Goal: Transaction & Acquisition: Subscribe to service/newsletter

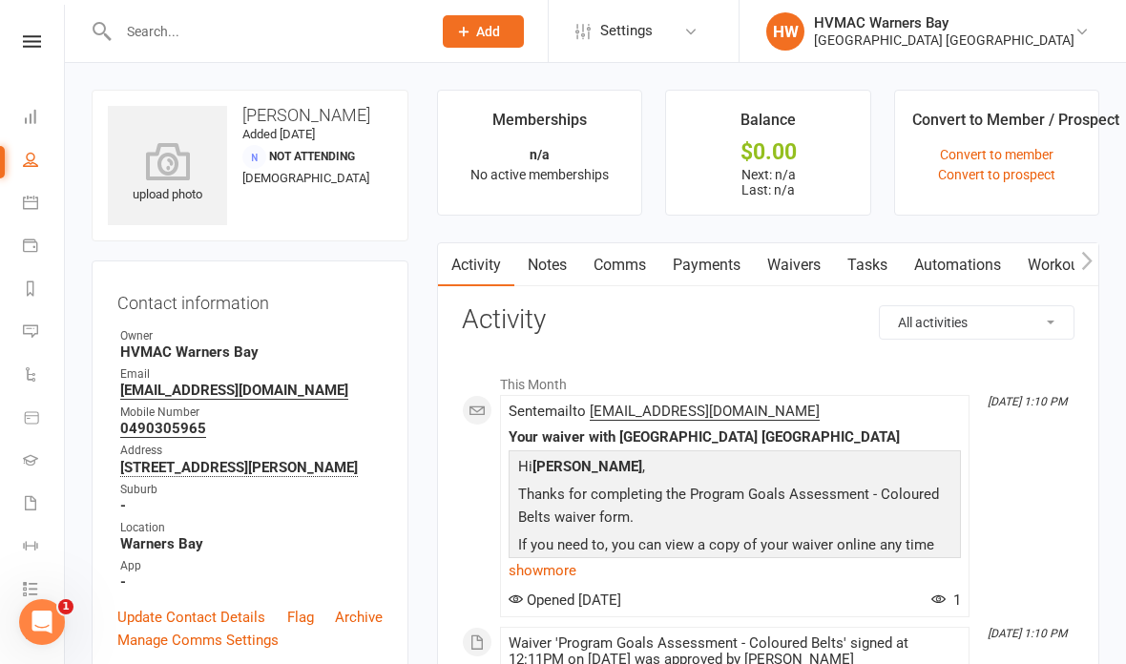
click at [42, 25] on nav "Clubworx Dashboard People Calendar Payments Reports Messages Automations Produc…" at bounding box center [32, 337] width 65 height 664
click at [109, 34] on icon at bounding box center [102, 31] width 21 height 23
click at [17, 47] on link at bounding box center [32, 41] width 68 height 12
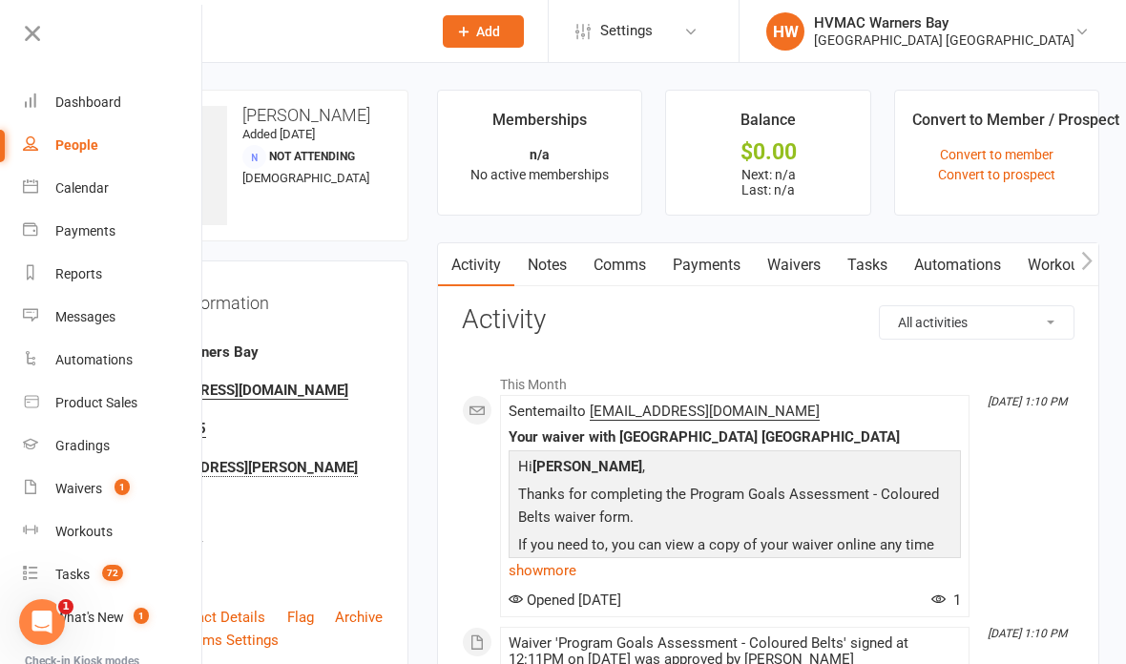
click at [111, 569] on span "72" at bounding box center [112, 573] width 21 height 16
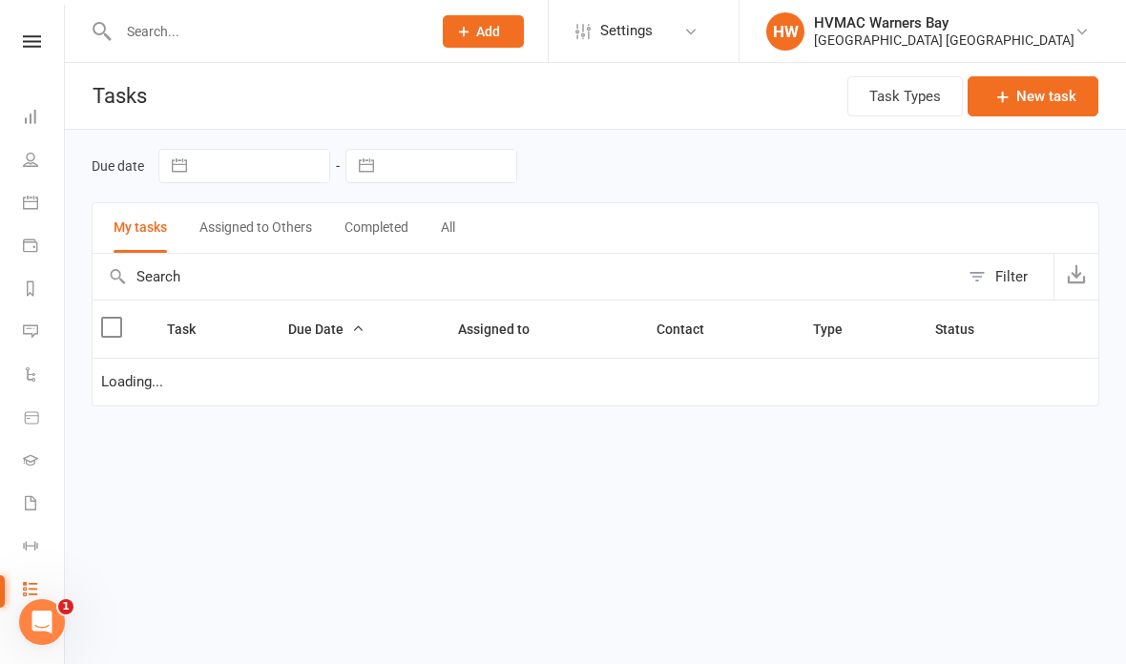
select select "started"
select select "waiting"
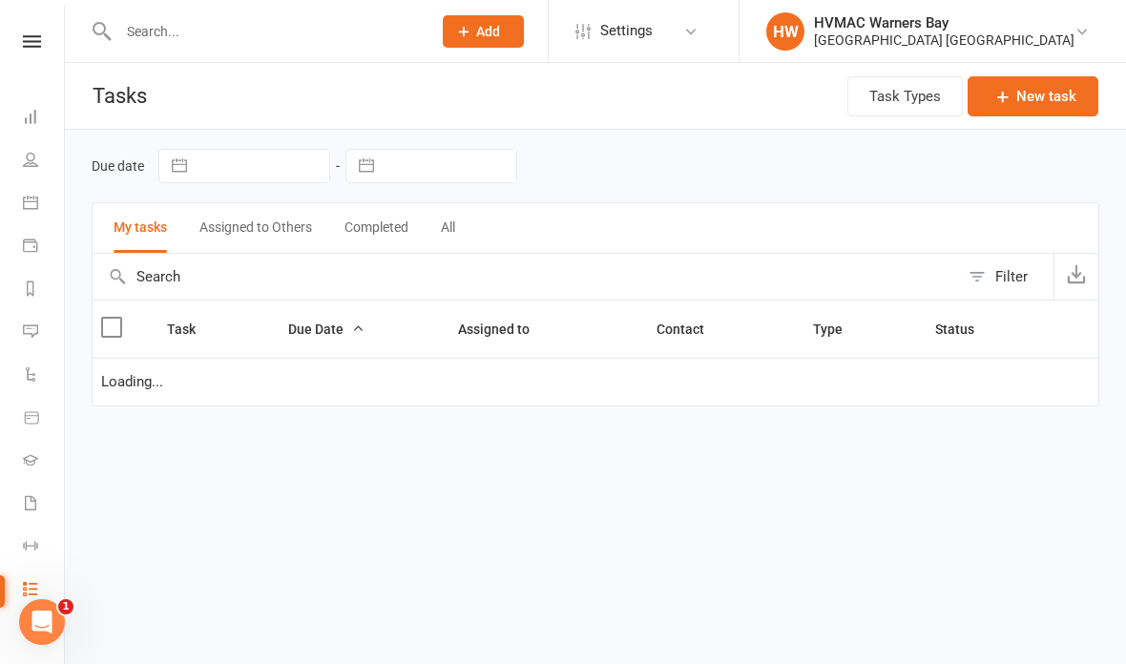
select select "started"
select select "waiting"
select select "started"
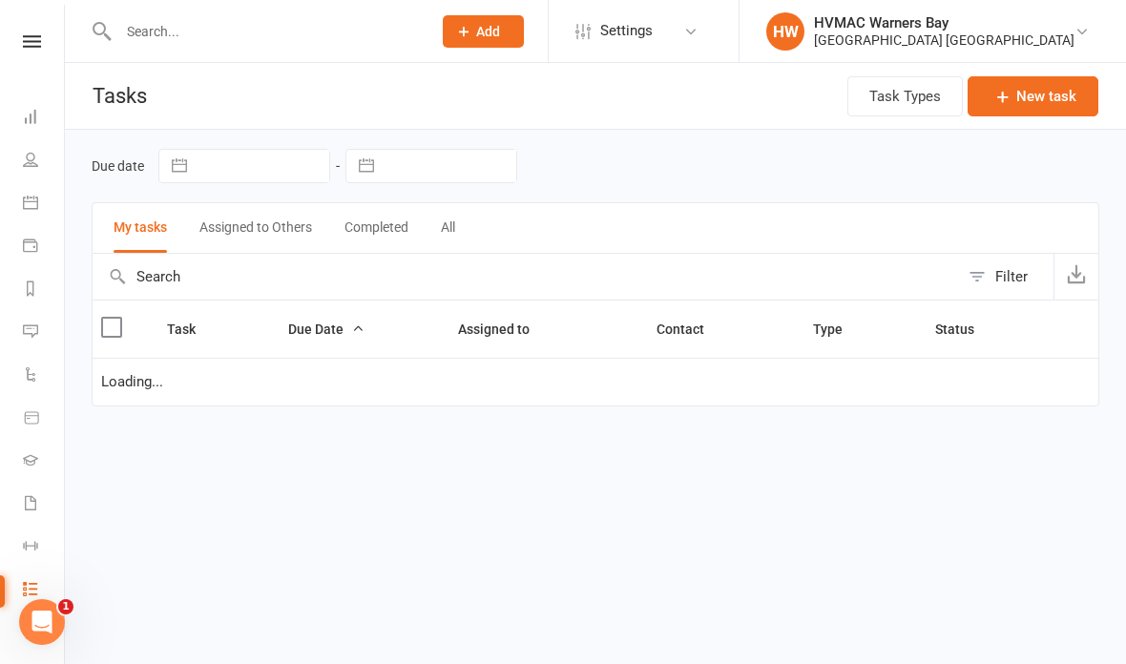
select select "started"
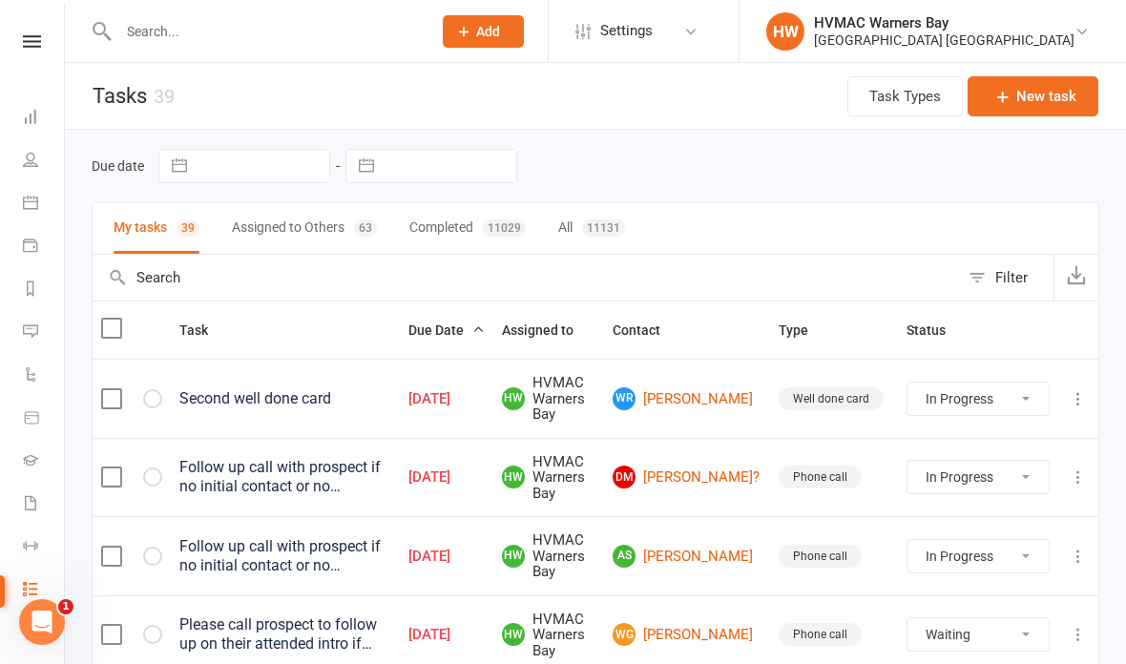
click at [211, 31] on input "text" at bounding box center [265, 31] width 305 height 27
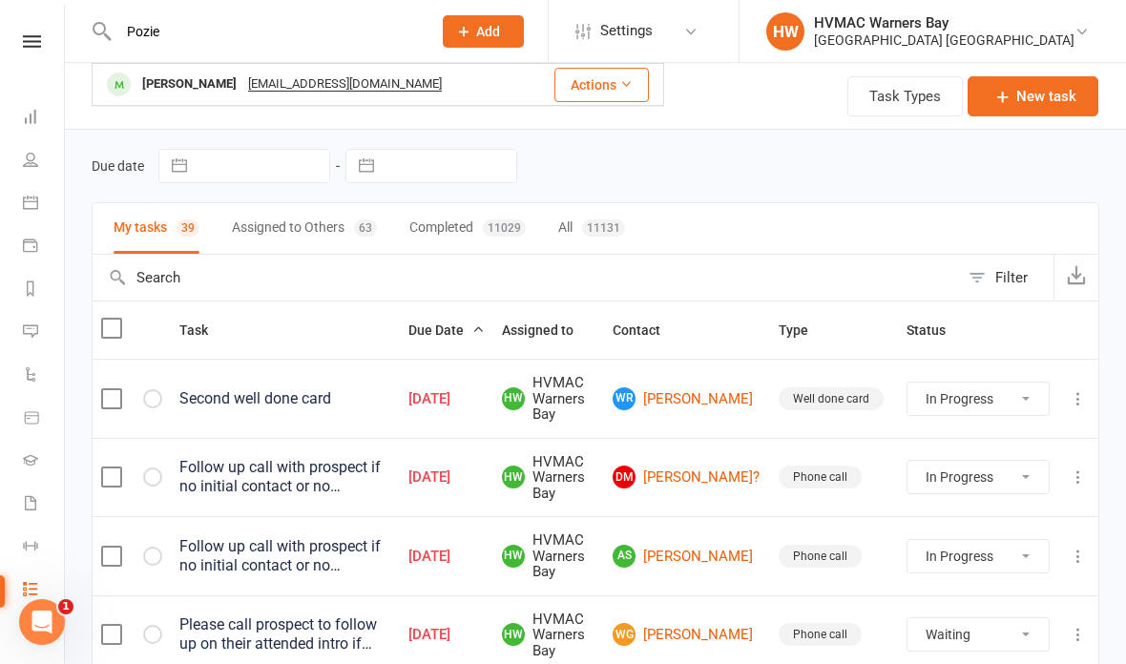
type input "Pozie"
click at [609, 77] on button "Actions" at bounding box center [601, 85] width 94 height 34
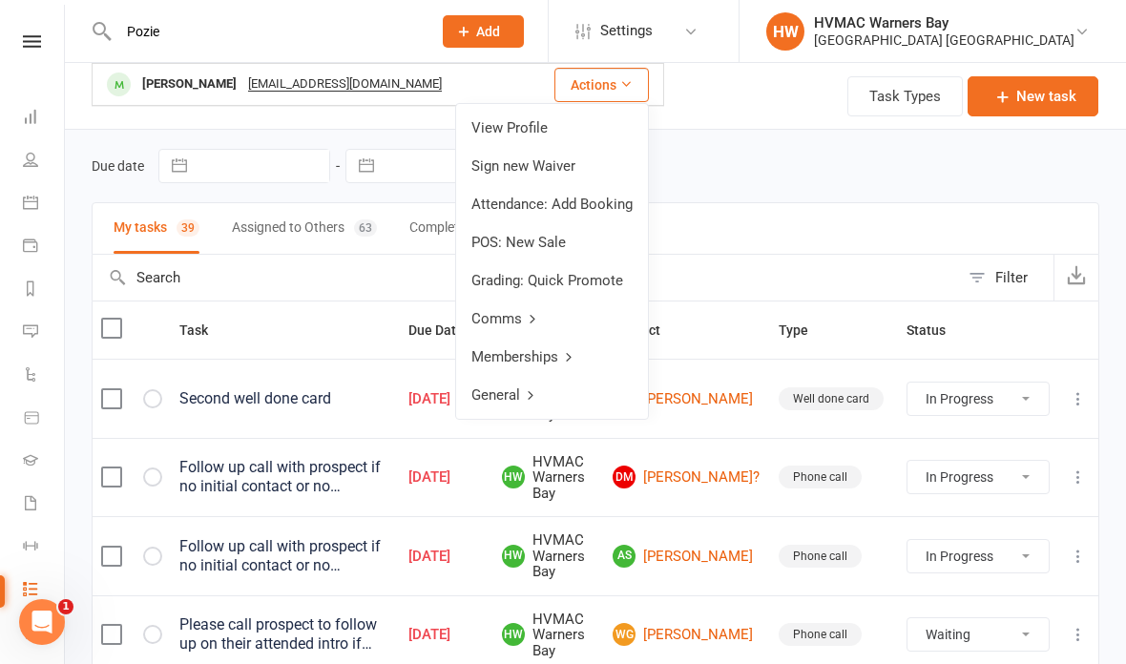
click at [610, 85] on button "Actions" at bounding box center [601, 85] width 94 height 34
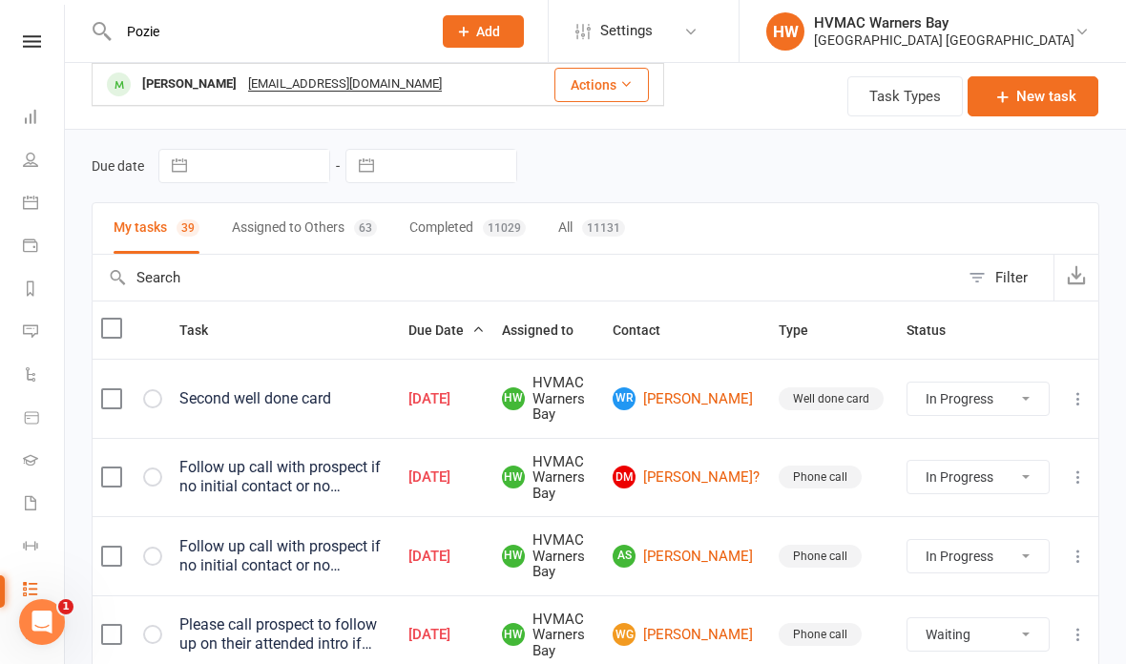
click at [186, 90] on div "Pozie Redman" at bounding box center [189, 85] width 106 height 28
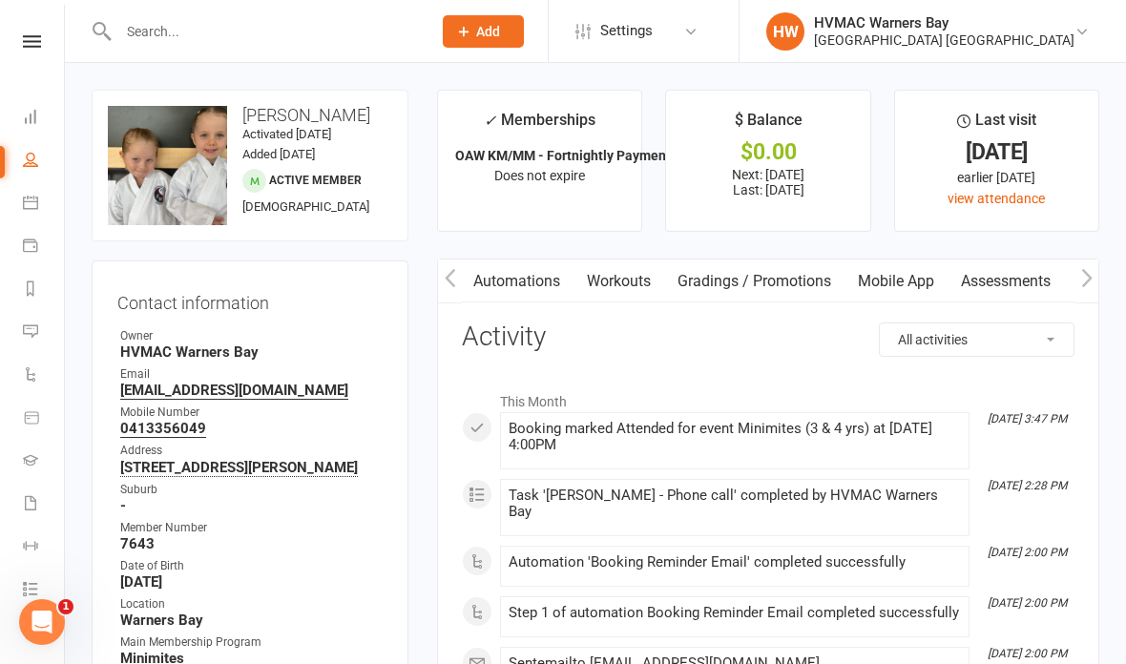
scroll to position [0, 573]
click at [745, 275] on link "Gradings / Promotions" at bounding box center [724, 281] width 180 height 44
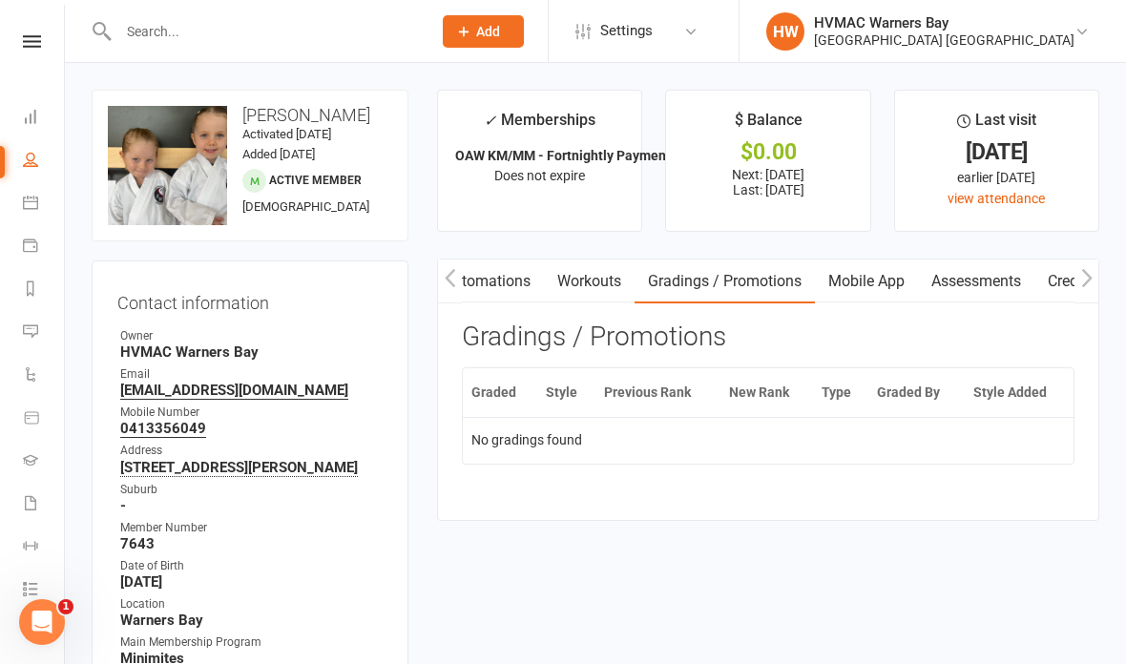
click at [38, 39] on icon at bounding box center [32, 41] width 18 height 12
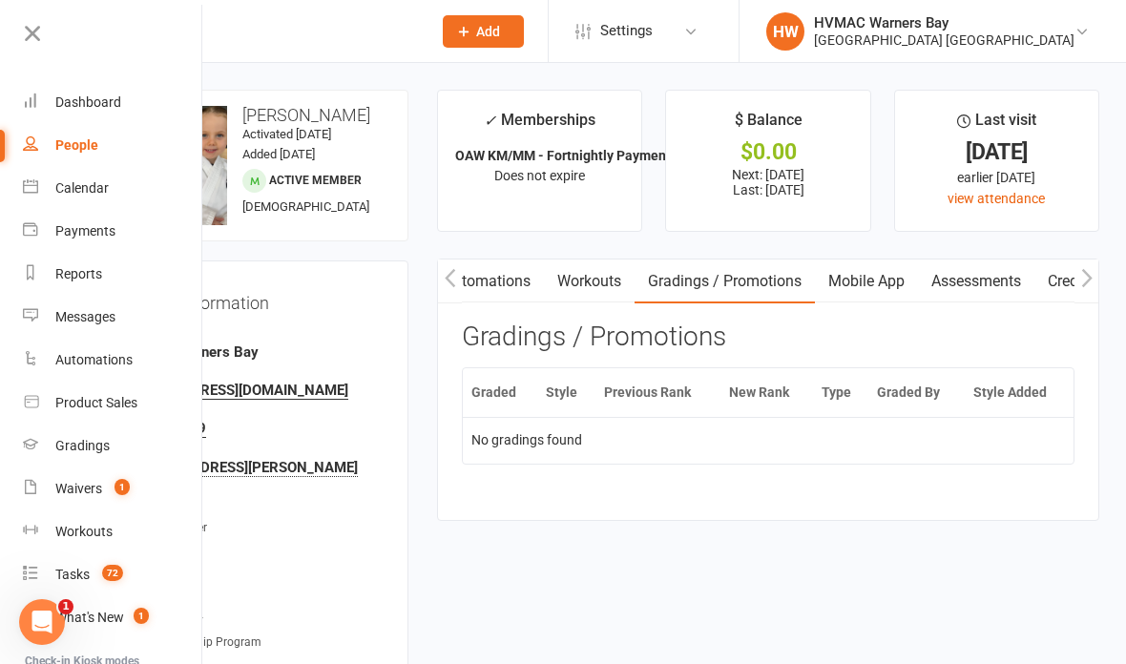
click at [119, 433] on link "Gradings" at bounding box center [113, 445] width 180 height 43
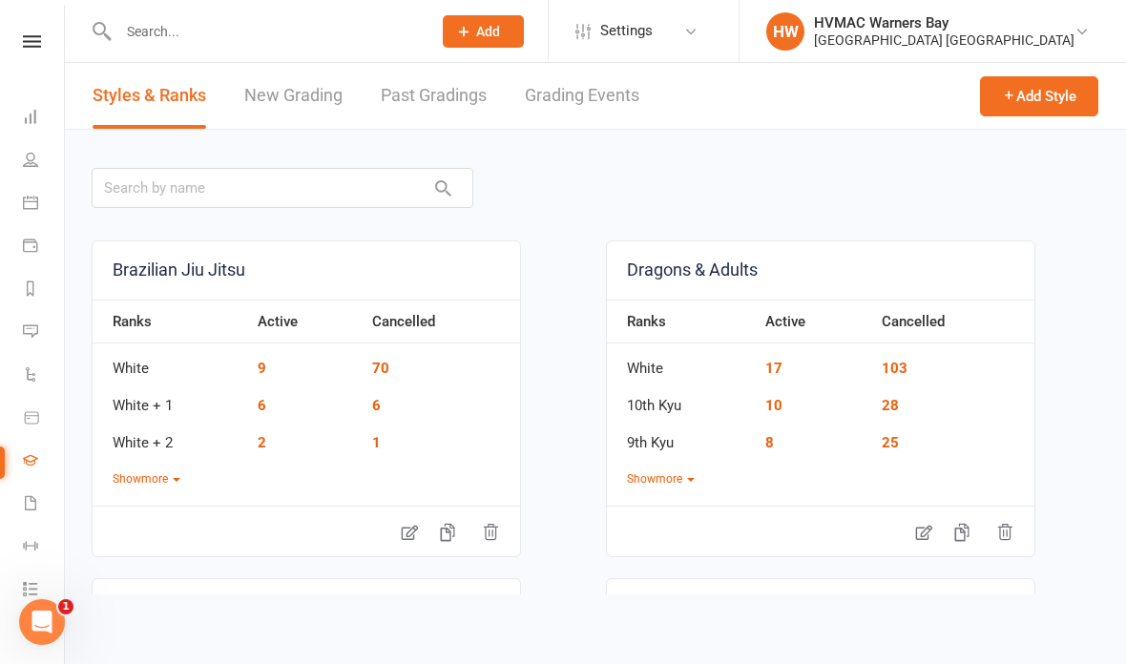
click at [288, 83] on link "New Grading" at bounding box center [293, 96] width 98 height 66
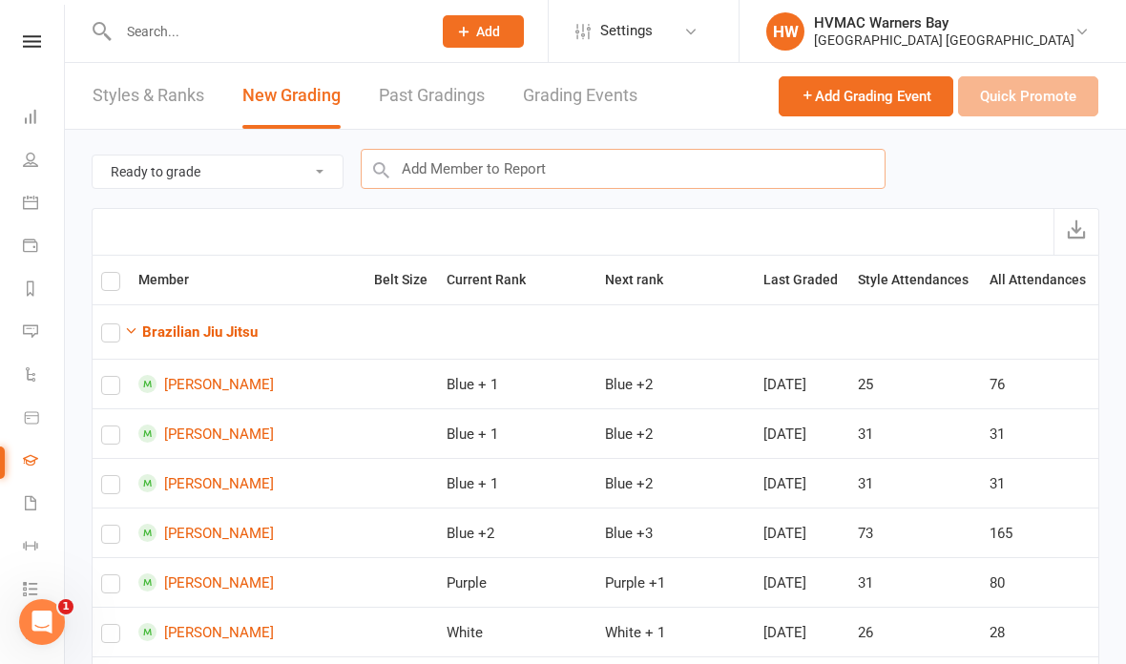
click at [513, 174] on input "text" at bounding box center [623, 169] width 525 height 40
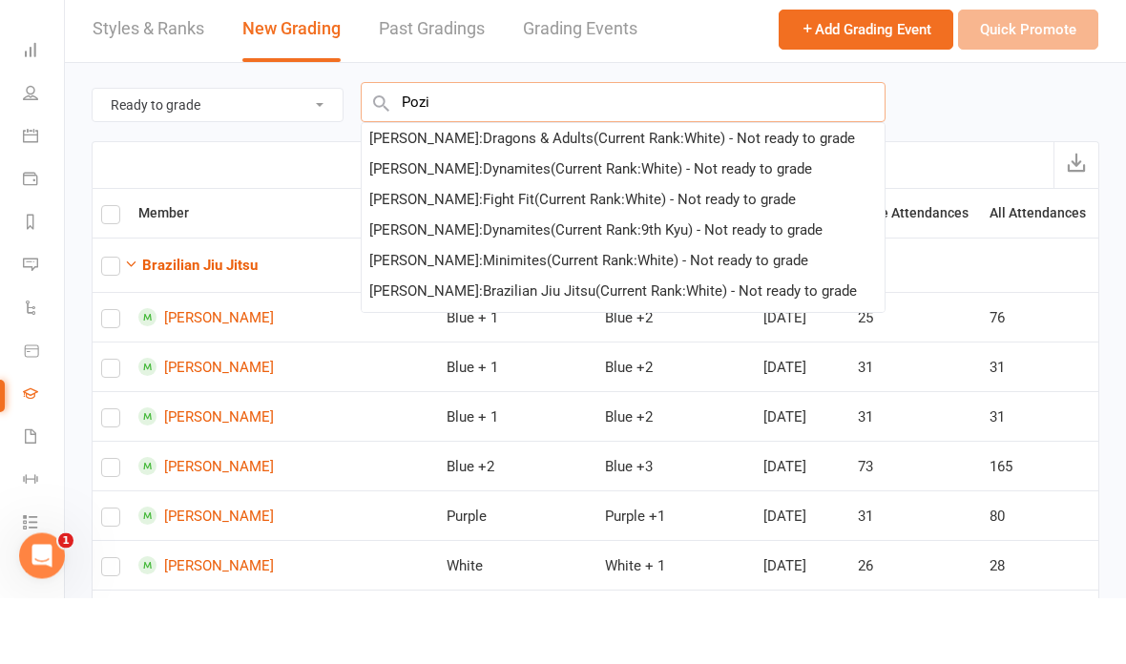
type input "Pozie"
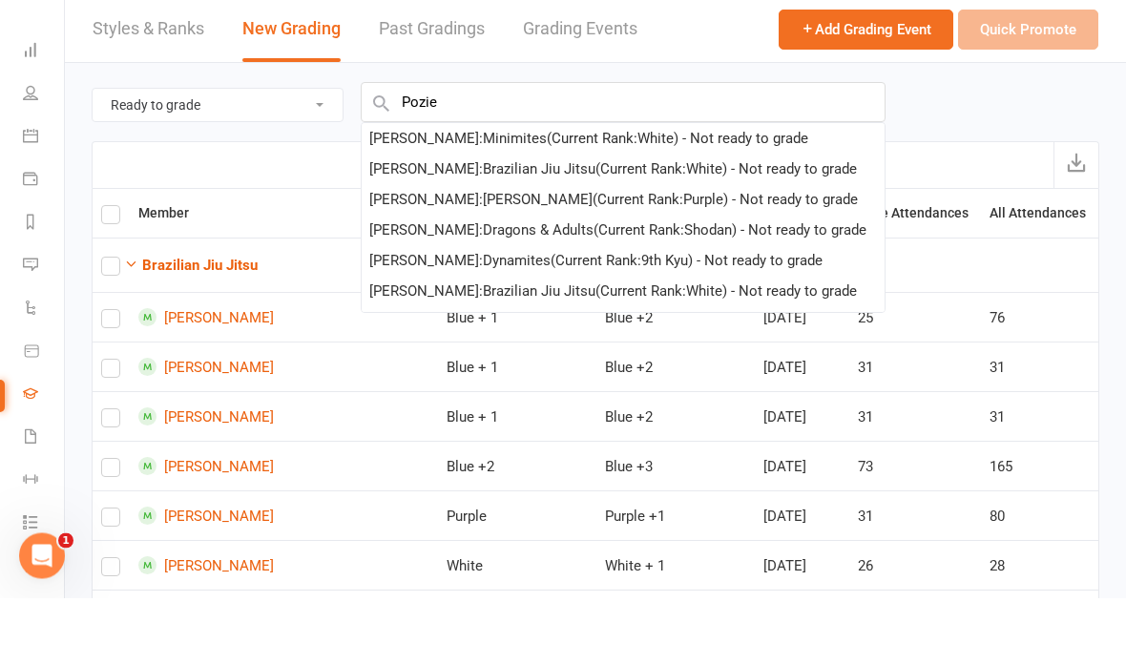
scroll to position [67, 0]
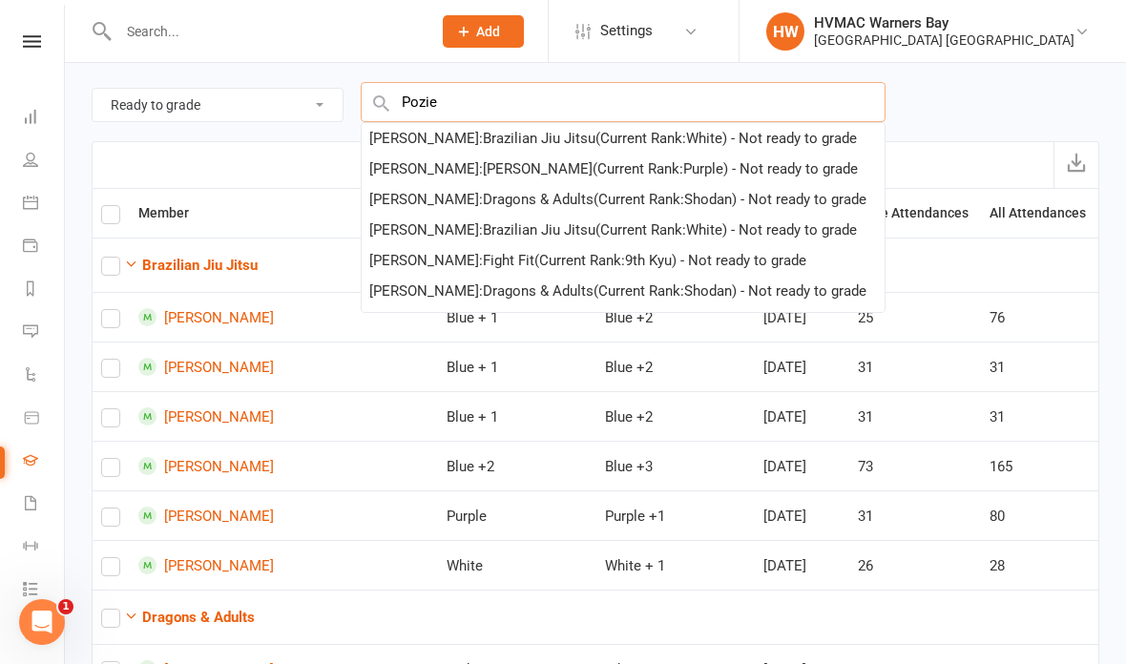
click at [550, 104] on input "Pozie" at bounding box center [623, 102] width 525 height 40
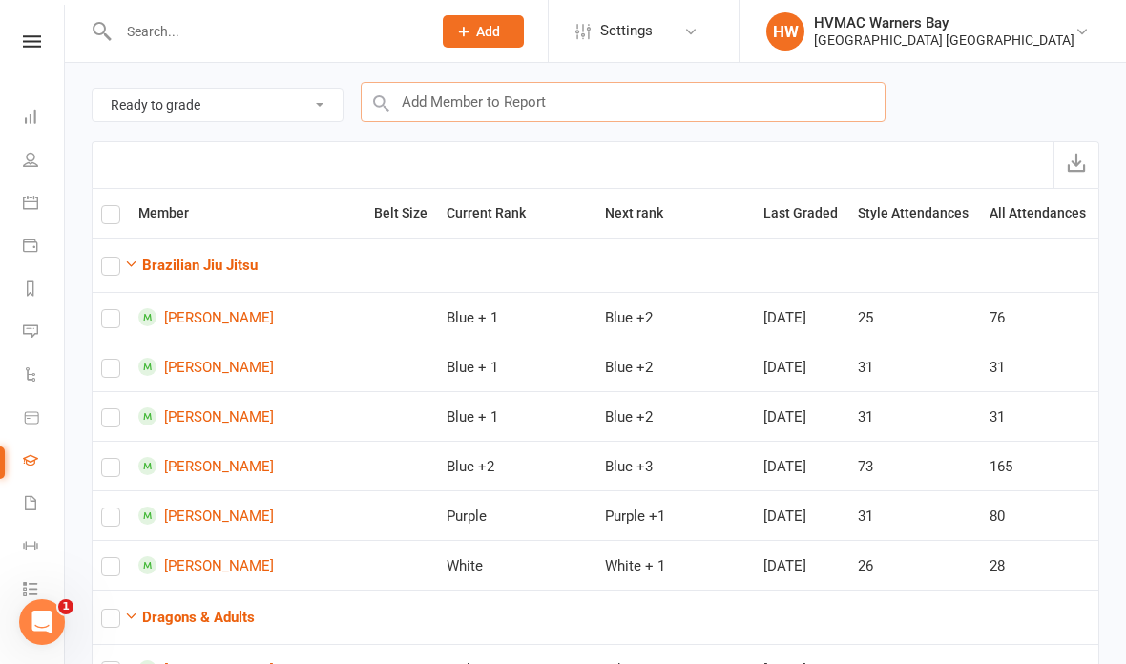
scroll to position [66, 0]
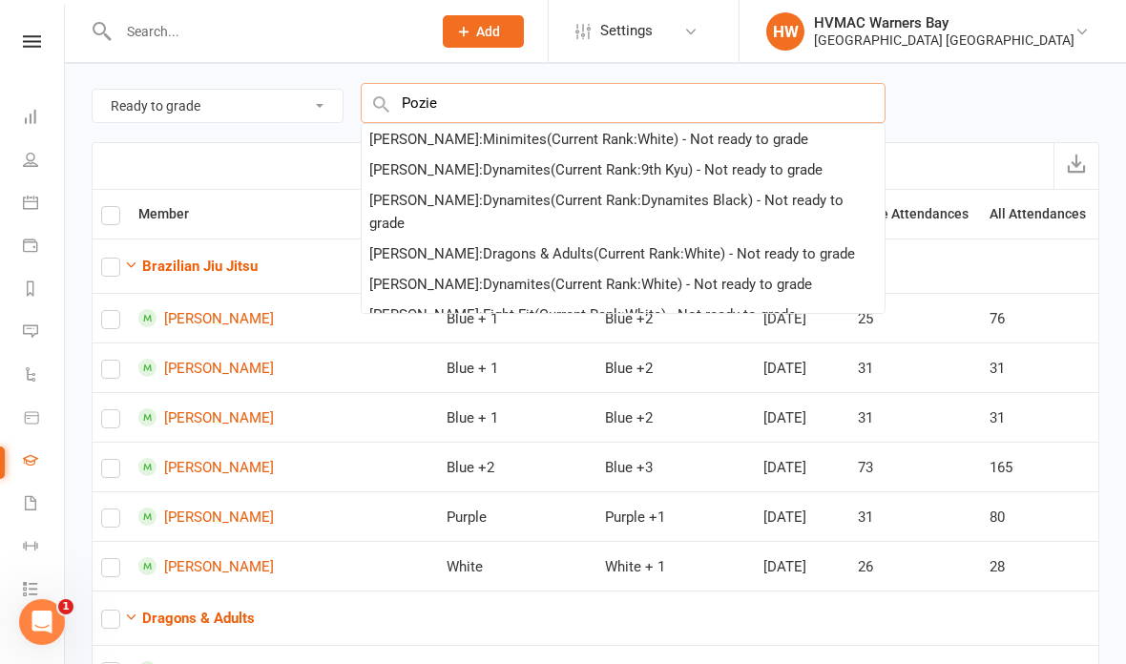
type input "Pozie"
click at [745, 135] on div "Pozie Redman : Minimites (Current Rank: White ) - Not ready to grade" at bounding box center [588, 139] width 439 height 23
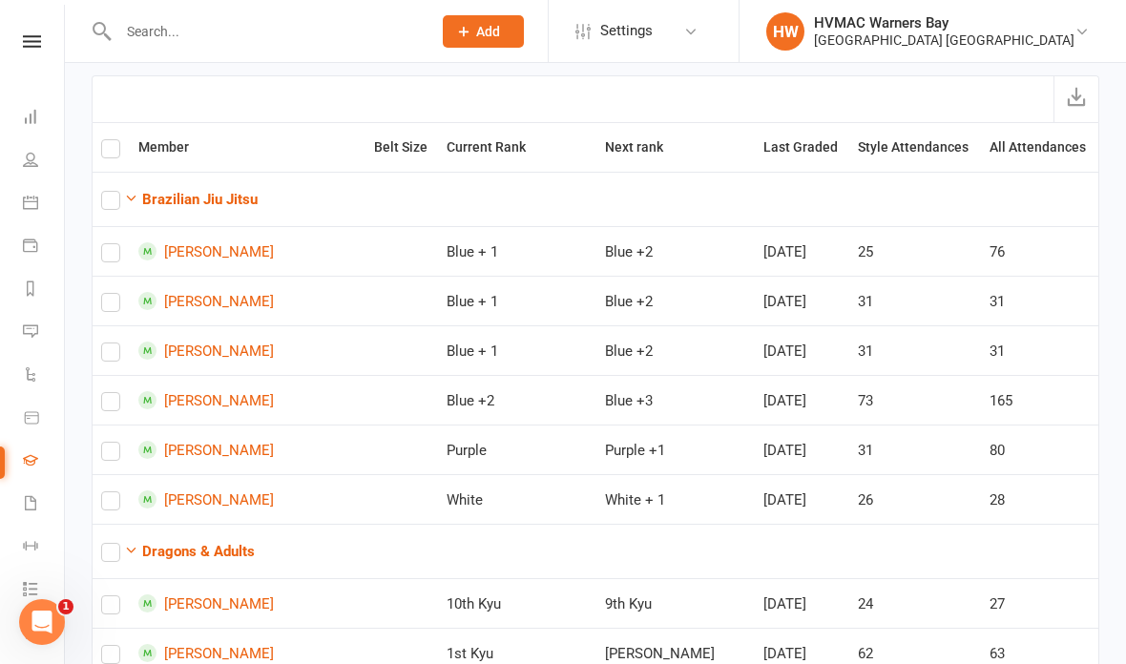
scroll to position [0, 0]
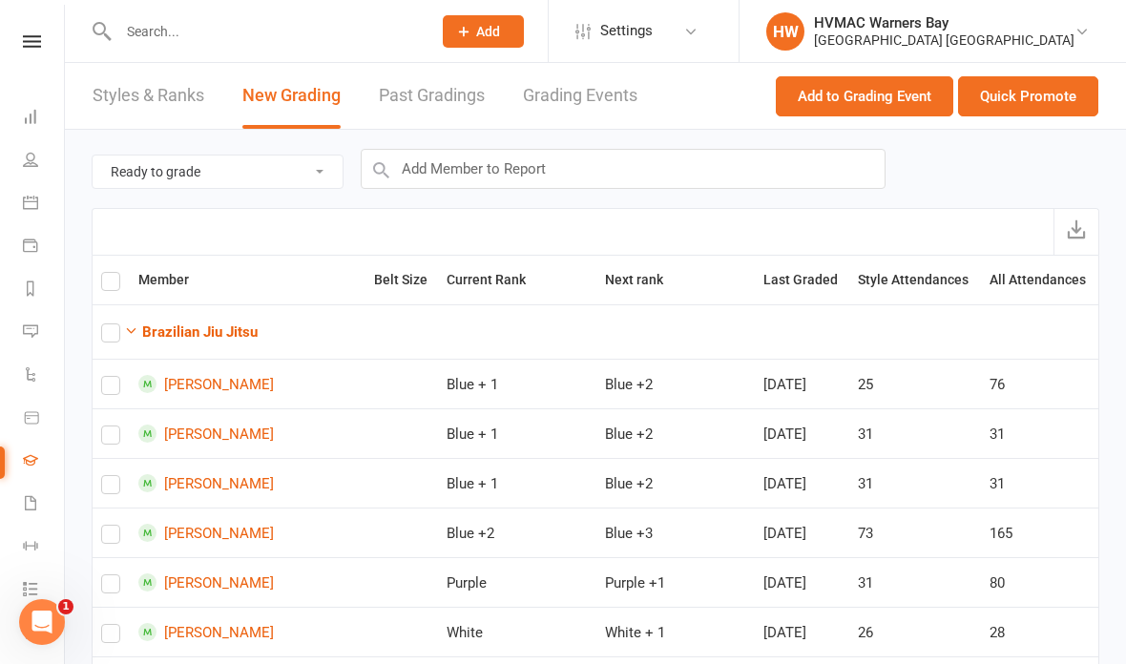
click at [1031, 100] on button "Quick Promote" at bounding box center [1028, 96] width 140 height 40
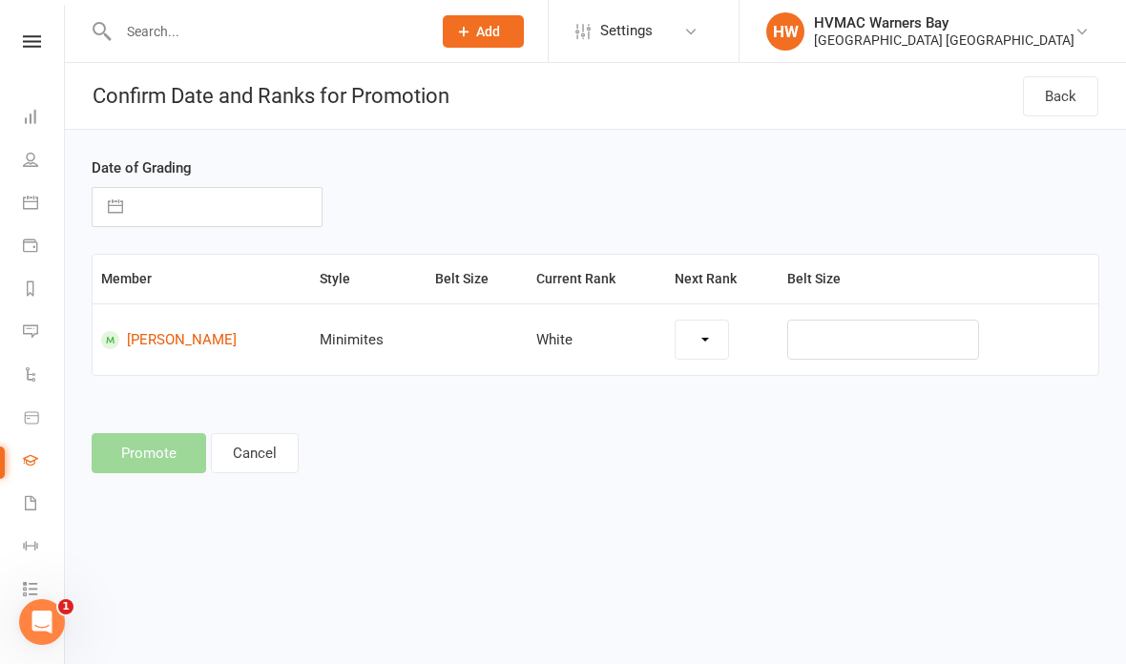
select select "16762"
click at [228, 219] on input "text" at bounding box center [227, 207] width 189 height 38
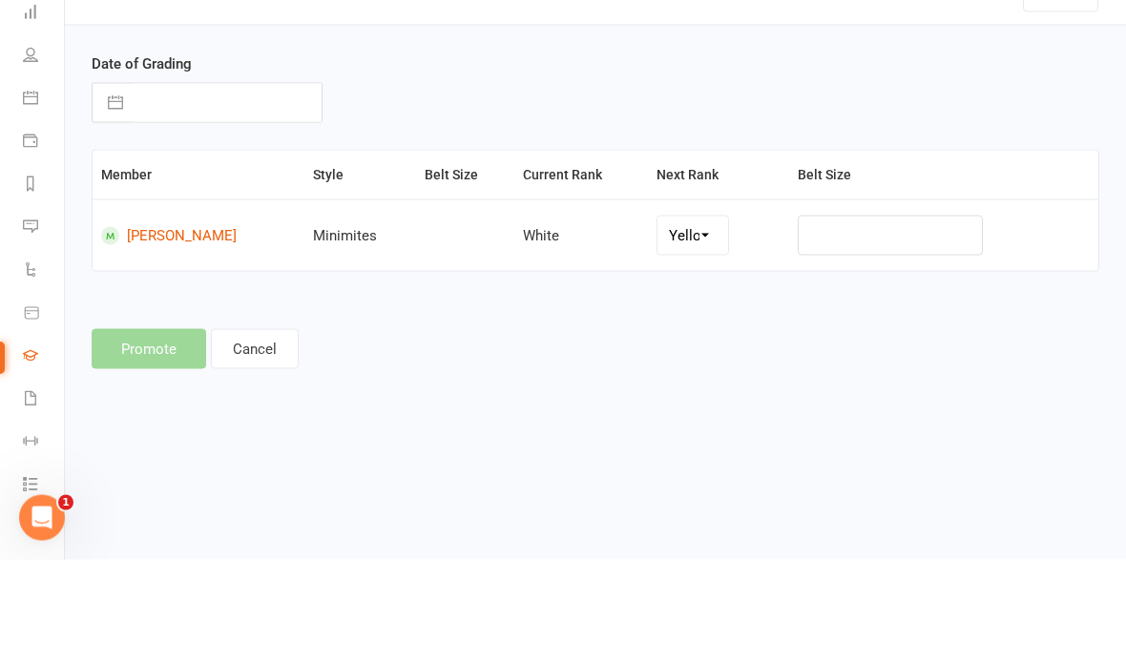
select select "7"
select select "2025"
select select "8"
select select "2025"
select select "9"
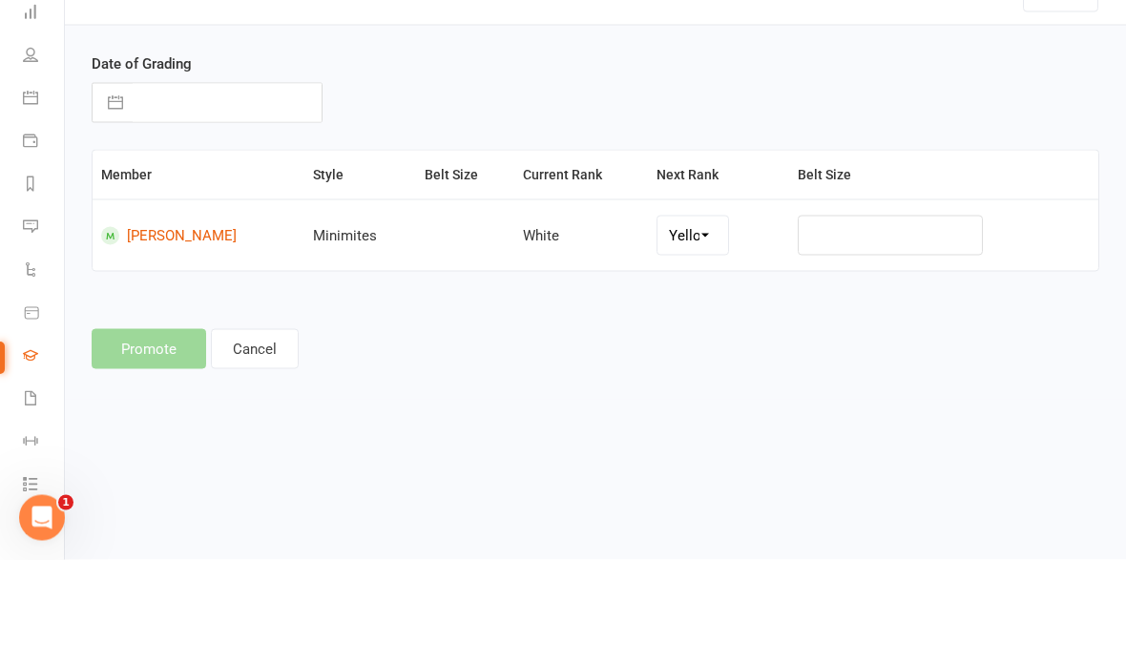
select select "2025"
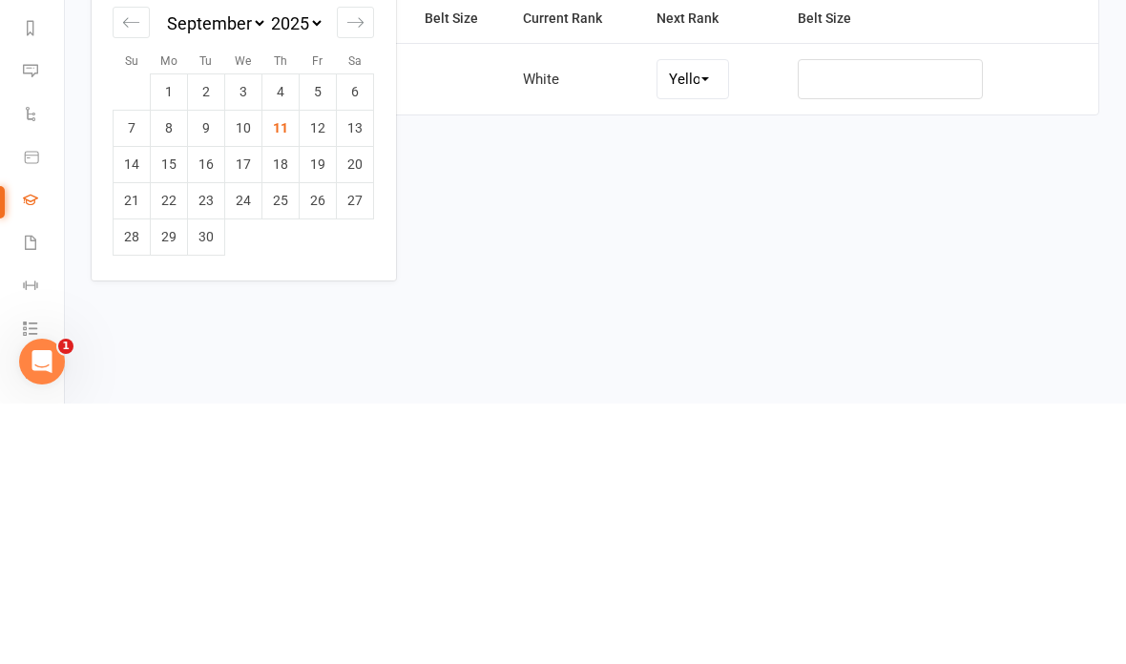
click at [141, 267] on div "Move backward to switch to the previous month." at bounding box center [131, 282] width 37 height 31
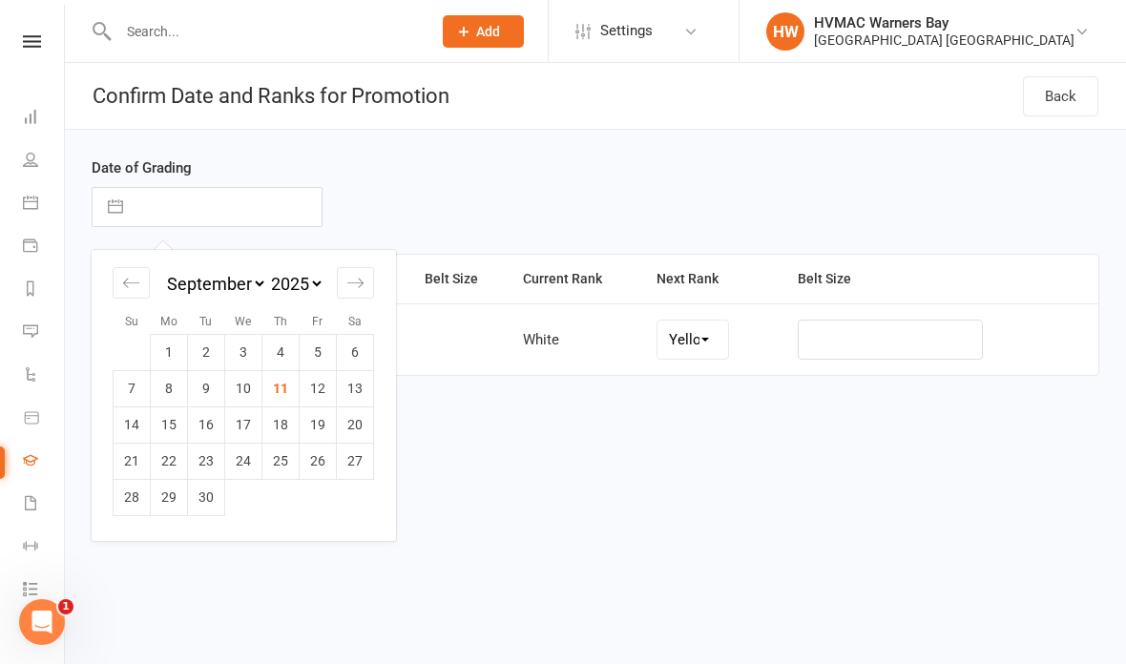
select select "6"
select select "2025"
click at [284, 472] on td "21" at bounding box center [280, 461] width 37 height 36
type input "21 Aug 2025"
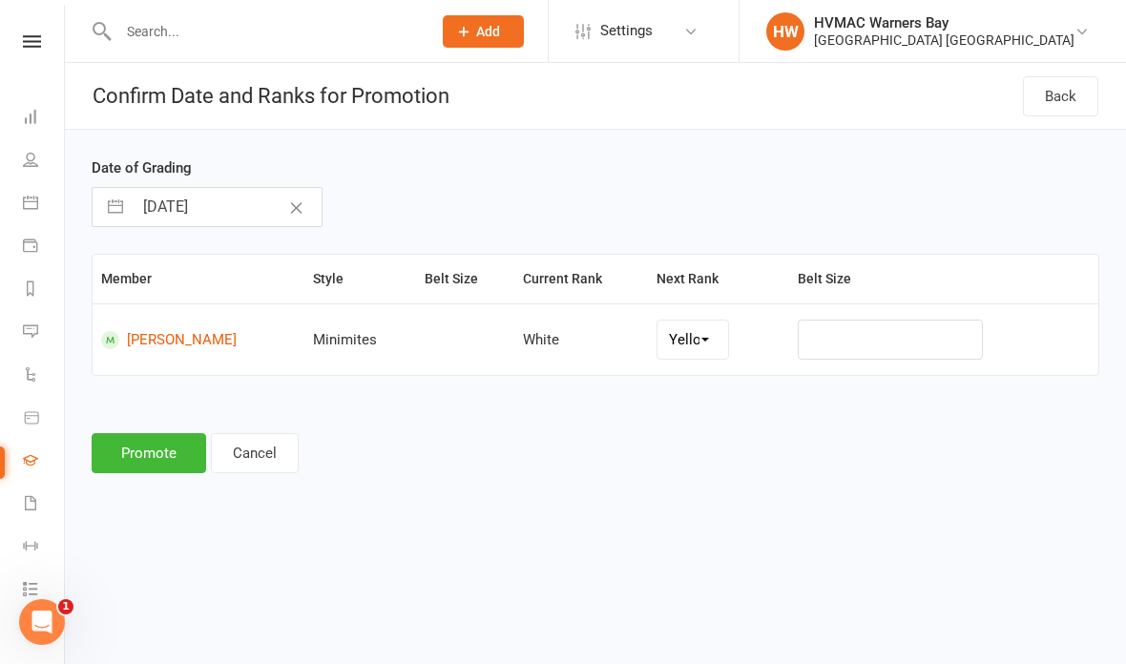
click at [168, 454] on button "Promote" at bounding box center [149, 453] width 114 height 40
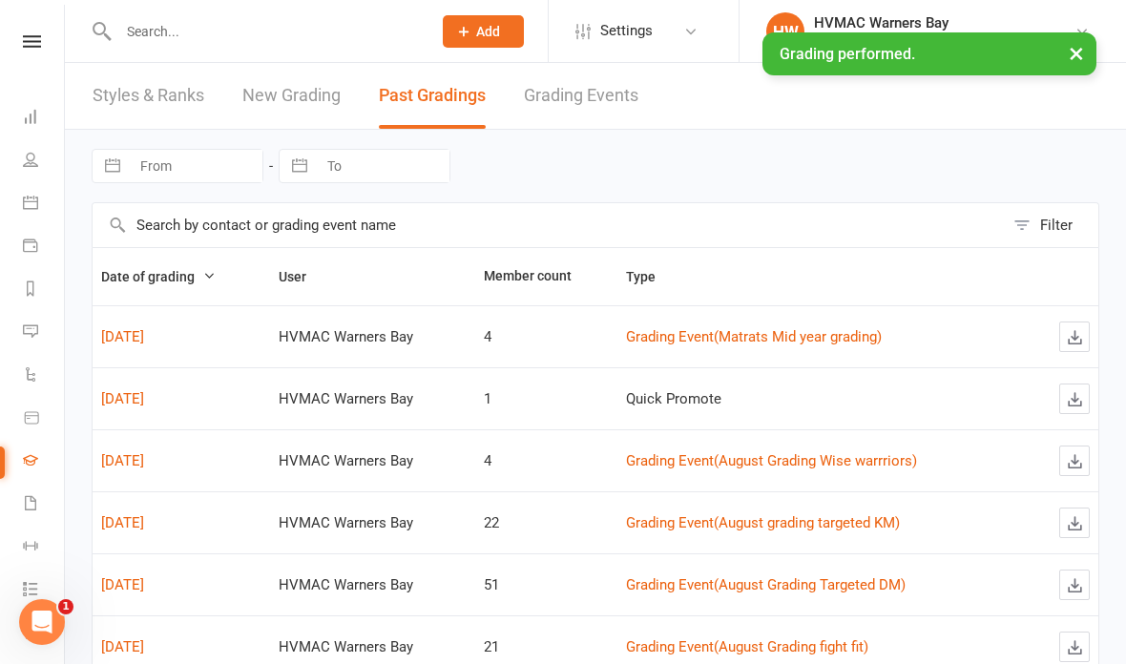
click at [1078, 62] on button "×" at bounding box center [1076, 52] width 34 height 41
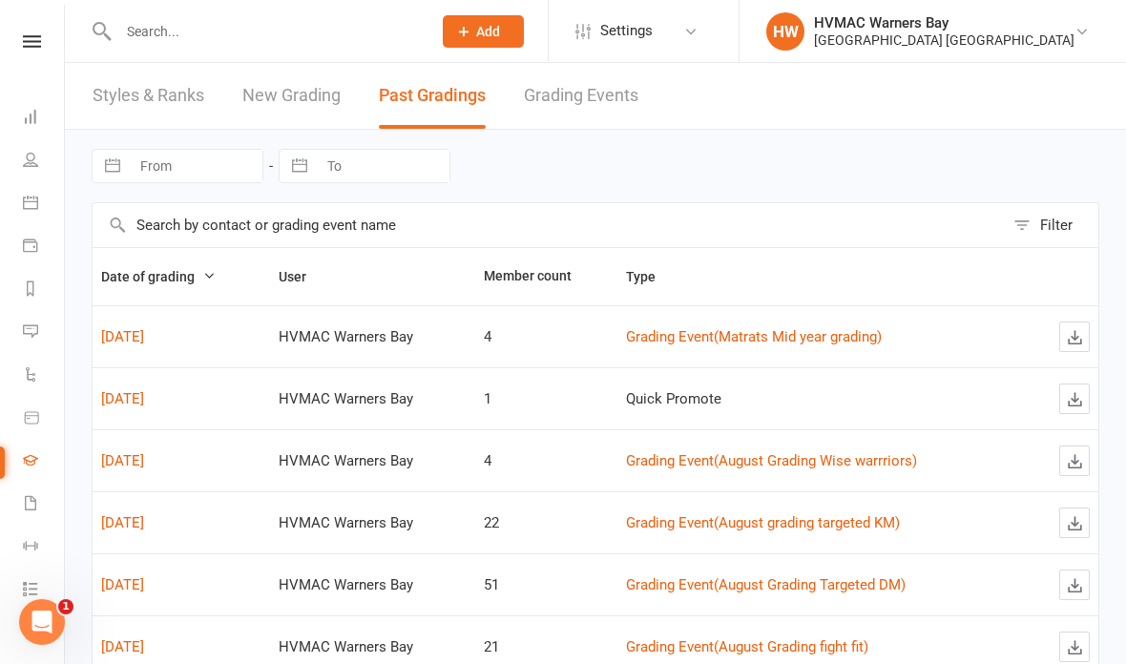
click at [226, 35] on input "text" at bounding box center [265, 31] width 305 height 27
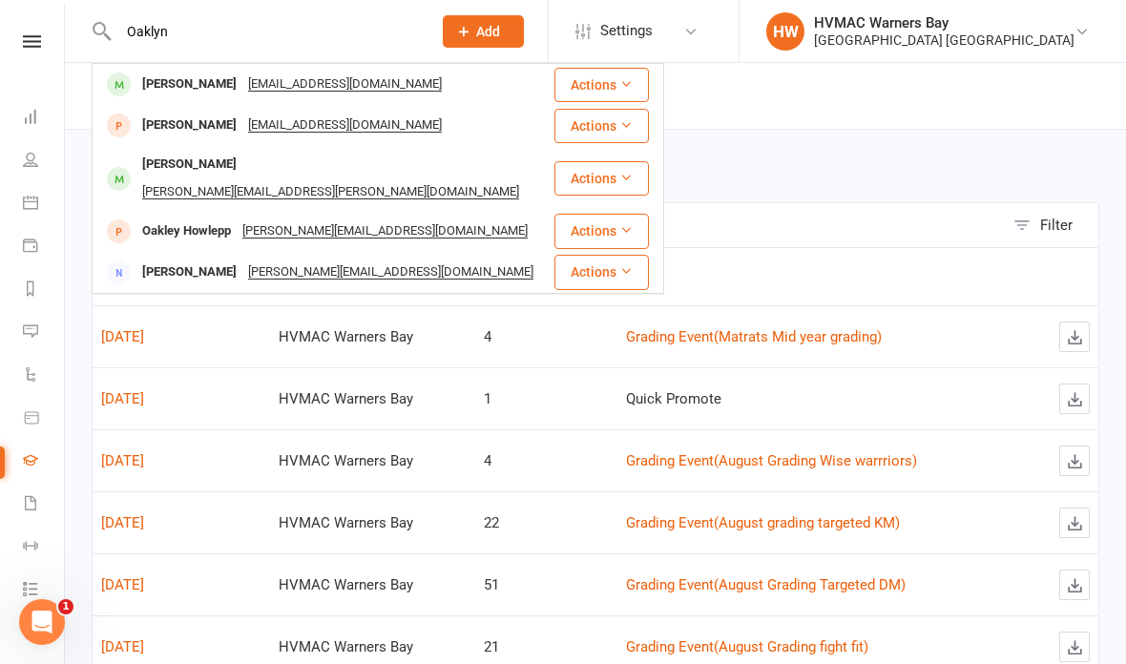
type input "Oaklyn"
click at [207, 79] on div "Oaklyn Redman" at bounding box center [189, 85] width 106 height 28
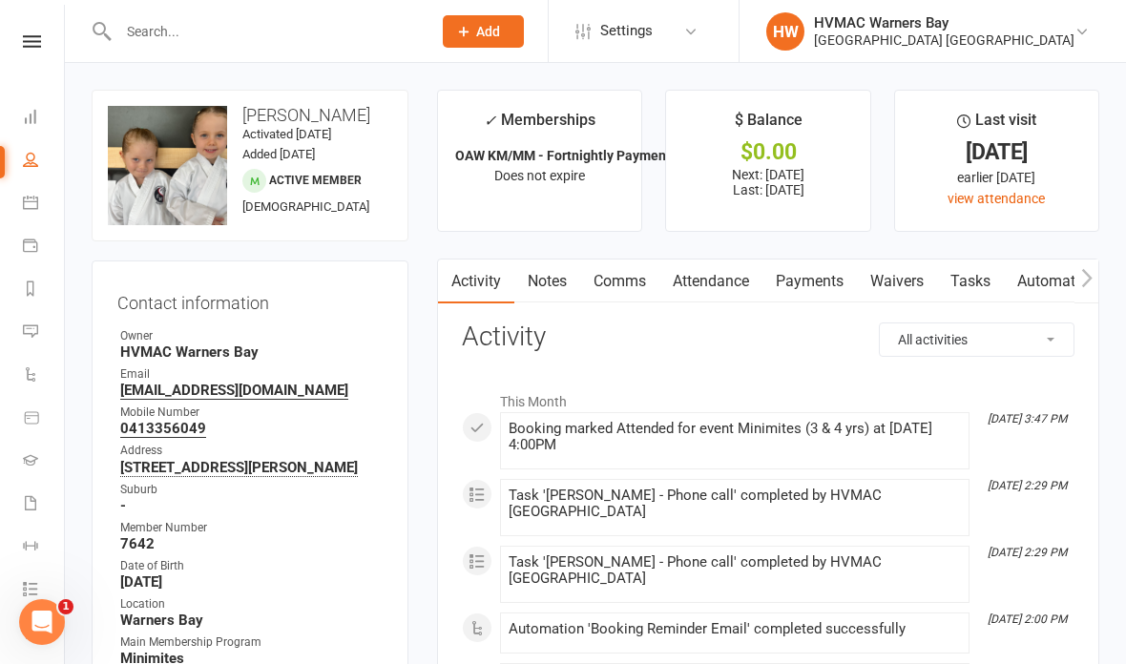
click at [48, 47] on link at bounding box center [32, 41] width 68 height 12
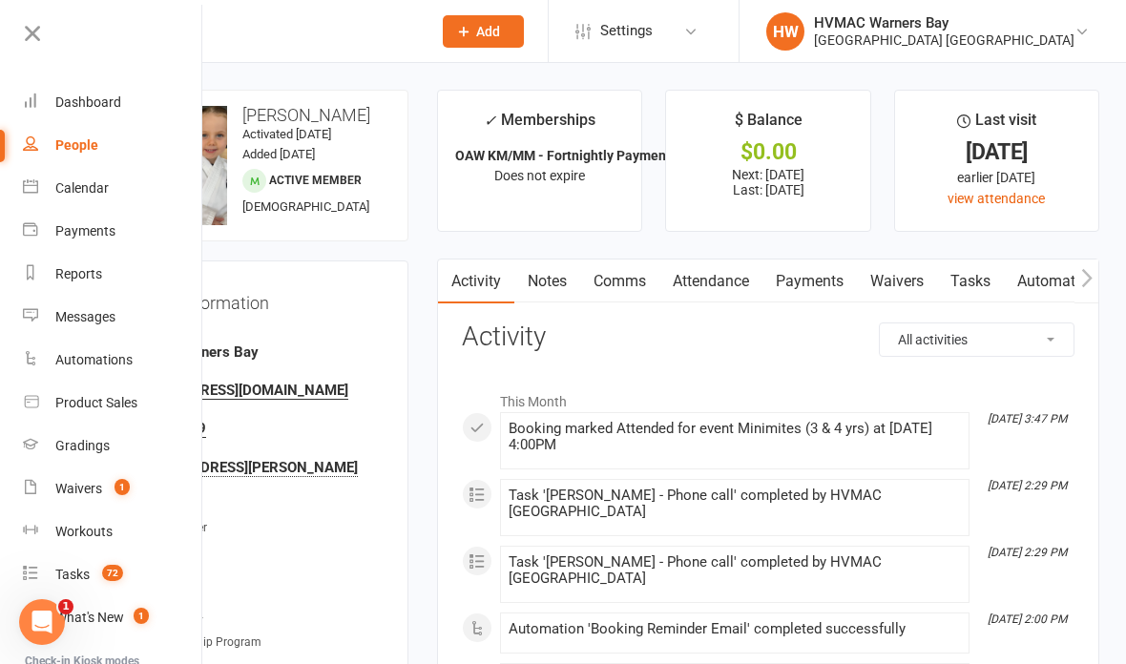
click at [119, 489] on span "1" at bounding box center [121, 487] width 15 height 16
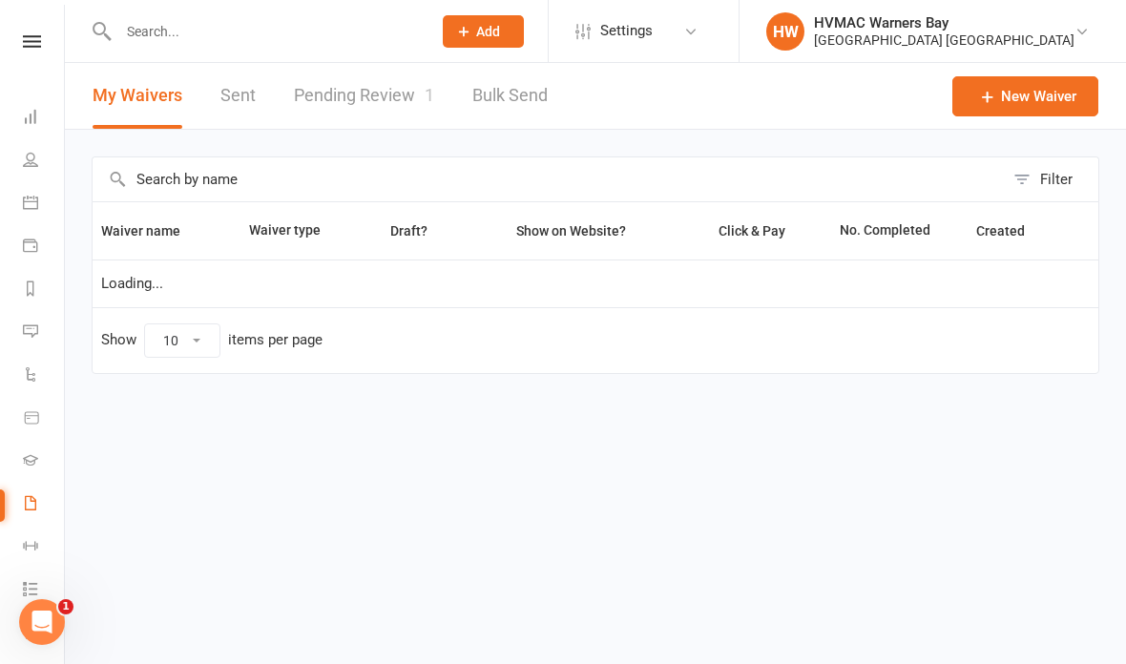
select select "100"
click at [365, 95] on link "Pending Review 1" at bounding box center [364, 96] width 140 height 66
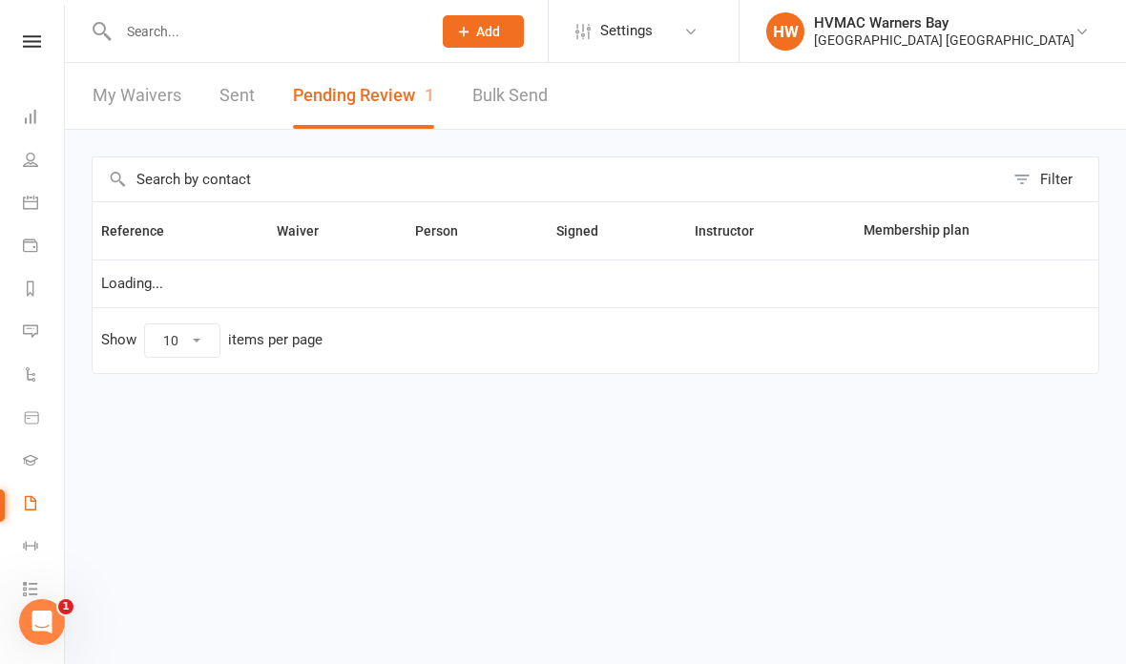
select select "100"
click at [28, 46] on icon at bounding box center [32, 41] width 18 height 12
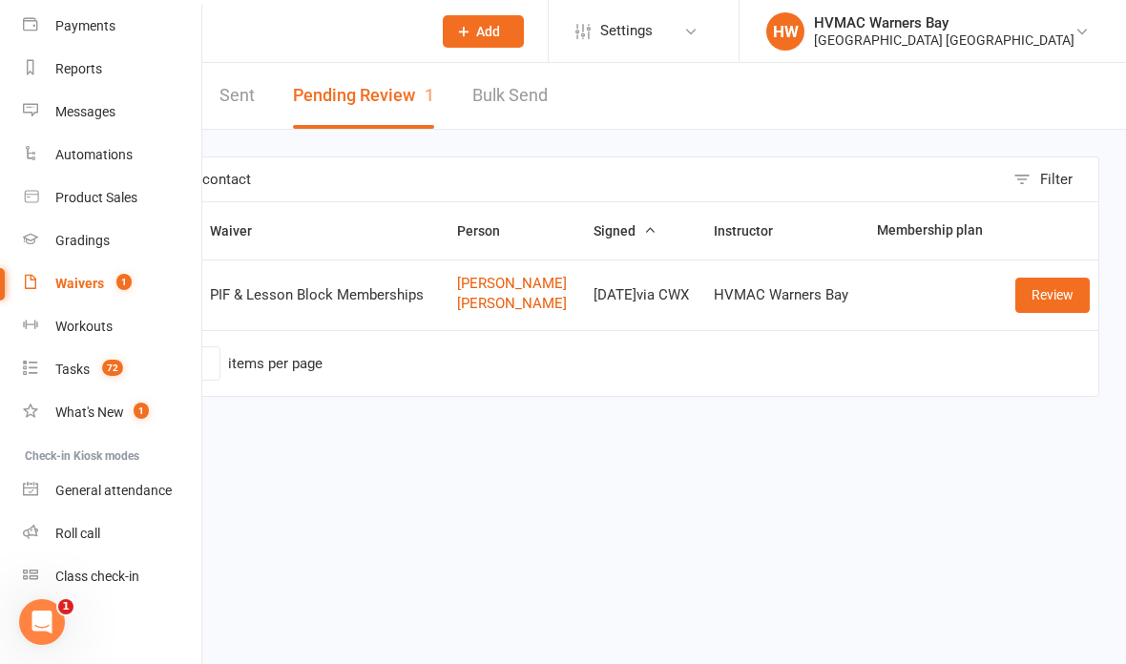
scroll to position [205, 0]
click at [117, 364] on span "72" at bounding box center [112, 368] width 21 height 16
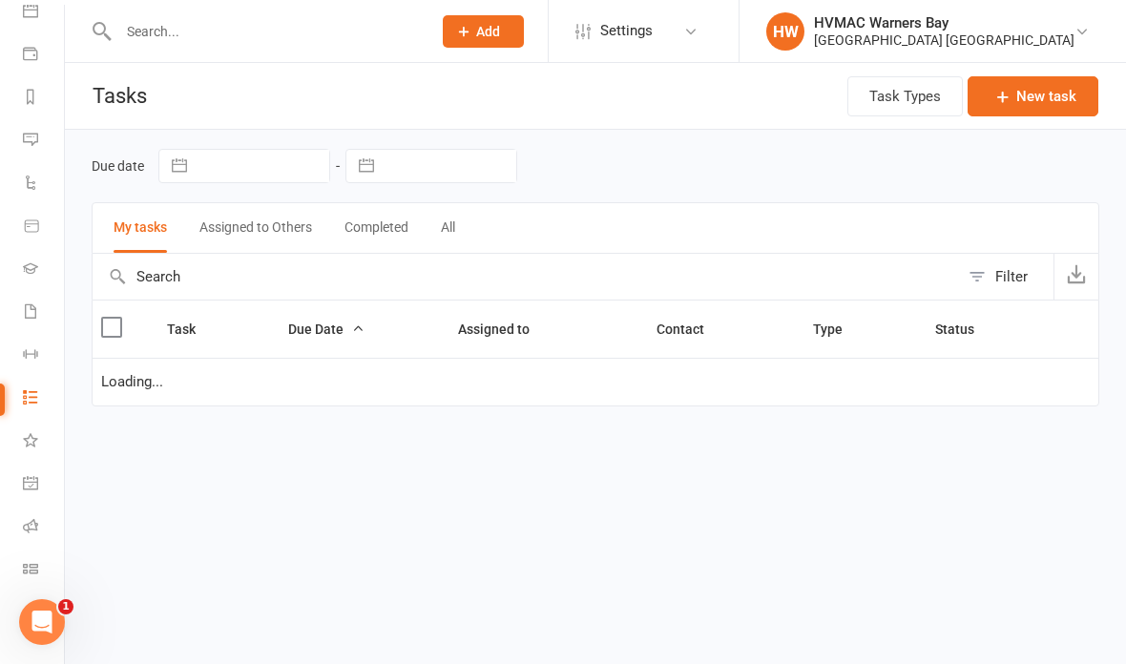
scroll to position [192, 0]
select select "started"
select select "waiting"
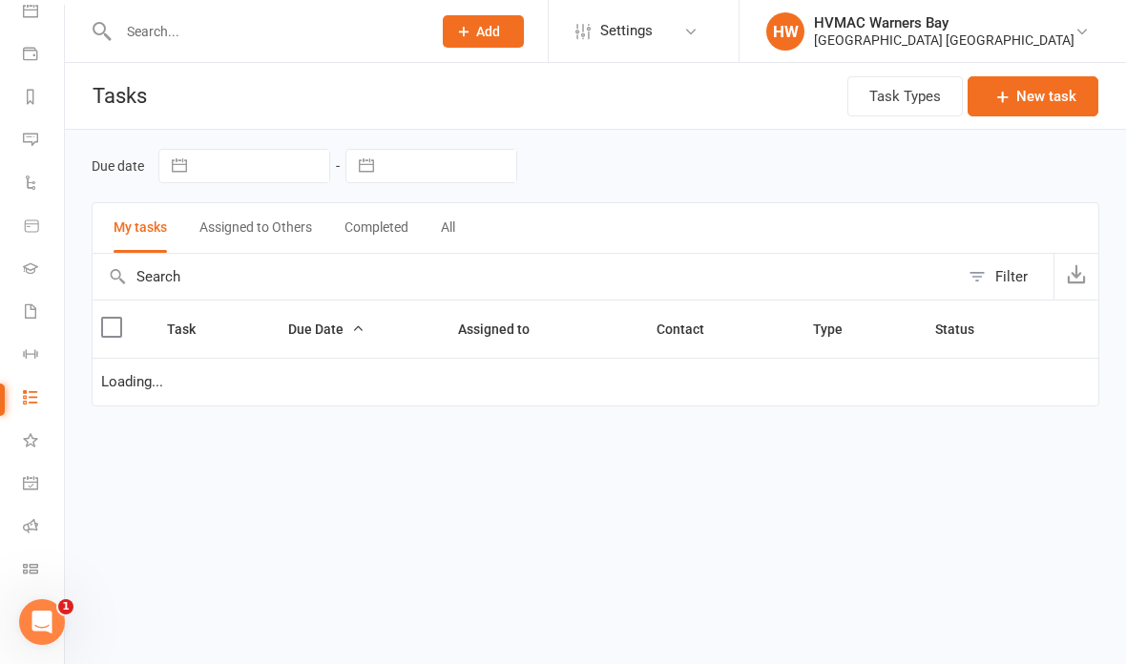
select select "waiting"
select select "started"
select select "waiting"
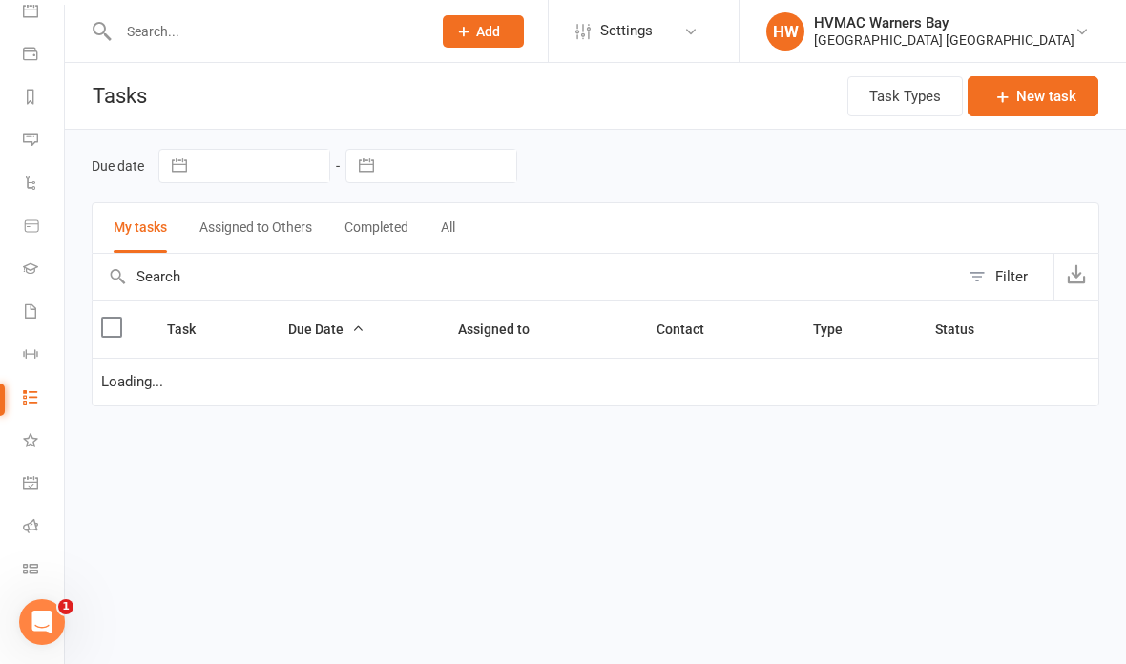
select select "started"
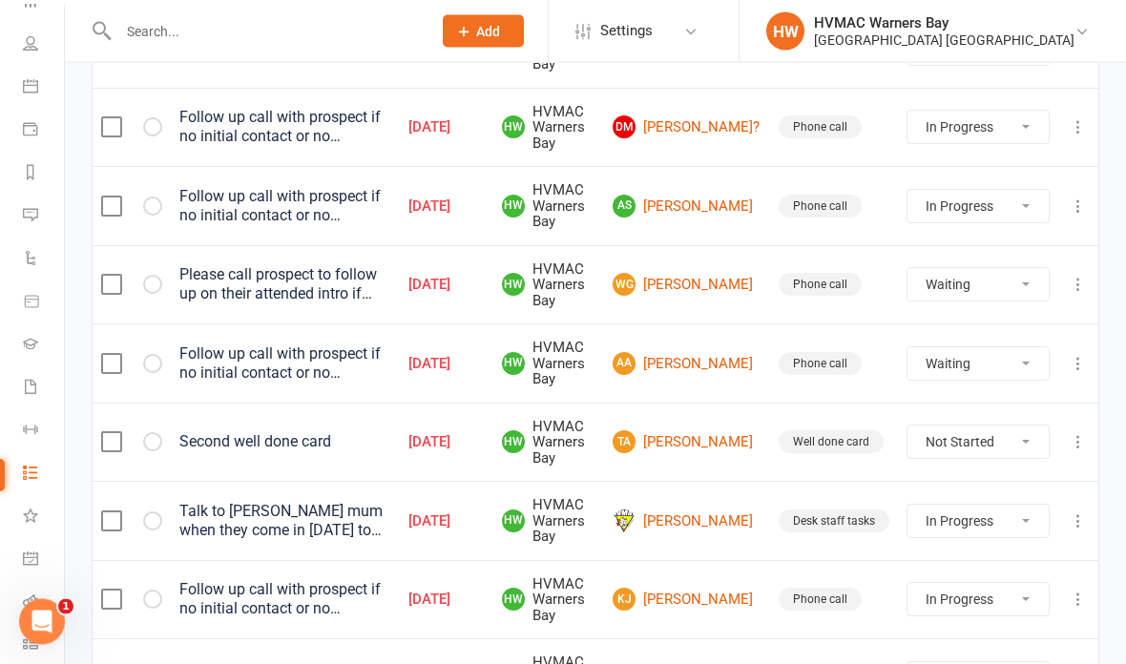
scroll to position [0, 0]
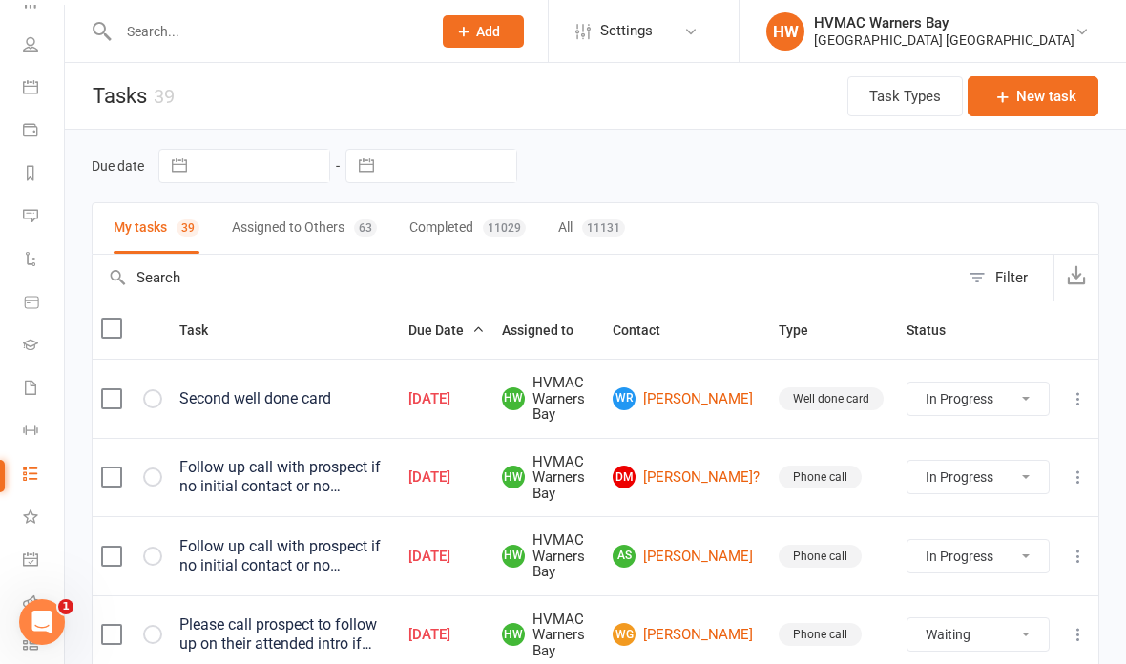
click at [337, 215] on button "Assigned to Others 63" at bounding box center [304, 228] width 145 height 51
select select "started"
select select "waiting"
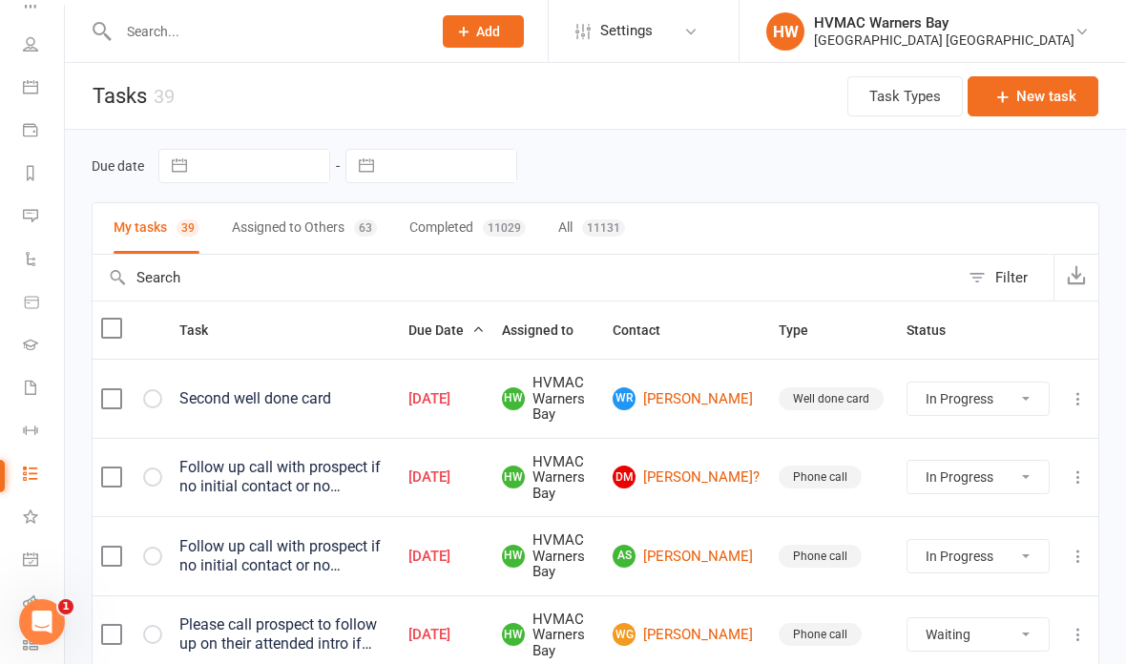
select select "waiting"
select select "started"
select select "waiting"
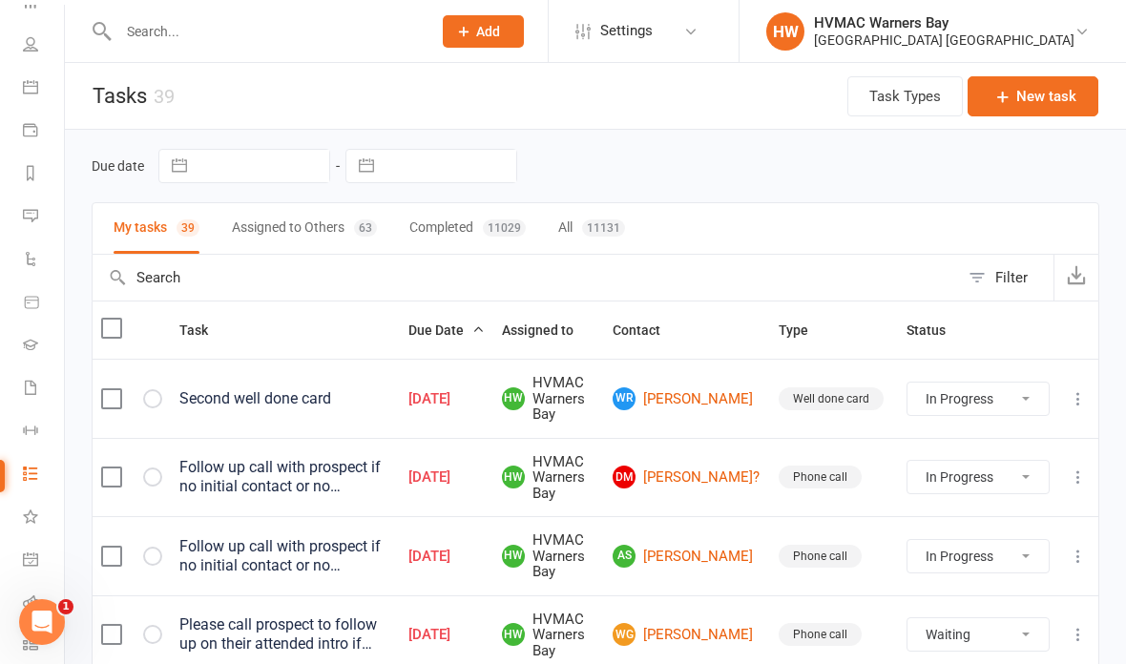
select select "started"
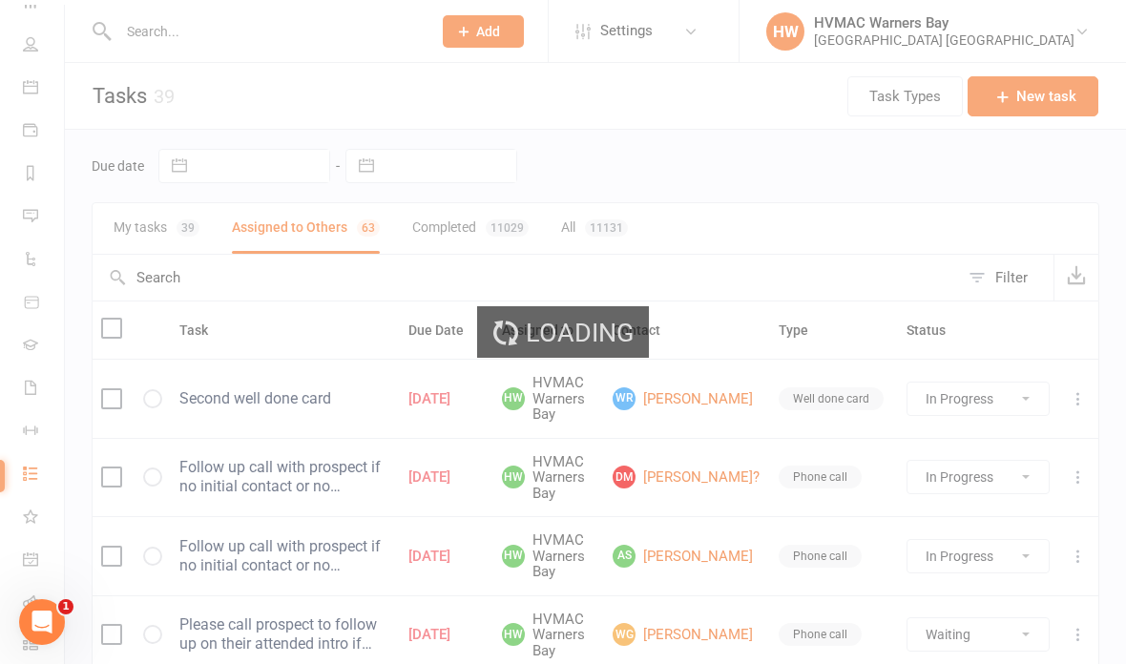
select select "started"
select select "waiting"
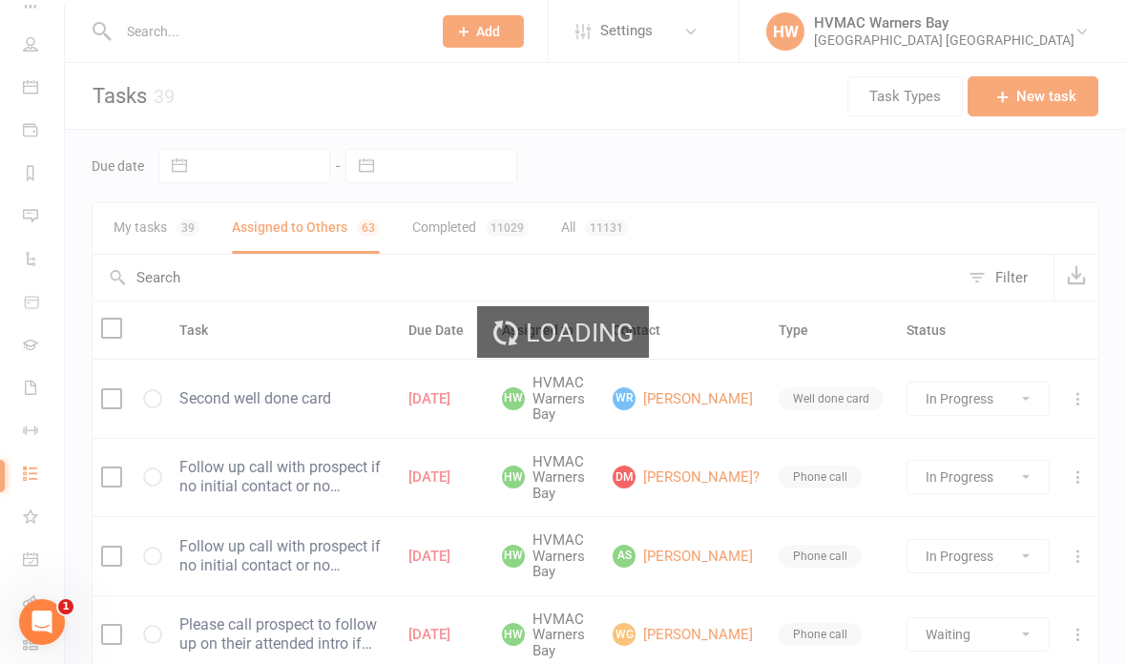
select select "started"
select select "waiting"
select select "started"
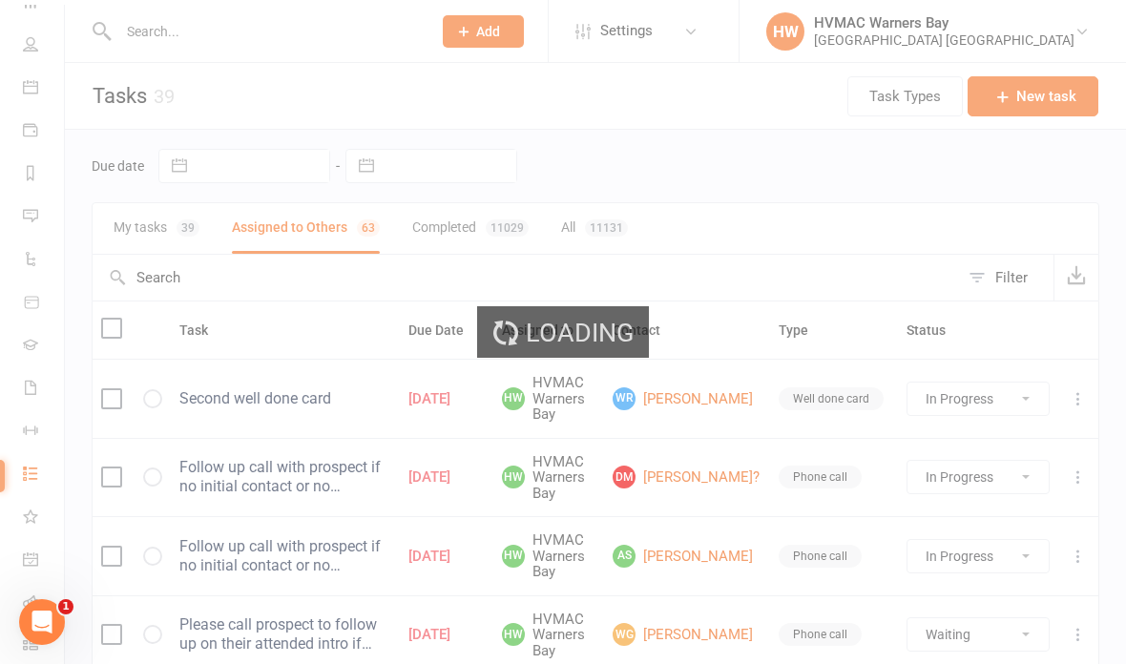
select select "started"
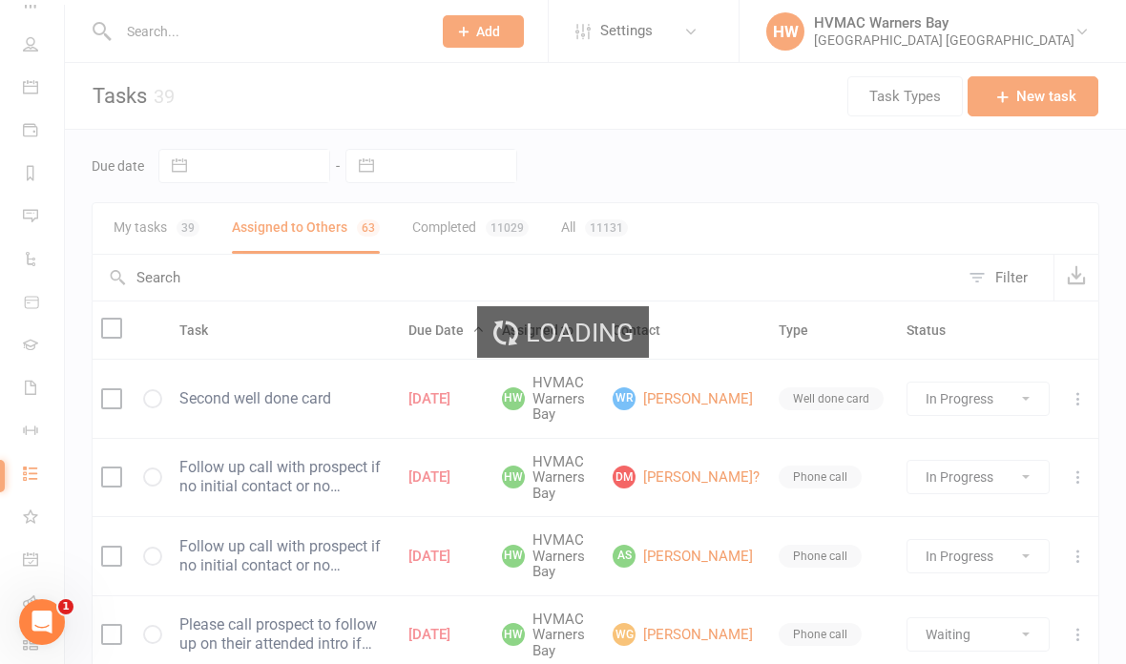
select select "started"
select select "waiting"
select select "started"
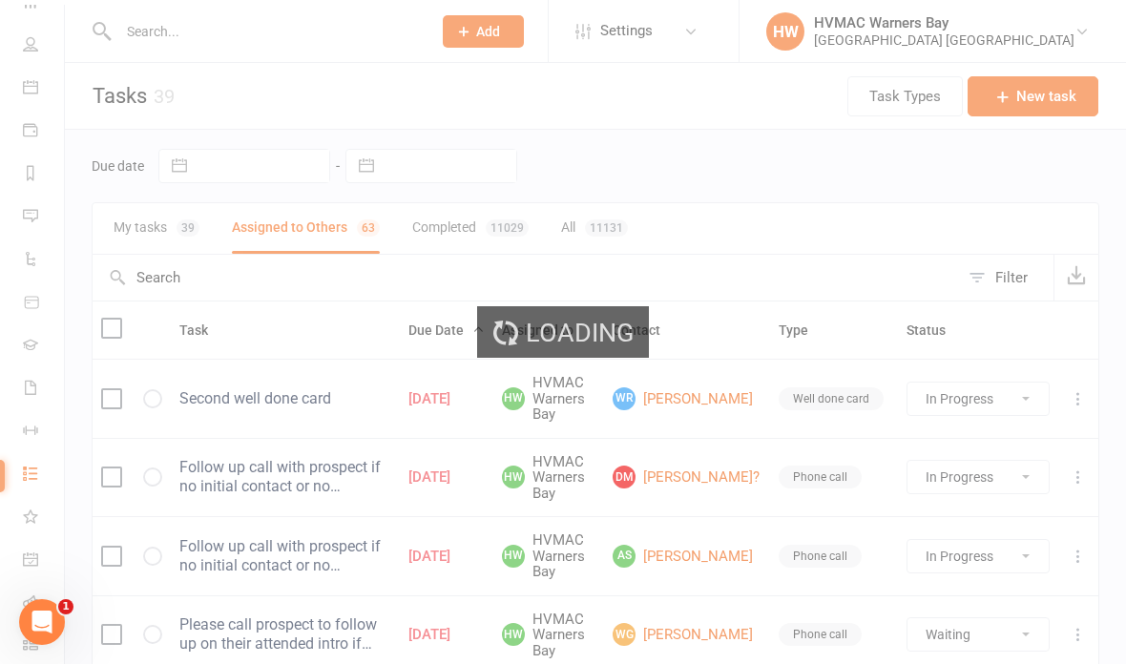
select select "started"
select select "waiting"
select select "started"
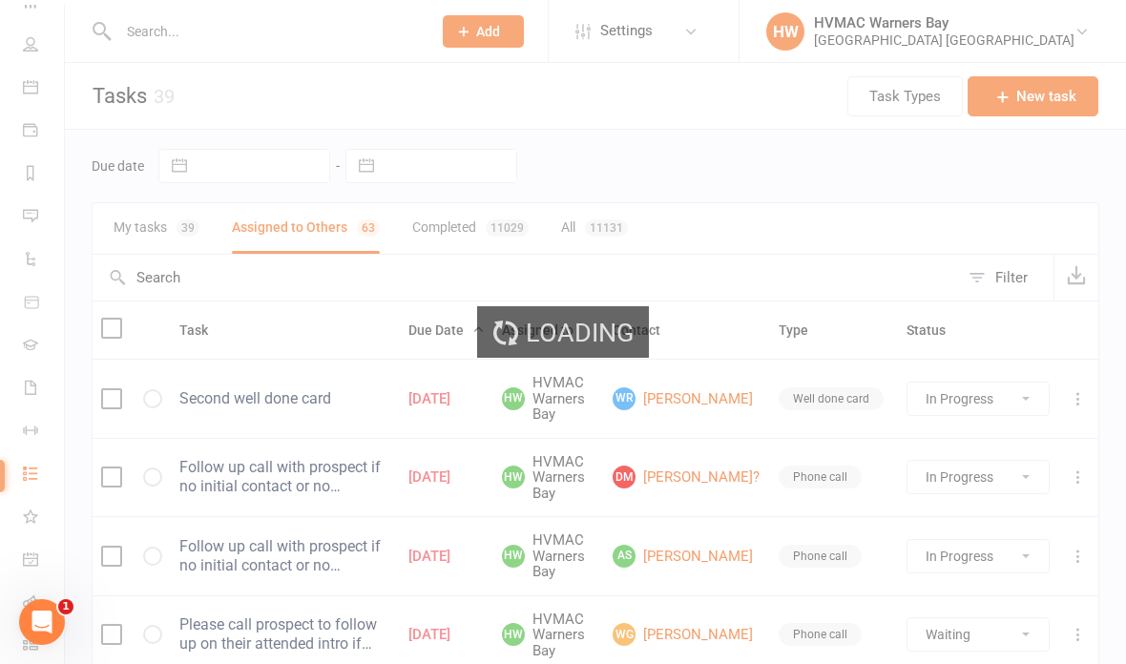
select select "started"
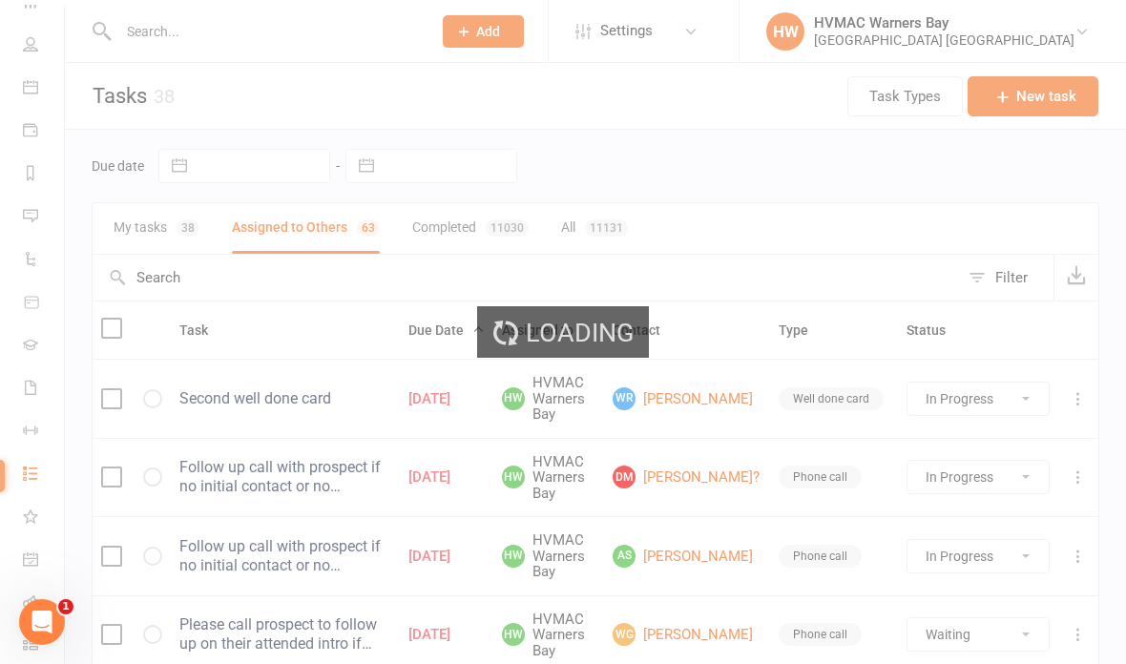
select select "started"
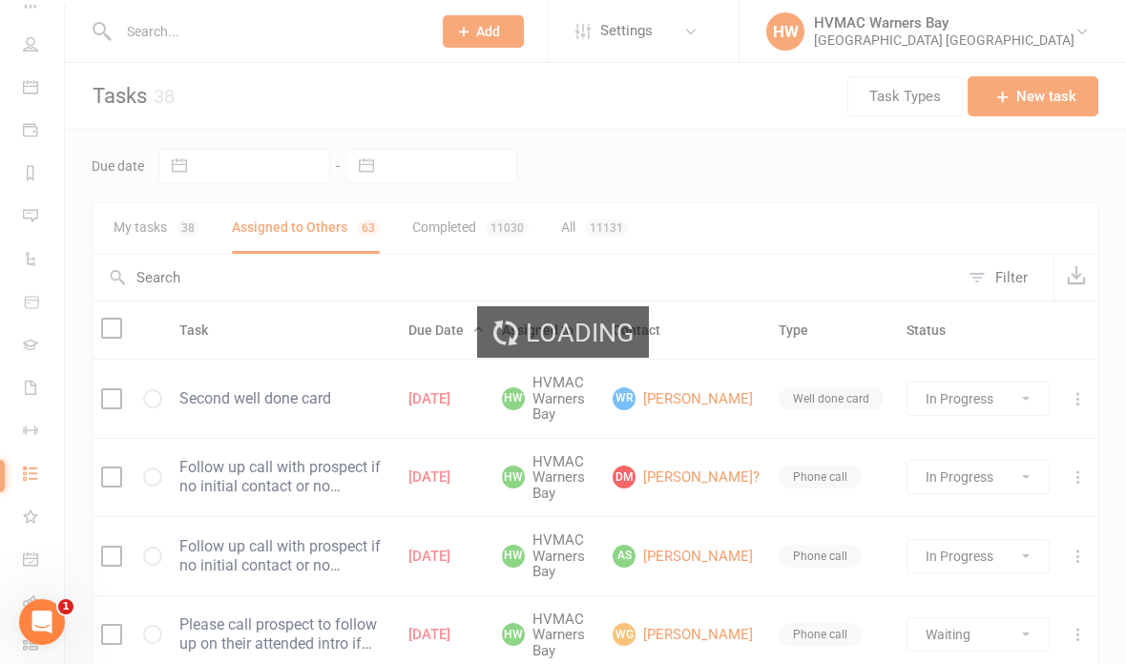
select select "started"
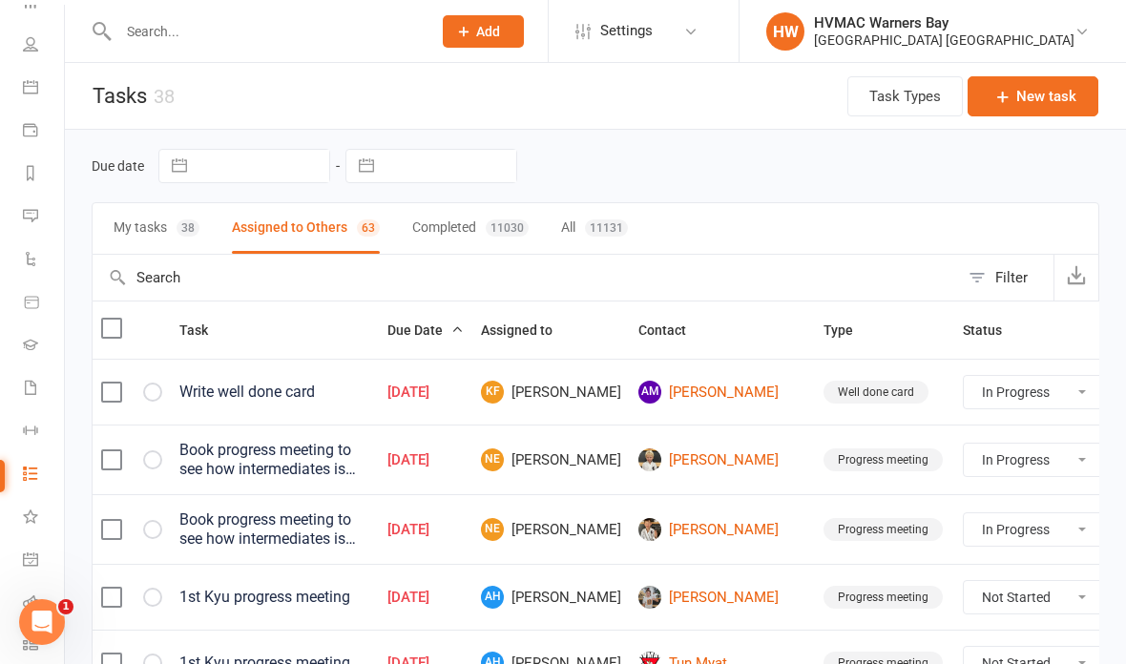
click at [1002, 271] on div "Filter" at bounding box center [1011, 277] width 32 height 23
select select "incomplete"
select select "-32395"
select select "started"
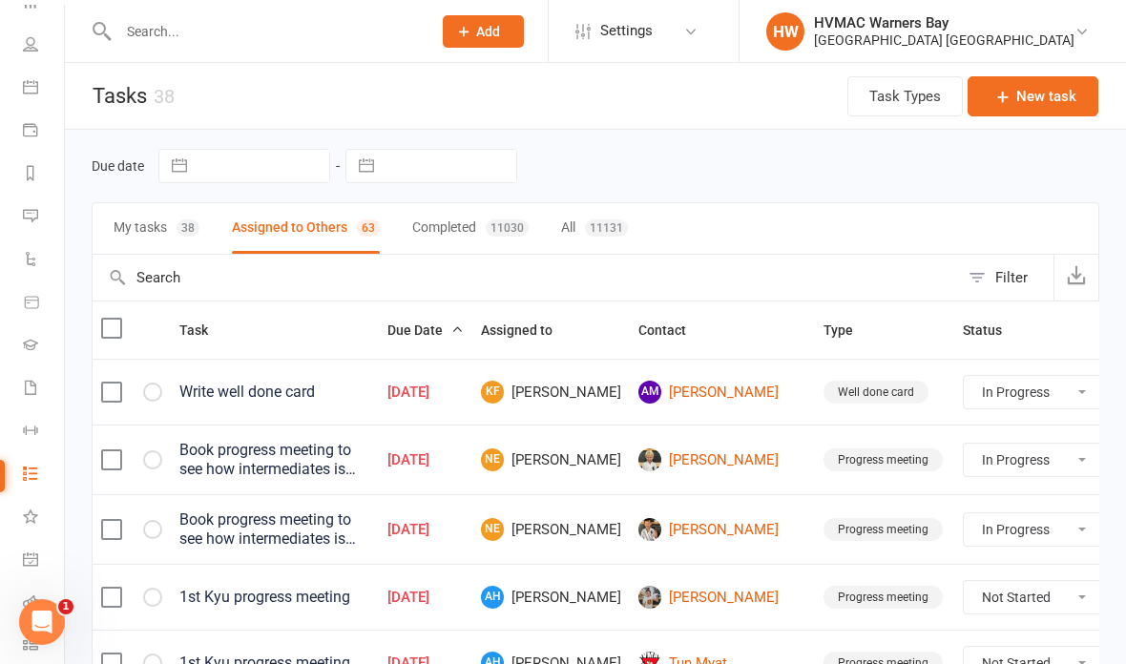
select select "started"
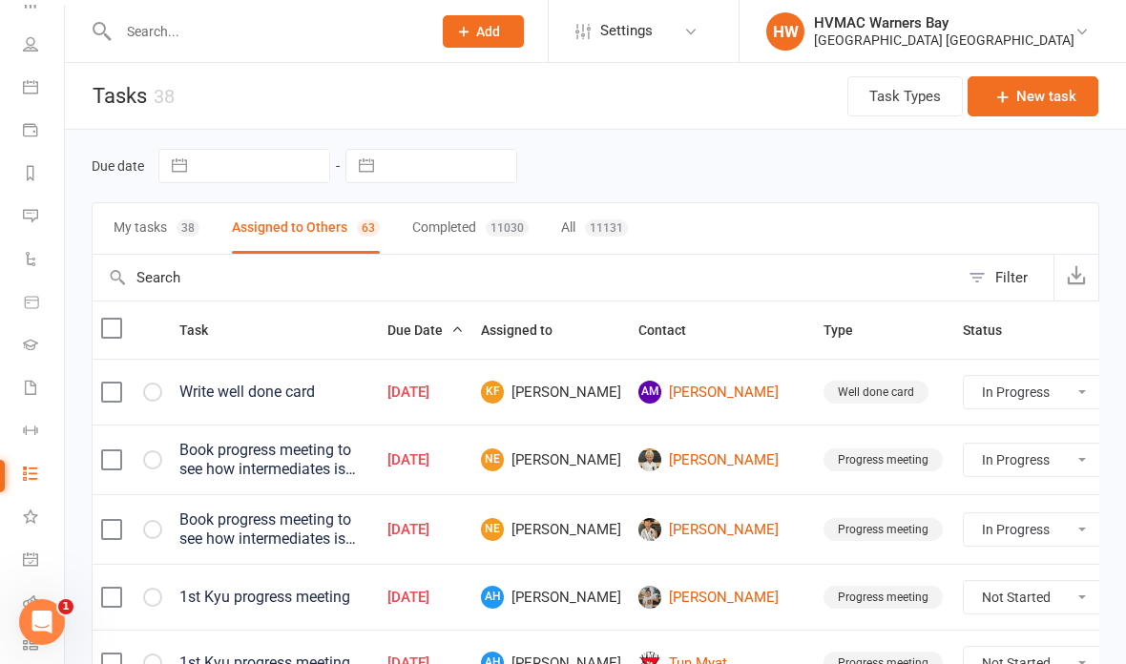
select select "started"
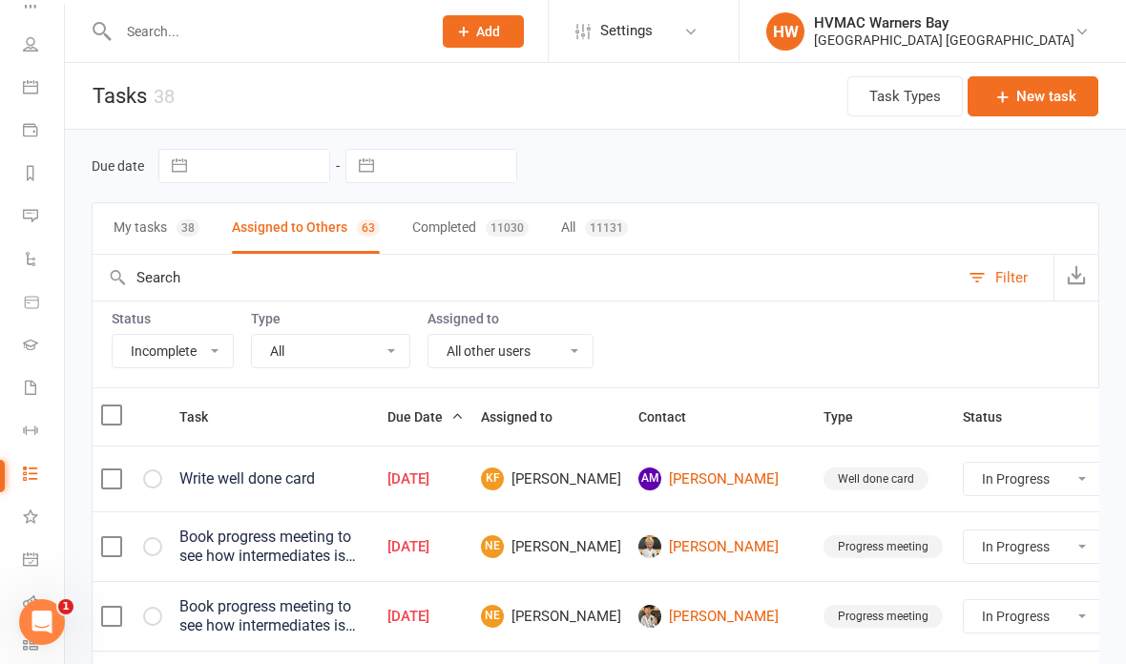
click at [585, 348] on select "All Me All other users Joel Holland Shalene Lowe Erin Talbut Kaia Hayes Warners…" at bounding box center [510, 351] width 164 height 32
select select "42939"
select select "started"
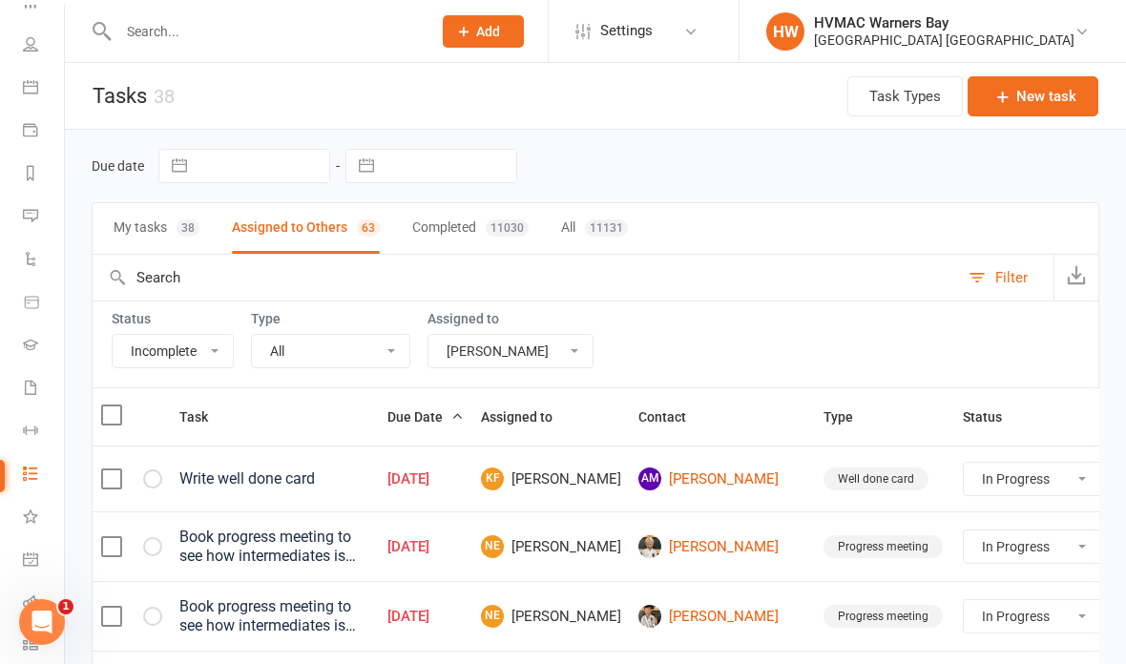
select select "started"
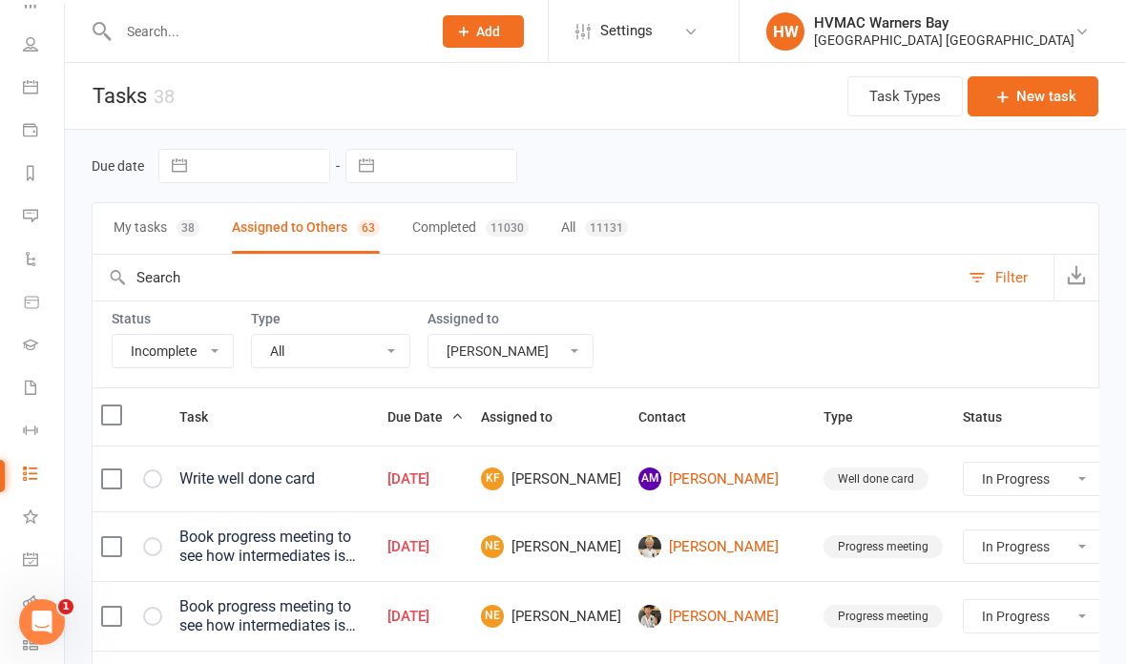
select select "started"
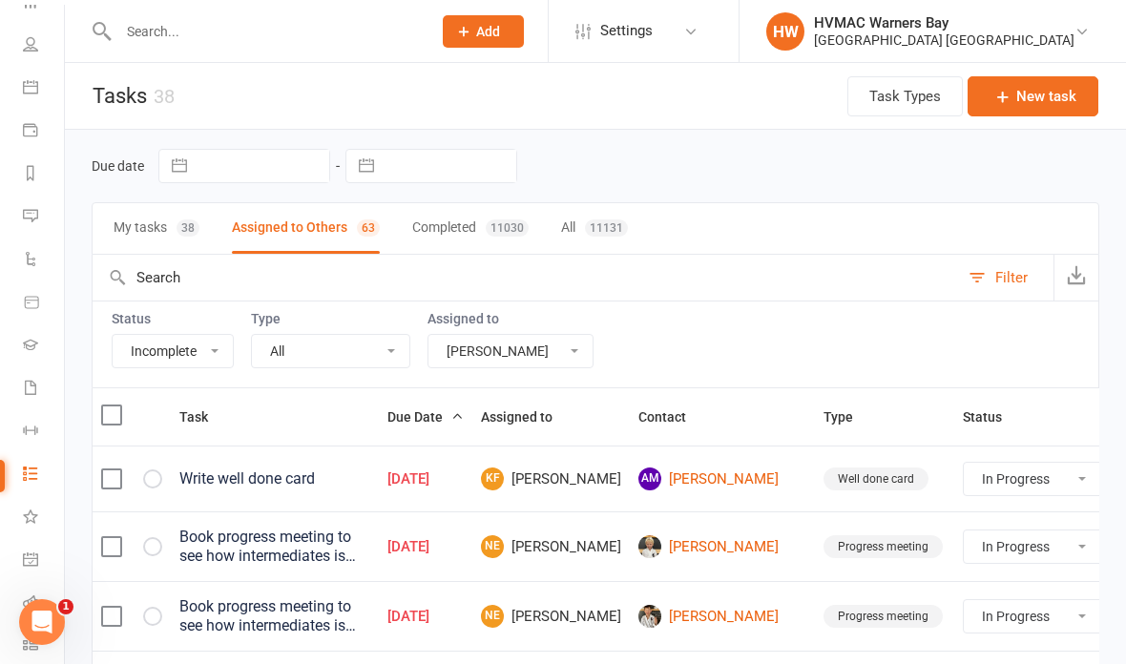
select select "started"
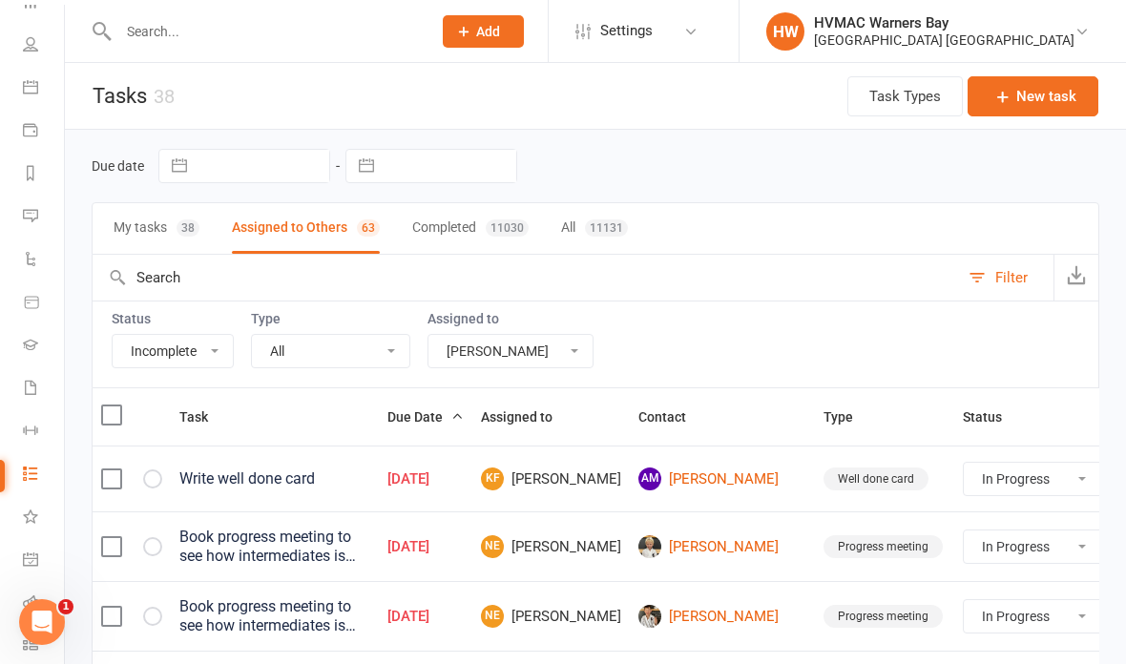
select select "started"
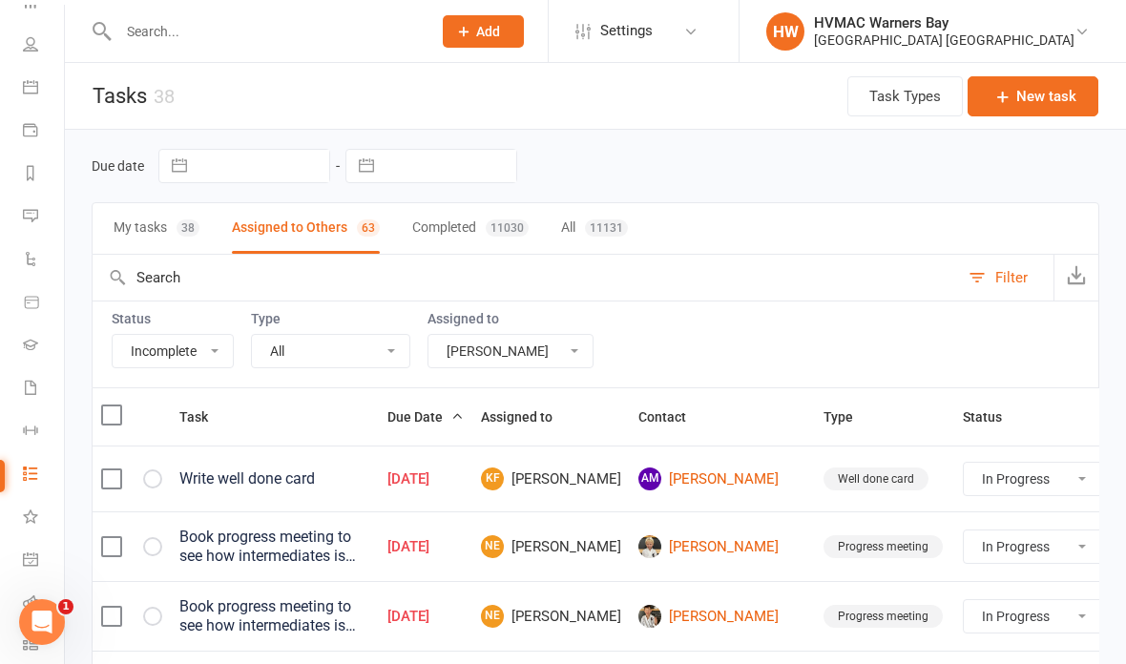
select select "started"
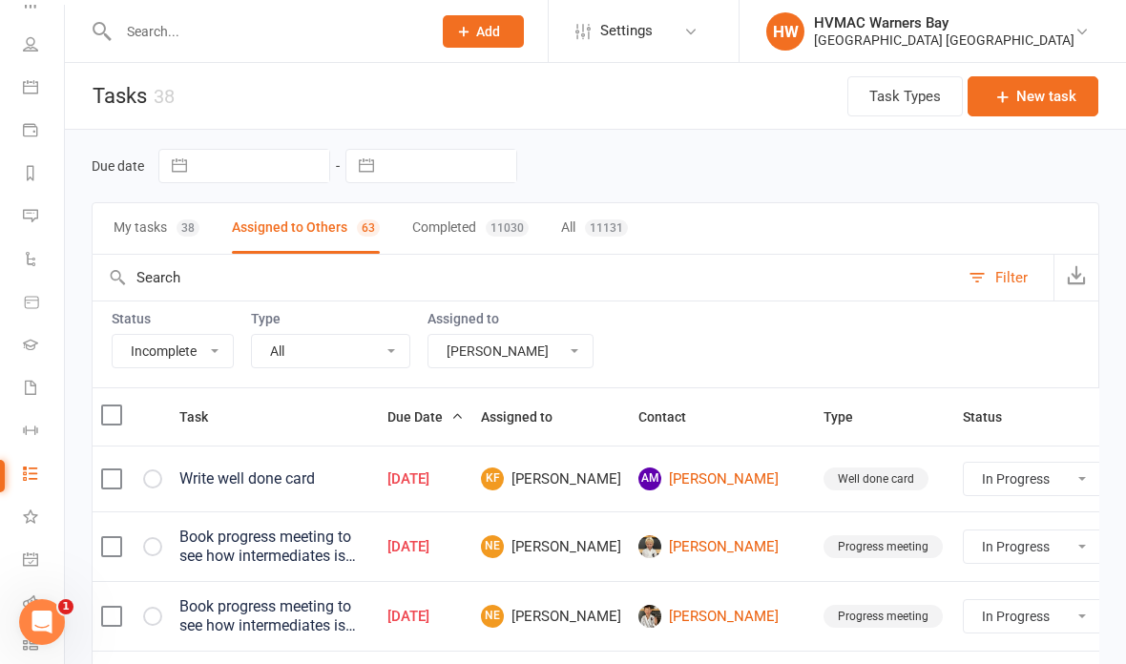
select select "started"
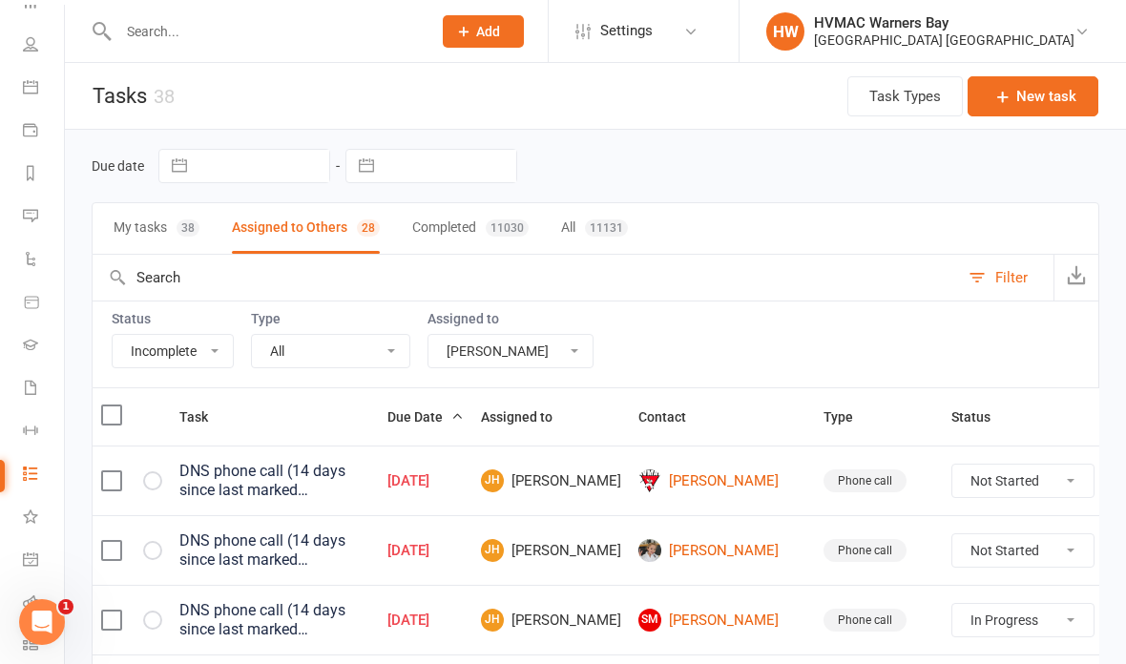
click at [988, 481] on select "Not Started In Progress Waiting Complete" at bounding box center [1022, 481] width 141 height 32
select select "unstarted"
select select "started"
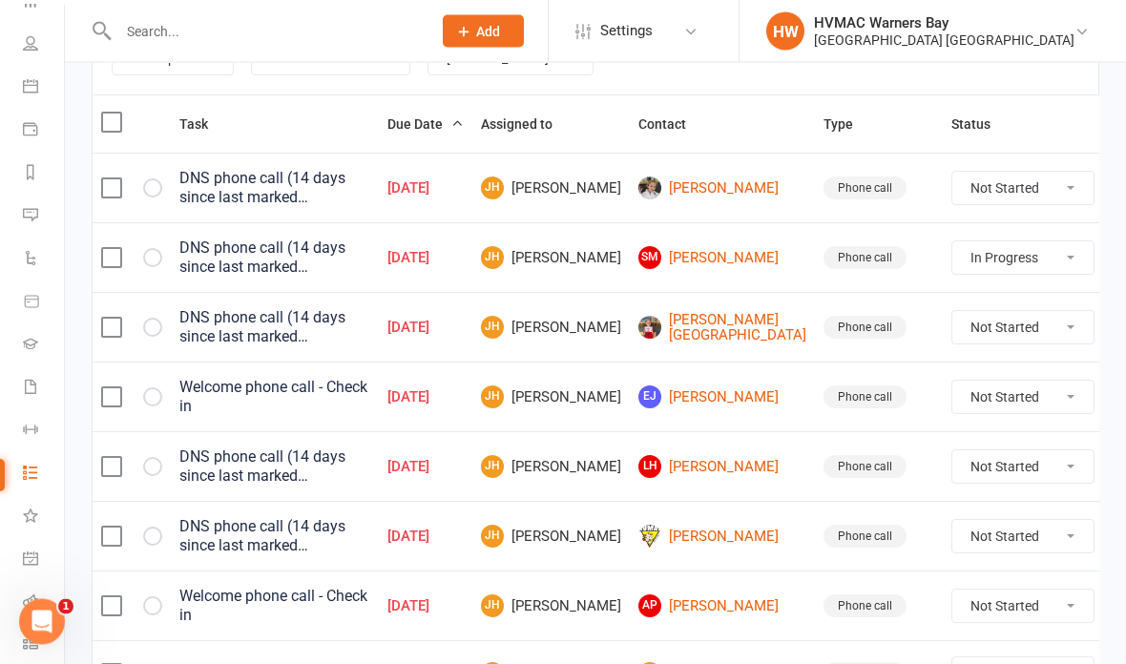
click at [991, 538] on select "Not Started In Progress Waiting Complete" at bounding box center [1022, 537] width 141 height 32
select select "unstarted"
select select "started"
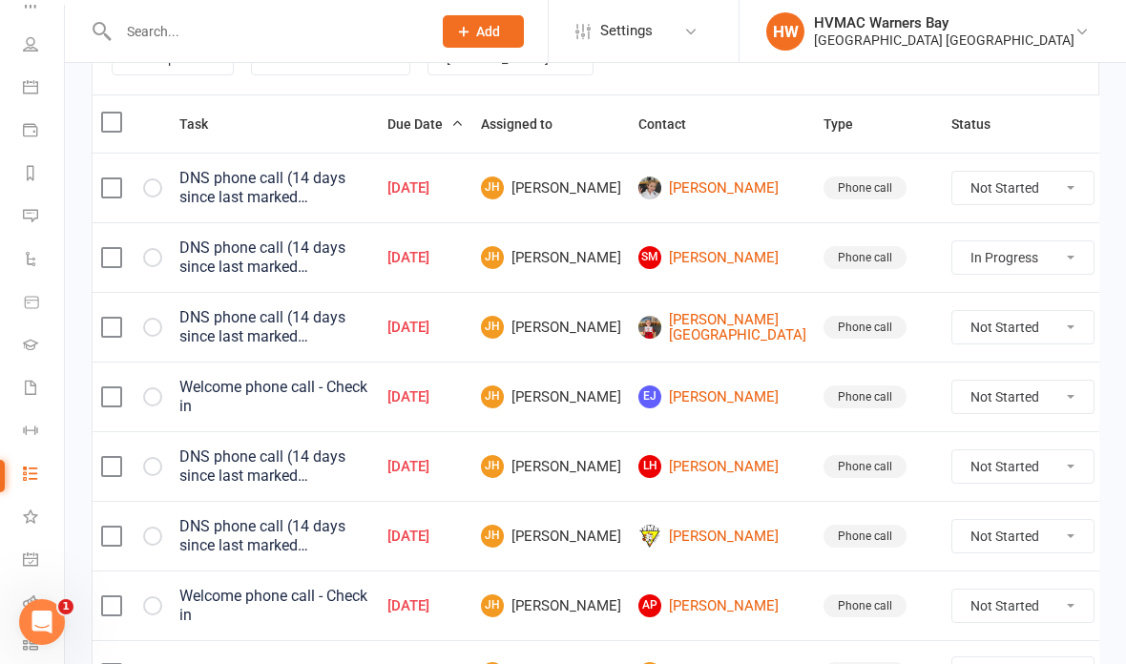
select select "started"
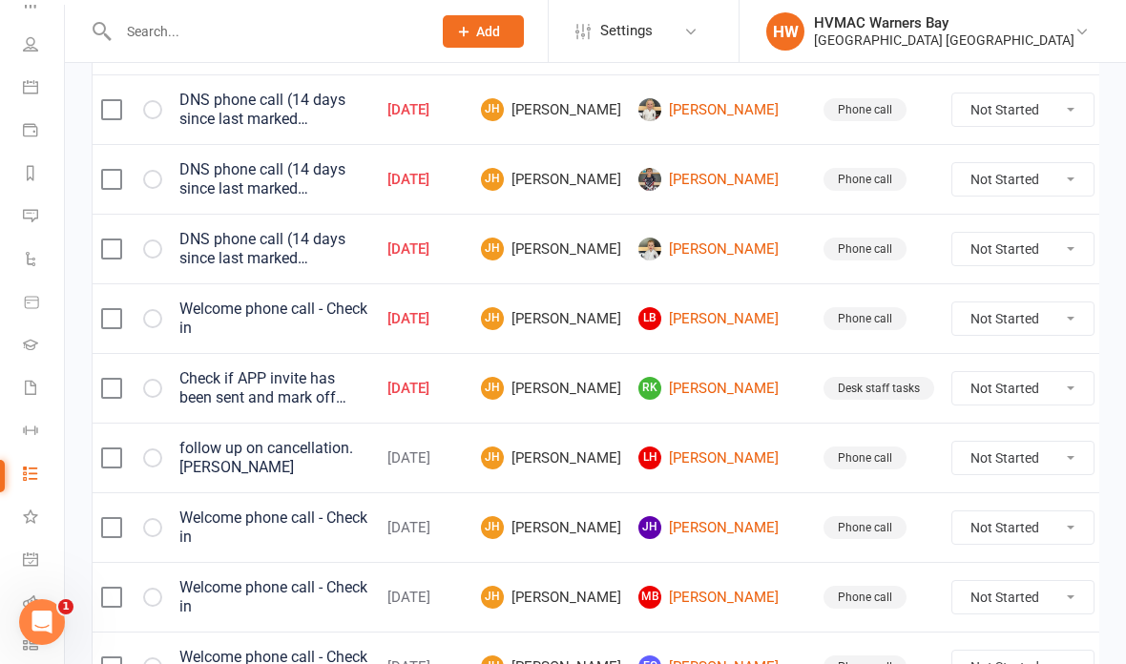
scroll to position [989, 0]
click at [985, 310] on select "Not Started In Progress Waiting Complete" at bounding box center [1022, 319] width 141 height 32
select select "unstarted"
select select "started"
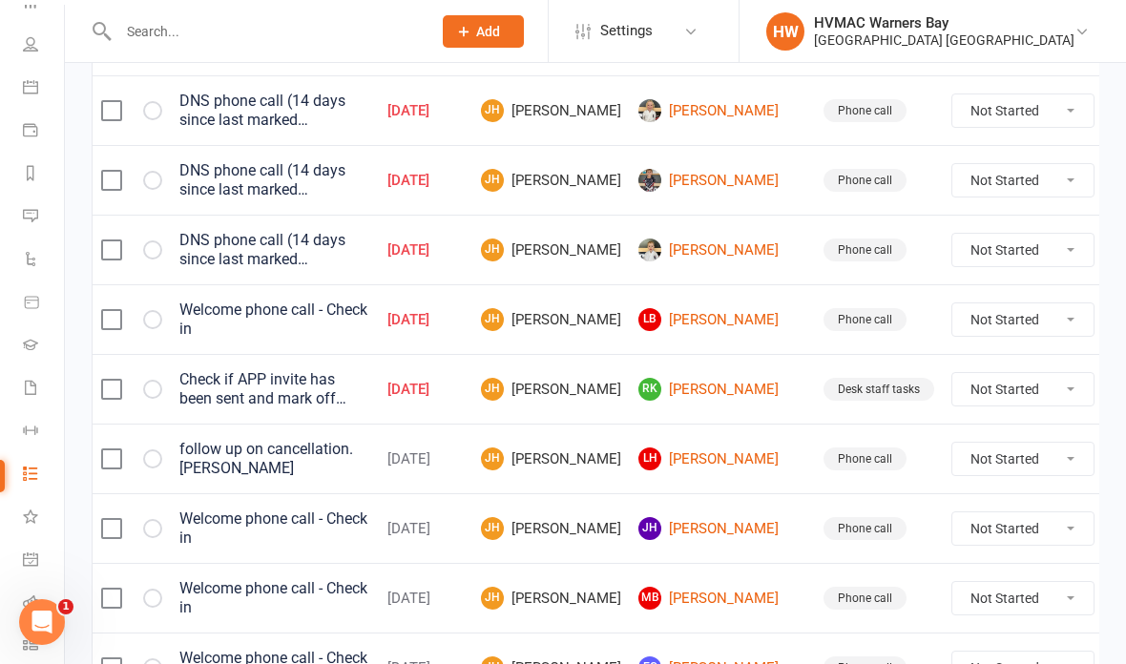
select select "started"
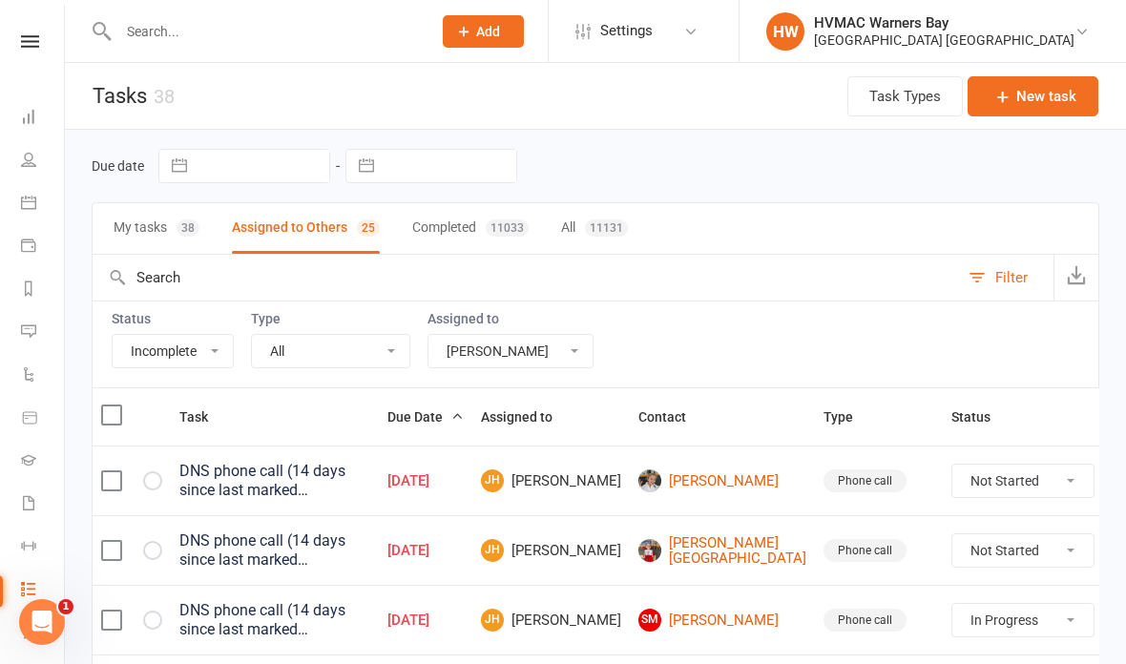
scroll to position [-2, 2]
click at [50, 43] on link at bounding box center [30, 41] width 68 height 12
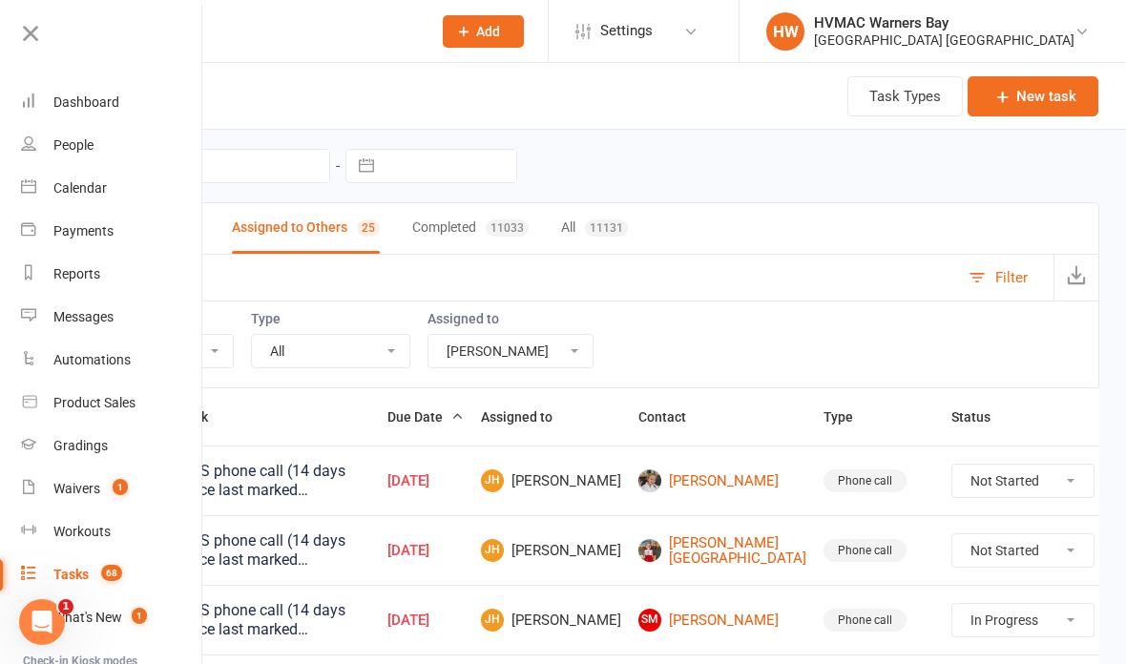
click at [103, 99] on div "Dashboard" at bounding box center [86, 101] width 66 height 15
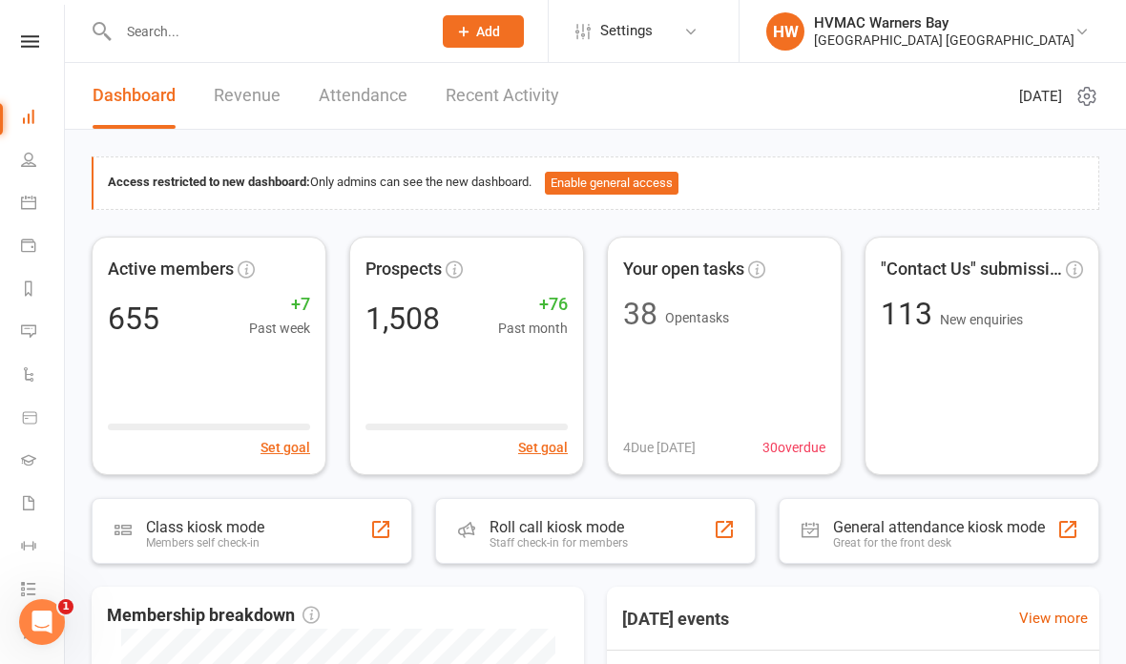
click at [30, 42] on icon at bounding box center [30, 41] width 18 height 12
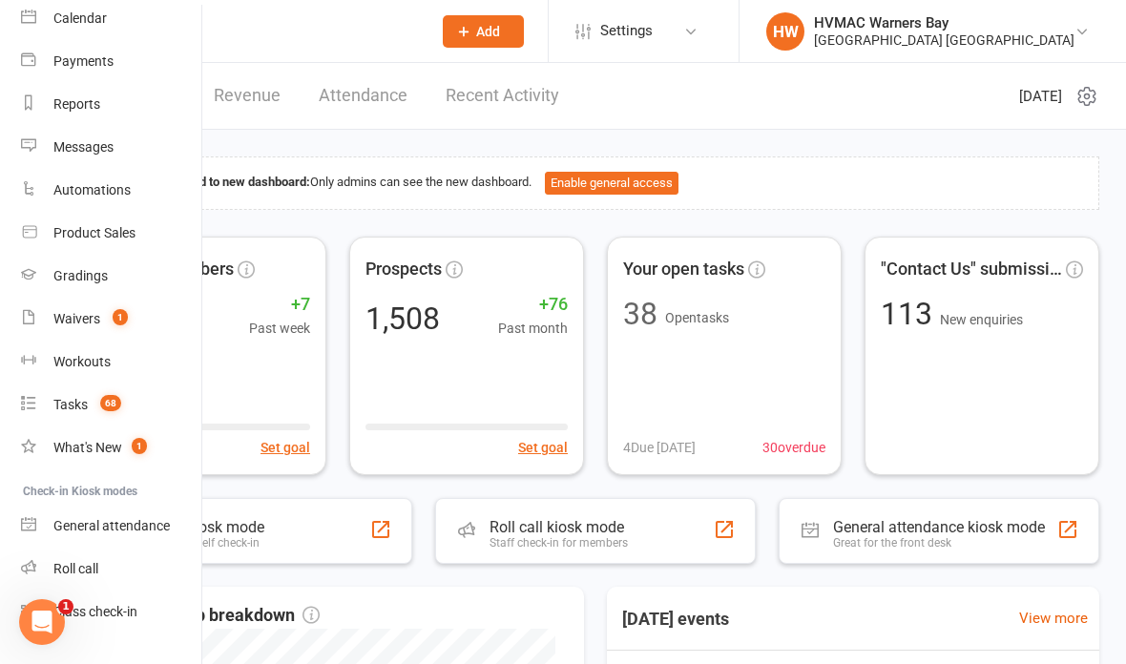
scroll to position [172, 2]
click at [73, 395] on div "Tasks" at bounding box center [70, 402] width 34 height 15
select select "incomplete"
select select "42939"
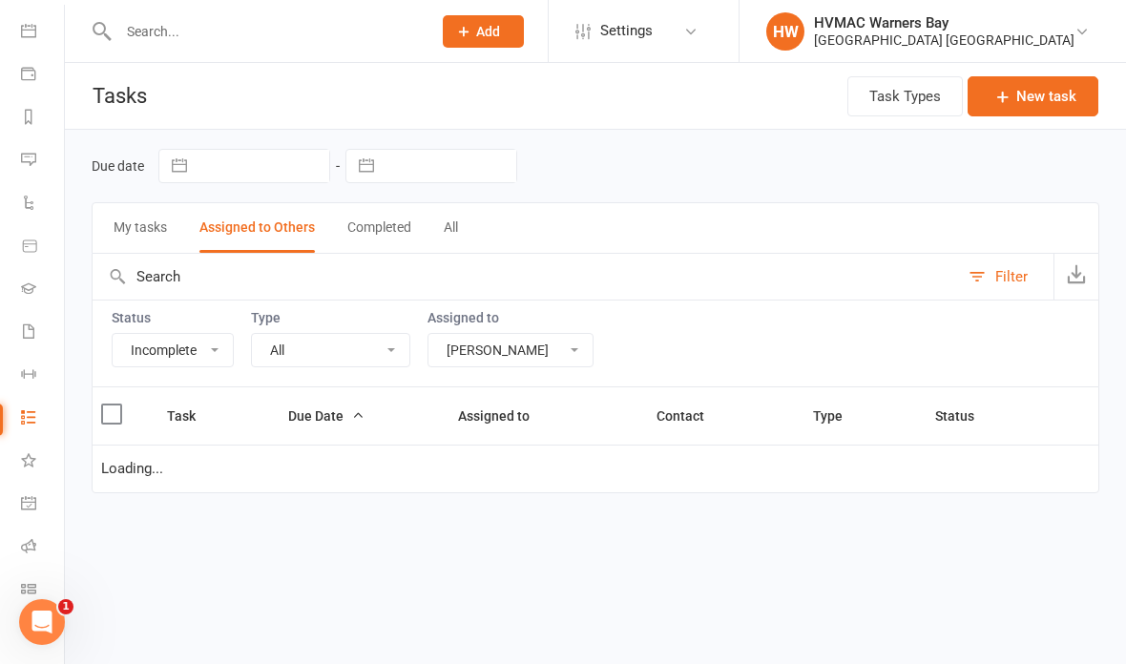
select select "started"
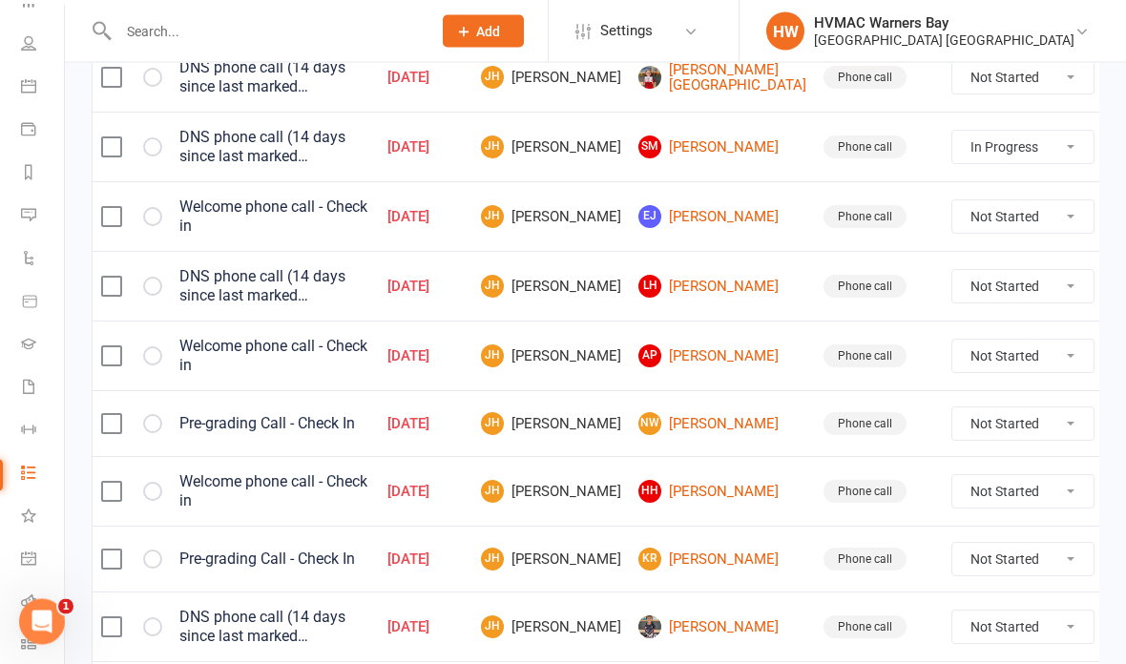
scroll to position [473, 0]
click at [588, 330] on td "JH Joel Holland" at bounding box center [550, 356] width 157 height 70
click at [994, 223] on select "Not Started In Progress Waiting Complete" at bounding box center [1022, 216] width 141 height 32
select select "unstarted"
select select "started"
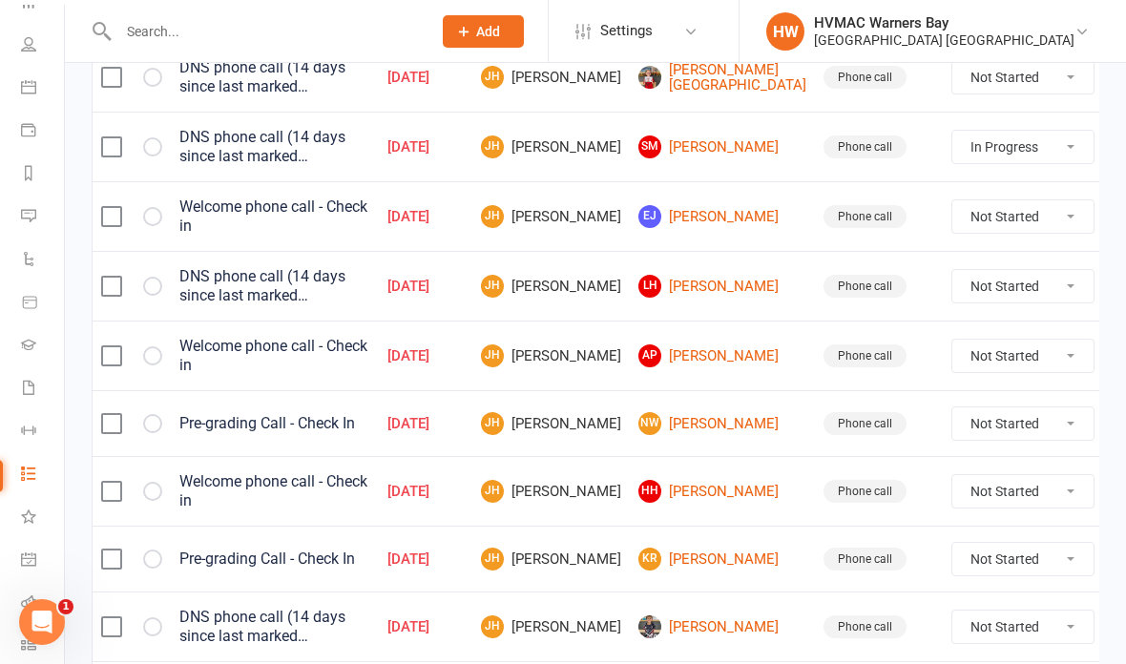
select select "started"
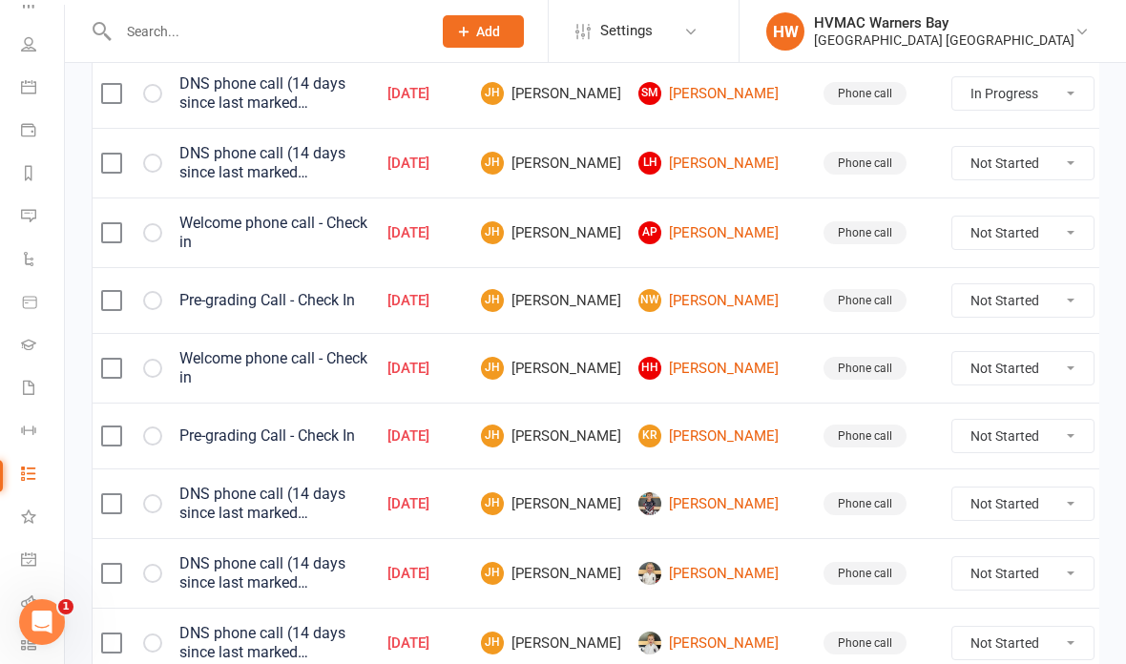
scroll to position [524, 0]
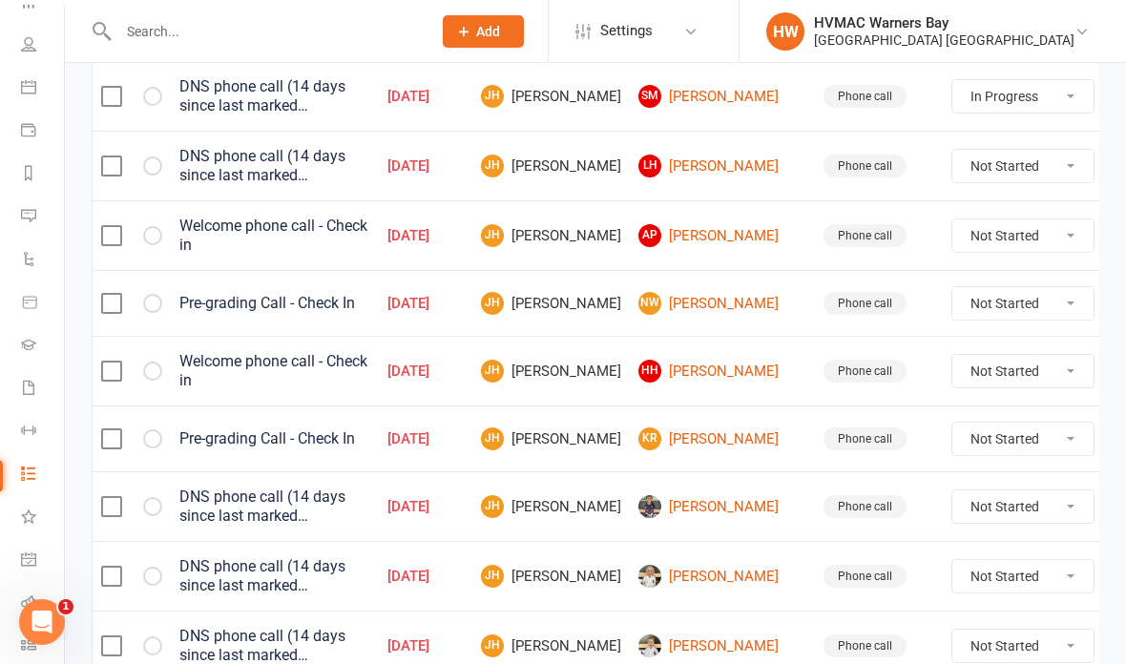
click at [1016, 381] on select "Not Started In Progress Waiting Complete" at bounding box center [1022, 371] width 141 height 32
select select "unstarted"
select select "started"
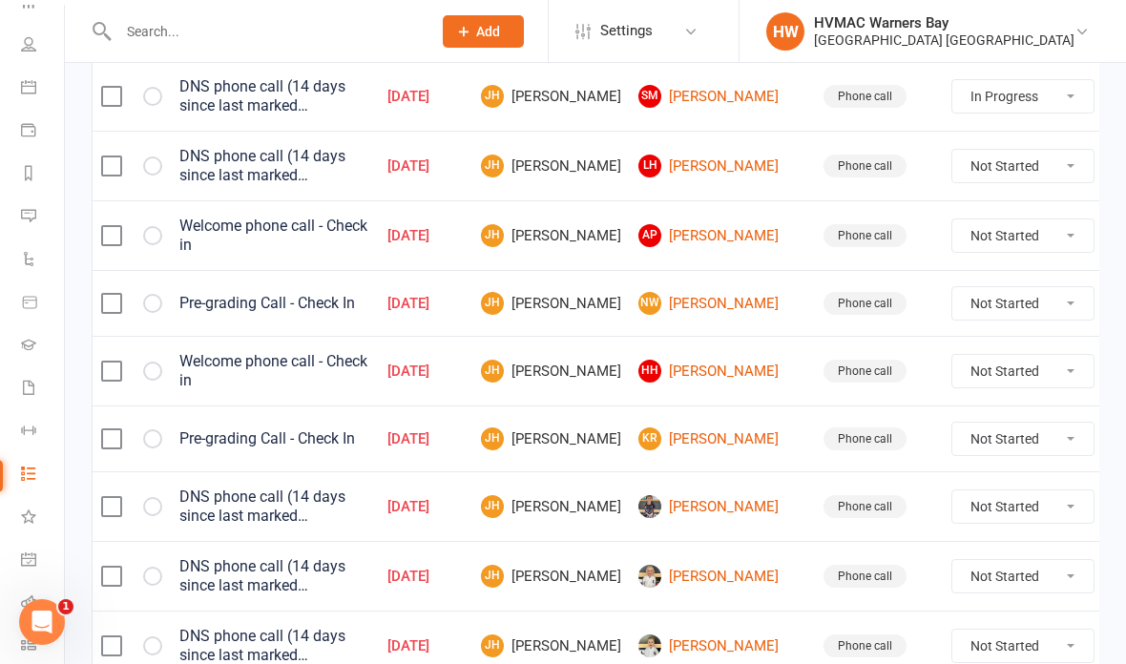
select select "started"
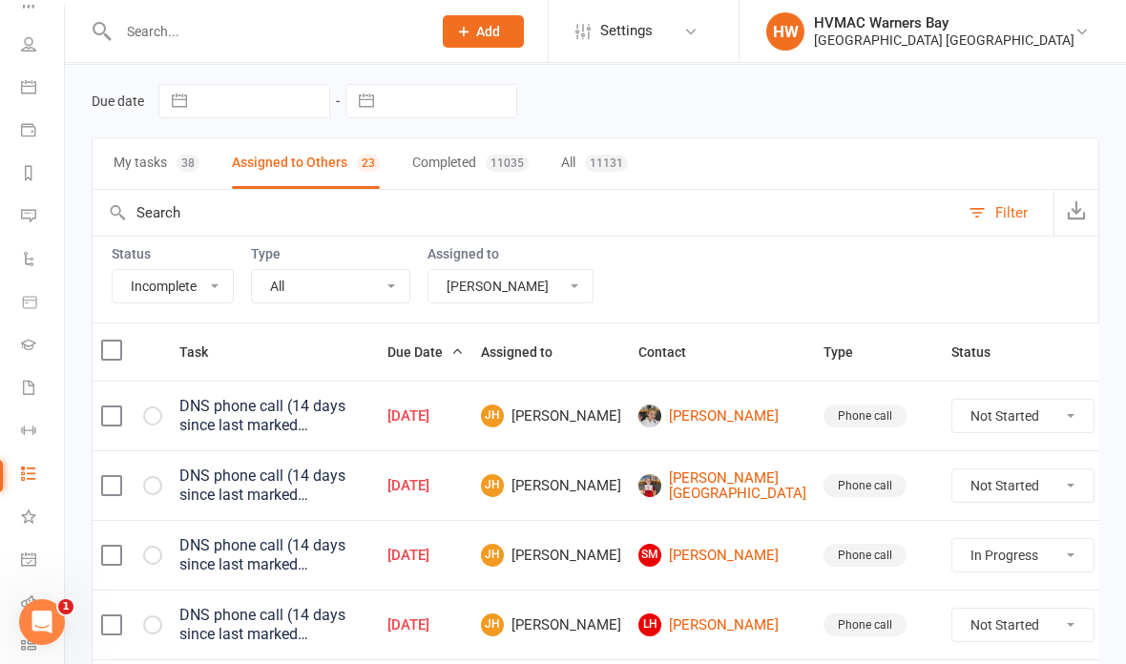
scroll to position [0, 0]
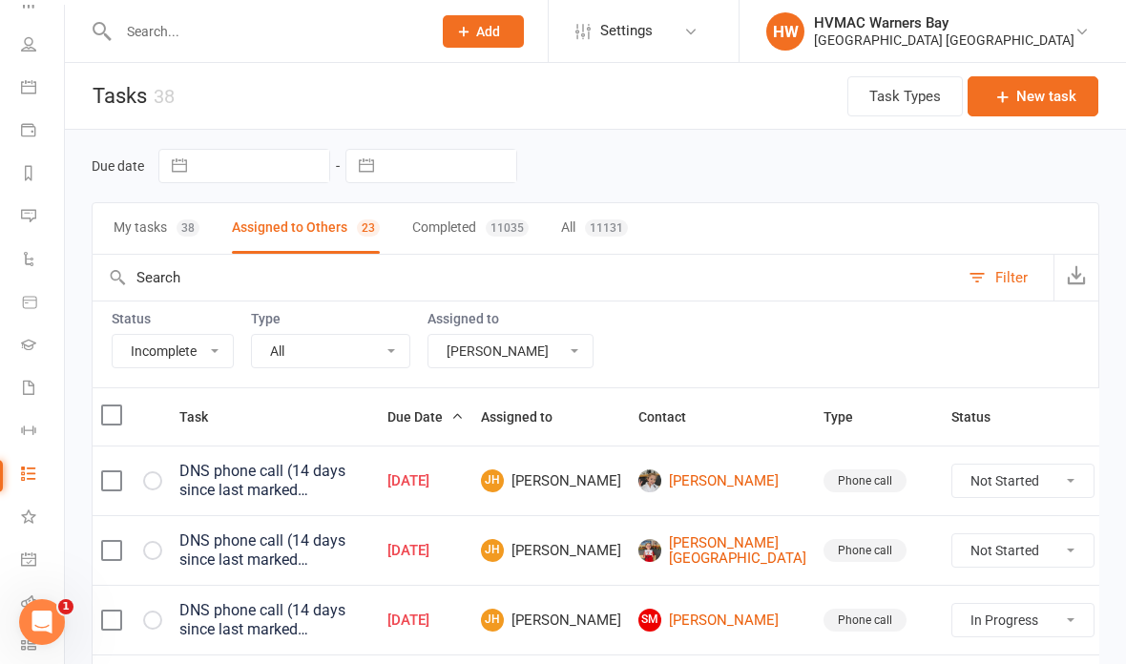
click at [127, 403] on th at bounding box center [132, 416] width 78 height 57
click at [120, 405] on input "checkbox" at bounding box center [110, 405] width 19 height 0
checkbox input "true"
select select "started"
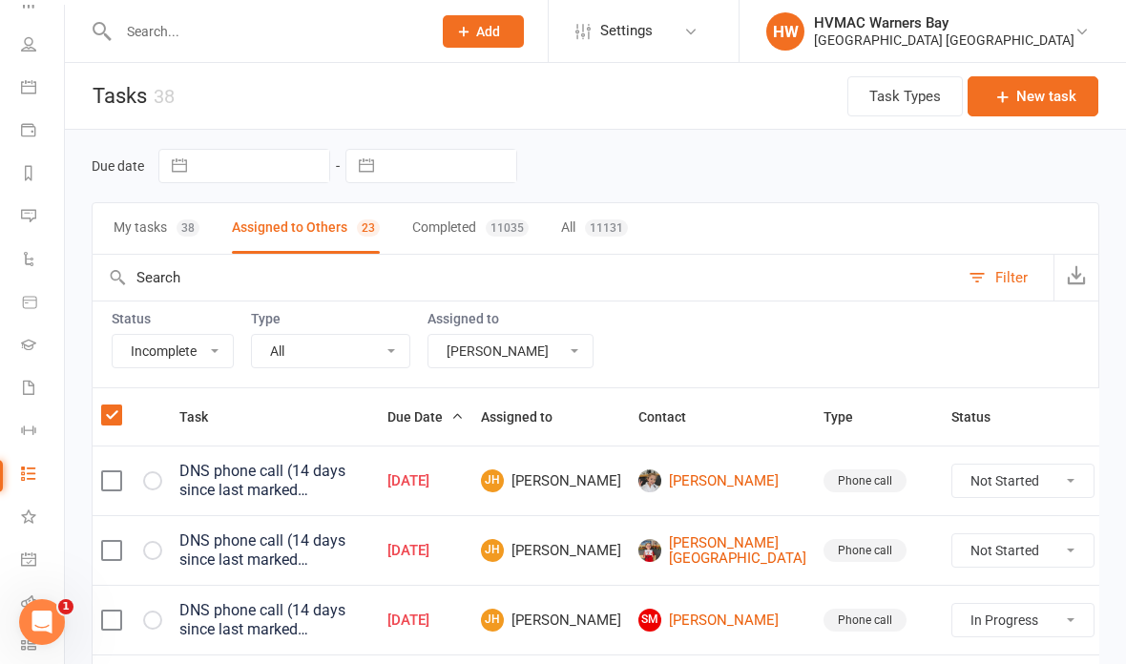
select select "started"
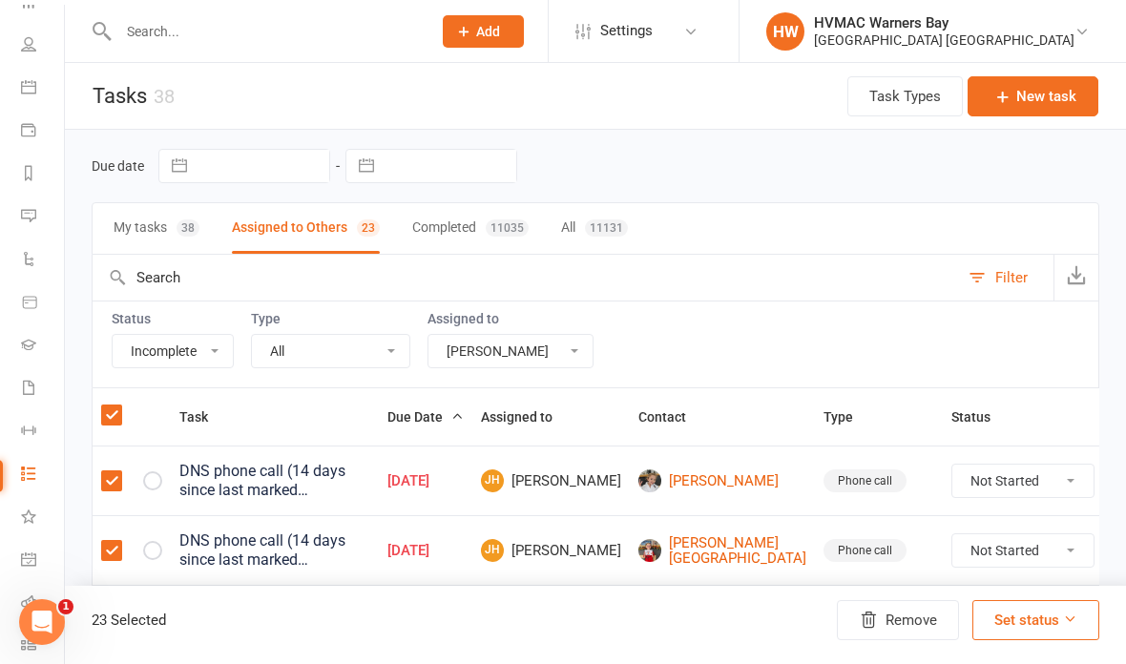
click at [118, 414] on label at bounding box center [110, 414] width 19 height 19
click at [118, 405] on input "checkbox" at bounding box center [110, 405] width 19 height 0
checkbox input "false"
select select "started"
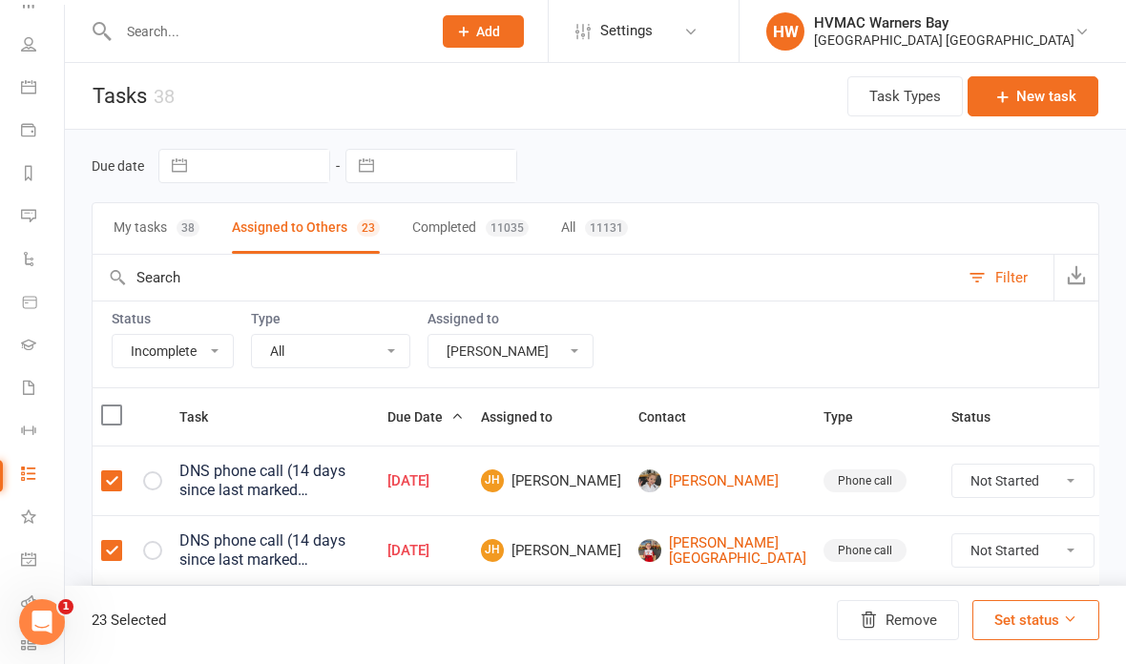
select select "started"
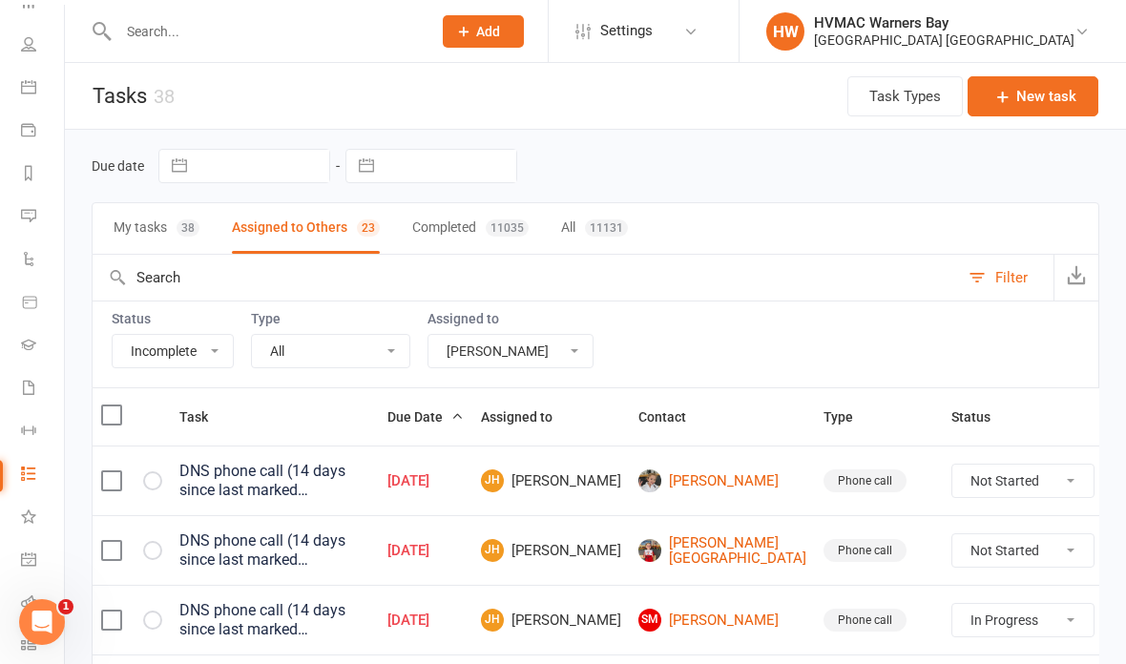
click at [38, 472] on link "Tasks 65" at bounding box center [42, 475] width 43 height 43
click at [41, 37] on link at bounding box center [32, 41] width 68 height 12
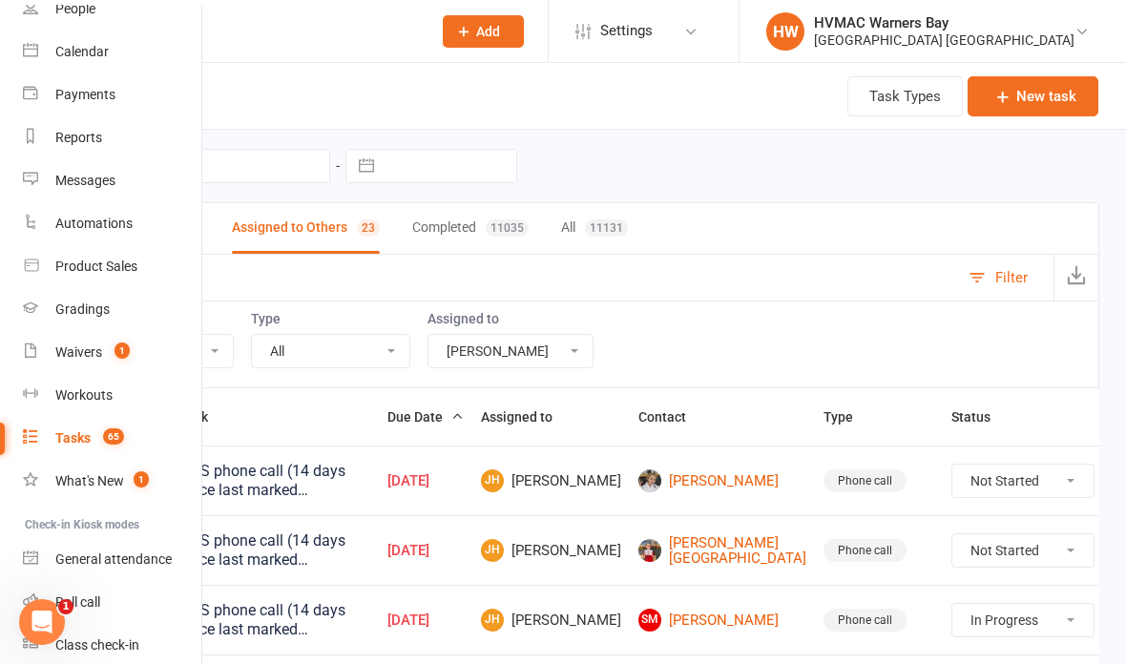
scroll to position [137, 0]
click at [838, 266] on input "text" at bounding box center [526, 278] width 866 height 46
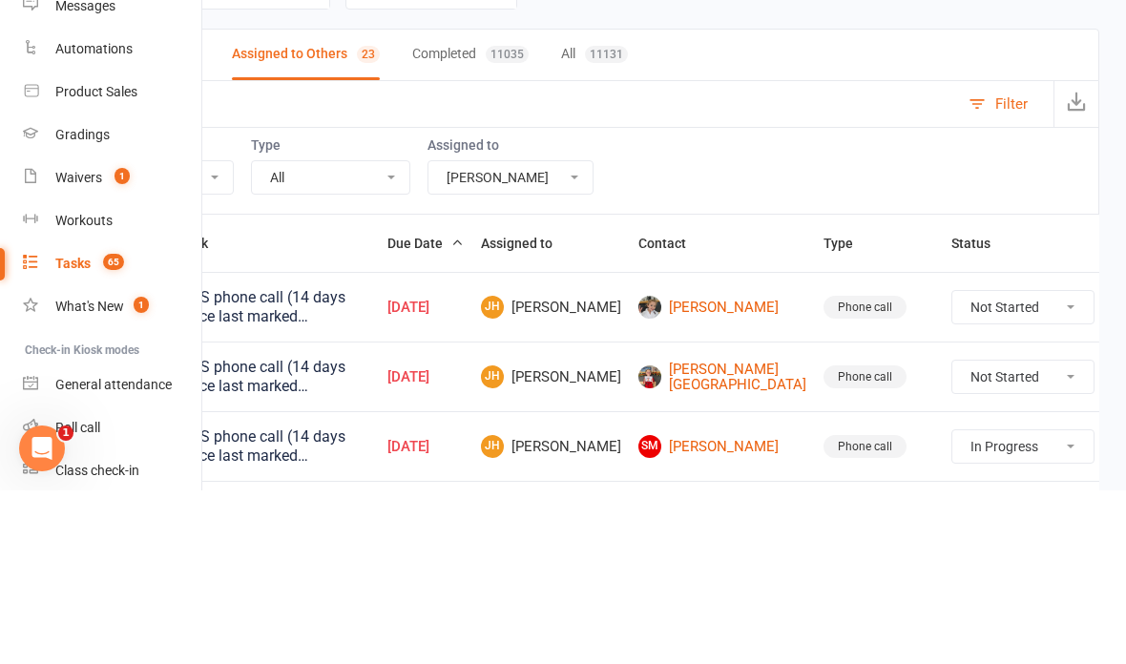
click at [858, 255] on input "text" at bounding box center [526, 278] width 866 height 46
click at [865, 202] on div "My tasks 38 Assigned to Others 23 Completed 11035 All 11131" at bounding box center [595, 228] width 1007 height 52
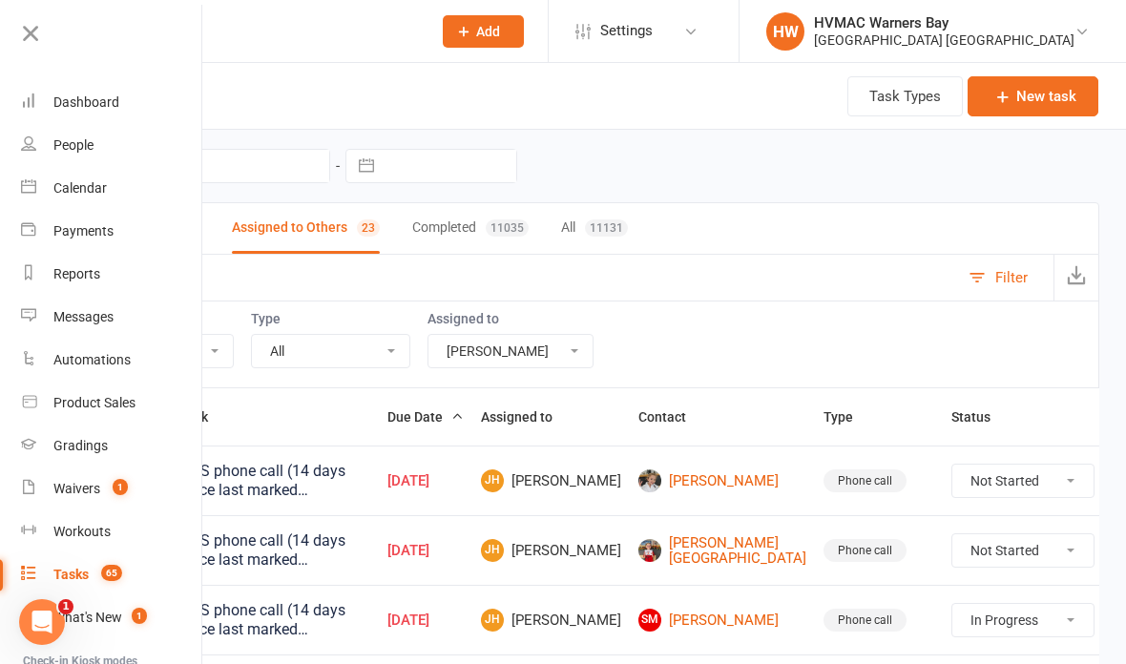
scroll to position [0, 2]
click at [28, 29] on icon at bounding box center [30, 33] width 27 height 27
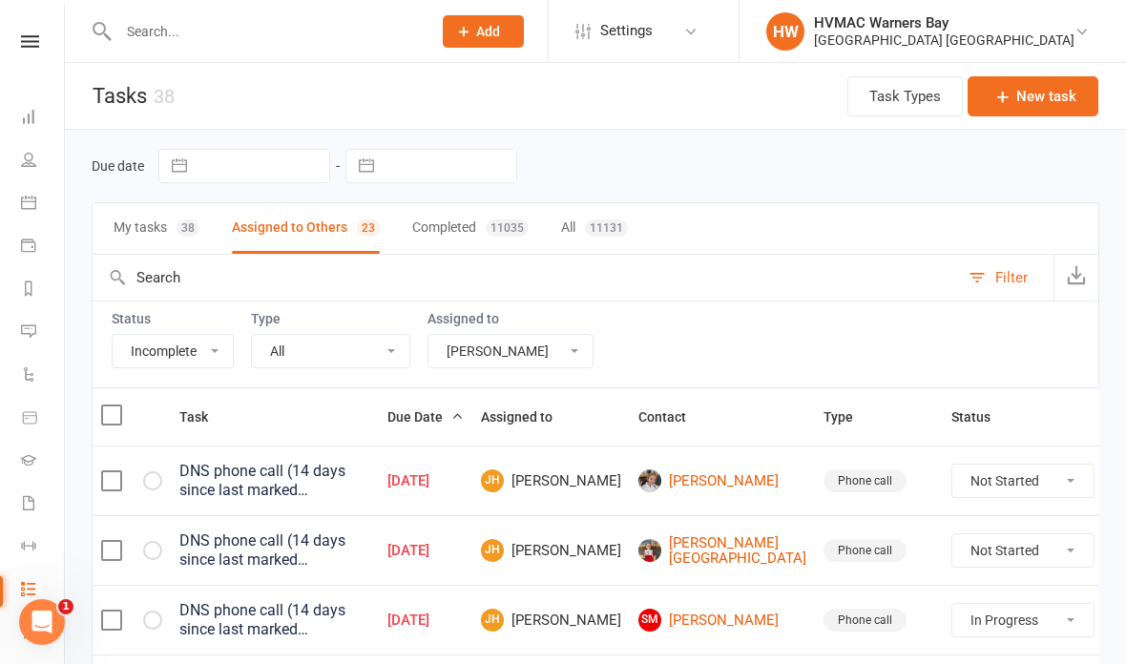
click at [167, 210] on button "My tasks 38" at bounding box center [157, 228] width 86 height 51
select select "started"
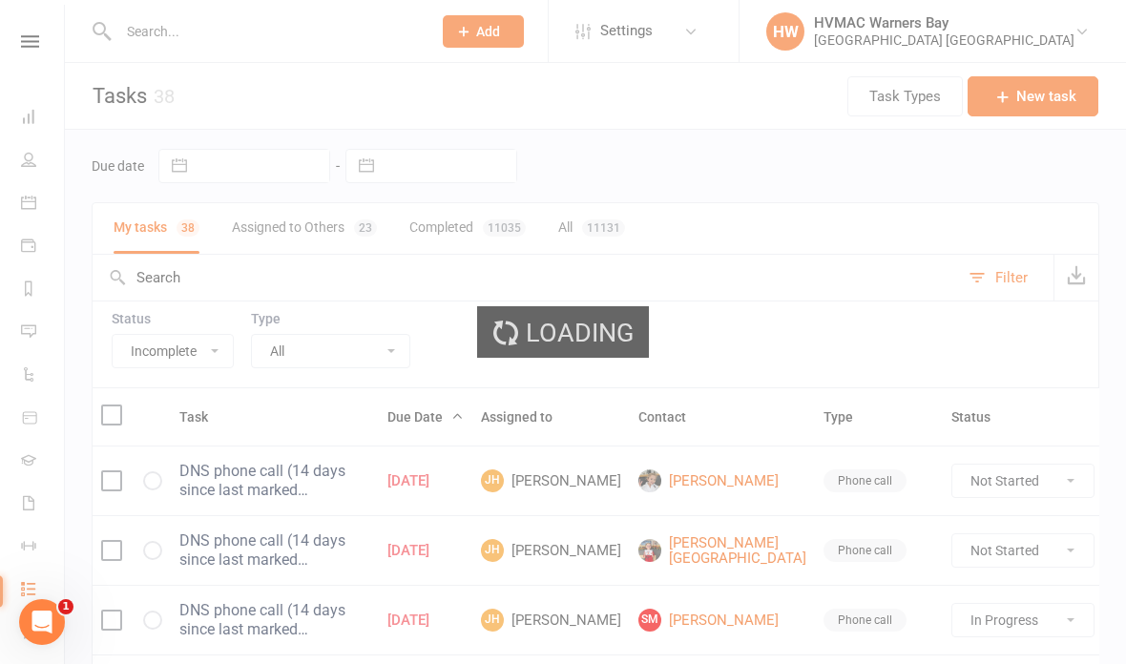
select select "started"
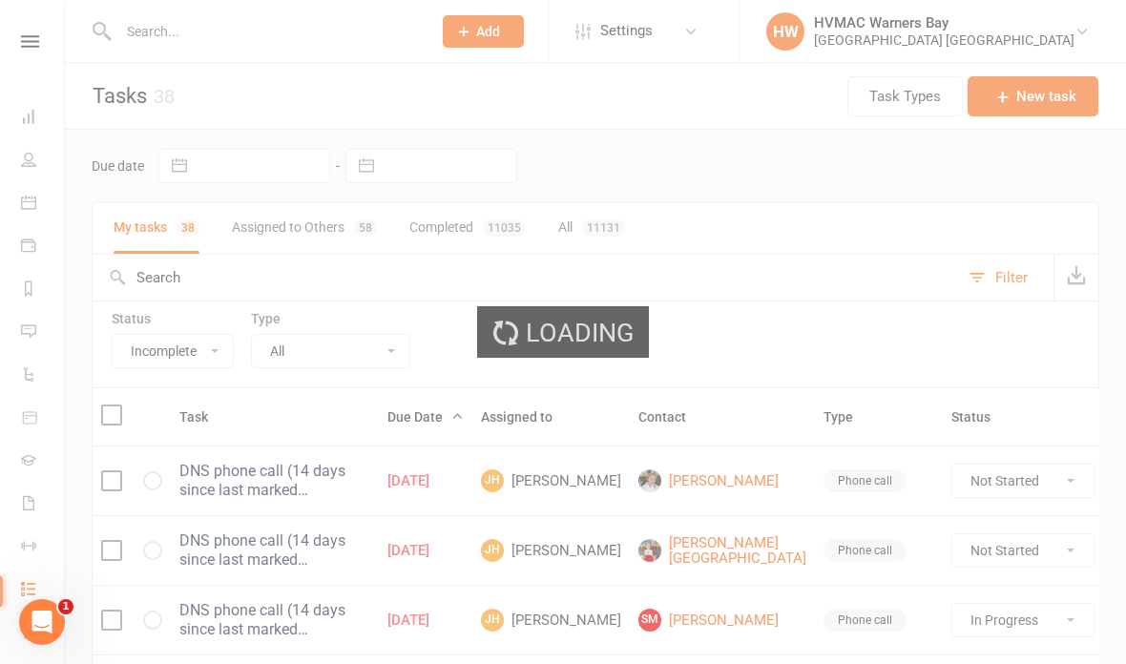
select select "started"
select select "waiting"
select select "started"
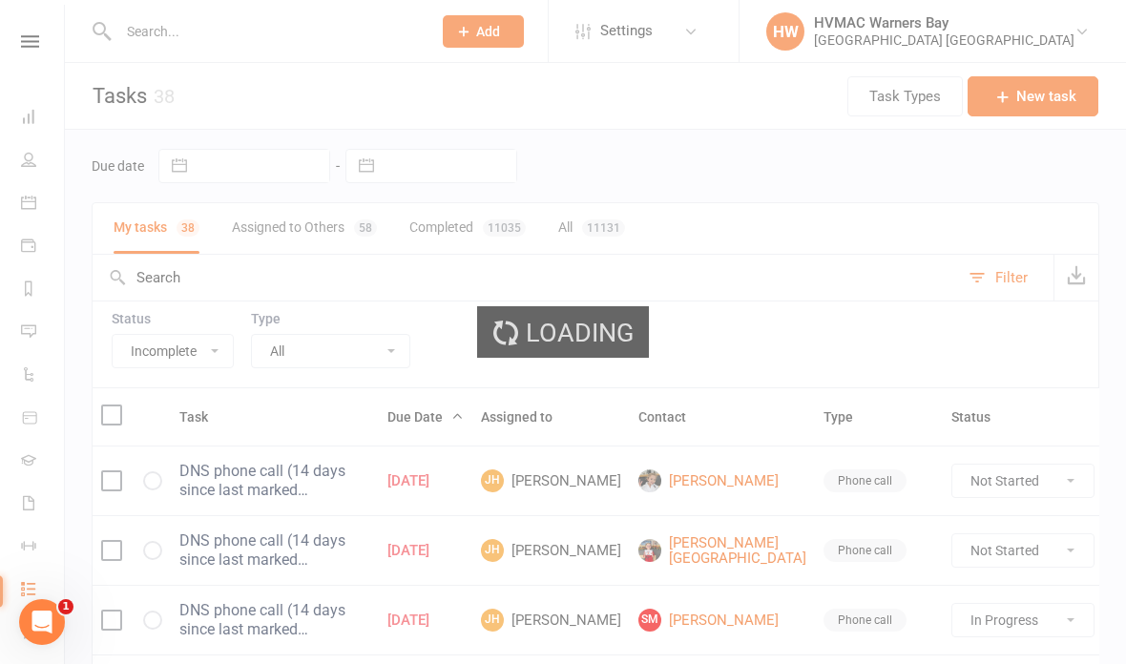
select select "waiting"
select select "started"
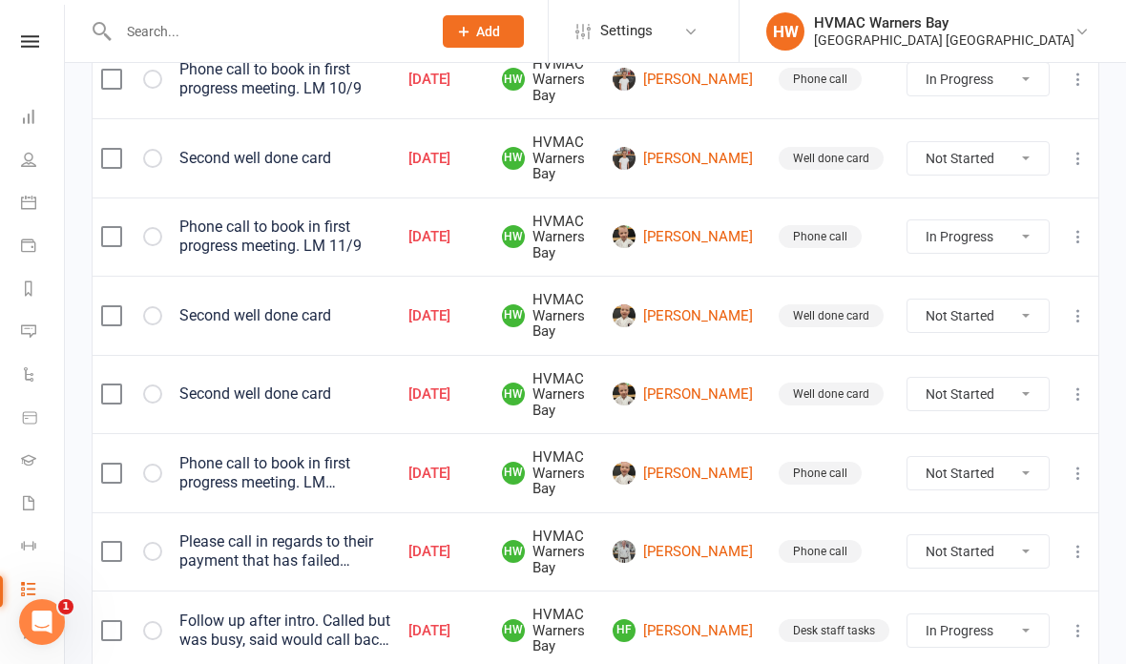
scroll to position [1760, 0]
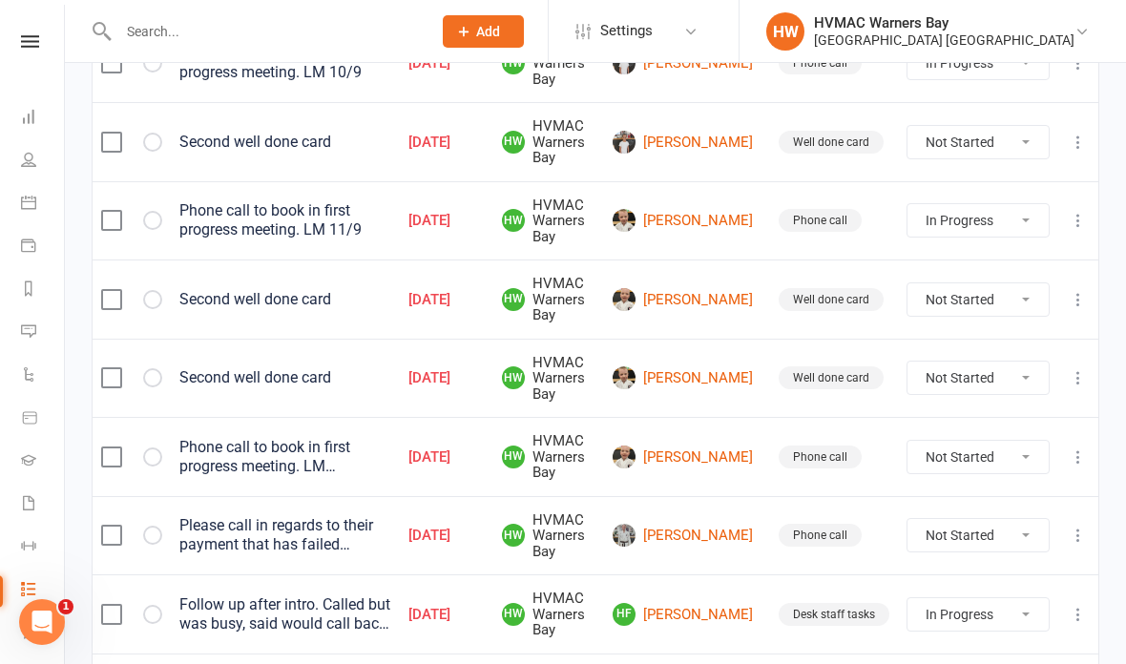
click at [997, 441] on select "Not Started In Progress Waiting Complete" at bounding box center [977, 457] width 141 height 32
click at [1008, 441] on select "Not Started In Progress Waiting Complete" at bounding box center [977, 457] width 141 height 32
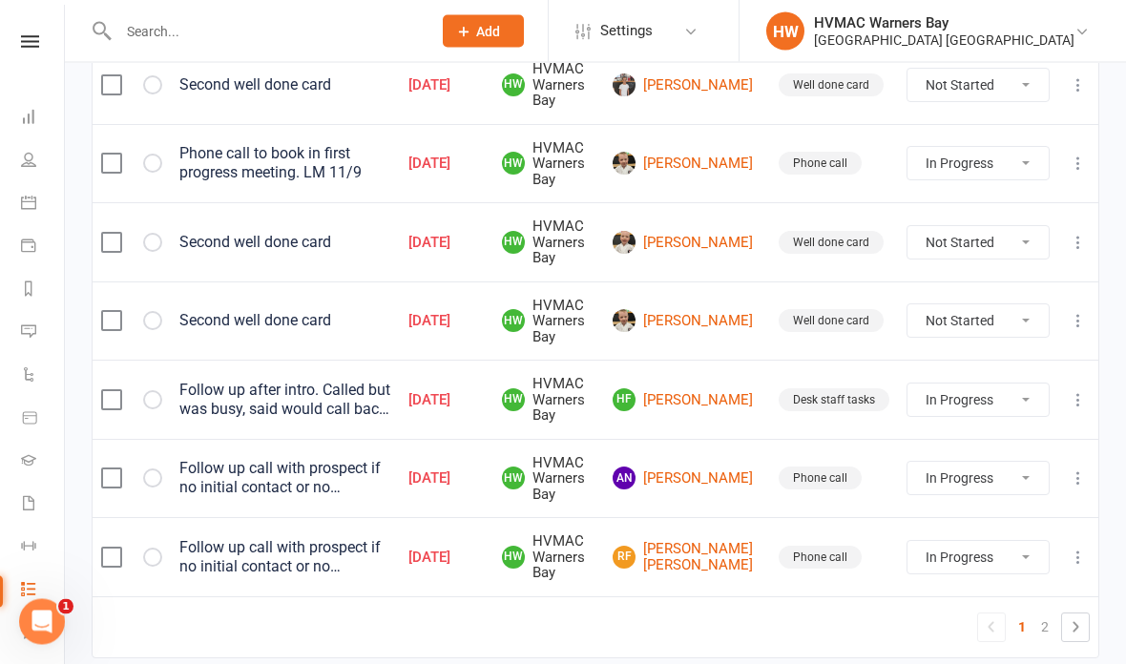
scroll to position [1813, 0]
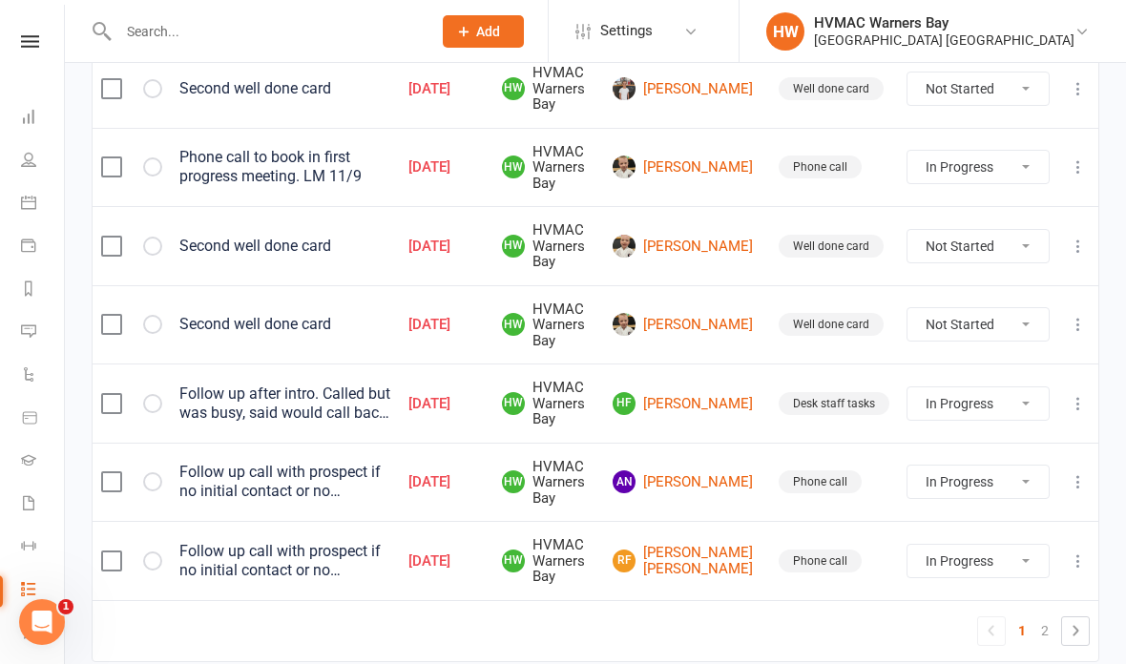
click at [1044, 617] on link "2" at bounding box center [1044, 630] width 23 height 27
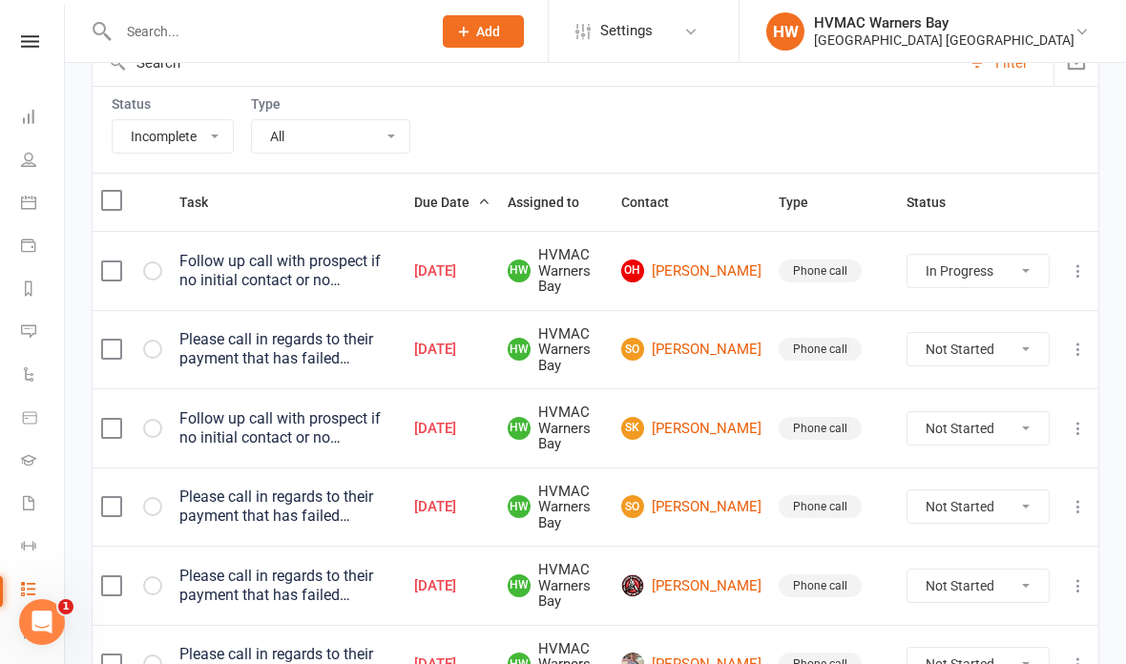
scroll to position [214, 0]
click at [987, 349] on select "Not Started In Progress Waiting Complete" at bounding box center [977, 350] width 141 height 32
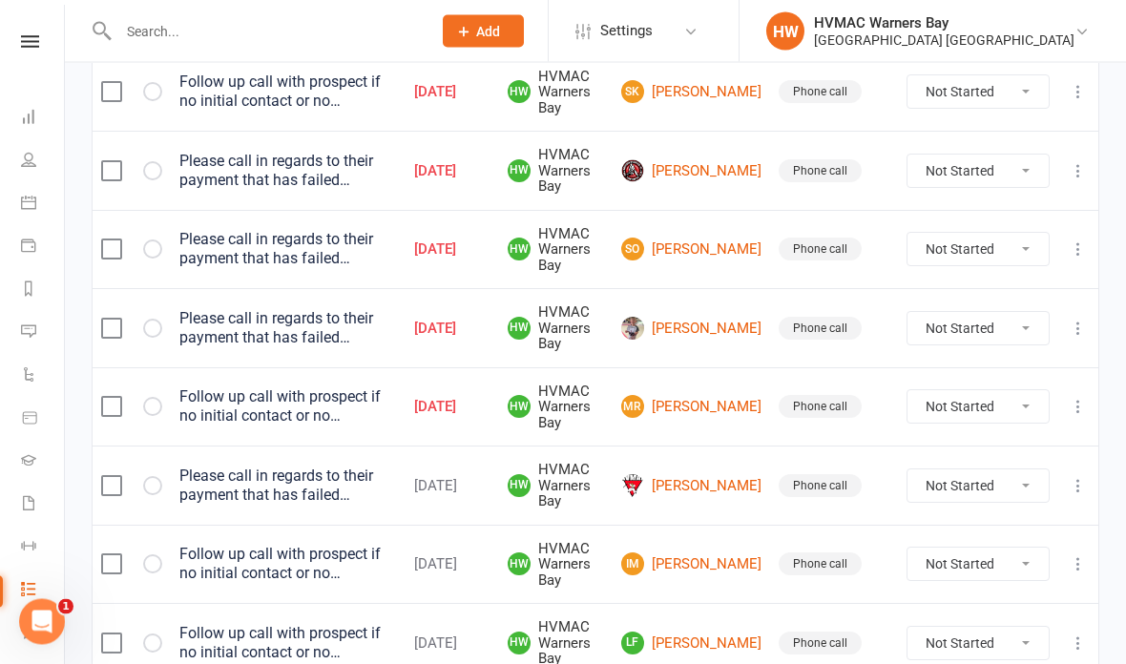
scroll to position [472, 0]
click at [1001, 174] on select "Not Started In Progress Waiting Complete" at bounding box center [977, 171] width 141 height 32
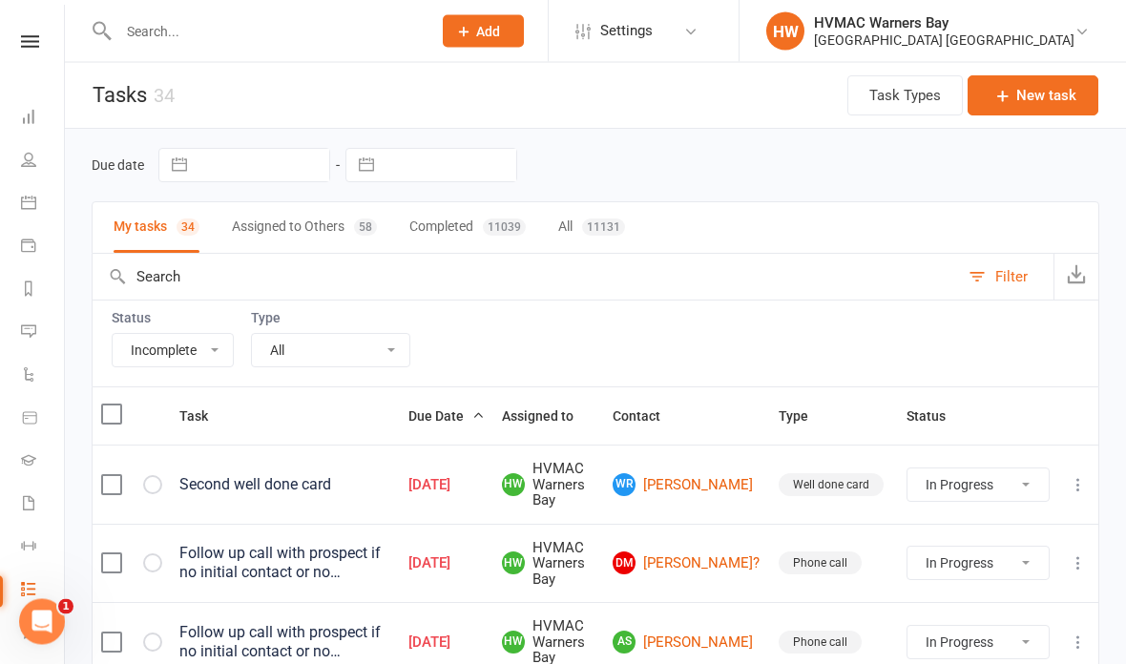
scroll to position [0, 0]
click at [41, 40] on link at bounding box center [30, 41] width 68 height 12
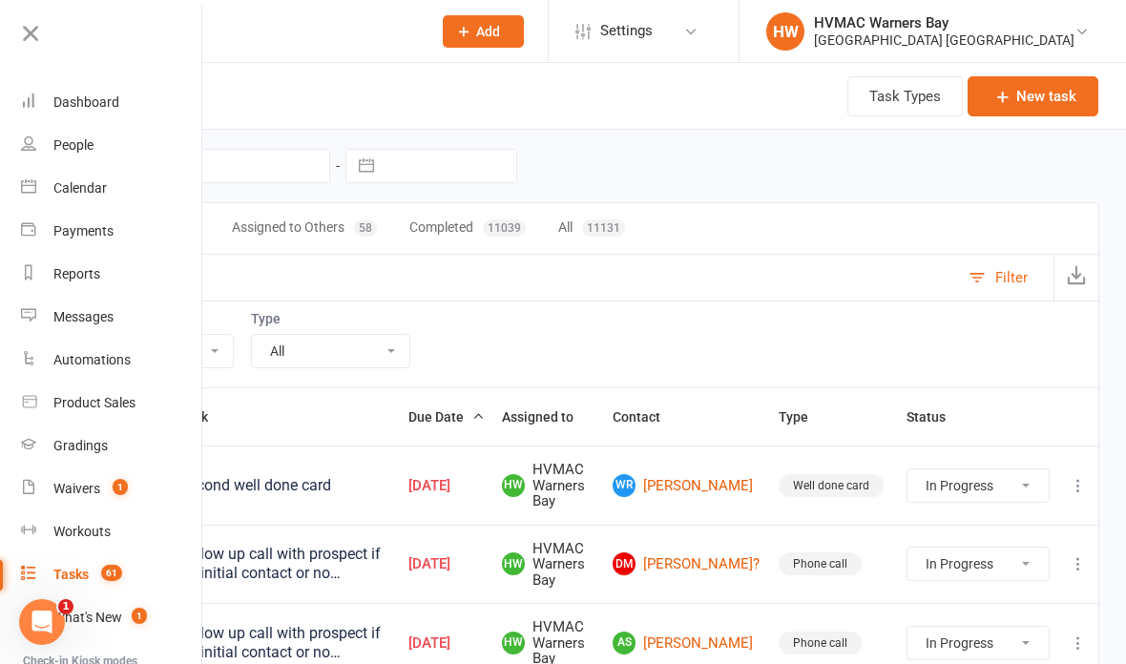
click at [123, 103] on link "Dashboard" at bounding box center [111, 102] width 180 height 43
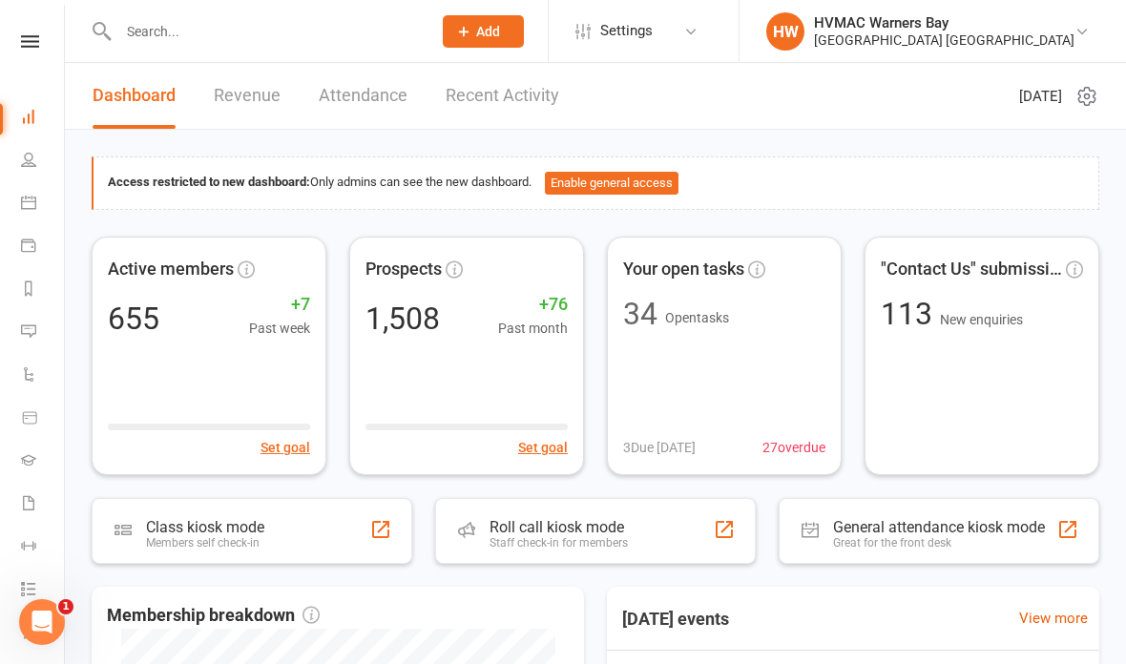
click at [148, 31] on input "text" at bounding box center [265, 31] width 305 height 27
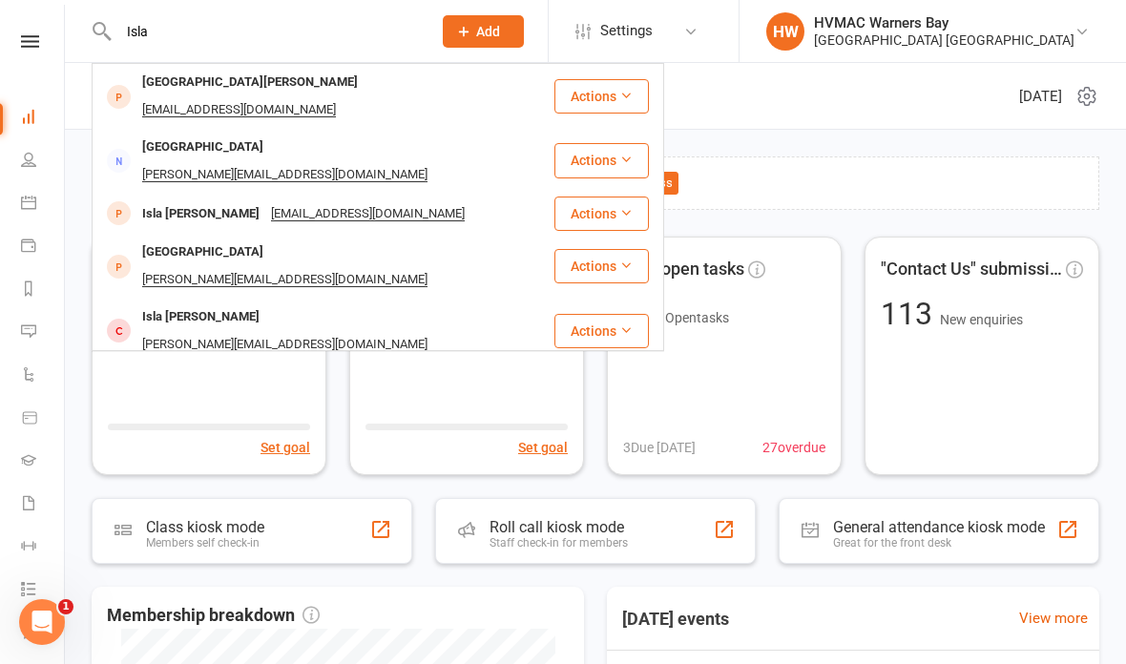
click at [186, 200] on div "Isla Philp" at bounding box center [200, 214] width 129 height 28
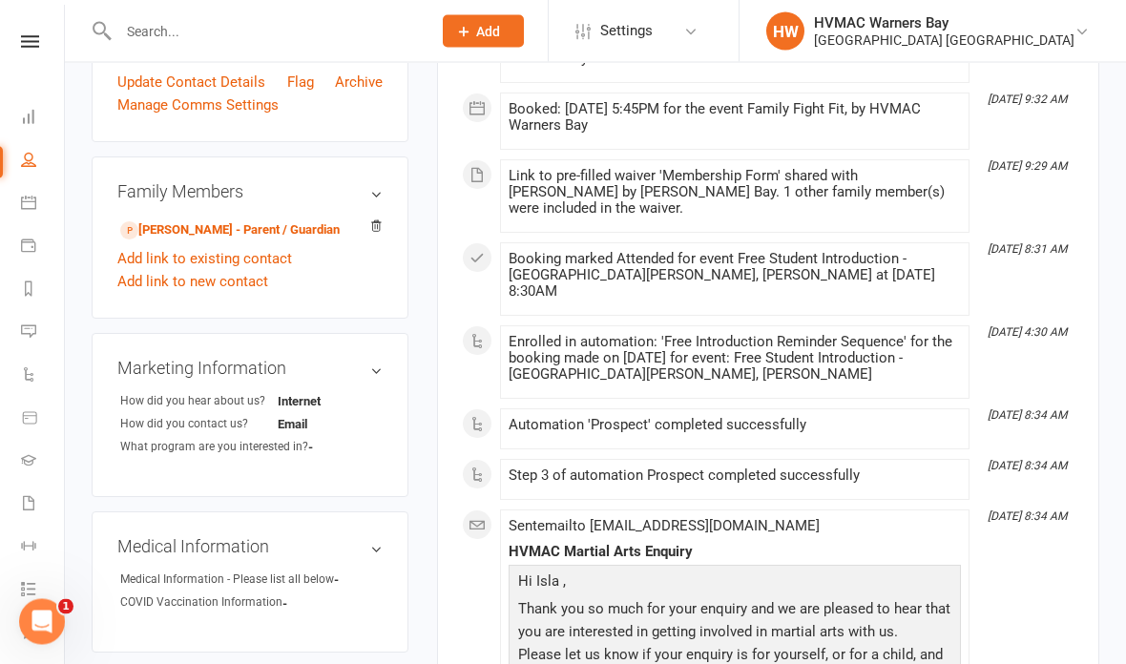
scroll to position [517, 0]
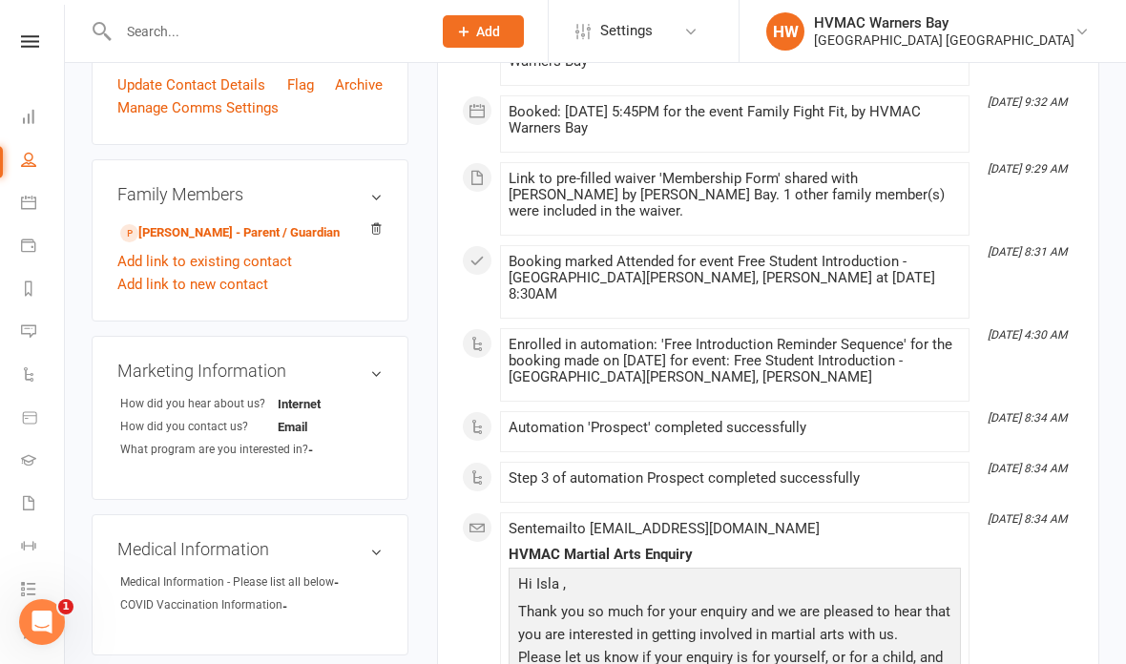
click at [274, 198] on h3 "Family Members" at bounding box center [249, 194] width 265 height 19
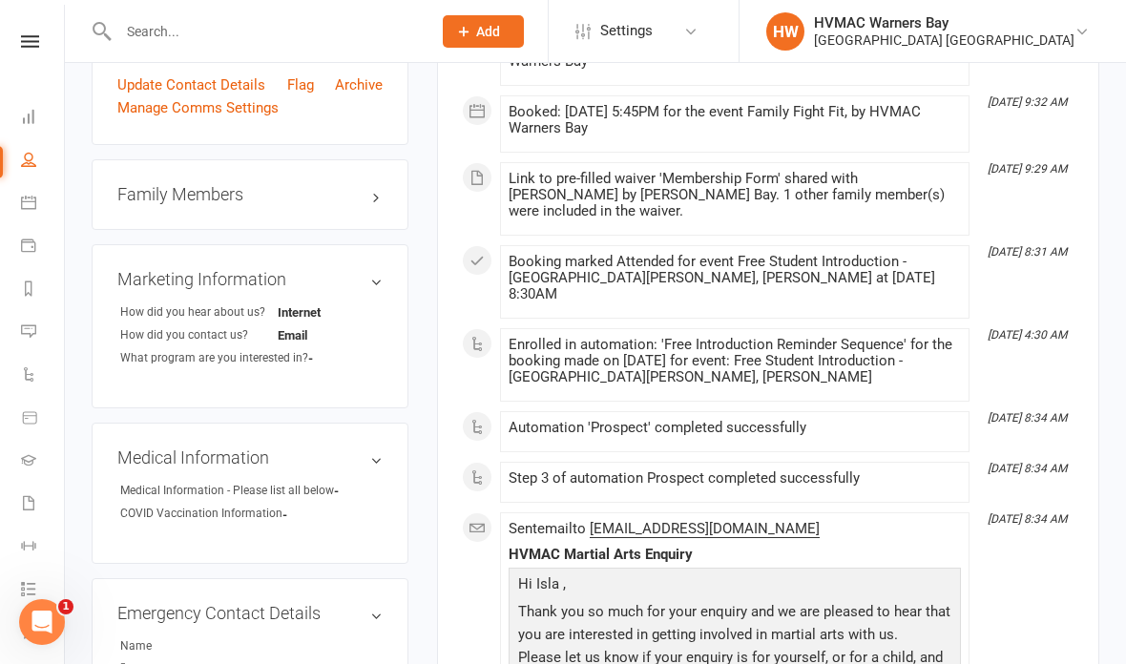
click at [381, 191] on h3 "Family Members" at bounding box center [249, 194] width 265 height 19
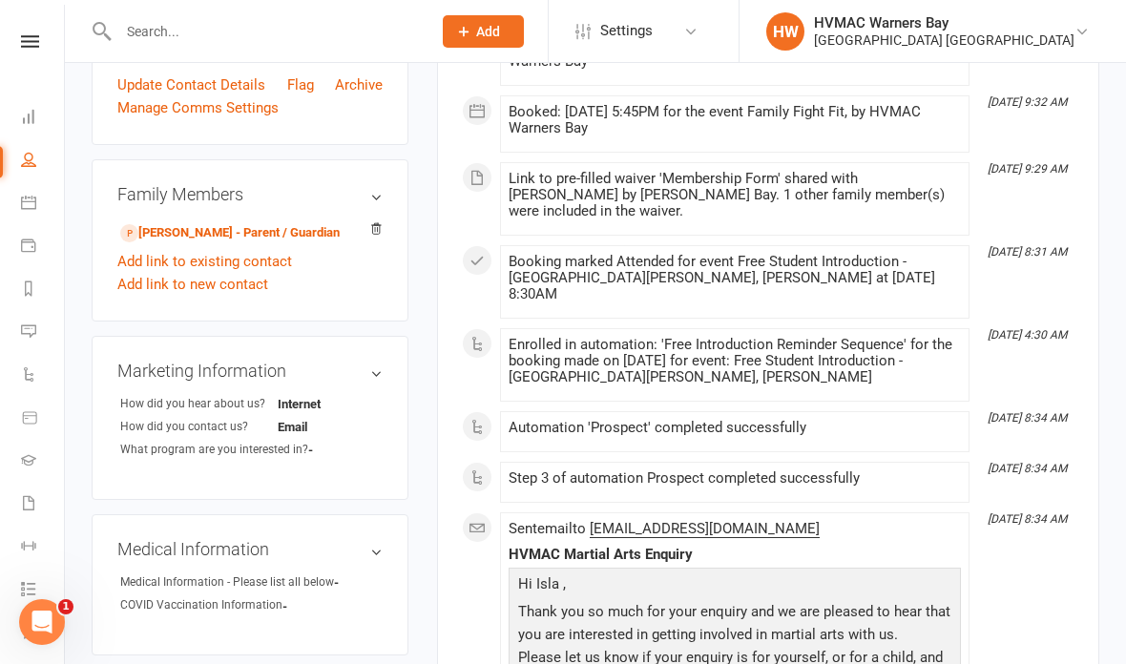
click at [278, 231] on link "Tanille Samuels - Parent / Guardian" at bounding box center [229, 233] width 219 height 20
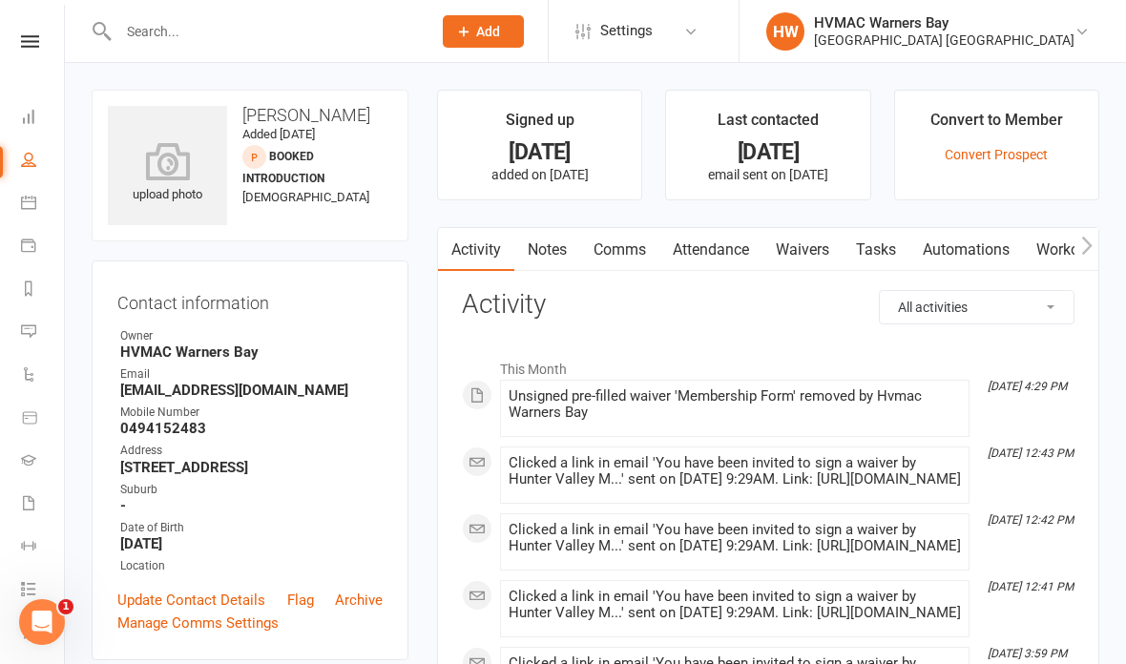
click at [808, 248] on link "Waivers" at bounding box center [802, 250] width 80 height 44
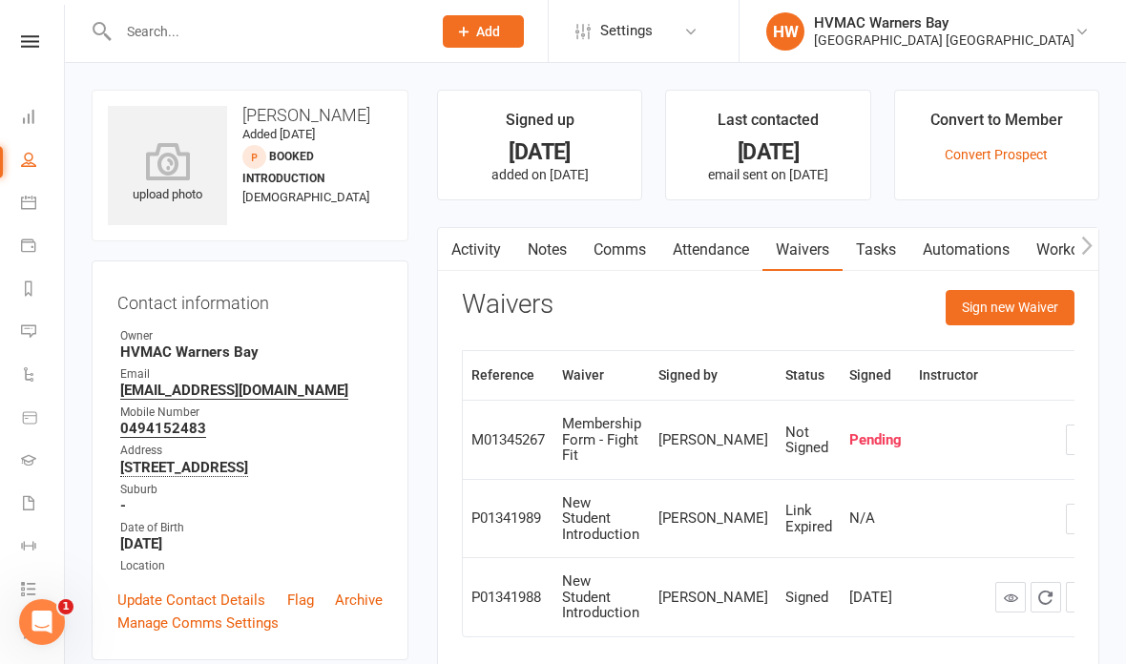
click at [1029, 311] on button "Sign new Waiver" at bounding box center [1009, 307] width 129 height 34
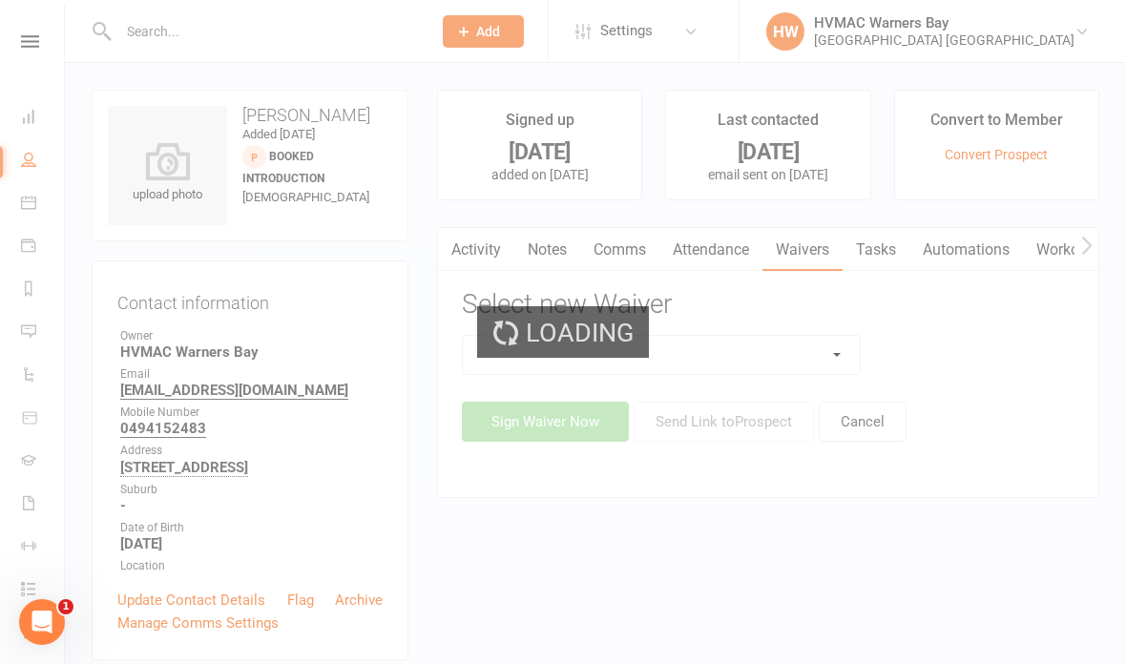
click at [871, 412] on div "Loading" at bounding box center [563, 332] width 1126 height 664
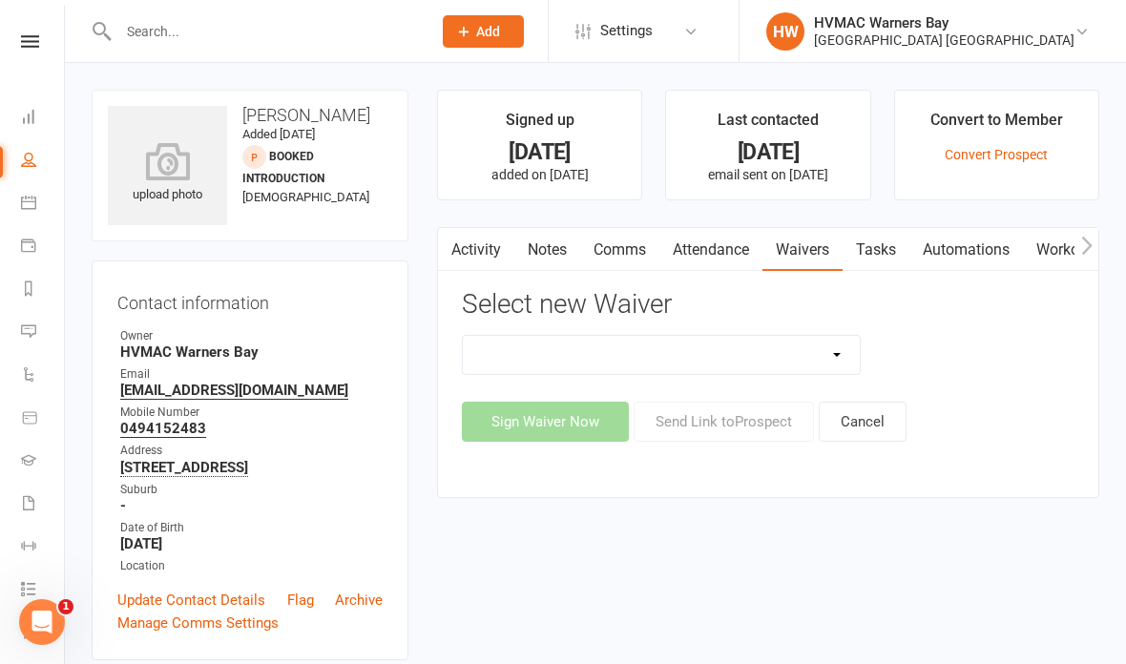
click at [875, 417] on button "Cancel" at bounding box center [862, 422] width 88 height 40
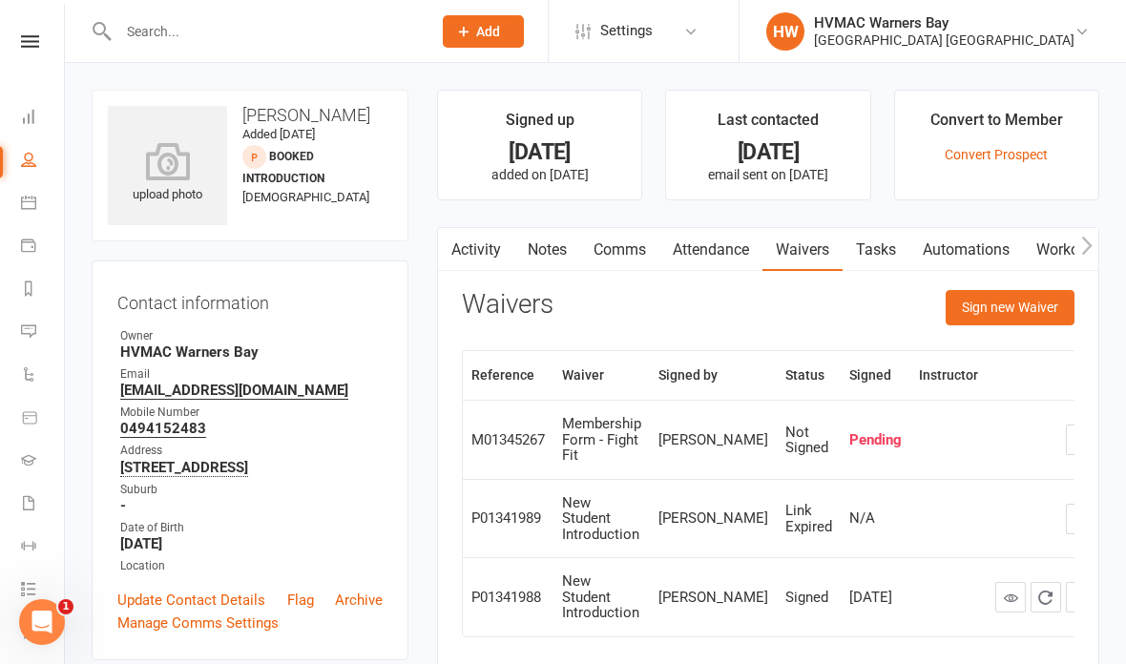
click at [1025, 301] on button "Sign new Waiver" at bounding box center [1009, 307] width 129 height 34
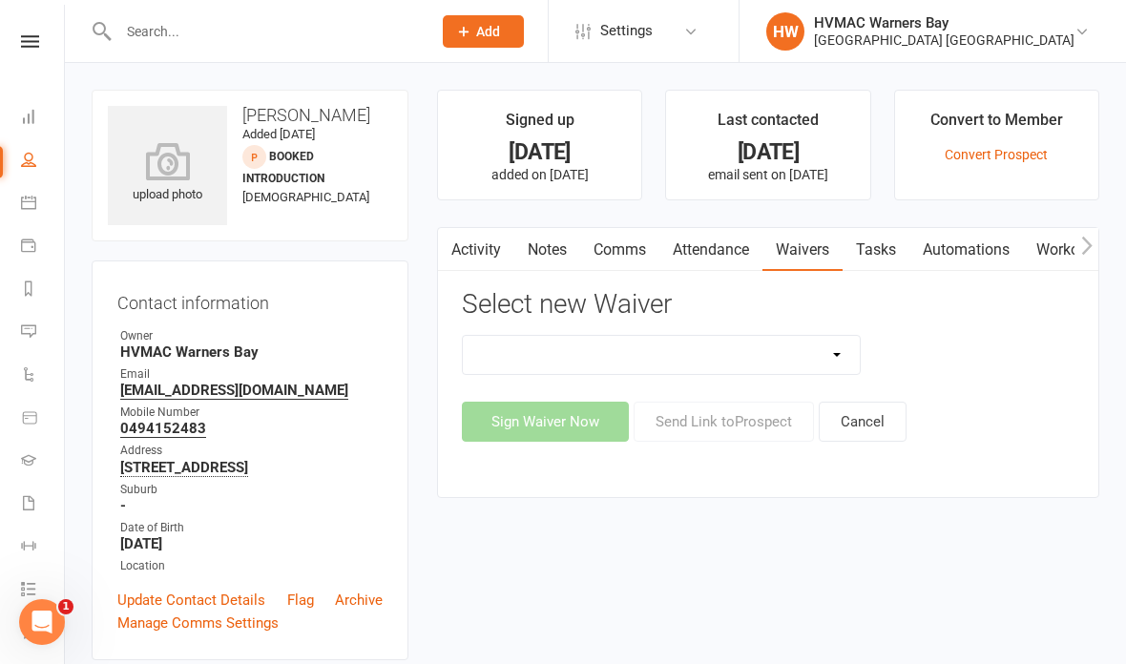
click at [817, 353] on select "Cancellation Form Cancellation Form - Kinder Kicks Fitness Challenge Goals Asse…" at bounding box center [661, 355] width 397 height 38
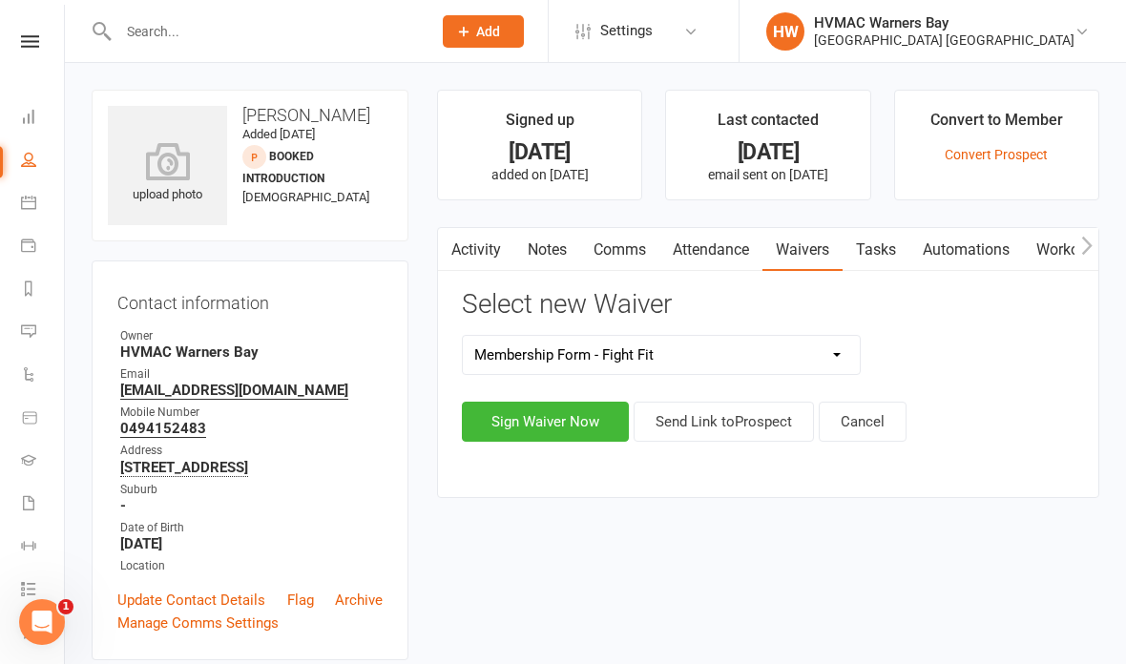
click at [583, 426] on button "Sign Waiver Now" at bounding box center [545, 422] width 167 height 40
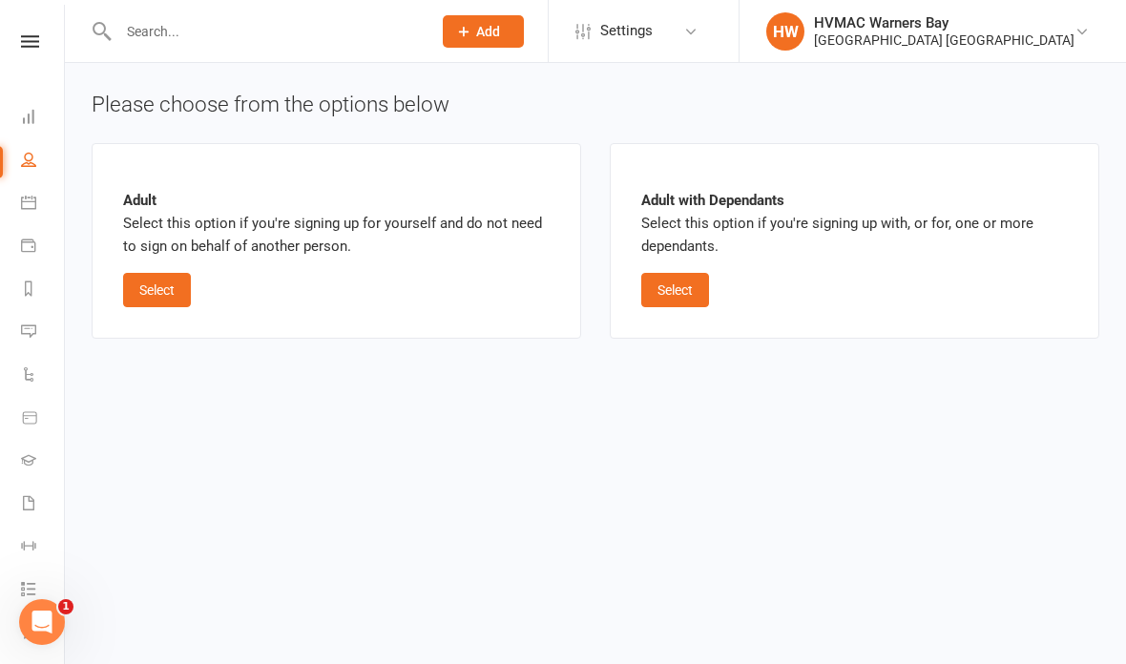
click at [689, 292] on button "Select" at bounding box center [675, 290] width 68 height 34
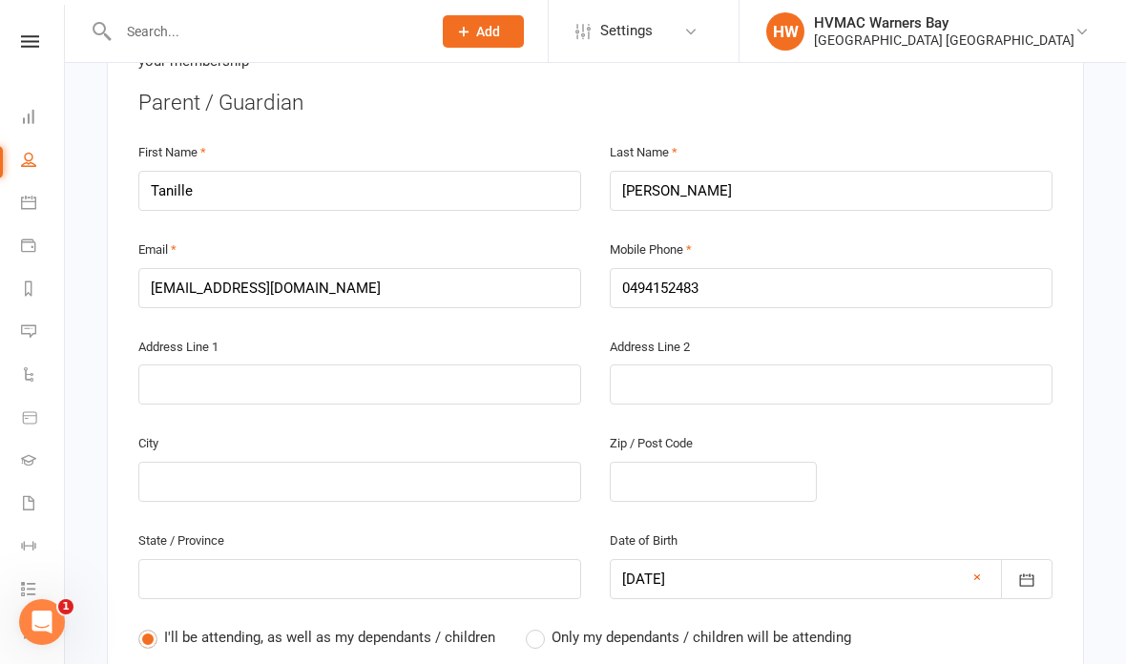
scroll to position [493, 0]
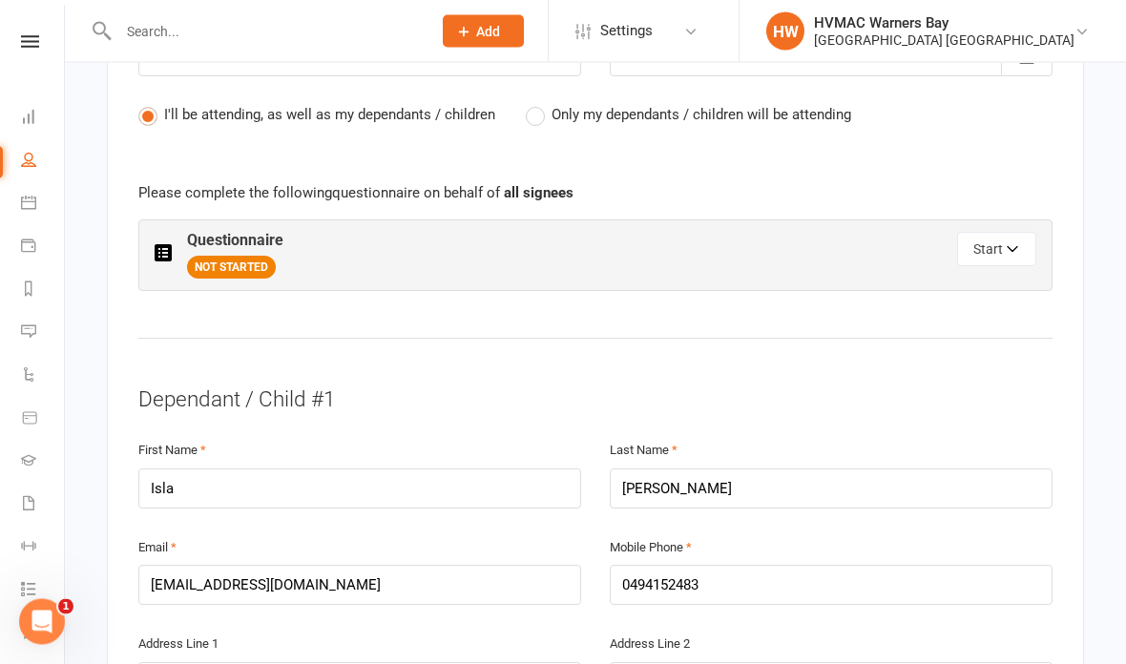
click at [977, 245] on button "Start" at bounding box center [996, 250] width 79 height 34
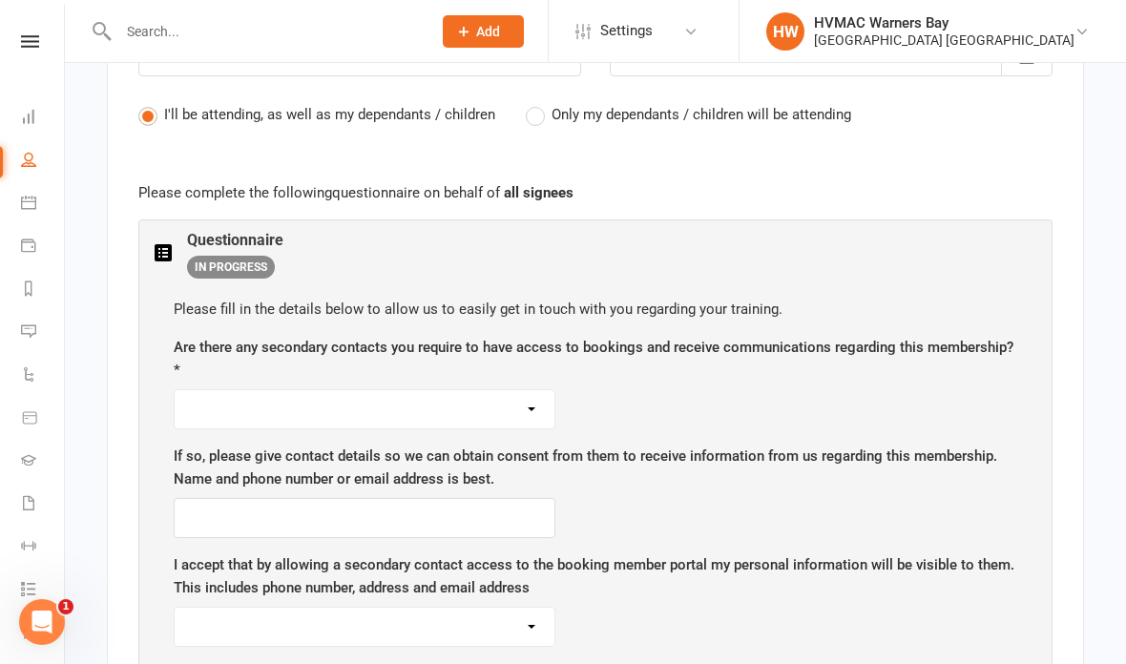
click at [212, 373] on div "Are there any secondary contacts you require to have access to bookings and rec…" at bounding box center [595, 382] width 843 height 93
click at [224, 390] on select "Yes No" at bounding box center [365, 409] width 380 height 38
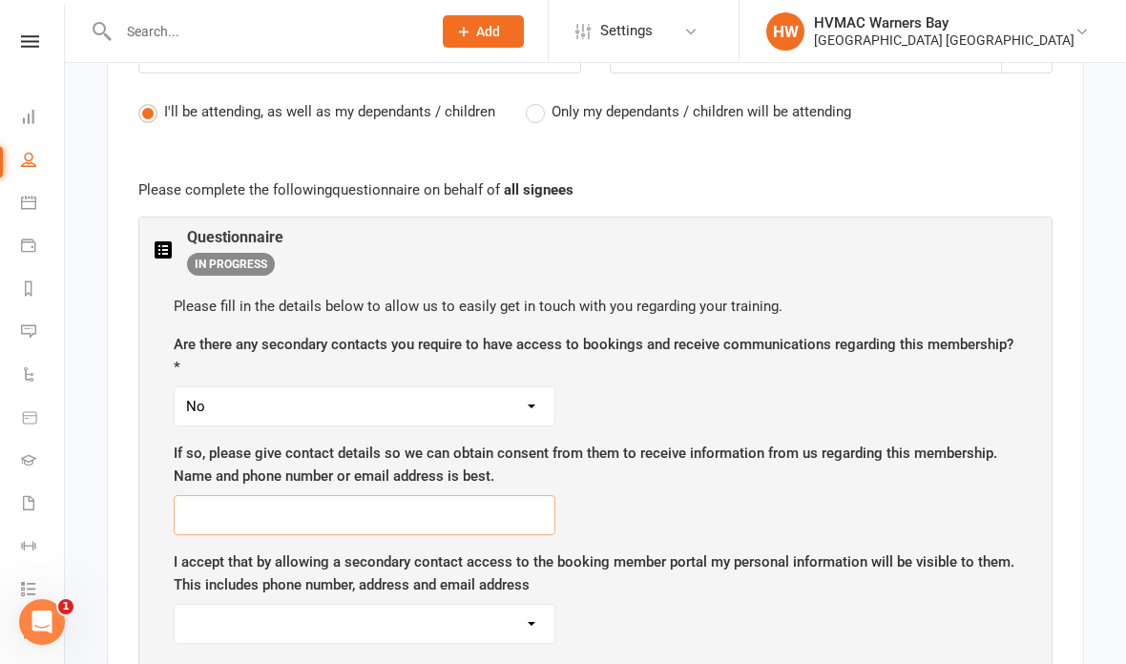
click at [183, 511] on input "text" at bounding box center [365, 515] width 382 height 40
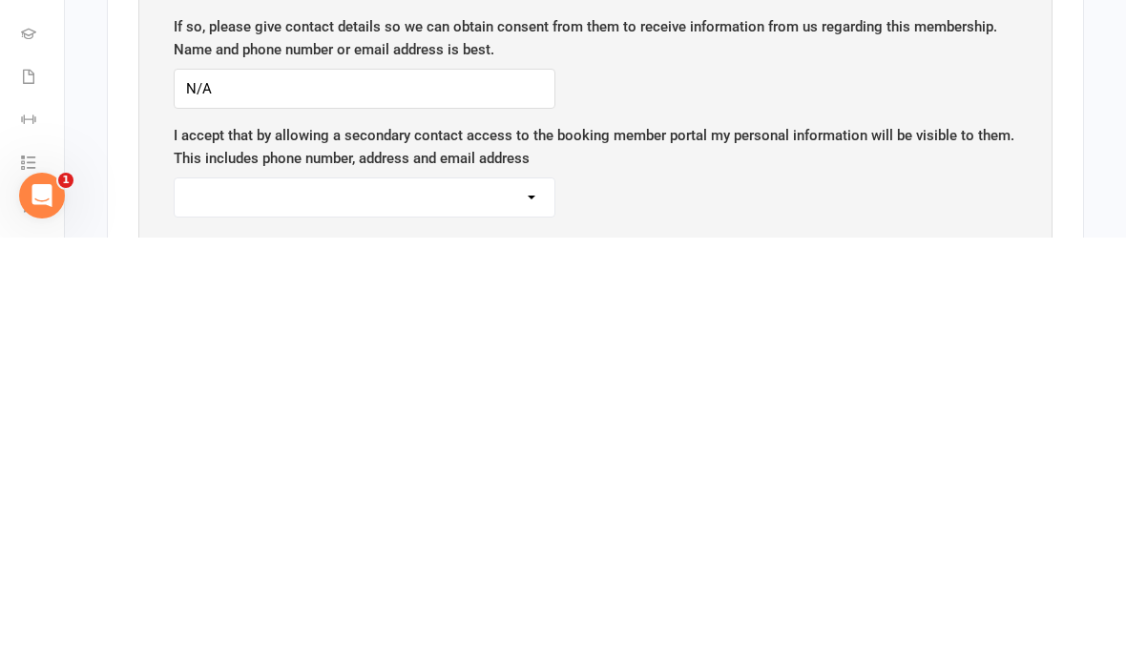
click at [510, 605] on select "Yes No" at bounding box center [365, 624] width 380 height 38
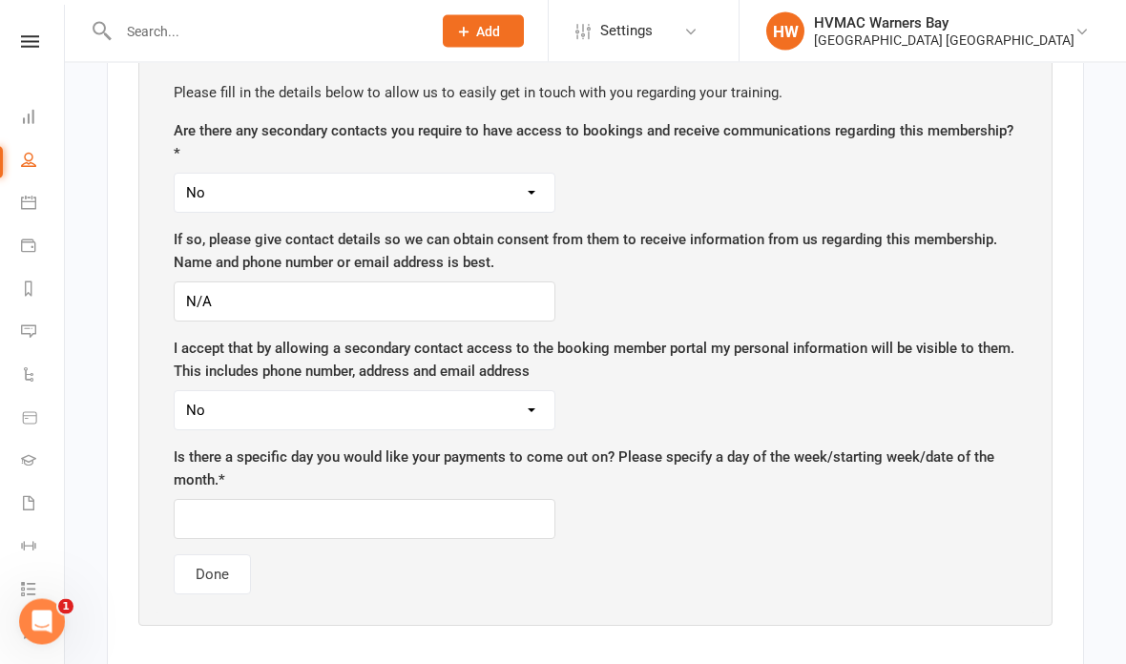
scroll to position [1224, 0]
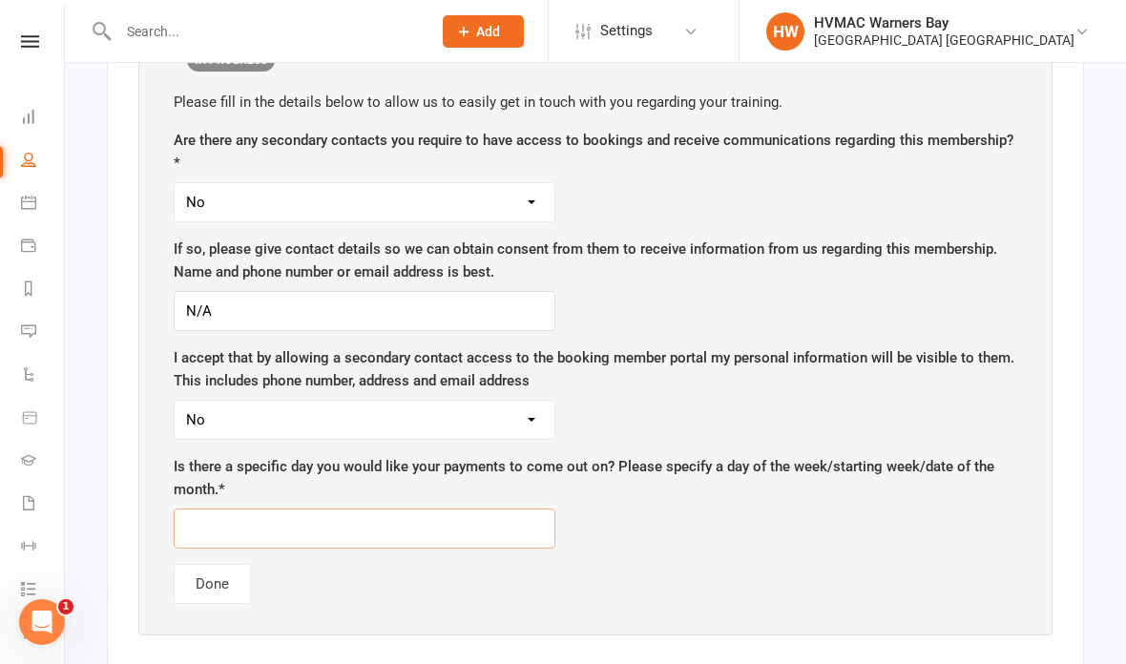
click at [207, 508] on input "text" at bounding box center [365, 528] width 382 height 40
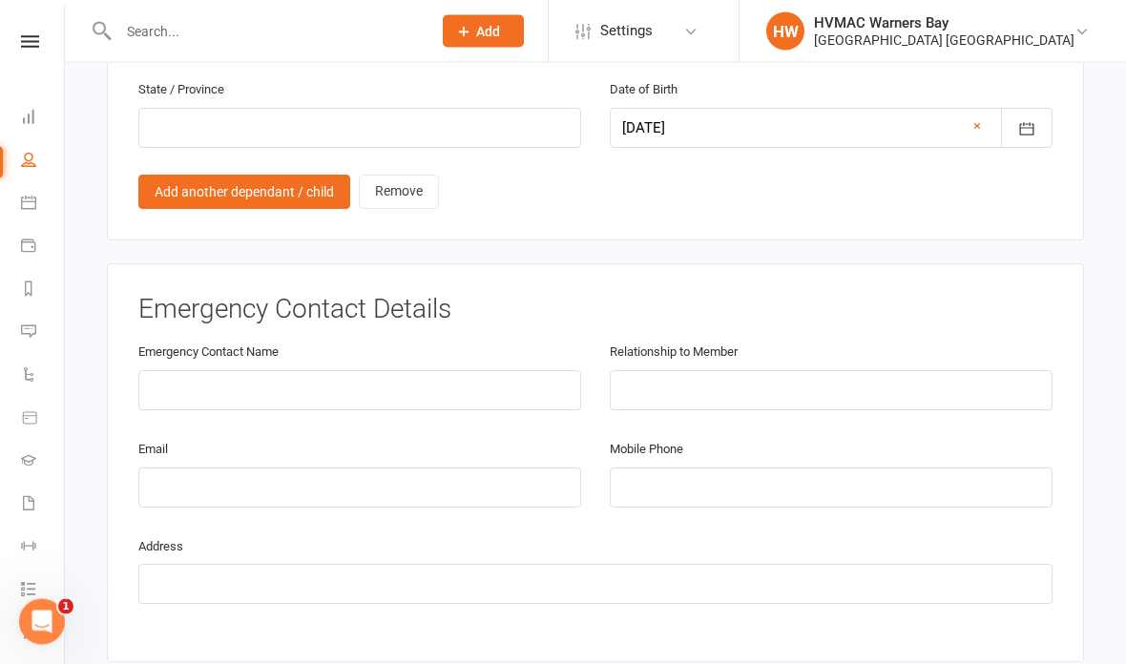
scroll to position [2319, 0]
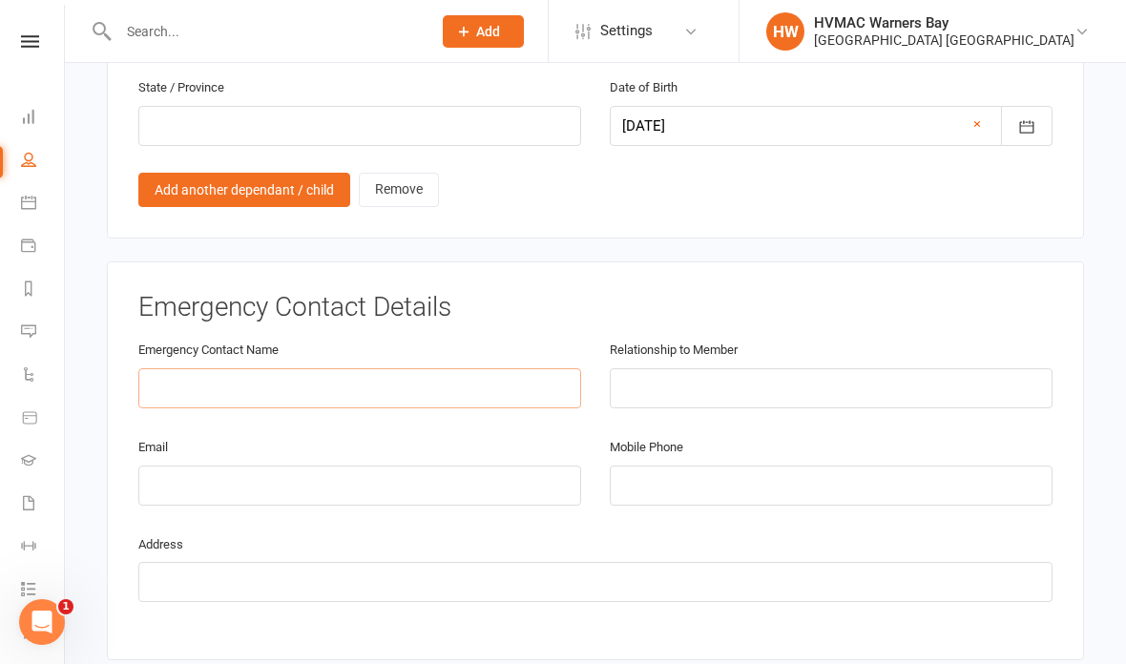
click at [176, 368] on input "text" at bounding box center [359, 388] width 443 height 40
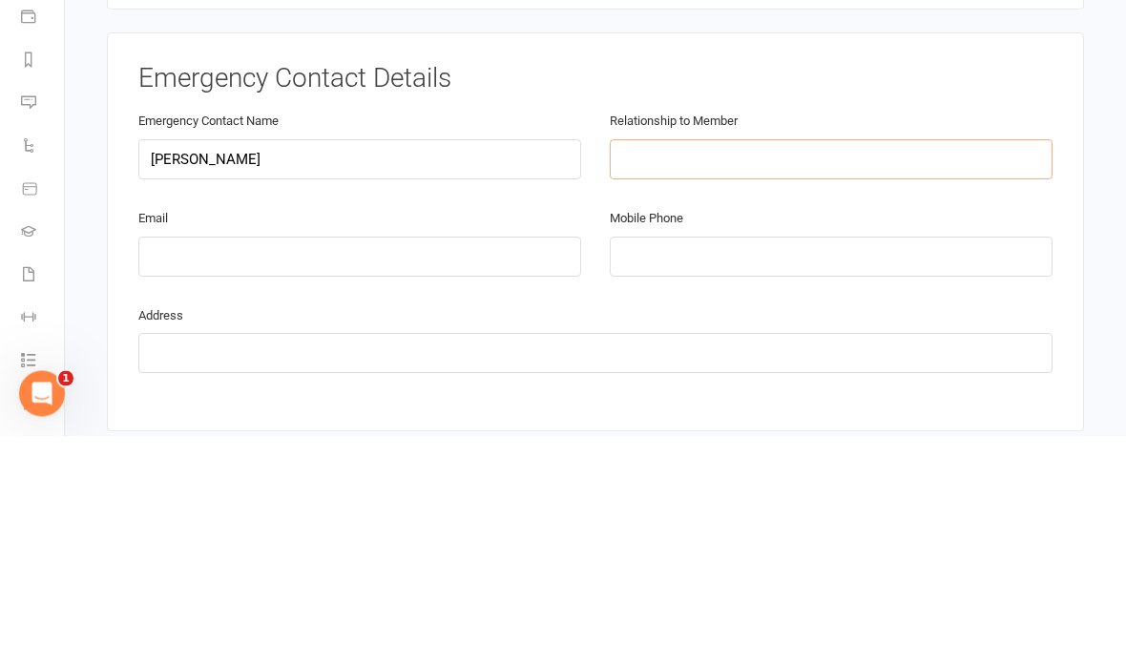
click at [675, 368] on input "text" at bounding box center [831, 388] width 443 height 40
click at [182, 465] on input "email" at bounding box center [359, 485] width 443 height 40
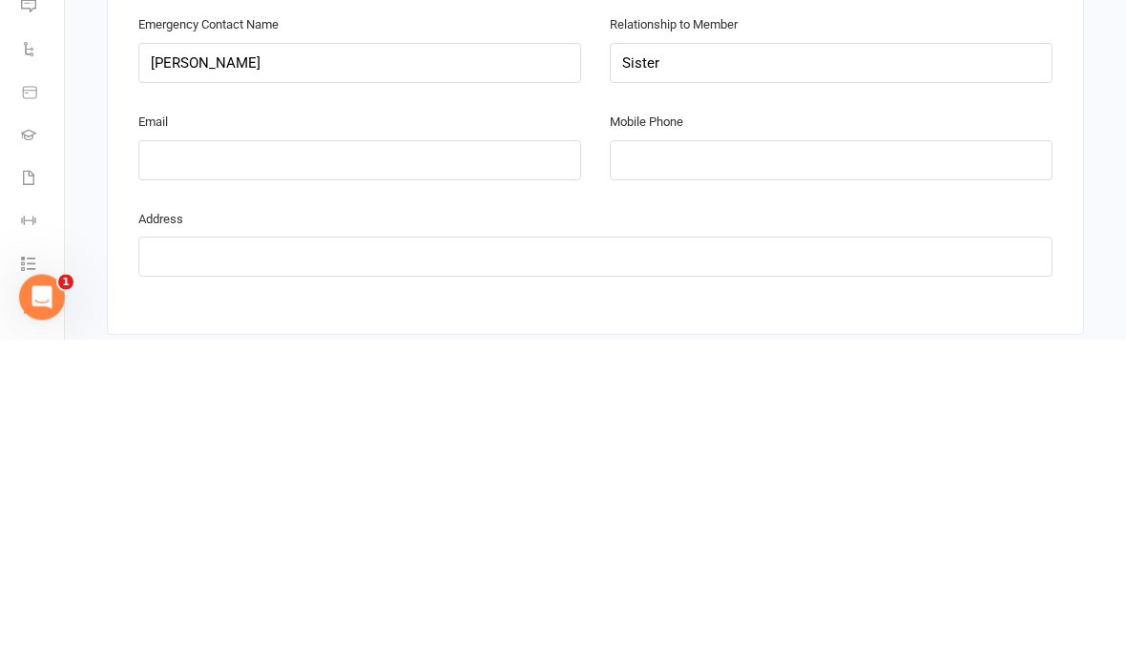
click at [656, 465] on input "tel" at bounding box center [831, 485] width 443 height 40
click at [188, 562] on input "text" at bounding box center [595, 582] width 914 height 40
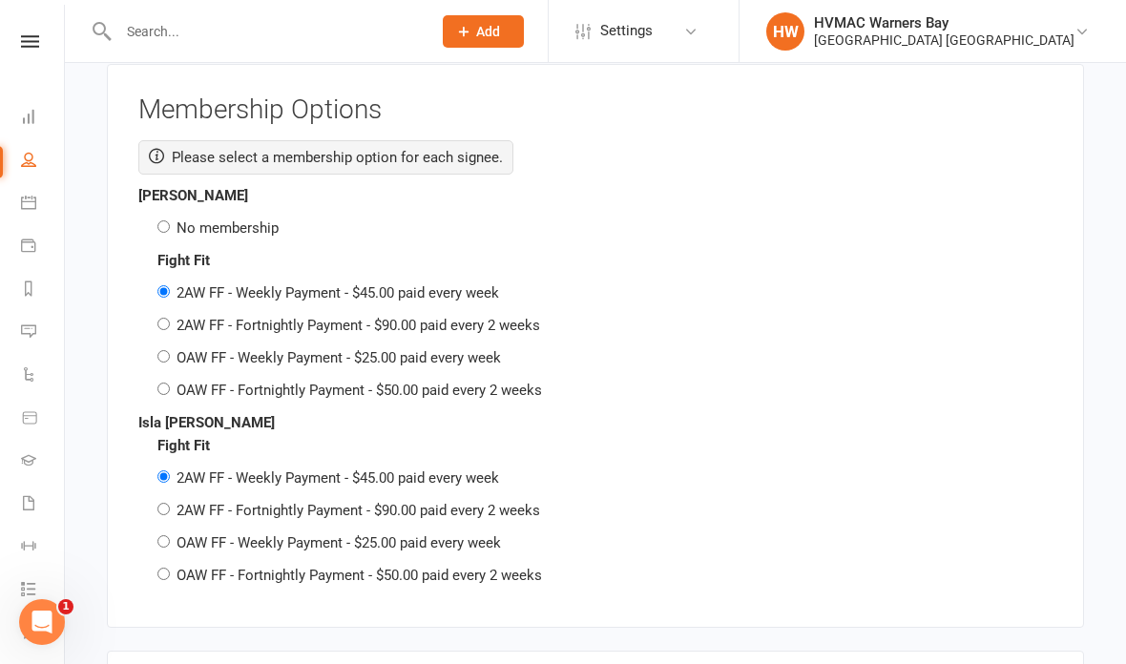
scroll to position [3580, 0]
click at [168, 319] on input "2AW FF - Fortnightly Payment - $90.00 paid every 2 weeks" at bounding box center [163, 325] width 12 height 12
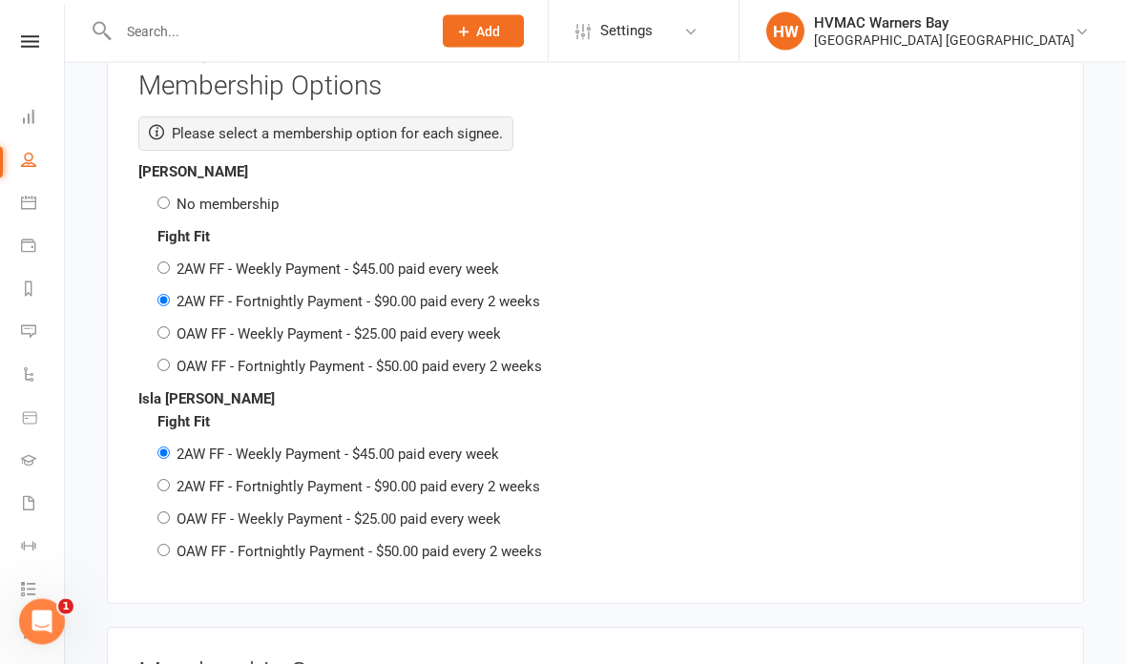
scroll to position [3608, 0]
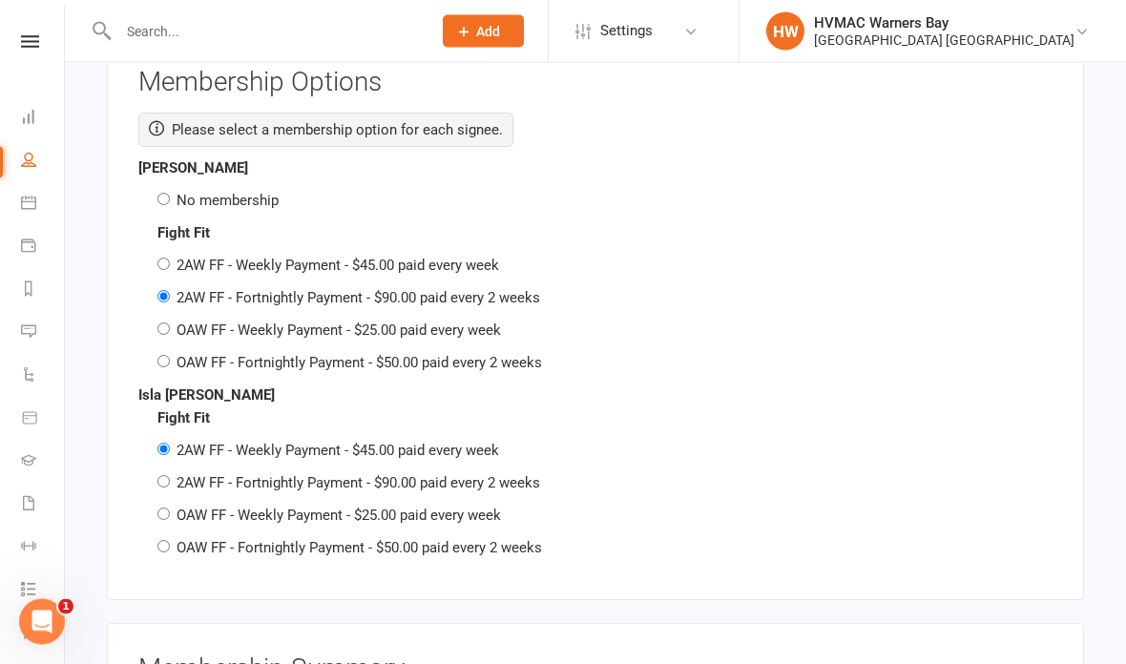
click at [162, 541] on input "OAW FF - Fortnightly Payment - $50.00 paid every 2 weeks" at bounding box center [163, 547] width 12 height 12
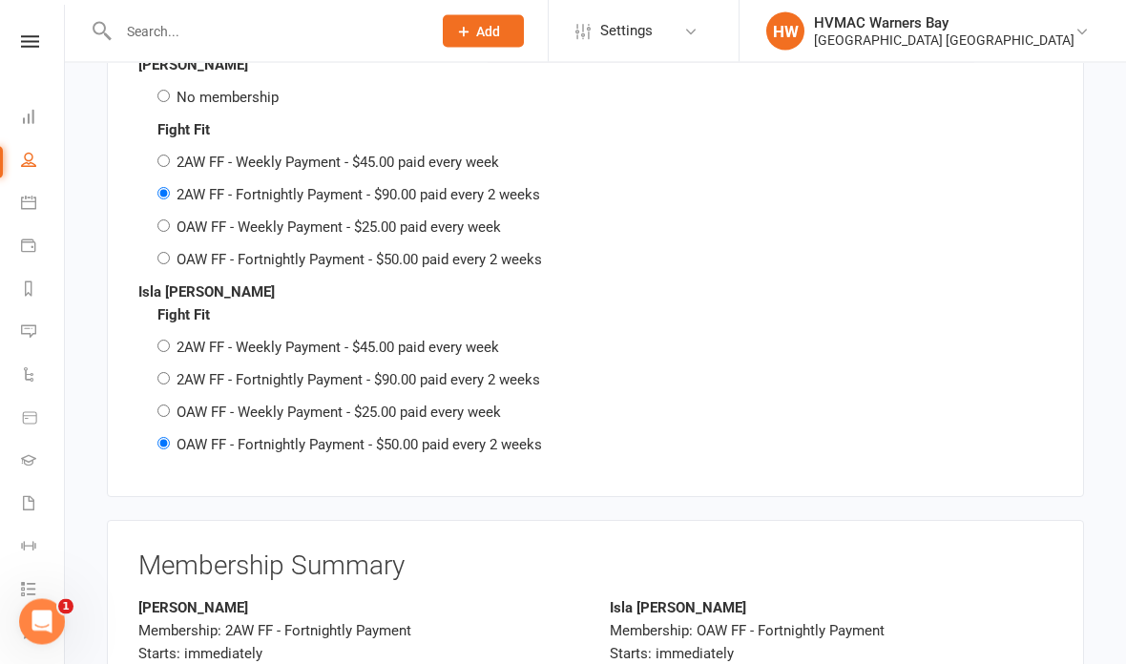
scroll to position [3713, 0]
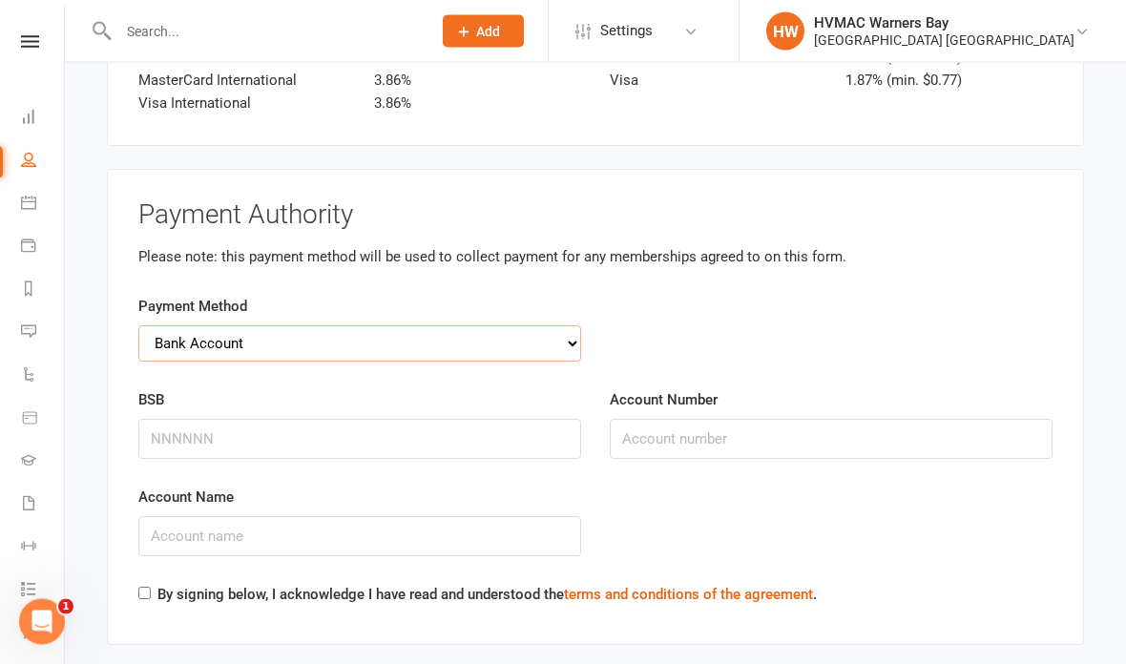
click at [162, 326] on select "Credit Card Bank Account" at bounding box center [359, 344] width 443 height 36
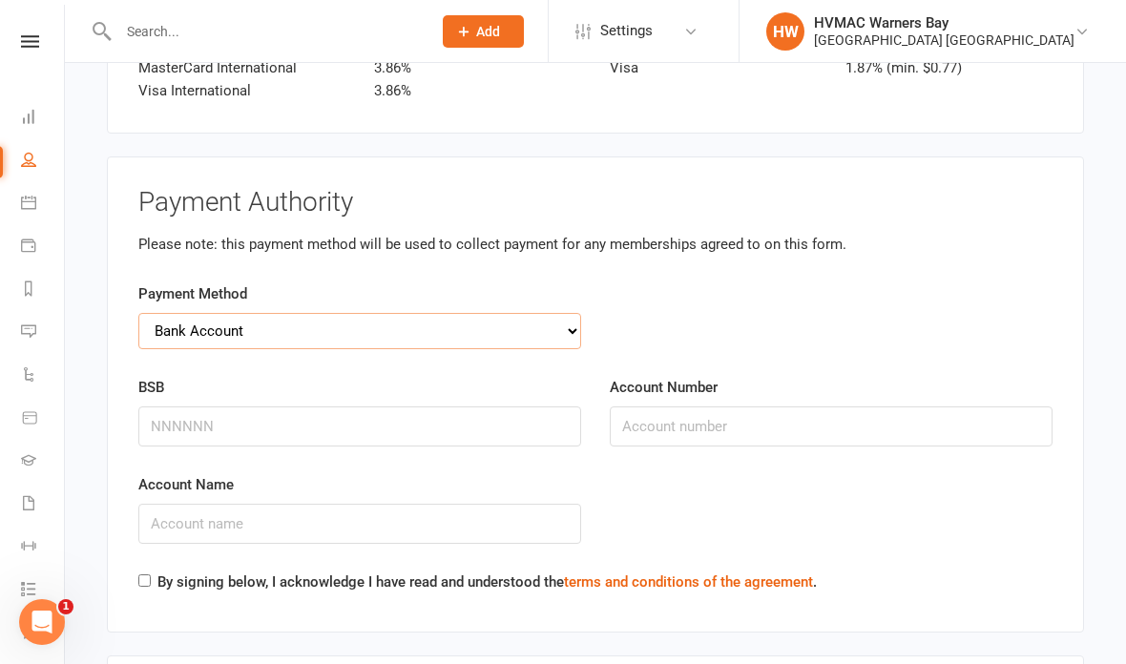
scroll to position [4546, 0]
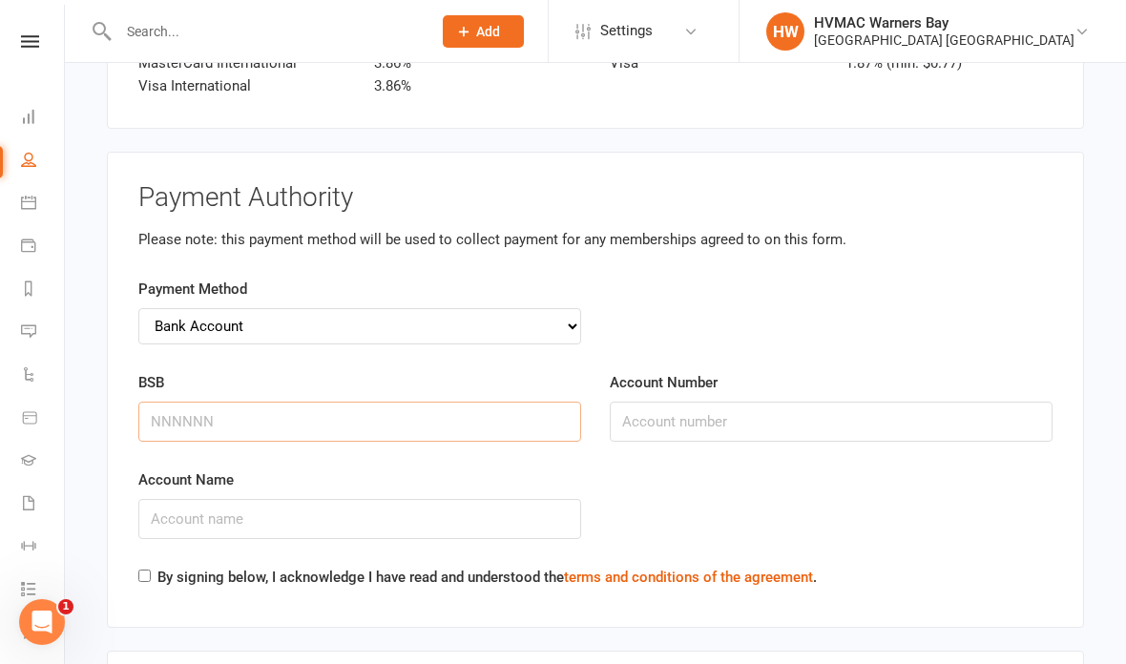
click at [184, 402] on input "BSB" at bounding box center [359, 422] width 443 height 40
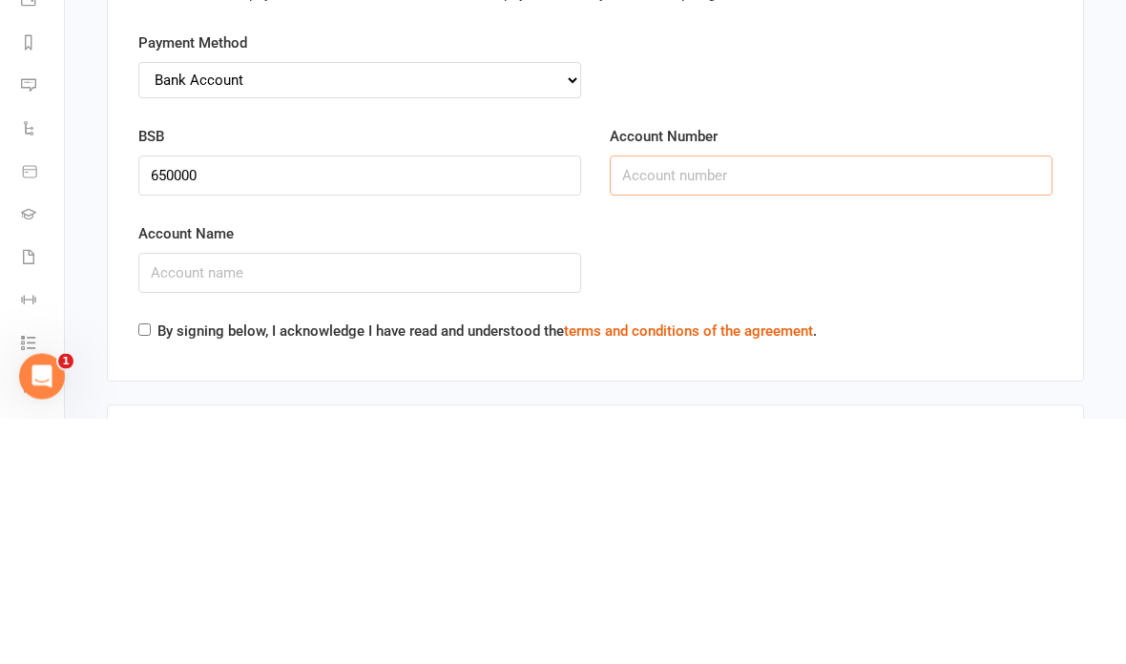
click at [642, 402] on input "Account Number" at bounding box center [831, 422] width 443 height 40
click at [205, 499] on input "Account Name" at bounding box center [359, 519] width 443 height 40
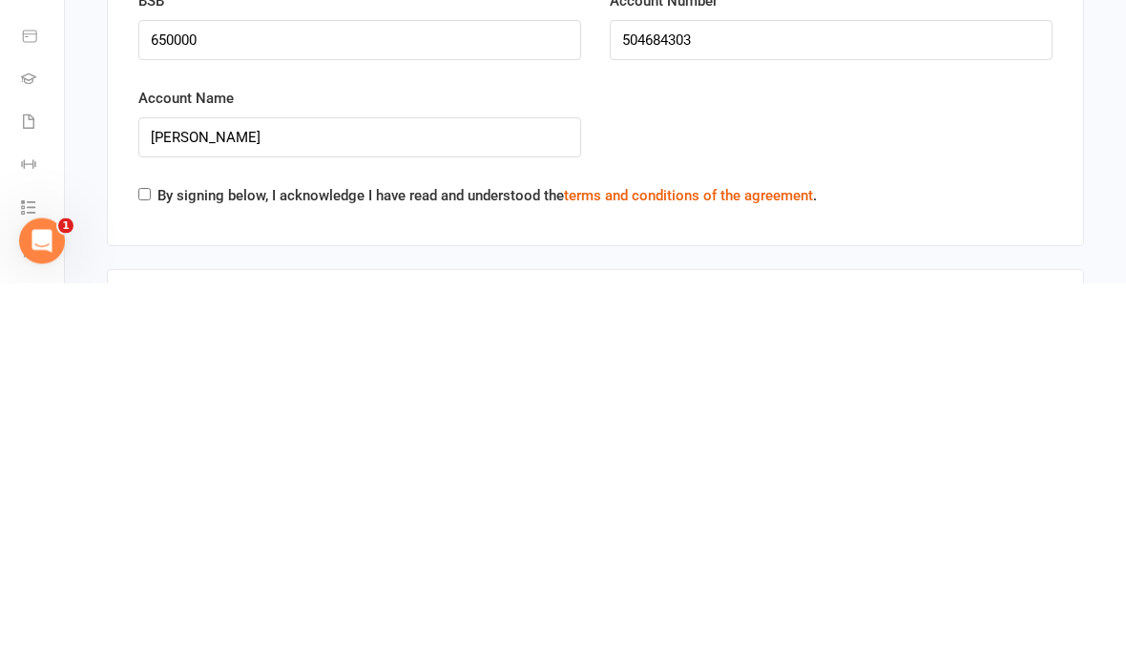
click at [1039, 468] on div "Account Name Tanilla Samuel’s" at bounding box center [595, 516] width 942 height 97
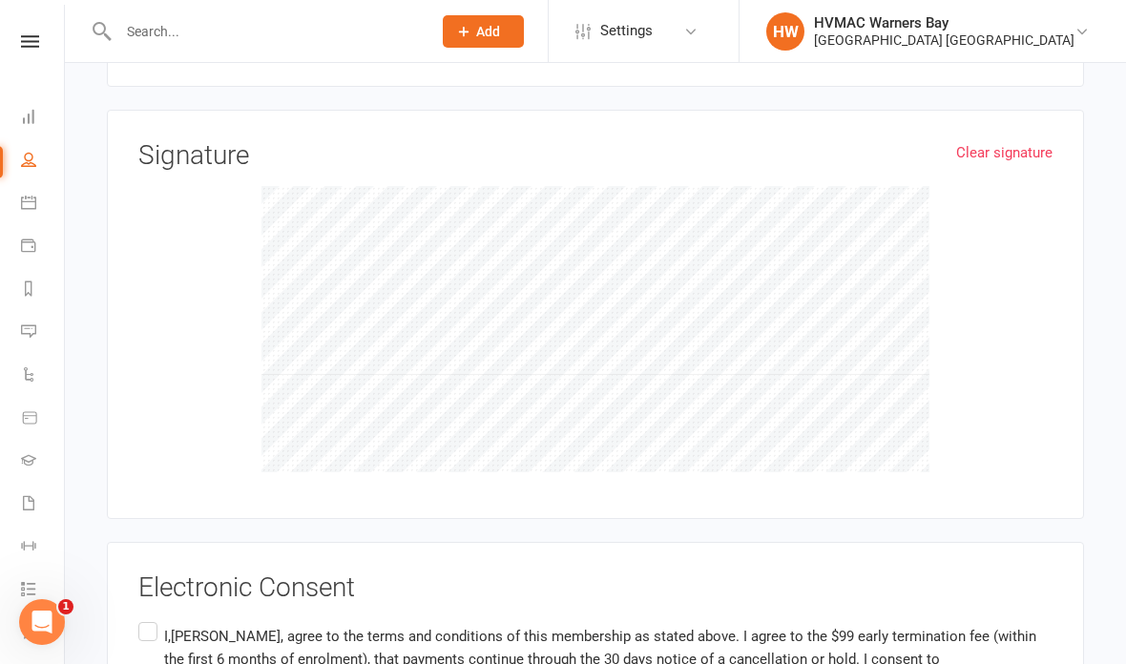
scroll to position [5091, 0]
click at [154, 614] on label "I,Tanille Samuels, agree to the terms and conditions of this membership as stat…" at bounding box center [595, 655] width 914 height 83
click at [151, 614] on input "I,Tanille Samuels, agree to the terms and conditions of this membership as stat…" at bounding box center [144, 614] width 12 height 0
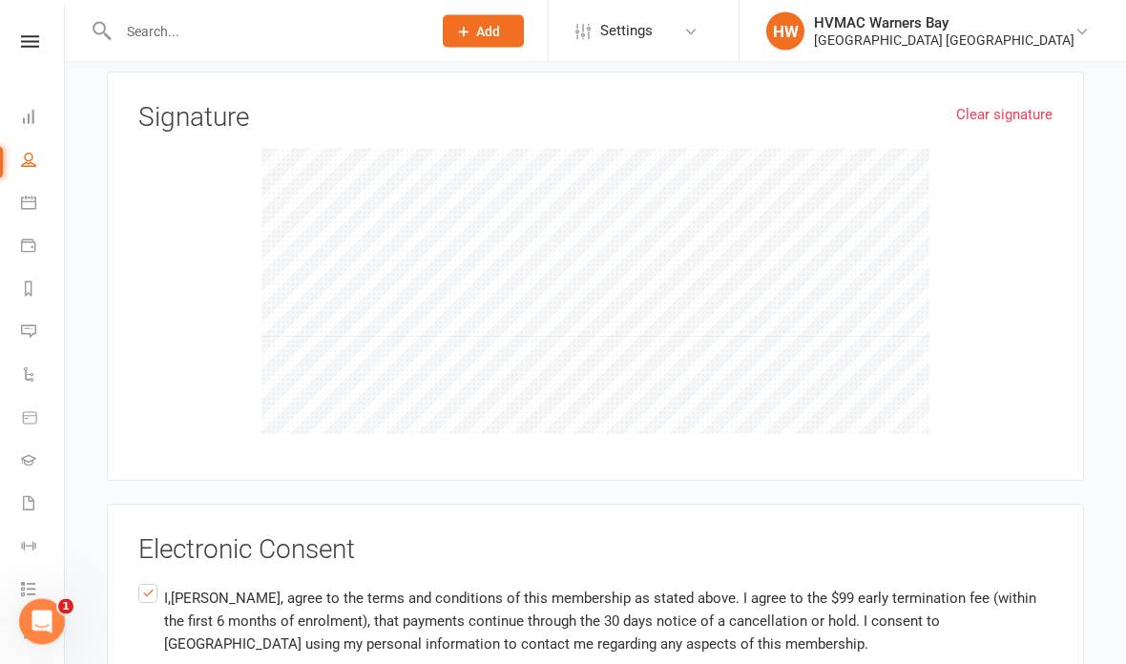
scroll to position [5206, 0]
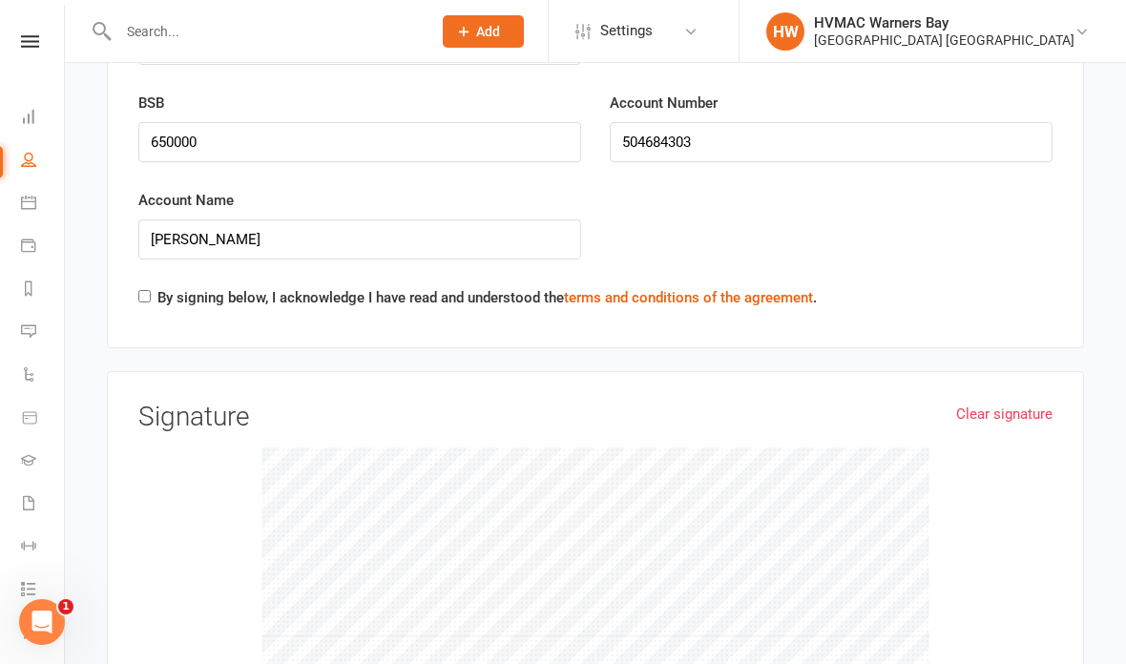
scroll to position [4825, 0]
click at [131, 261] on div "Payment Authority Please note: this payment method will be used to collect paym…" at bounding box center [595, 111] width 977 height 476
click at [152, 287] on div "By signing below, I acknowledge I have read and understood the terms and condit…" at bounding box center [477, 302] width 678 height 31
click at [141, 291] on input "By signing below, I acknowledge I have read and understood the terms and condit…" at bounding box center [144, 297] width 12 height 12
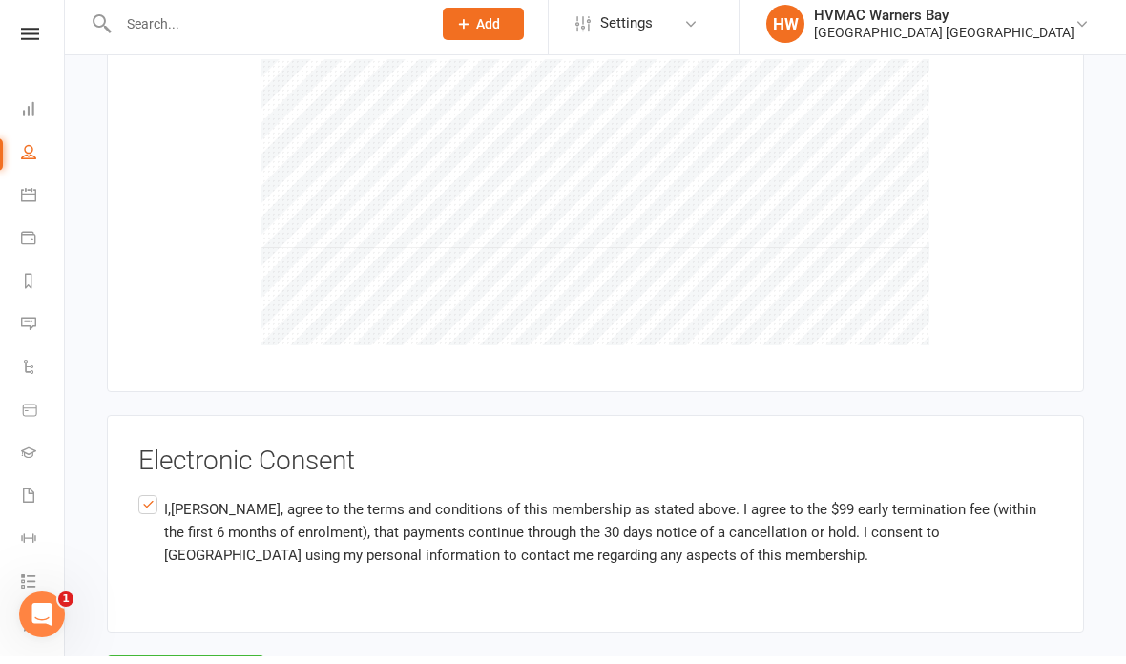
scroll to position [5206, 0]
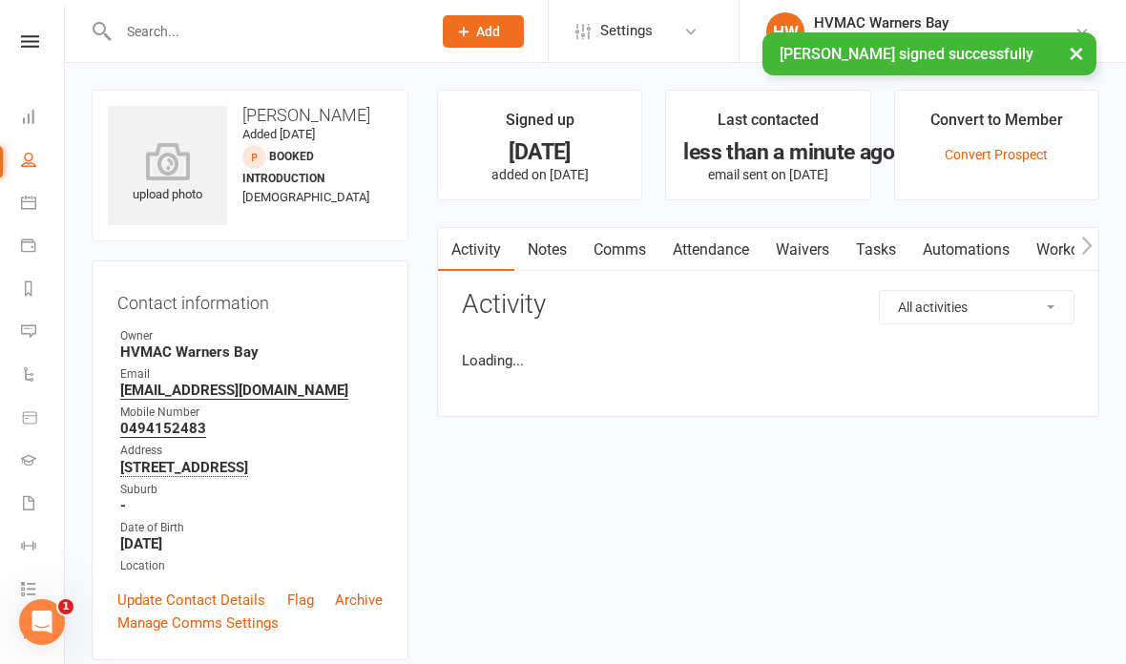
click at [1082, 49] on button "×" at bounding box center [1076, 52] width 34 height 41
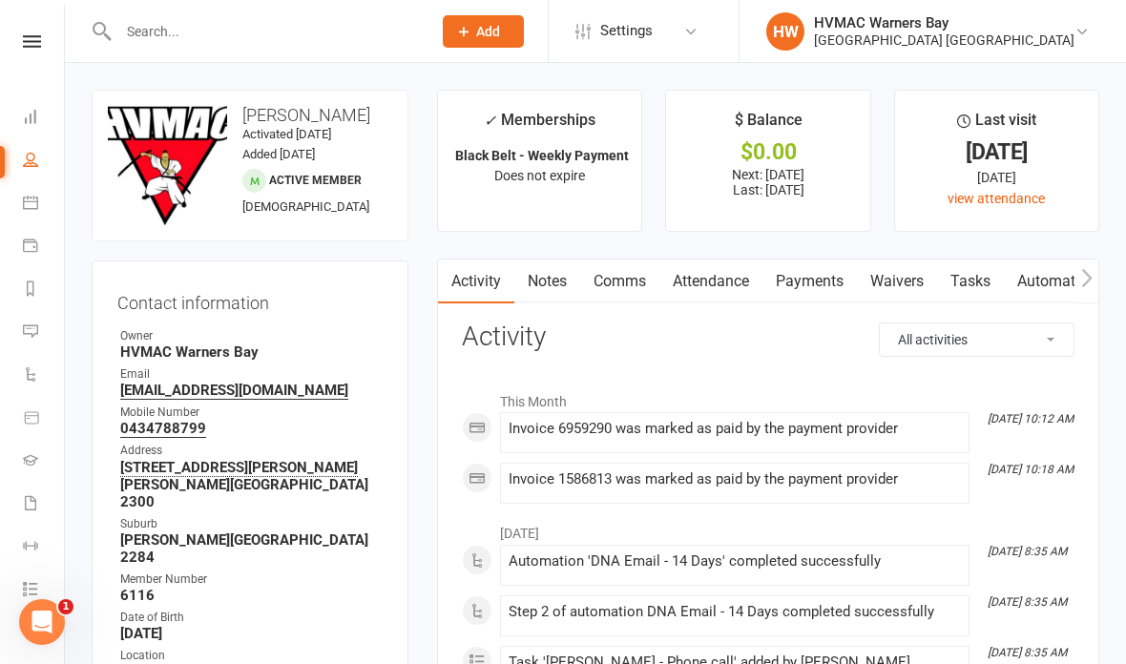
click at [709, 272] on link "Attendance" at bounding box center [710, 281] width 103 height 44
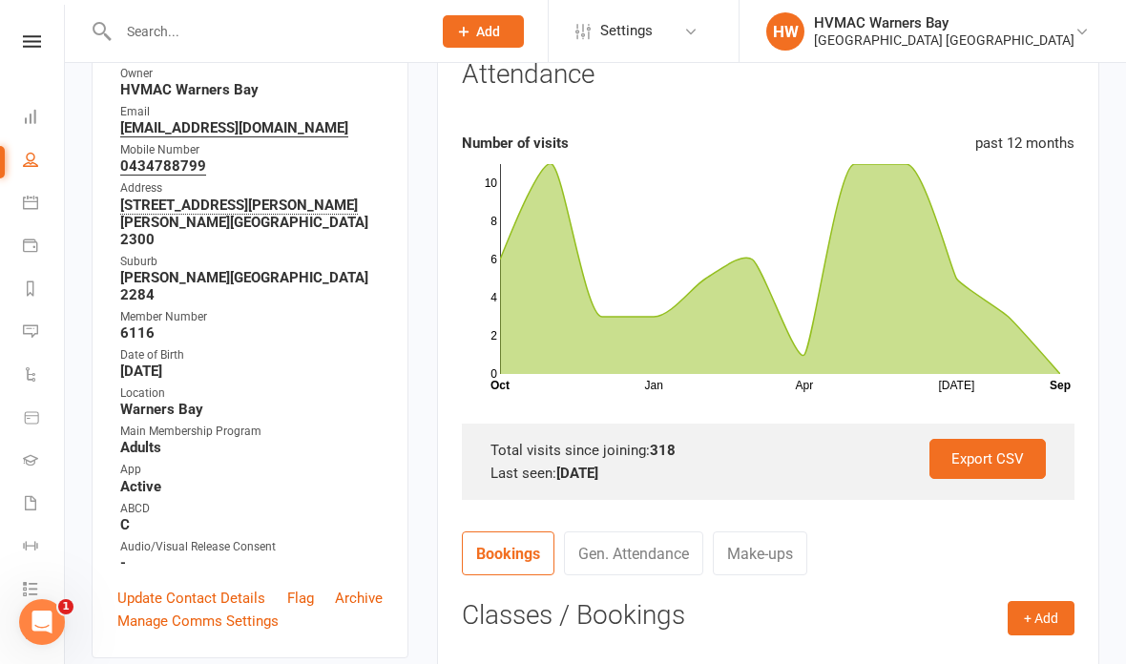
scroll to position [292, 0]
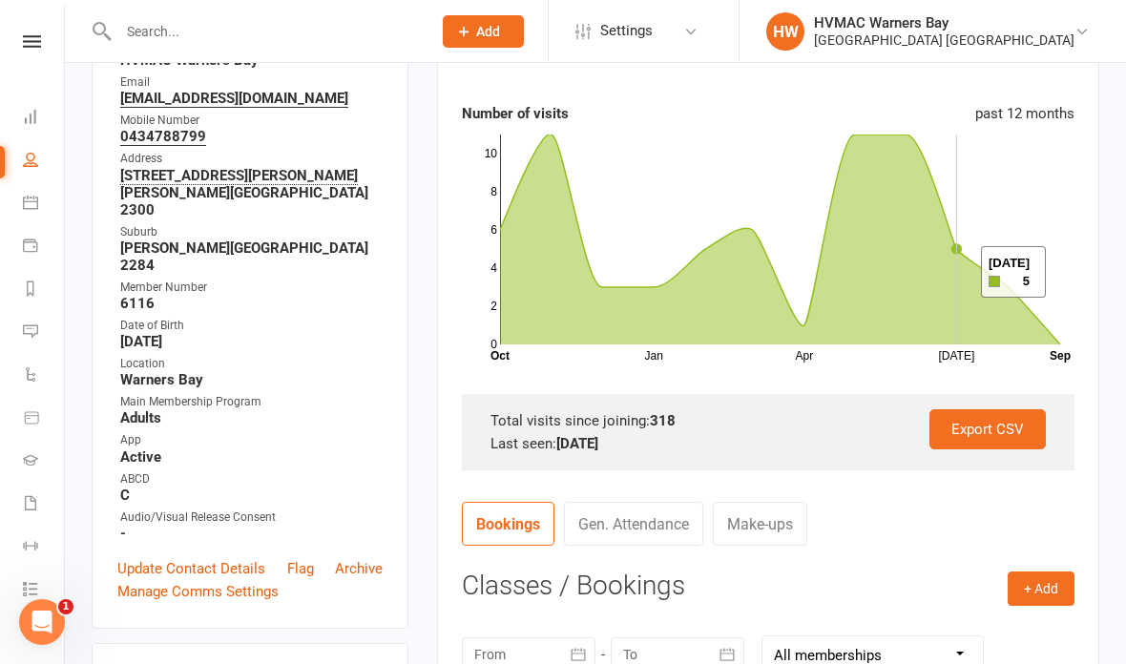
click at [957, 273] on icon at bounding box center [780, 239] width 560 height 210
click at [1038, 329] on icon at bounding box center [780, 239] width 560 height 210
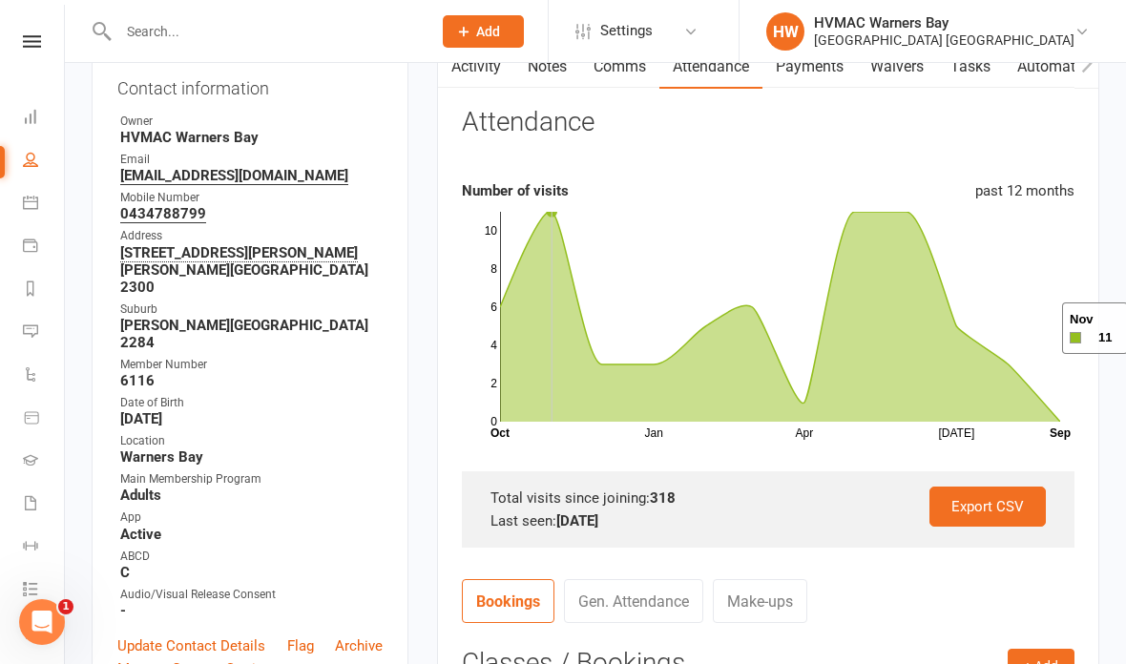
scroll to position [0, 0]
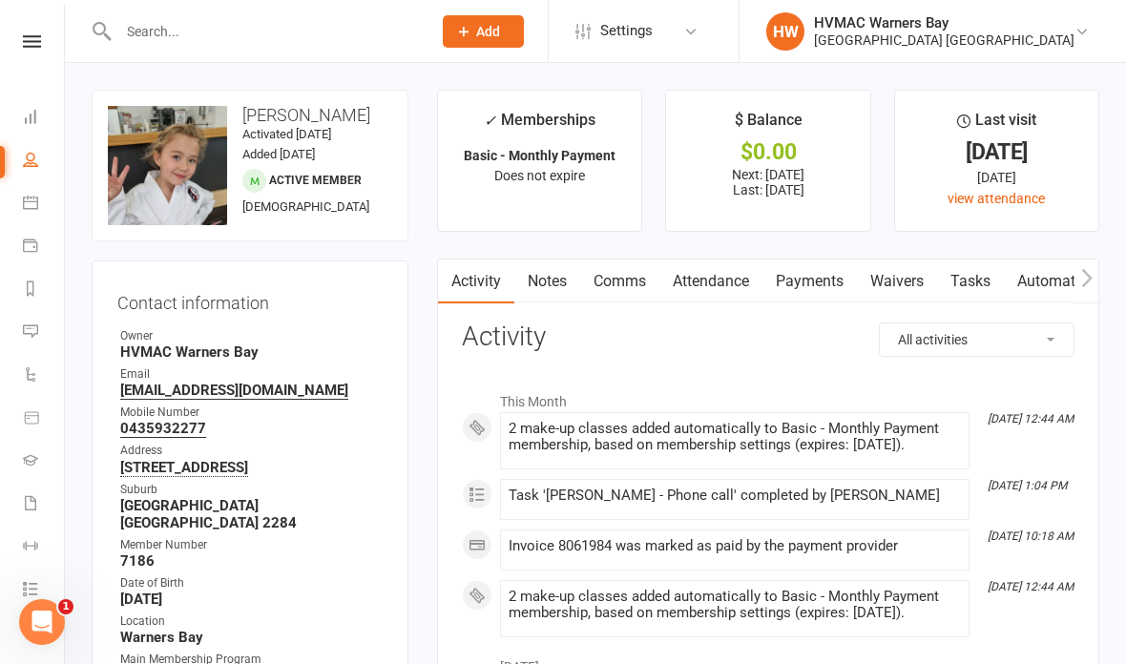
click at [537, 294] on link "Notes" at bounding box center [547, 281] width 66 height 44
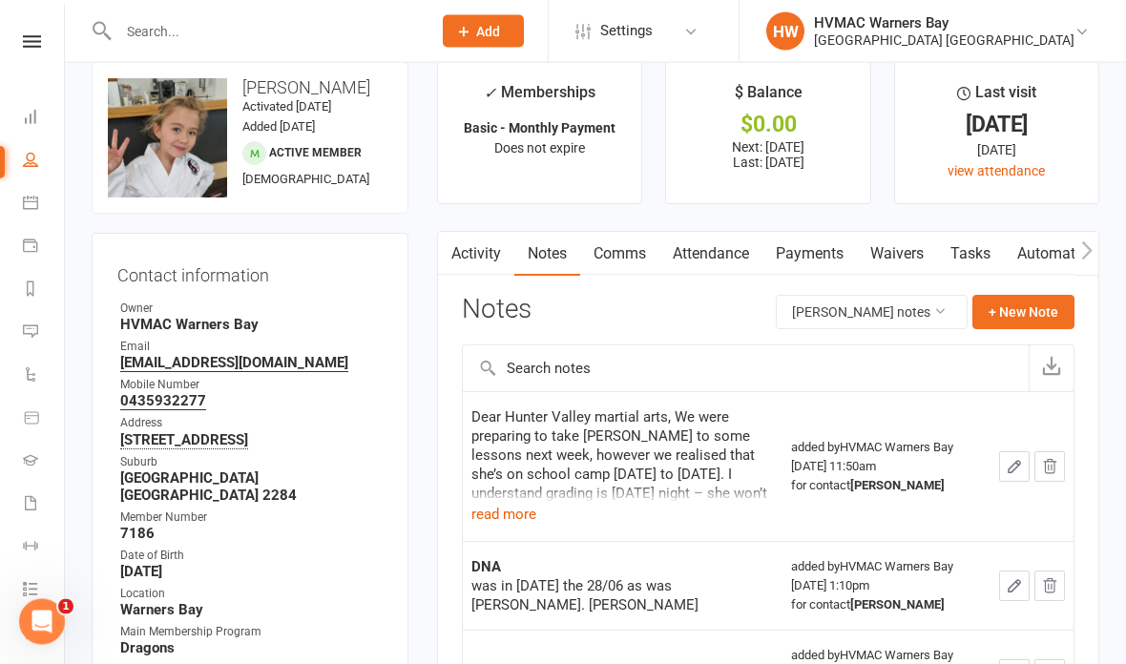
scroll to position [28, 0]
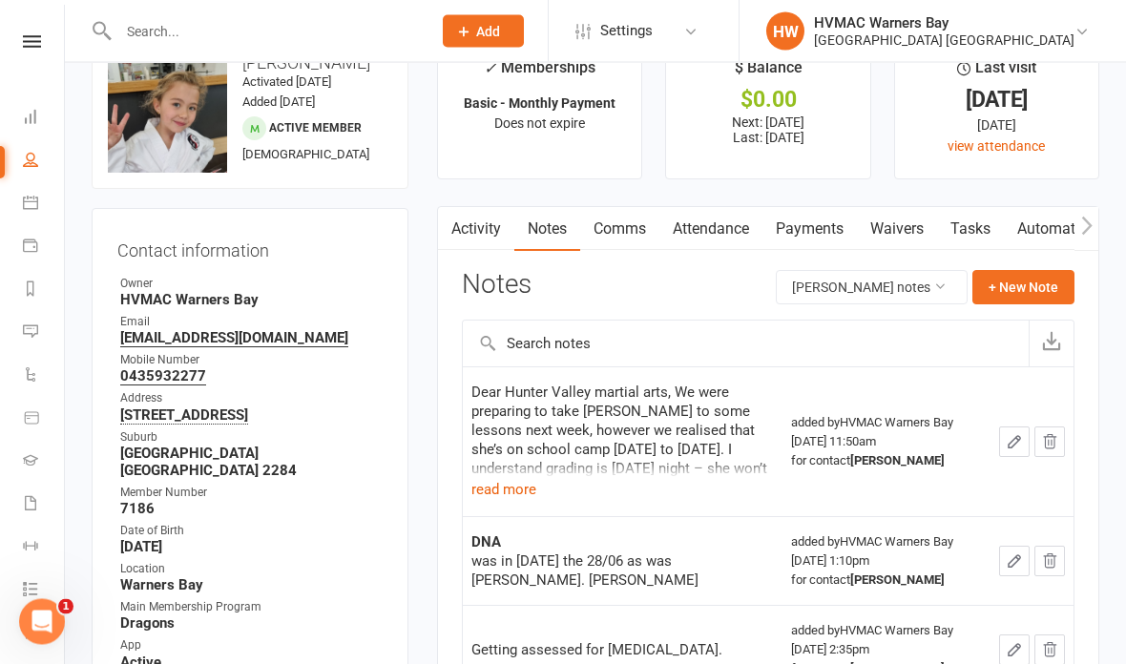
click at [500, 496] on button "read more" at bounding box center [503, 490] width 65 height 23
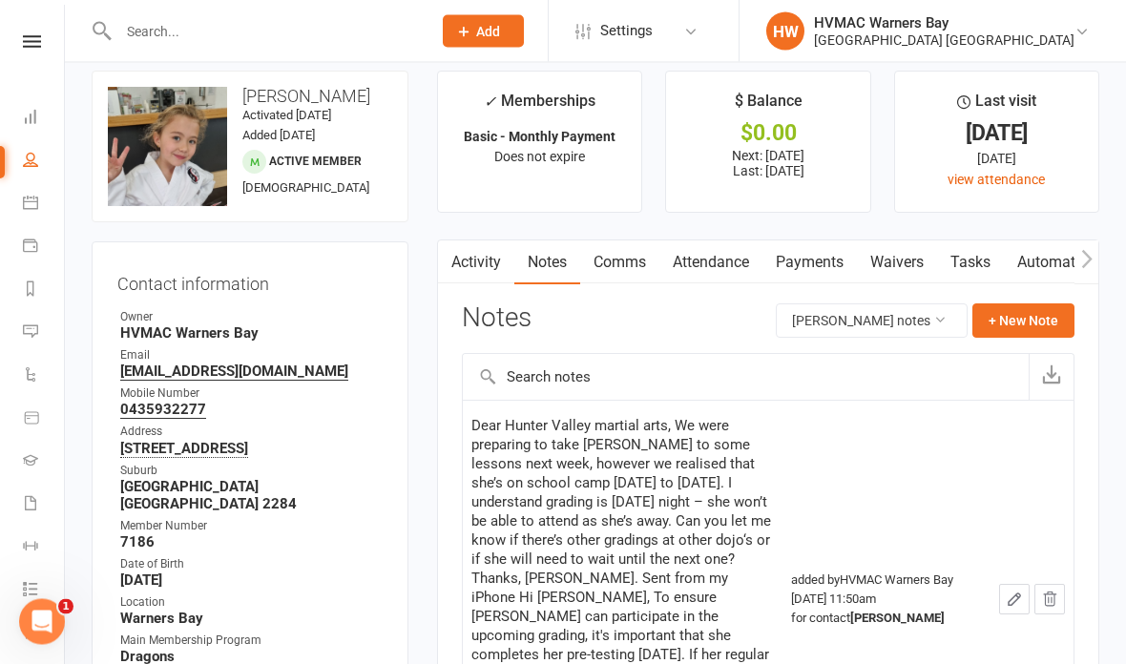
scroll to position [0, 0]
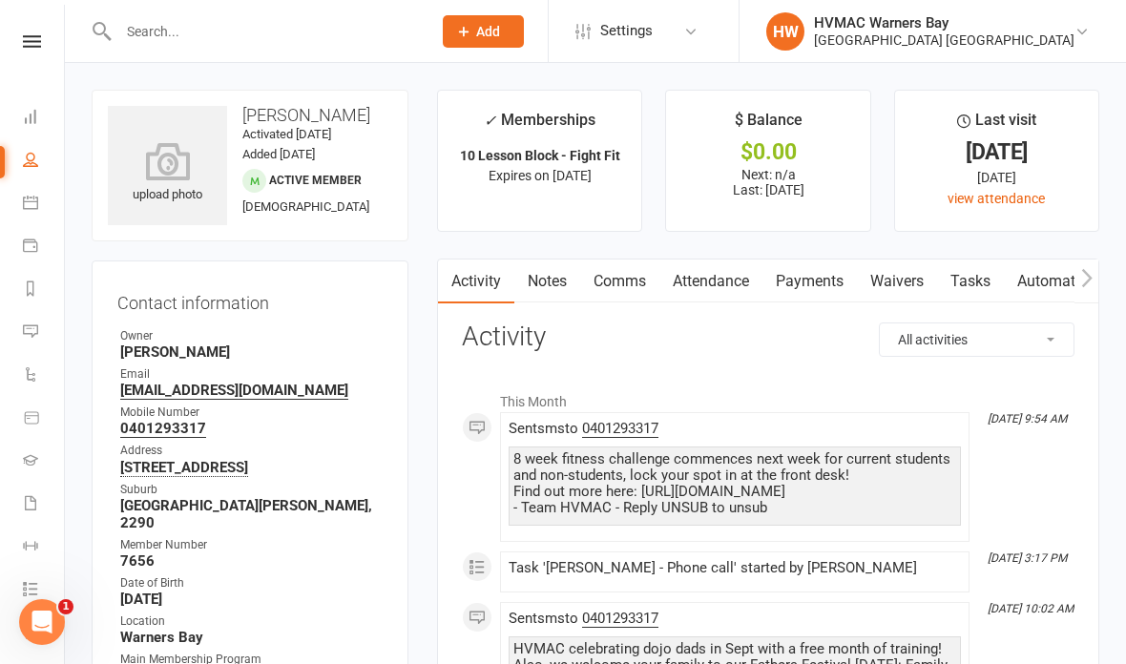
click at [520, 289] on link "Notes" at bounding box center [547, 281] width 66 height 44
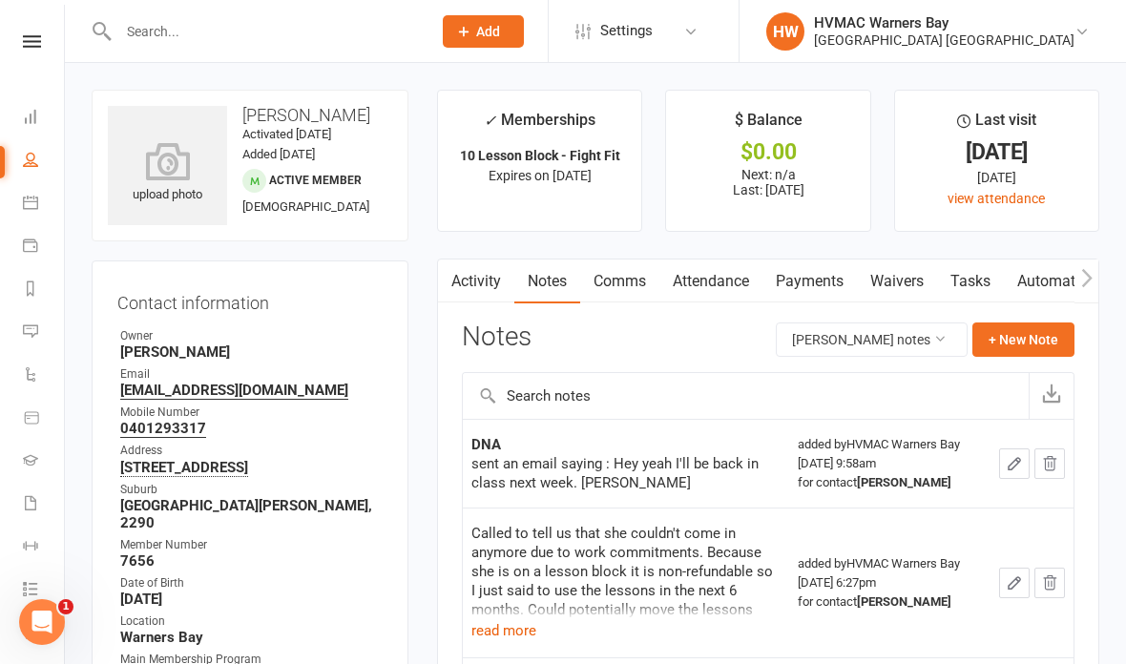
click at [703, 278] on link "Attendance" at bounding box center [710, 281] width 103 height 44
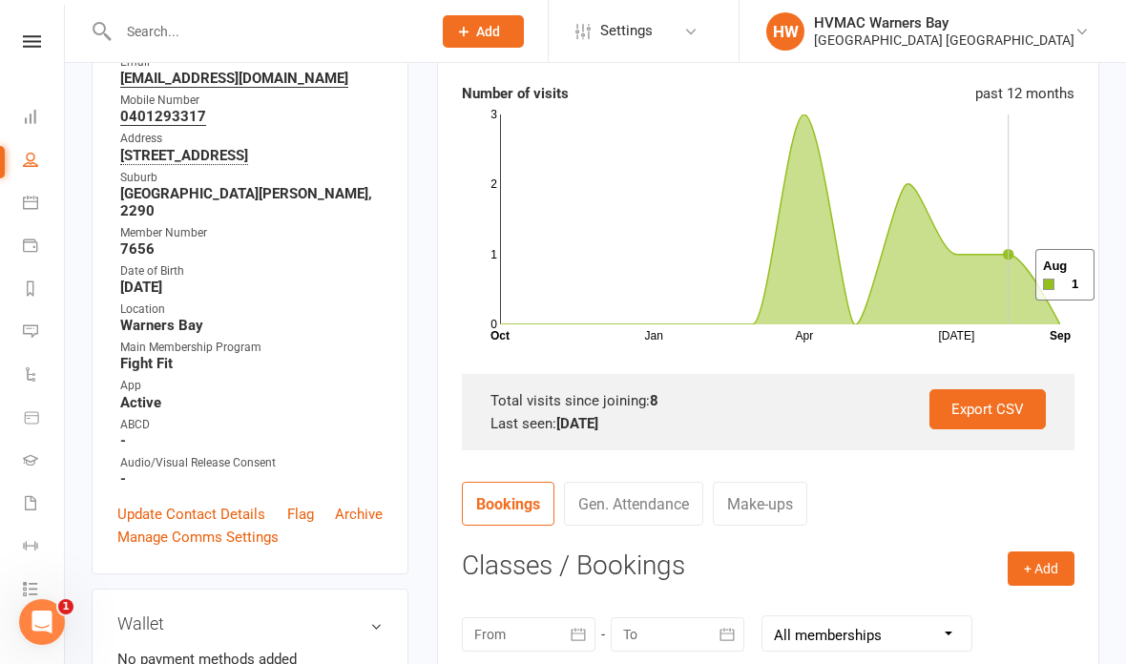
click at [1011, 276] on icon at bounding box center [780, 219] width 560 height 210
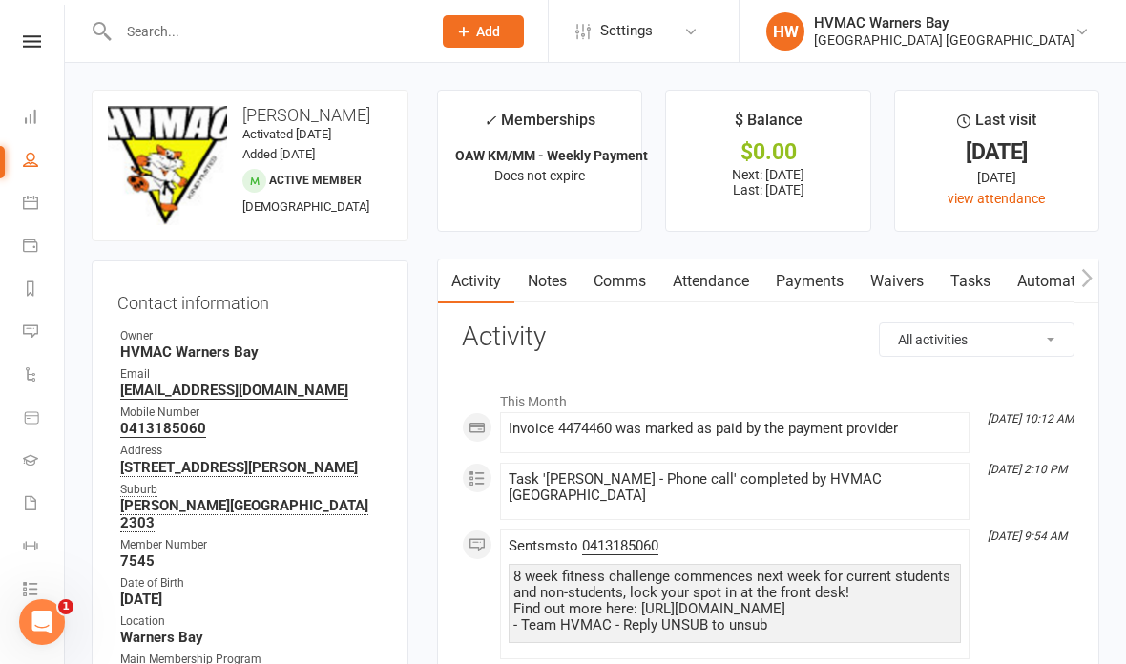
click at [738, 282] on link "Attendance" at bounding box center [710, 281] width 103 height 44
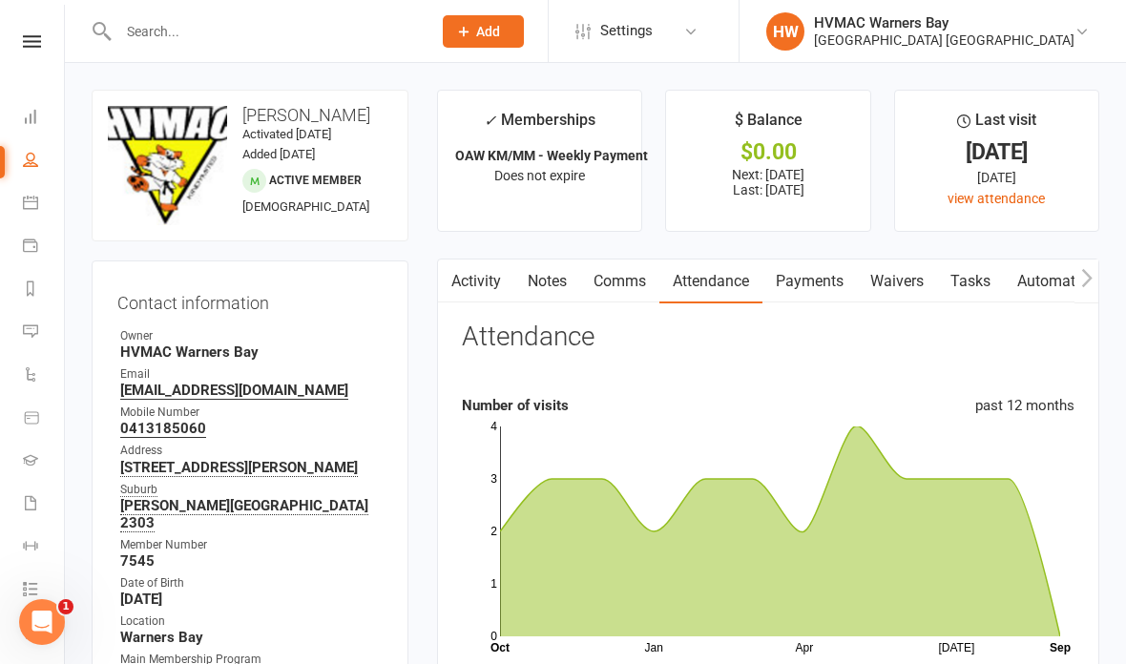
click at [37, 106] on link "Dashboard" at bounding box center [44, 118] width 43 height 43
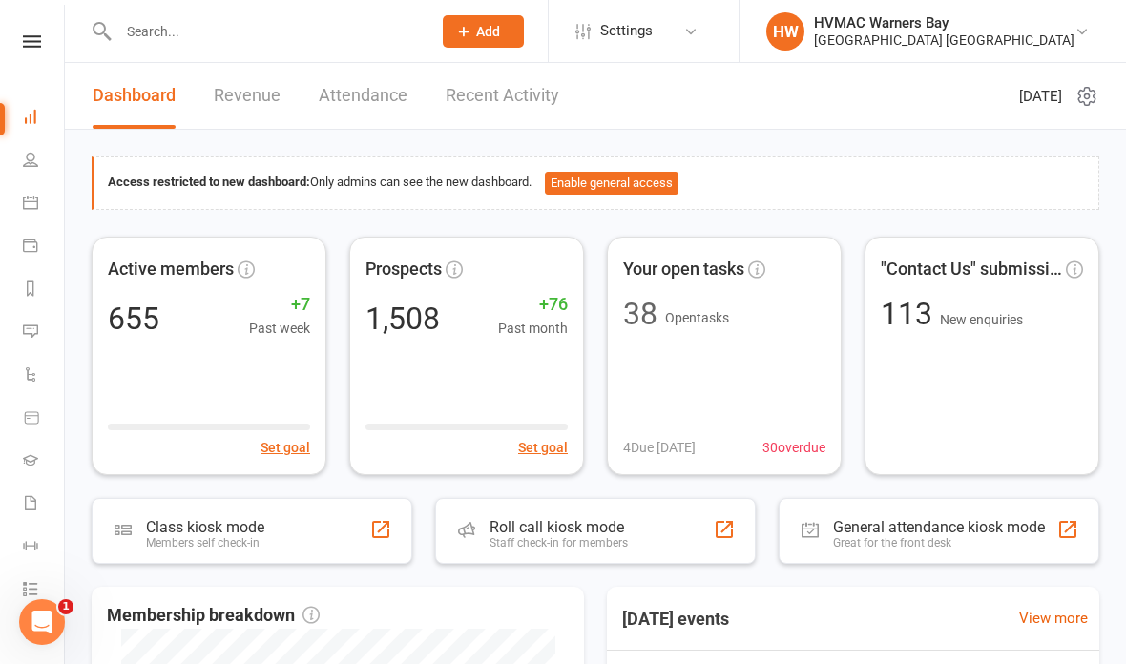
click at [33, 47] on icon at bounding box center [32, 41] width 18 height 12
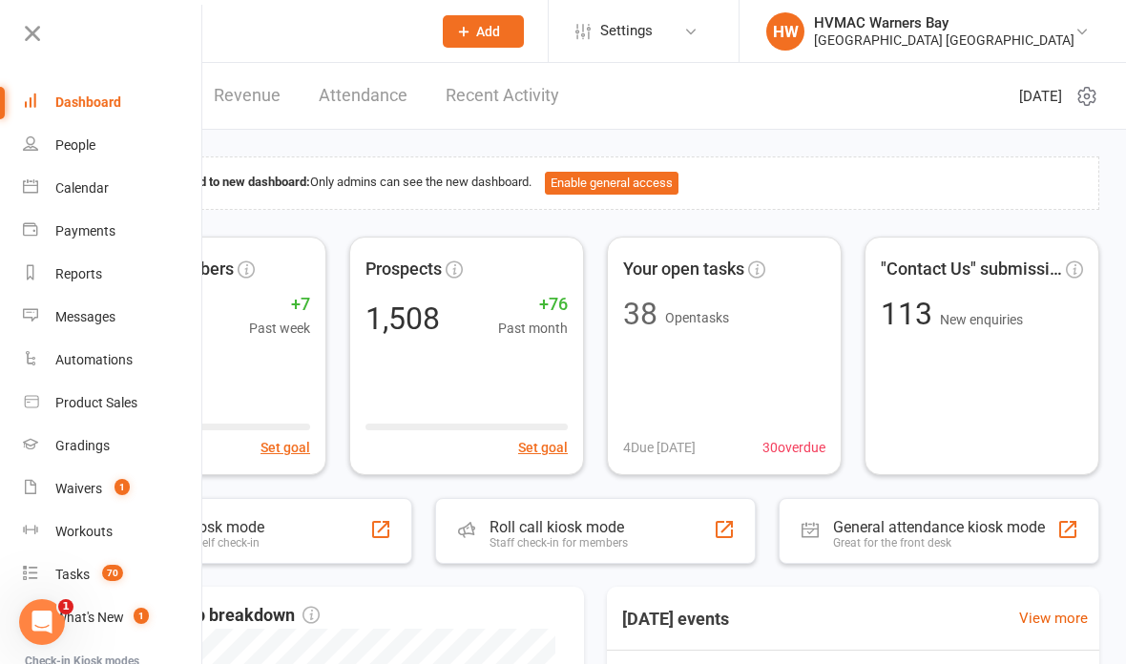
click at [120, 187] on link "Calendar" at bounding box center [113, 188] width 180 height 43
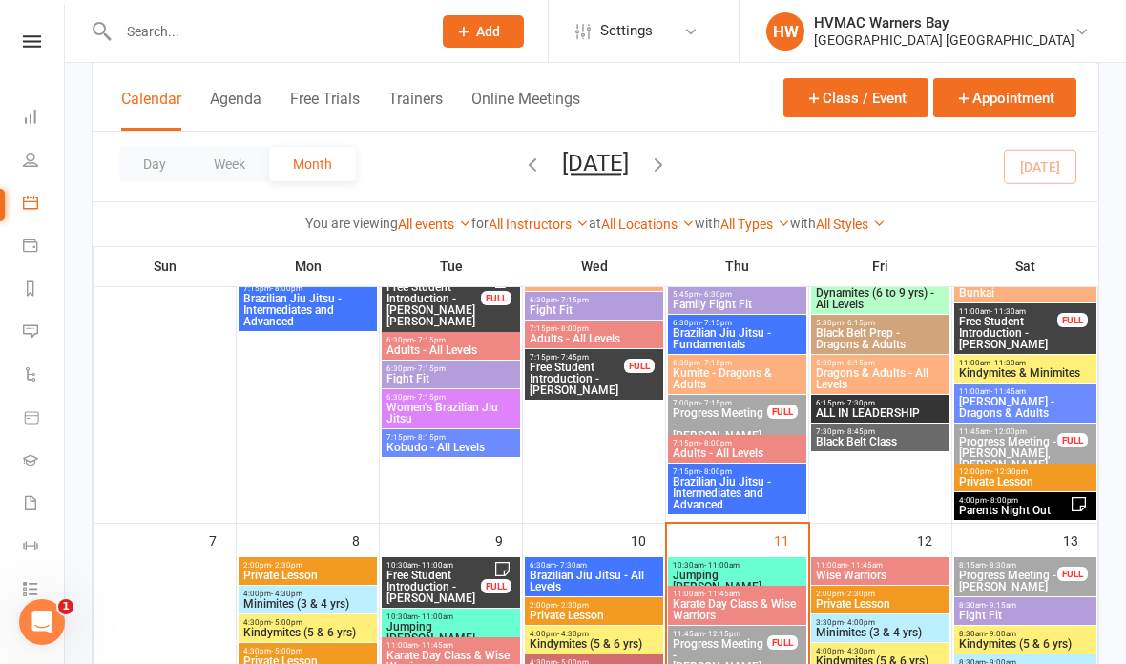
scroll to position [539, 0]
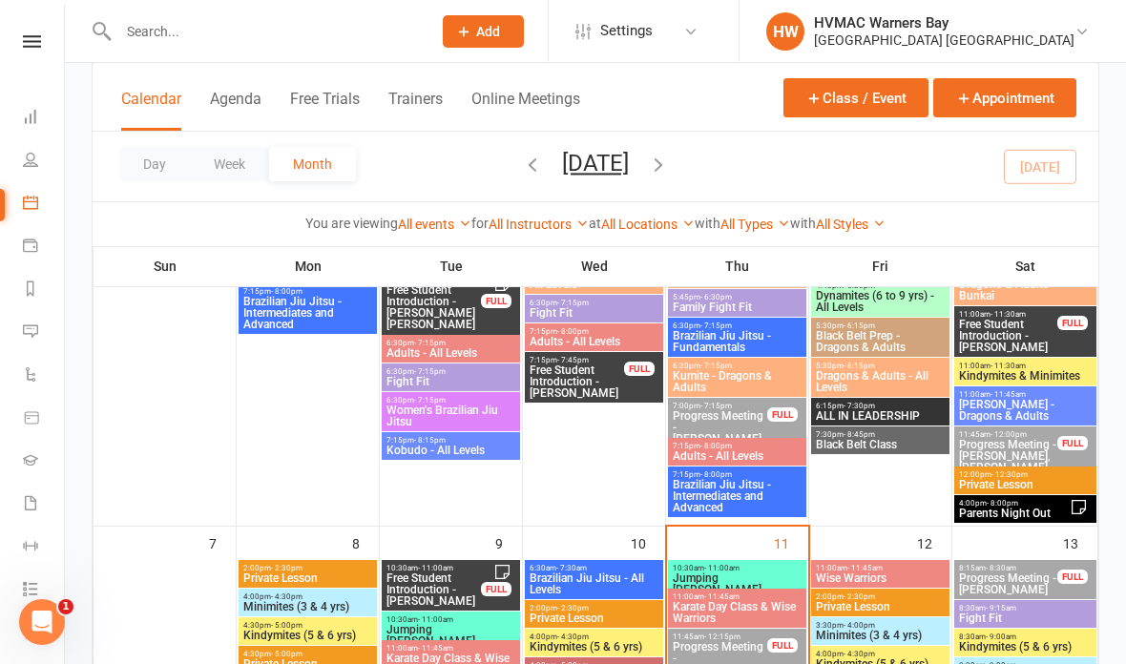
click at [1034, 373] on span "Kindymites & Minimites" at bounding box center [1025, 375] width 134 height 11
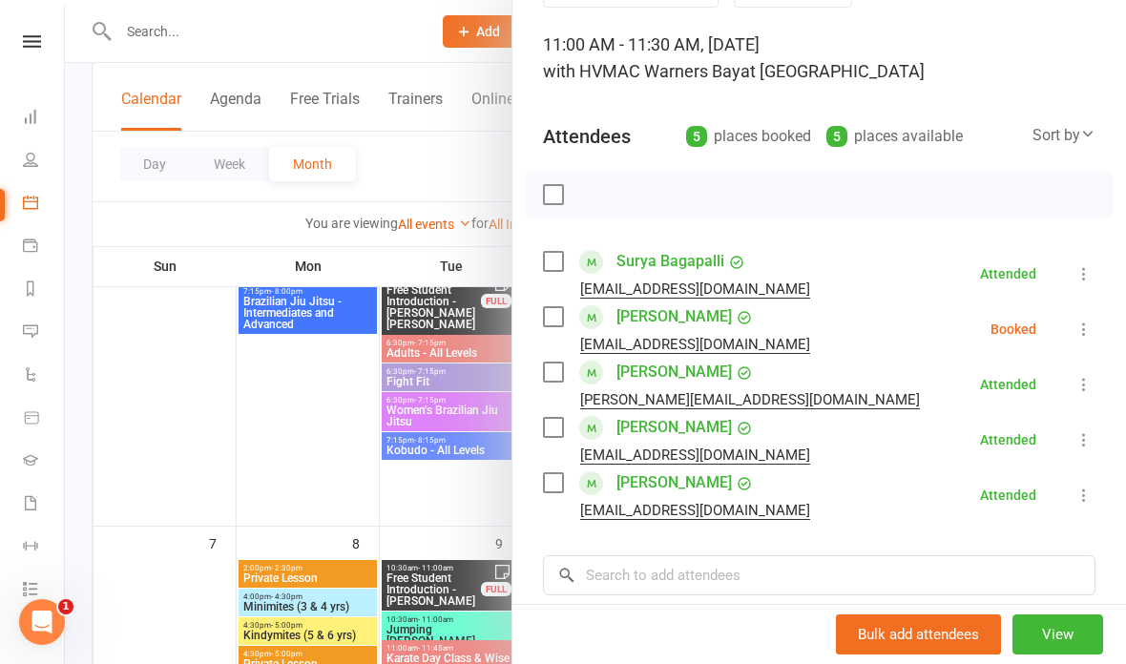
scroll to position [110, 0]
click at [449, 433] on div at bounding box center [595, 332] width 1061 height 664
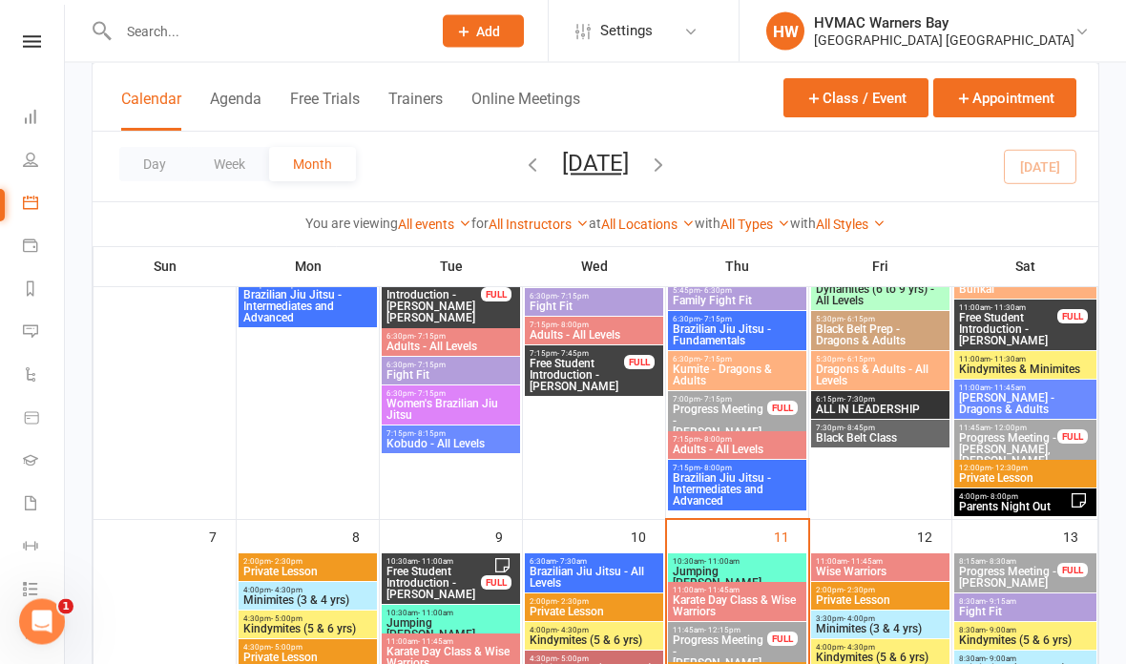
scroll to position [539, 0]
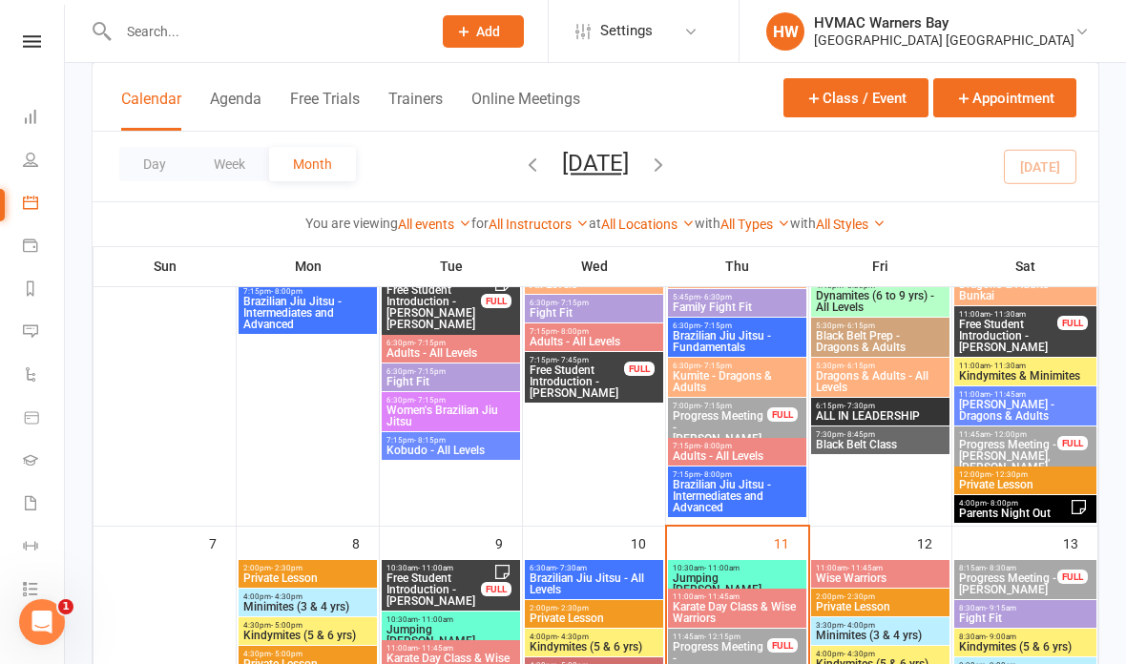
click at [1031, 479] on span "Private Lesson" at bounding box center [1025, 484] width 134 height 11
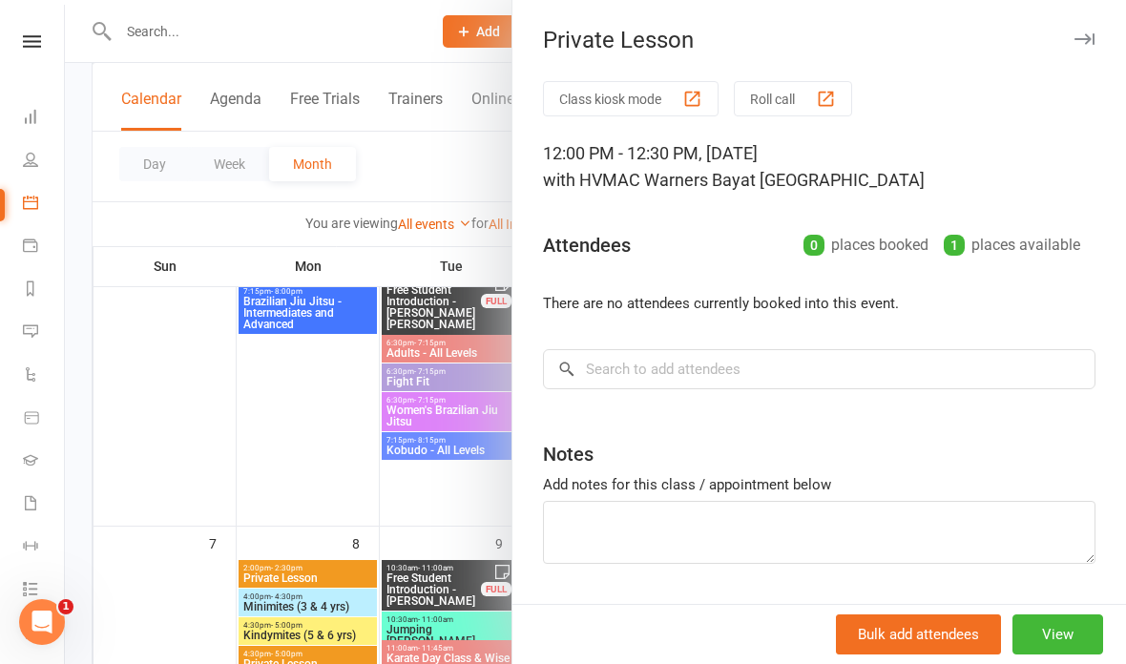
click at [447, 468] on div at bounding box center [595, 332] width 1061 height 664
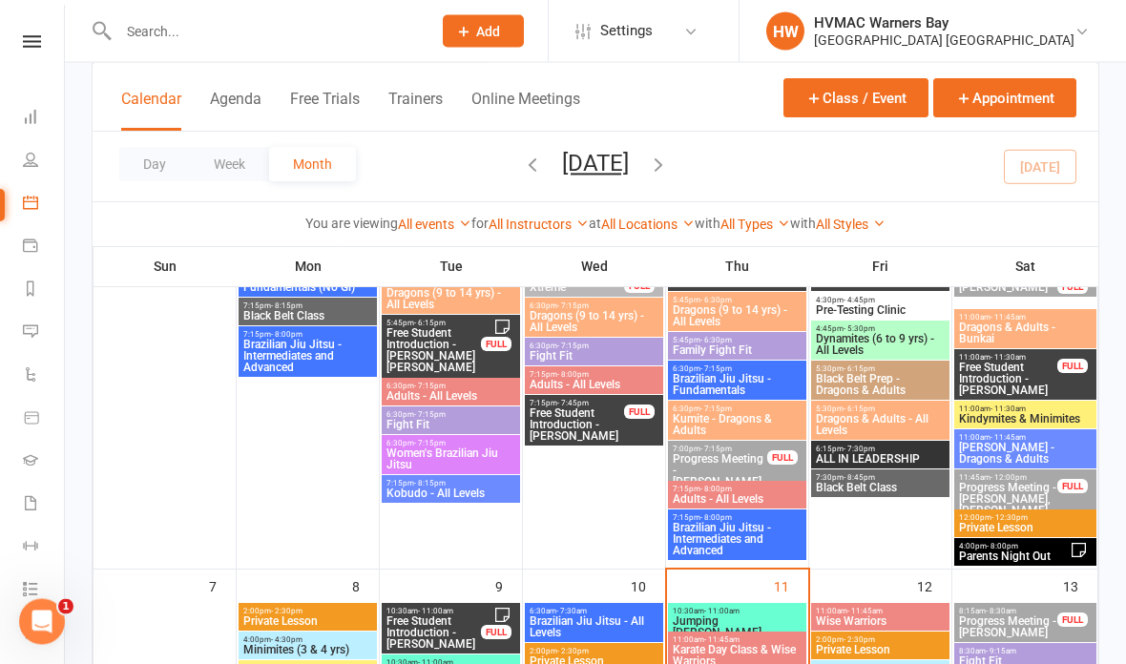
click at [1029, 407] on span "11:00am - 11:30am" at bounding box center [1025, 409] width 134 height 9
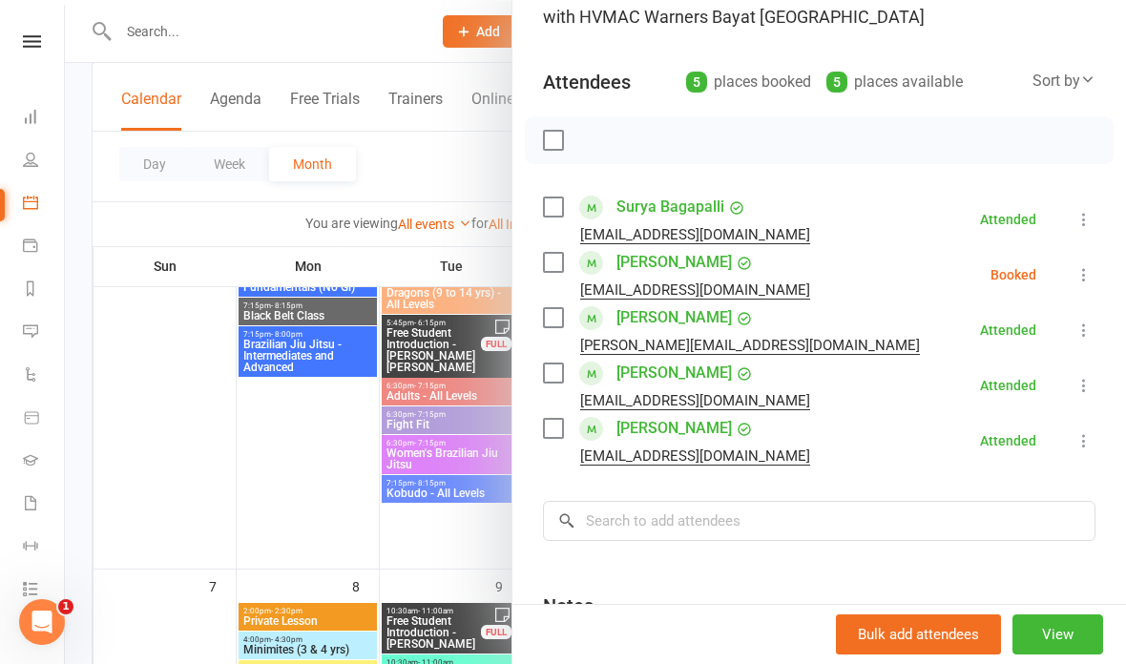
scroll to position [188, 0]
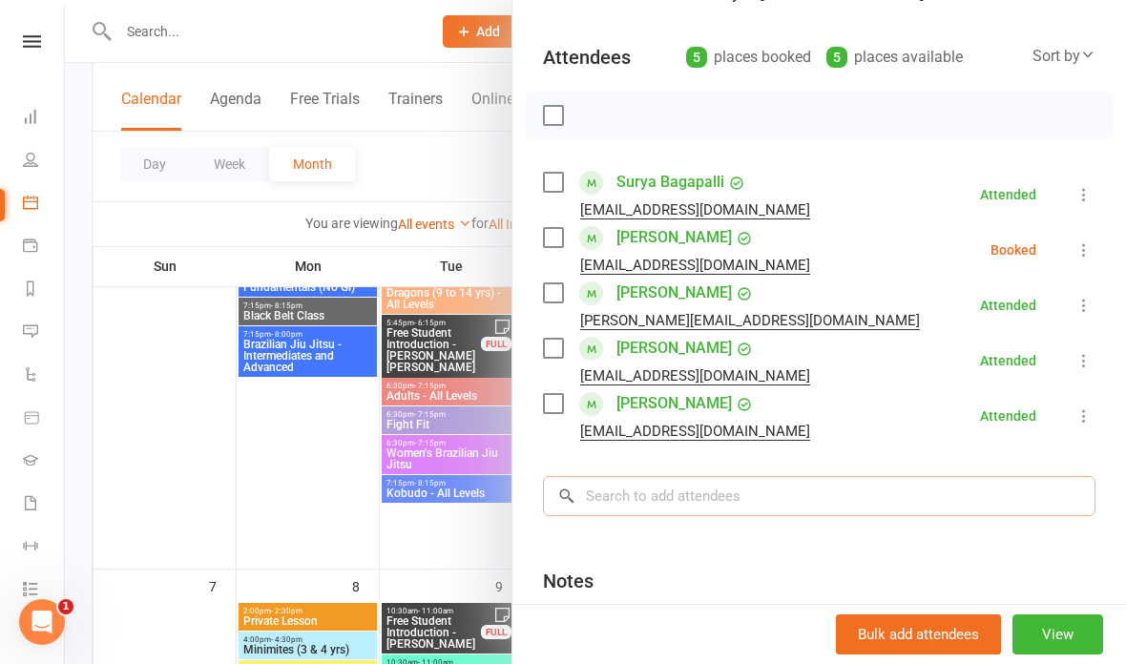
click at [776, 493] on input "search" at bounding box center [819, 496] width 552 height 40
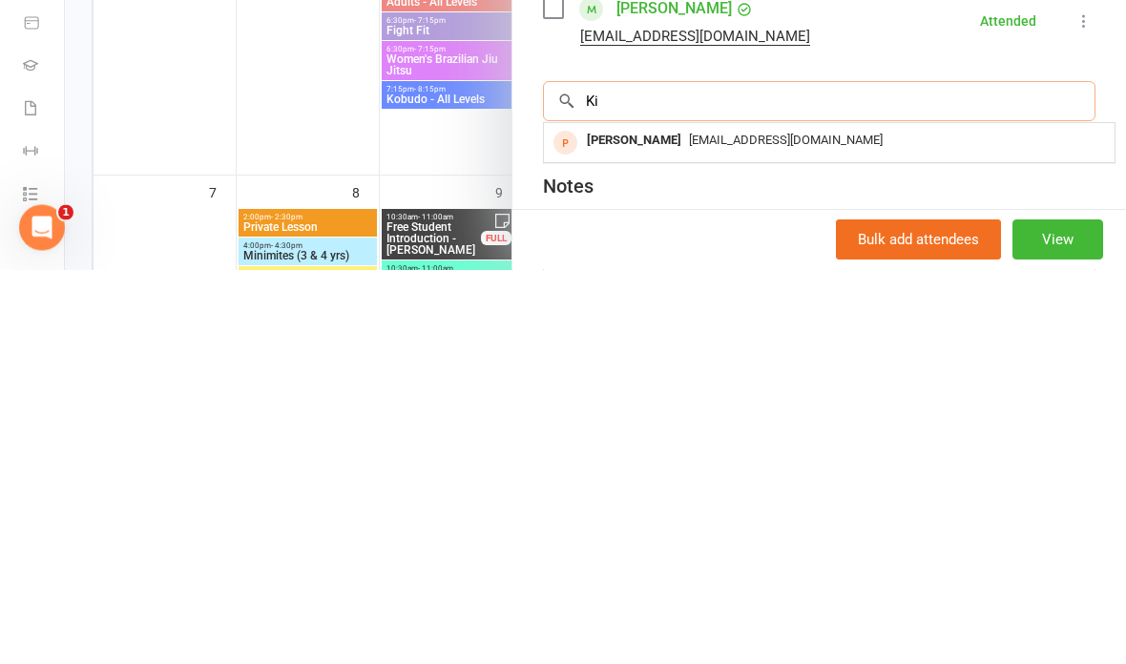
type input "K"
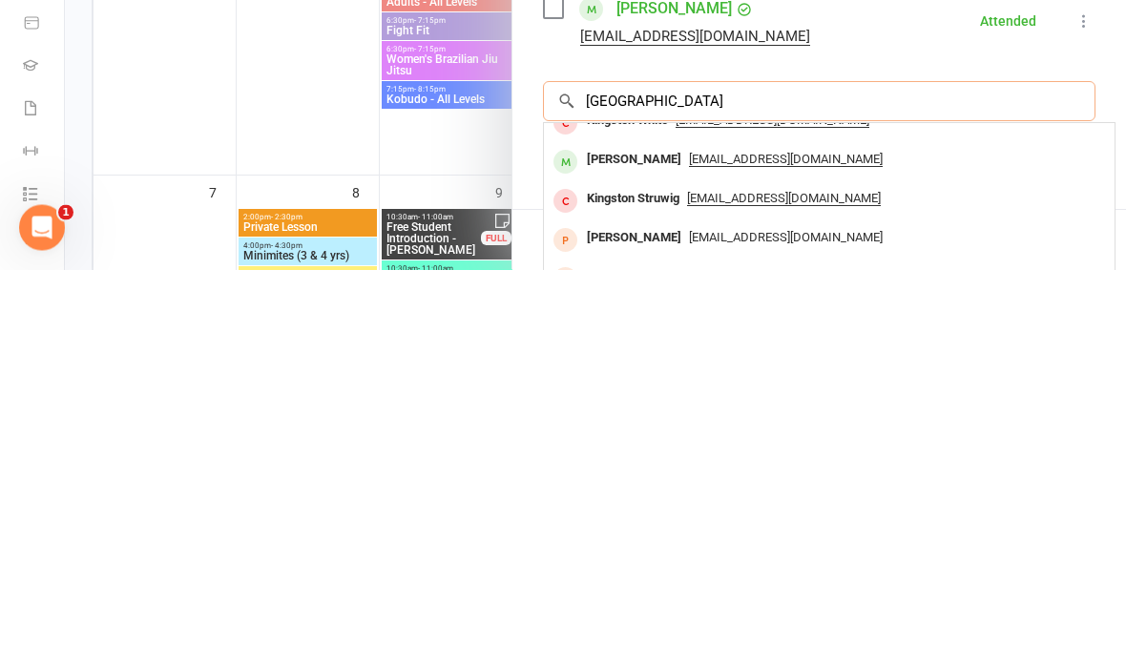
scroll to position [57, 0]
type input "Kingston"
click at [737, 548] on span "xiekexuan521@hotmail.com" at bounding box center [786, 555] width 194 height 15
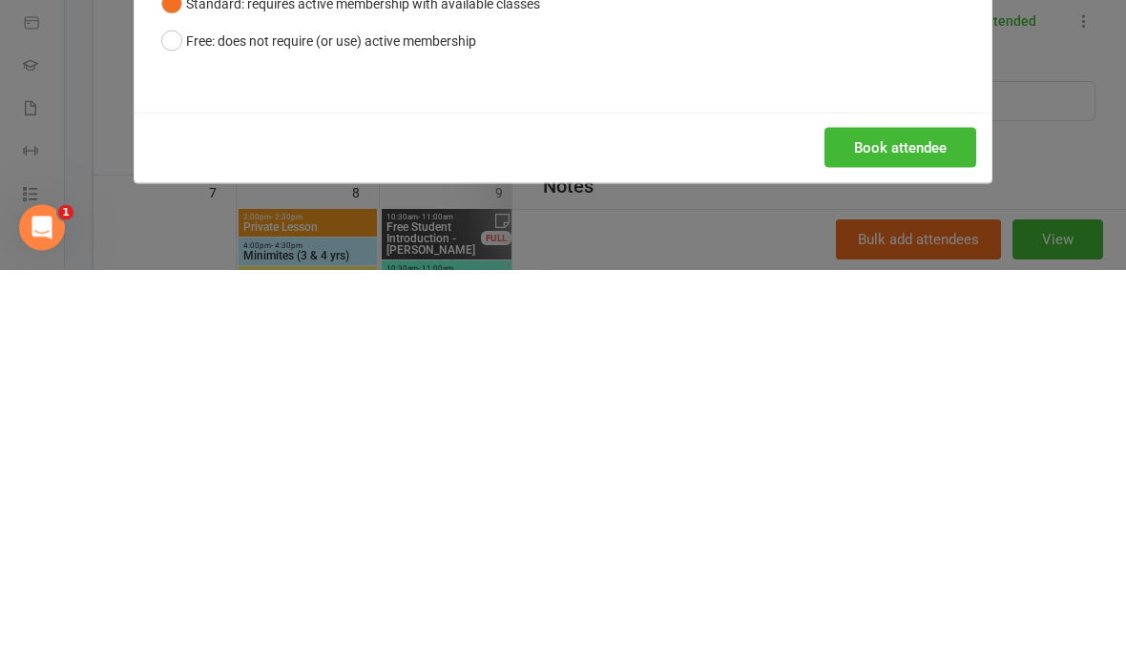
scroll to position [890, 0]
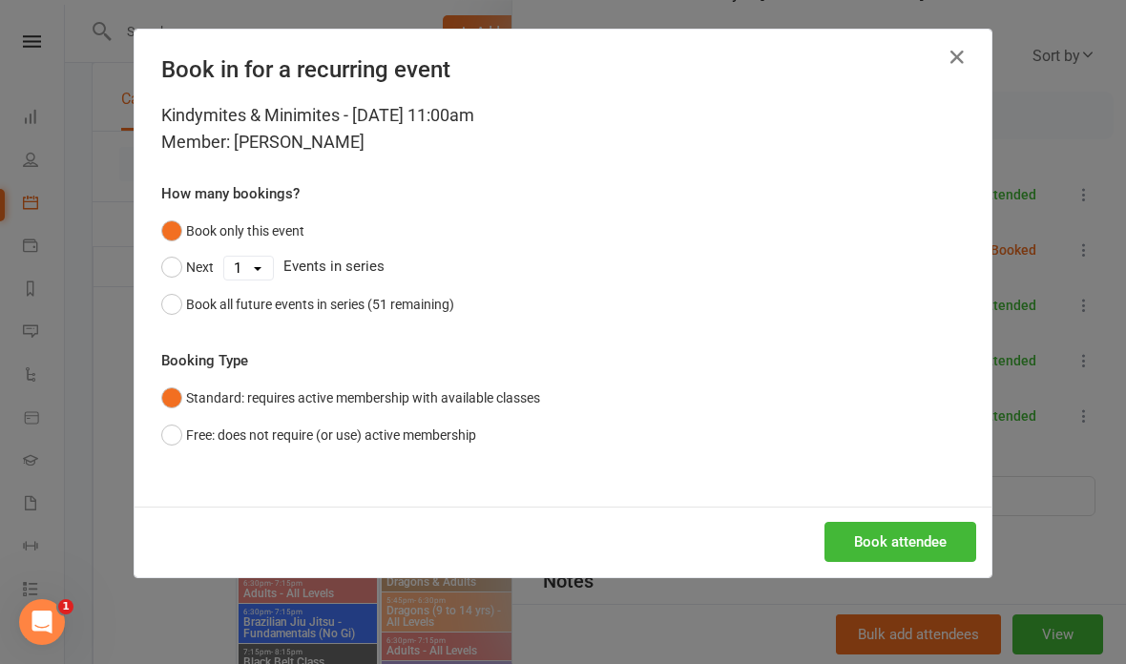
click at [909, 524] on button "Book attendee" at bounding box center [900, 542] width 152 height 40
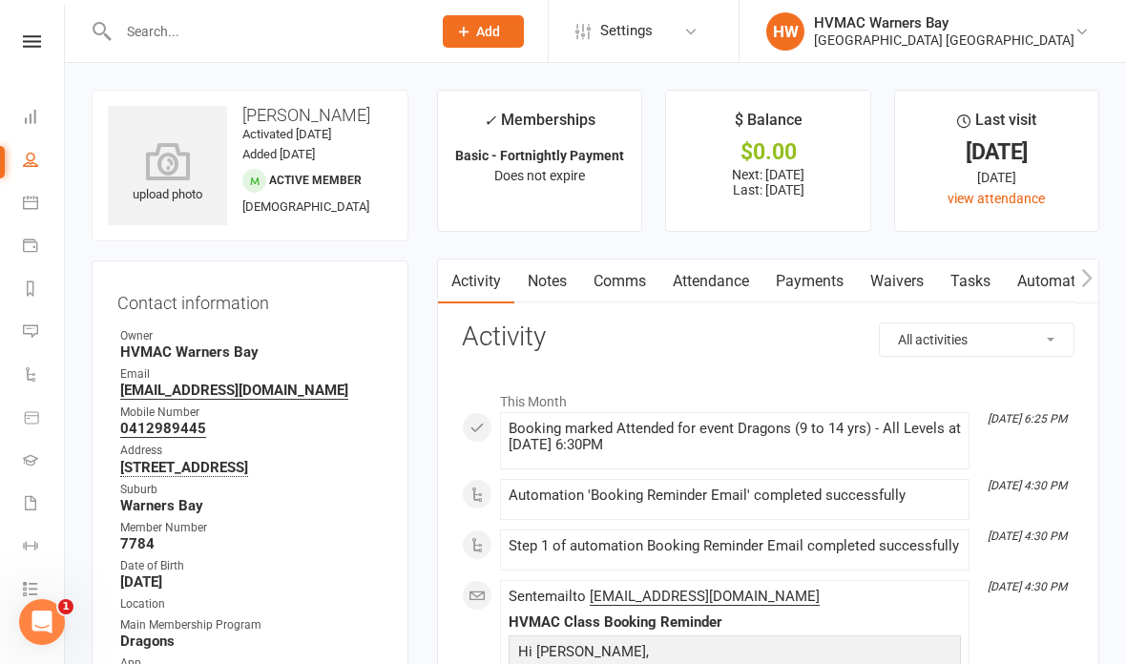
scroll to position [28, 0]
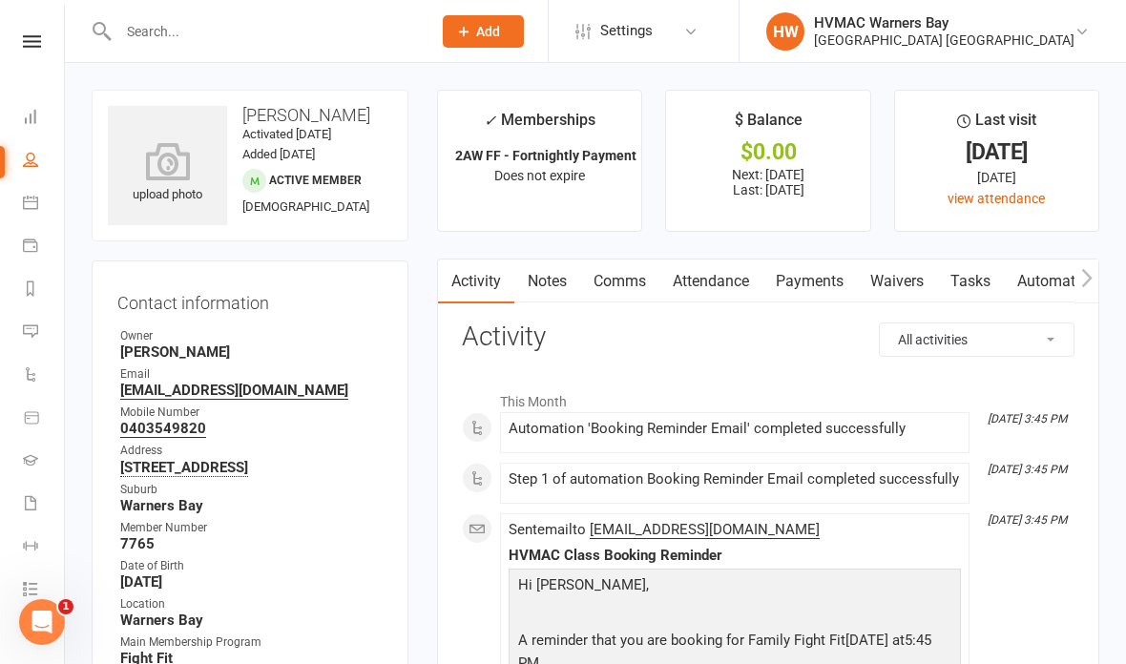
click at [556, 294] on link "Notes" at bounding box center [547, 281] width 66 height 44
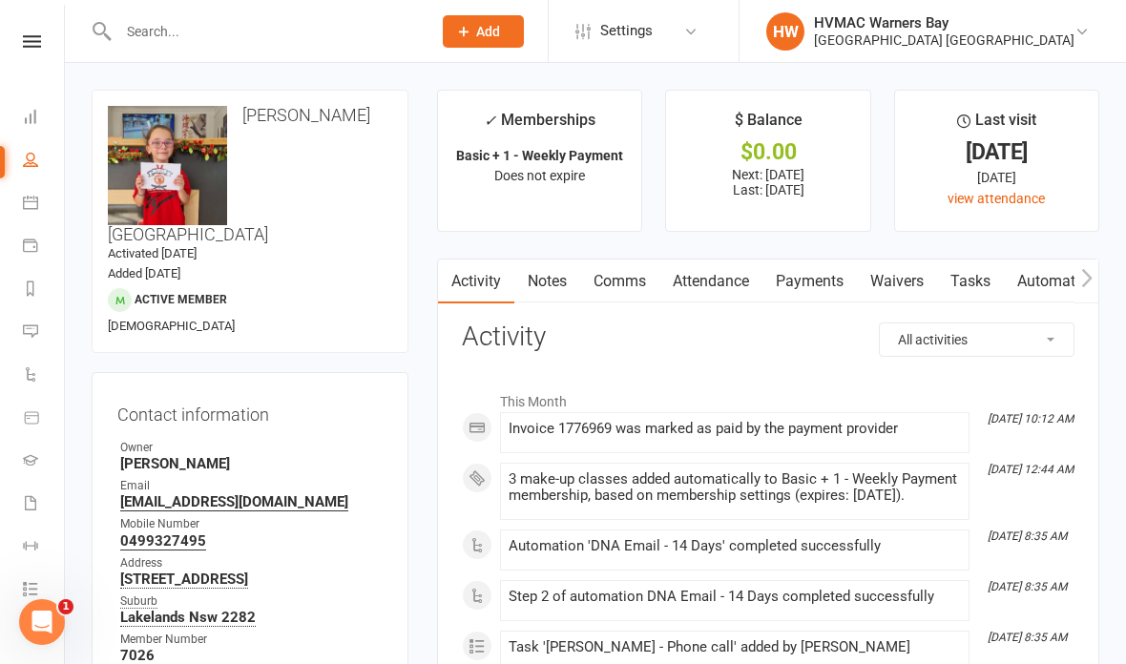
click at [748, 276] on link "Attendance" at bounding box center [710, 281] width 103 height 44
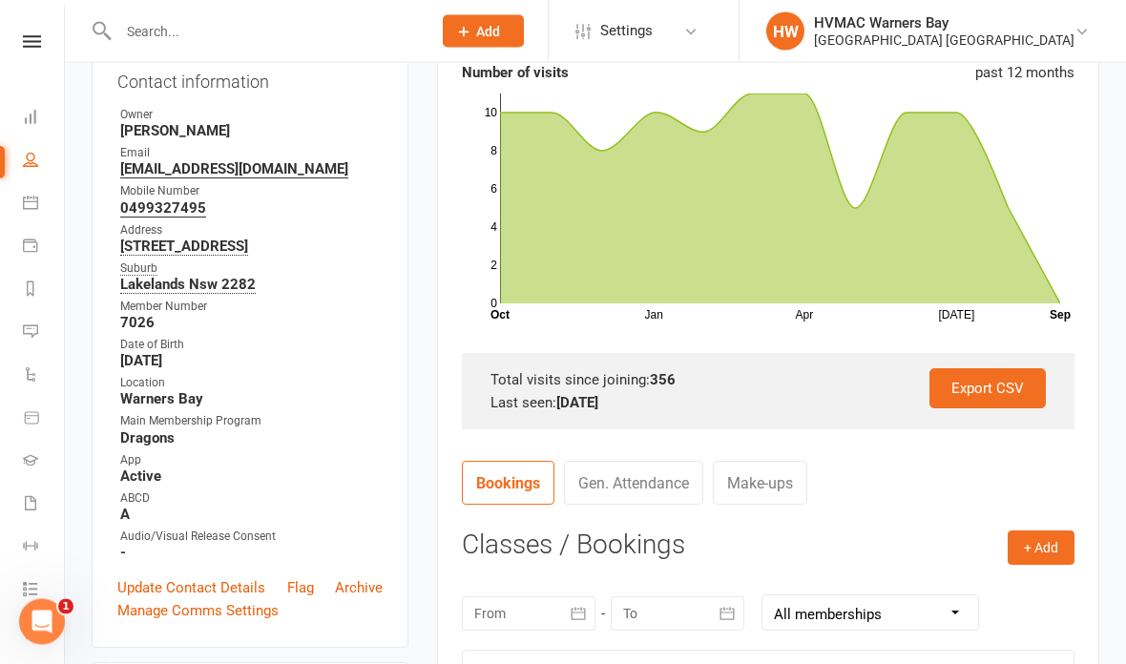
scroll to position [333, 0]
click at [988, 261] on icon at bounding box center [780, 198] width 560 height 210
click at [956, 251] on icon at bounding box center [780, 198] width 560 height 210
click at [1000, 190] on icon at bounding box center [780, 198] width 560 height 210
click at [927, 177] on icon at bounding box center [780, 198] width 560 height 210
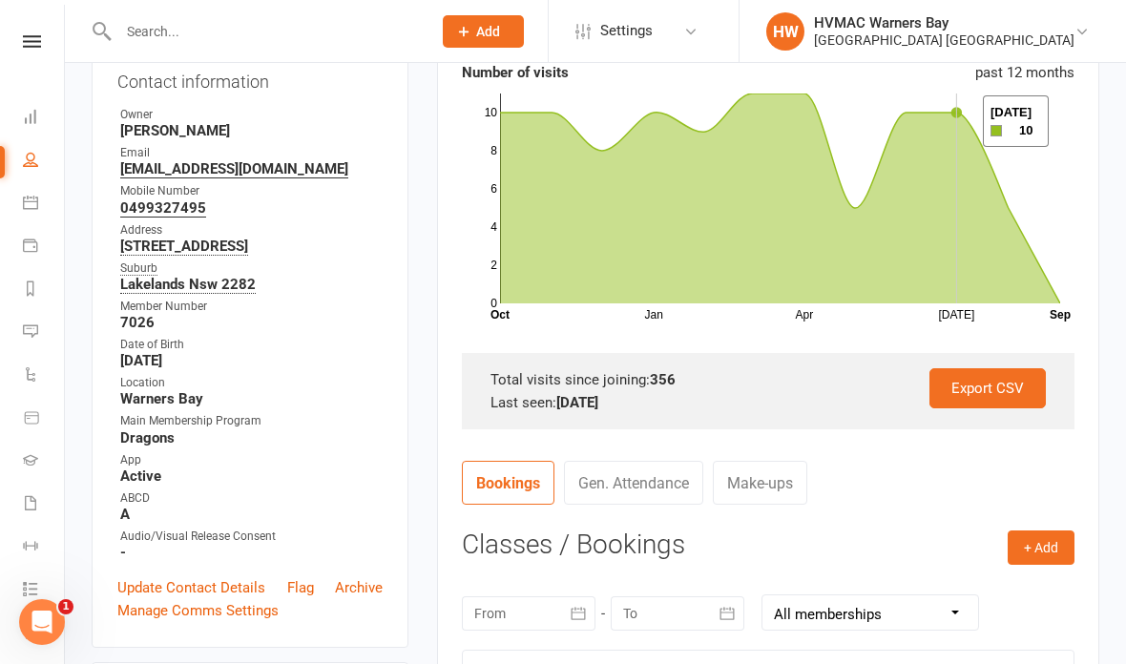
click at [959, 122] on icon at bounding box center [780, 198] width 560 height 210
click at [846, 217] on icon at bounding box center [780, 198] width 560 height 210
click at [807, 158] on icon at bounding box center [780, 198] width 560 height 210
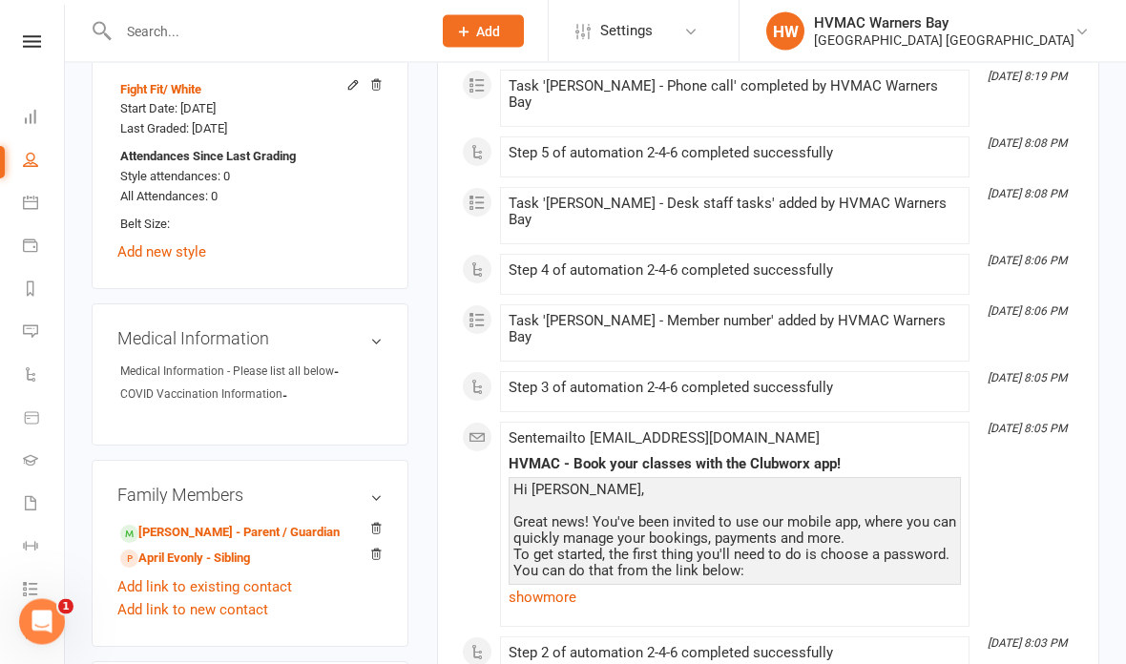
scroll to position [1233, 0]
click at [280, 532] on link "[PERSON_NAME] - Parent / Guardian" at bounding box center [229, 533] width 219 height 20
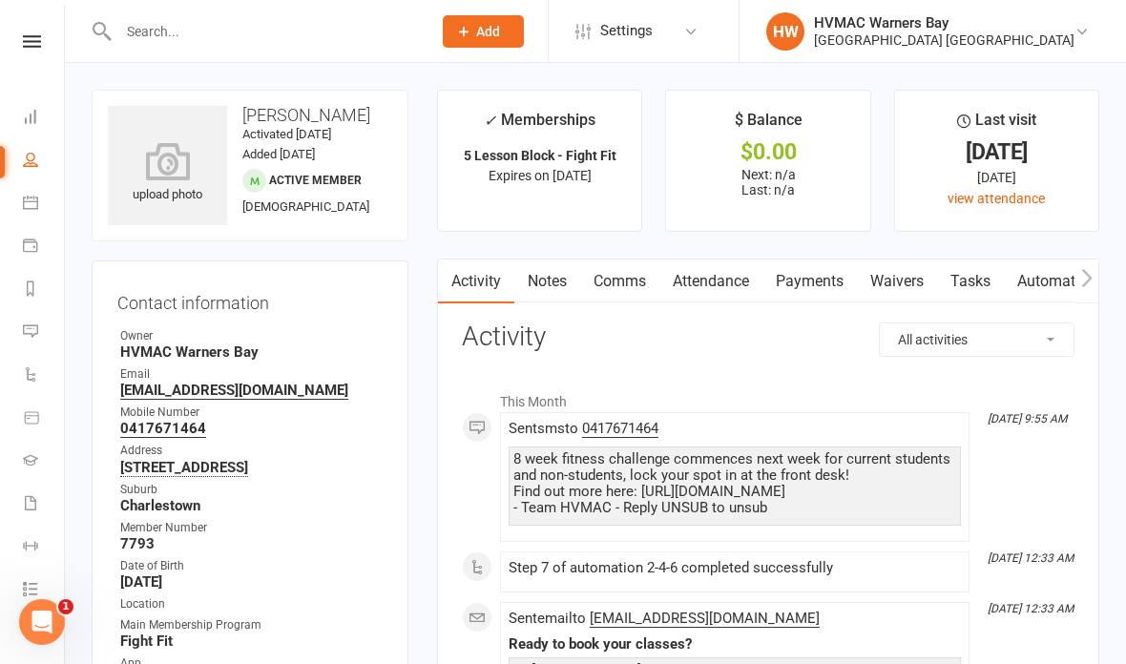
click at [981, 284] on link "Tasks" at bounding box center [970, 281] width 67 height 44
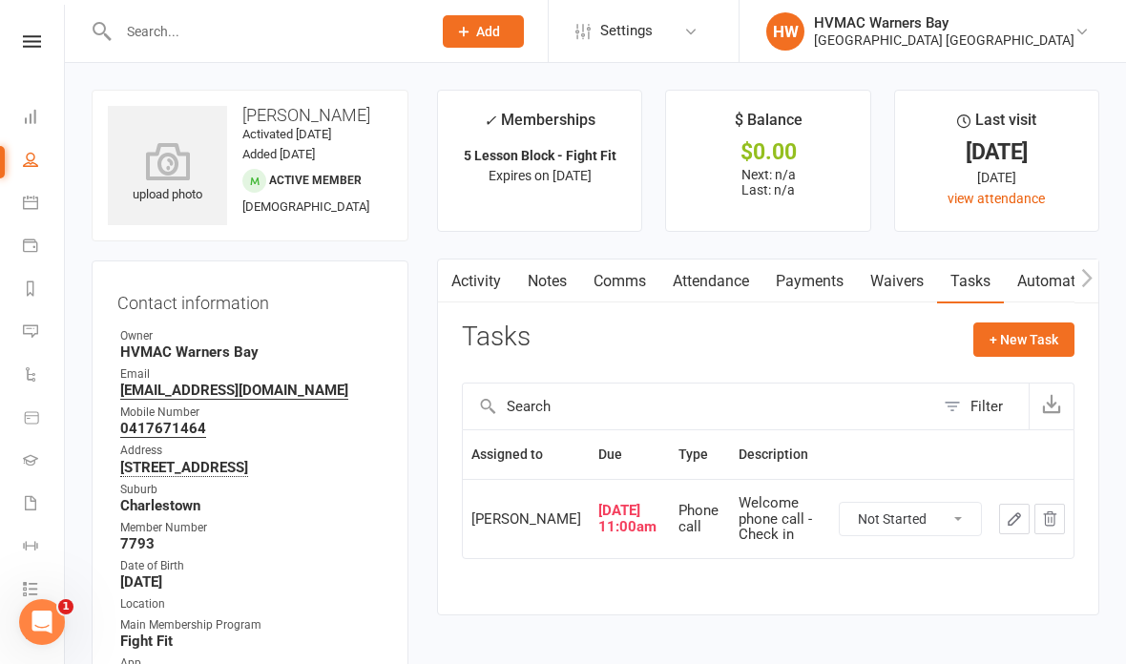
click at [528, 279] on link "Notes" at bounding box center [547, 281] width 66 height 44
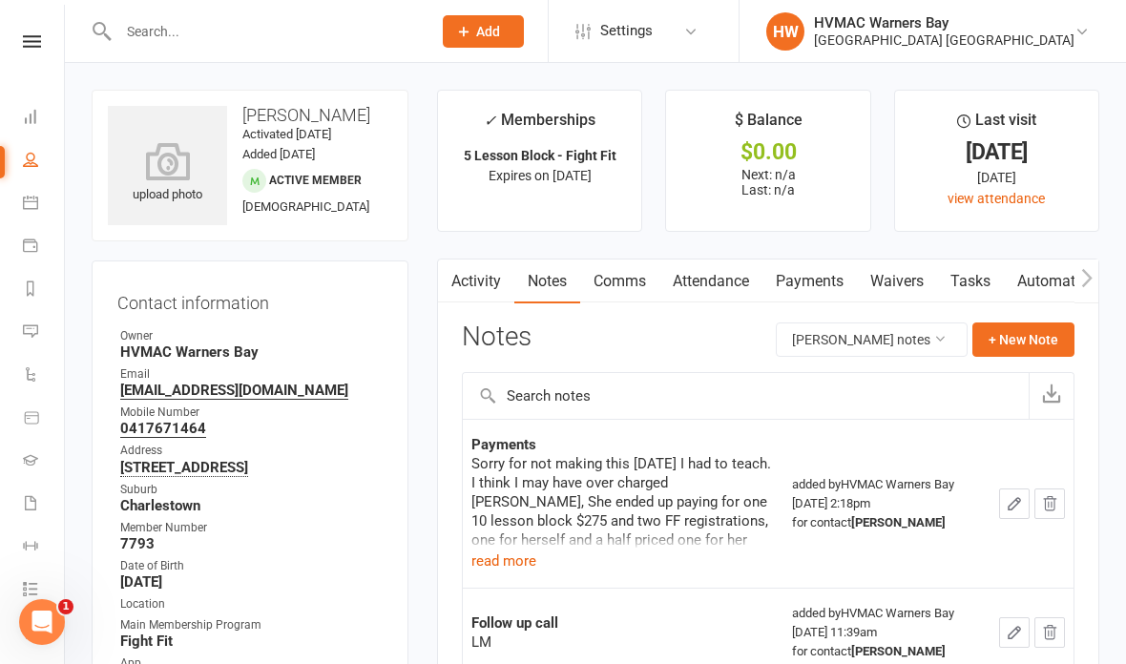
click at [1022, 336] on button "+ New Note" at bounding box center [1023, 339] width 102 height 34
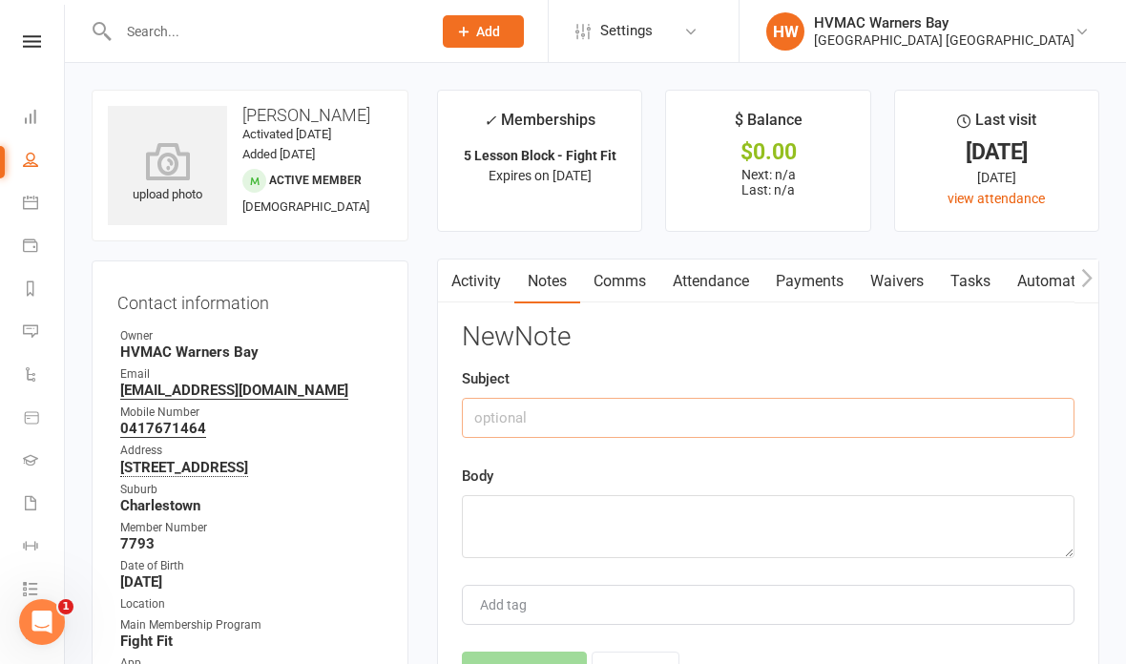
click at [950, 409] on input "text" at bounding box center [768, 418] width 612 height 40
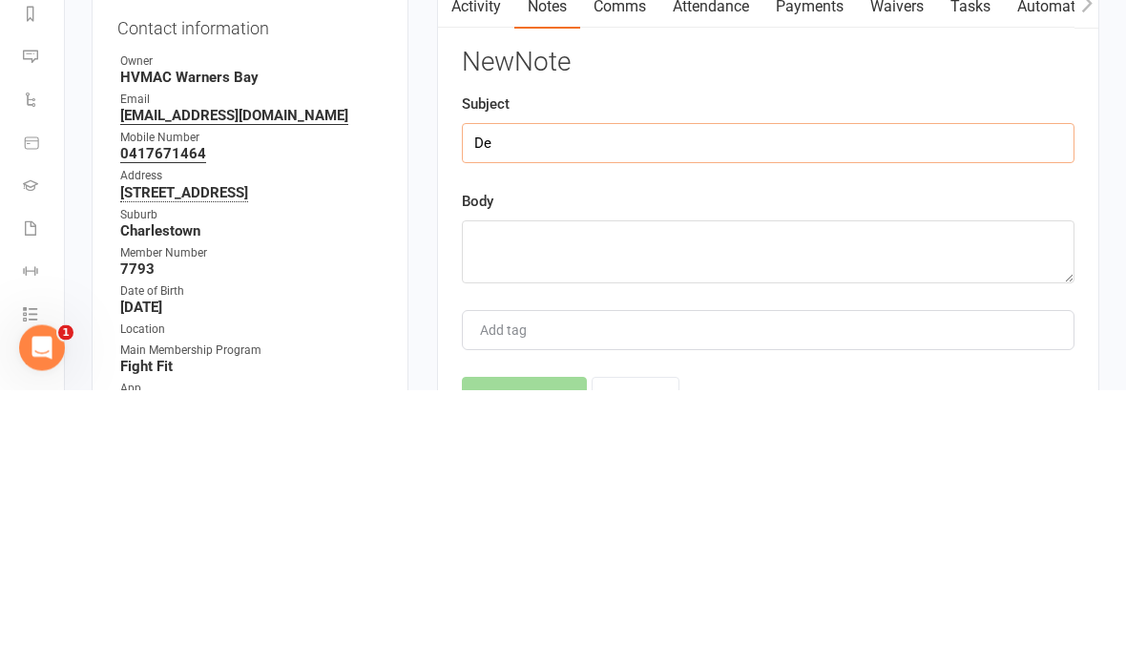
type input "D"
type input "Fees"
click at [766, 495] on textarea at bounding box center [768, 526] width 612 height 63
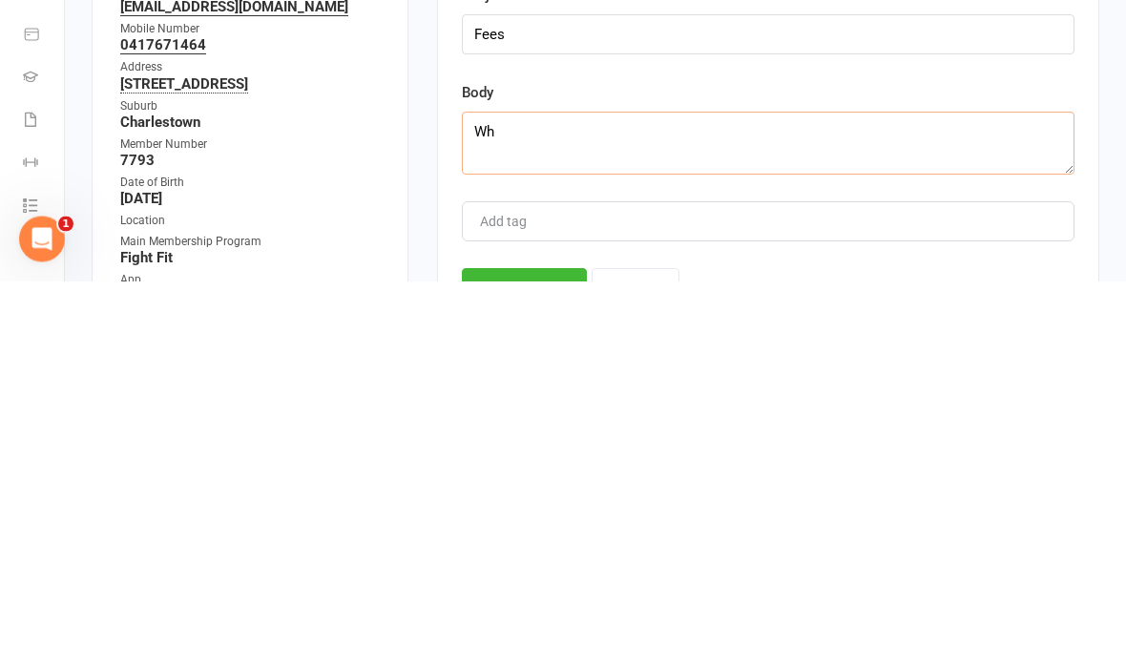
type textarea "W"
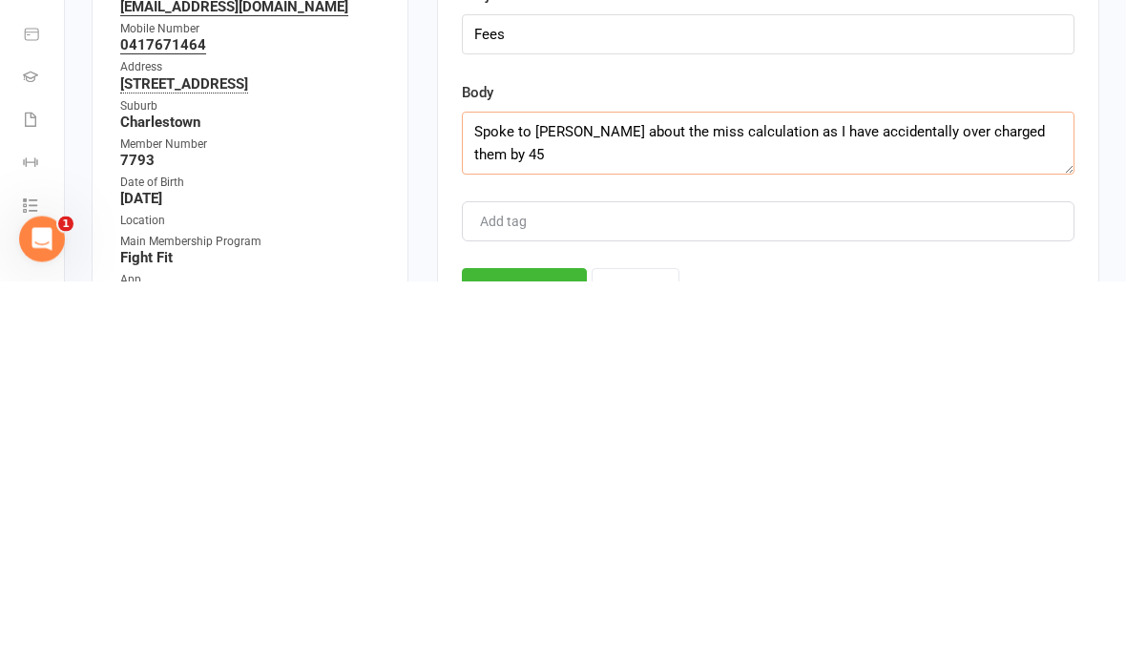
click at [1018, 495] on textarea "Spoke to Anna about the miss calculation as I have accidentally over charged th…" at bounding box center [768, 526] width 612 height 63
click at [1041, 495] on textarea "Spoke to Anna about the miss calculation as I have accidentally over charged th…" at bounding box center [768, 526] width 612 height 63
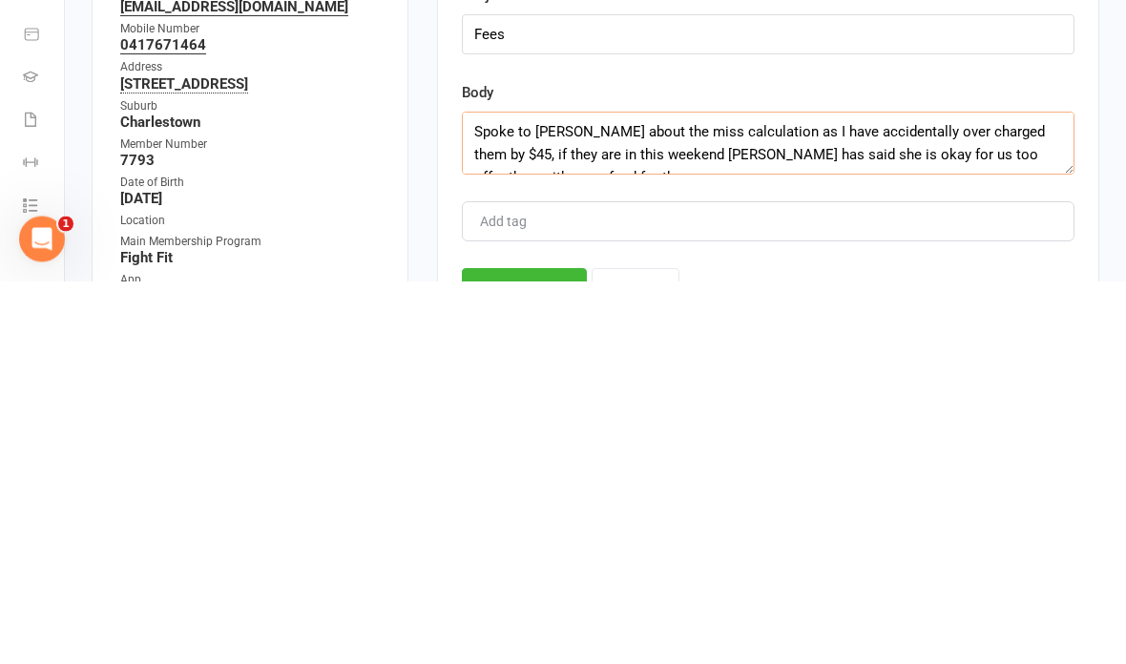
scroll to position [12, 0]
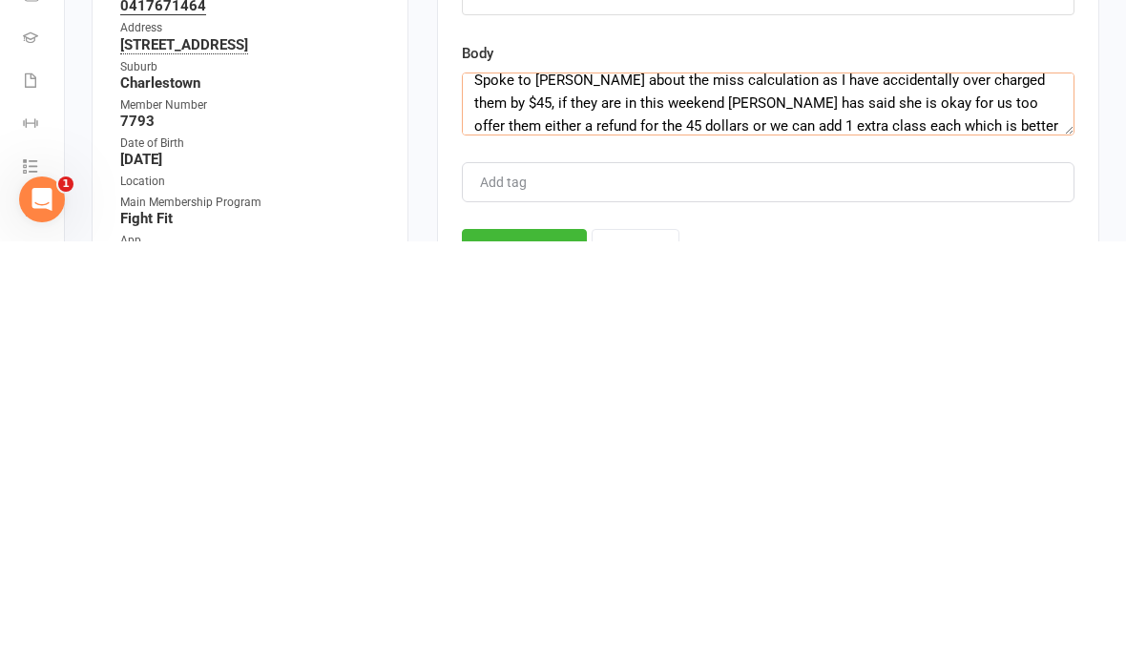
type textarea "Spoke to Anna about the miss calculation as I have accidentally over charged th…"
click at [522, 652] on button "Save Note" at bounding box center [524, 672] width 125 height 40
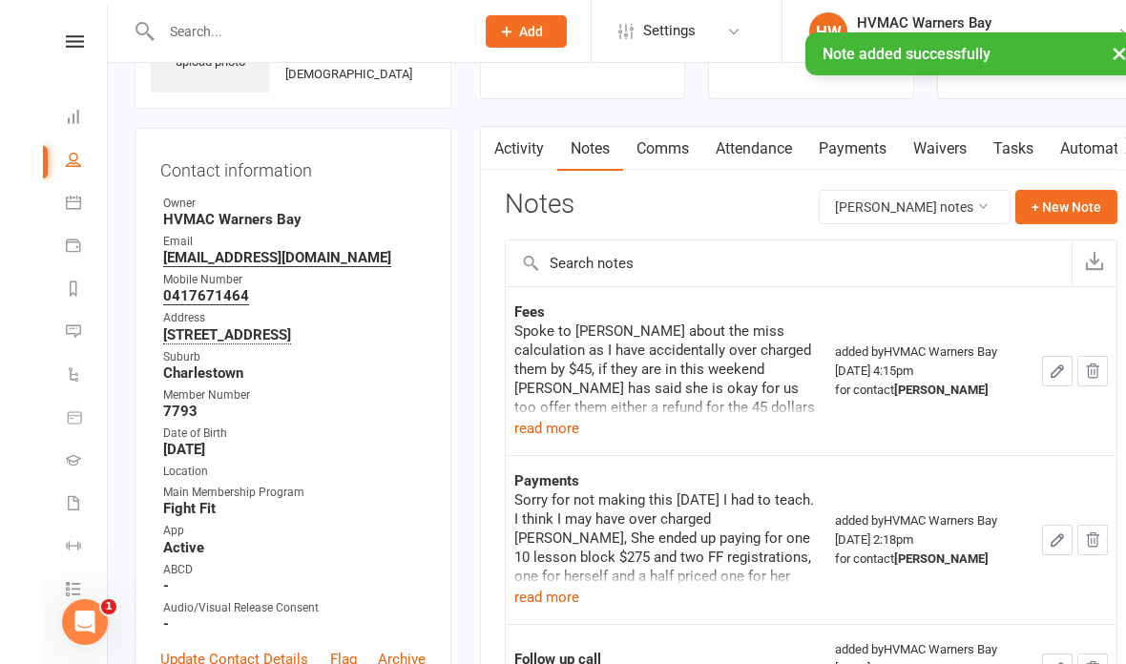
scroll to position [0, 0]
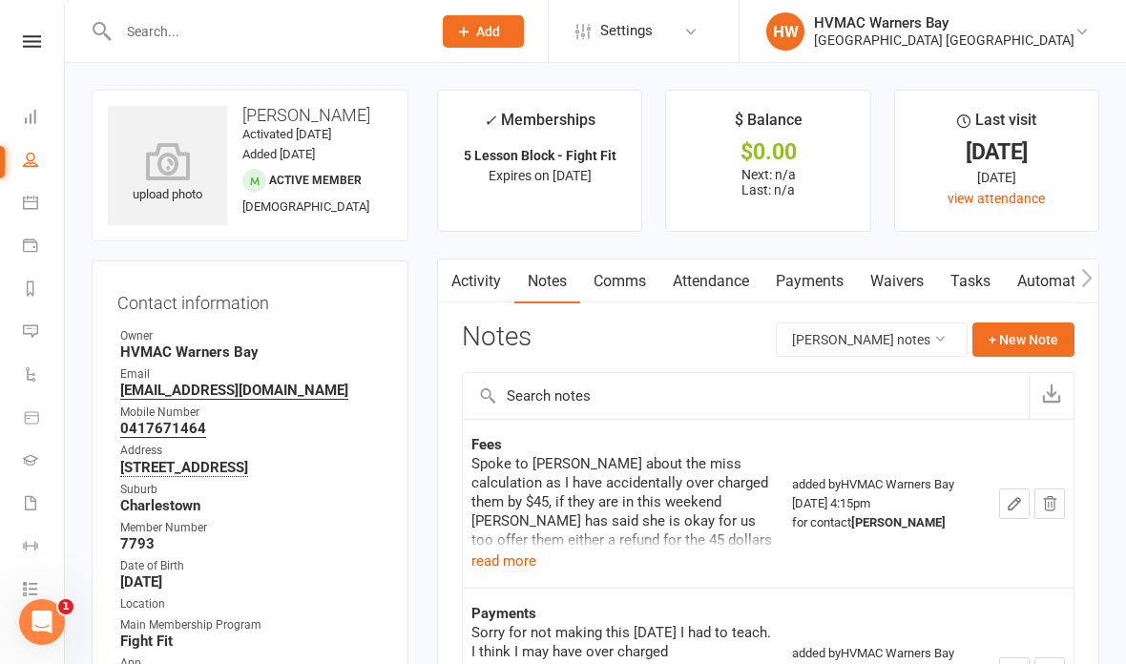
click at [972, 280] on link "Tasks" at bounding box center [970, 281] width 67 height 44
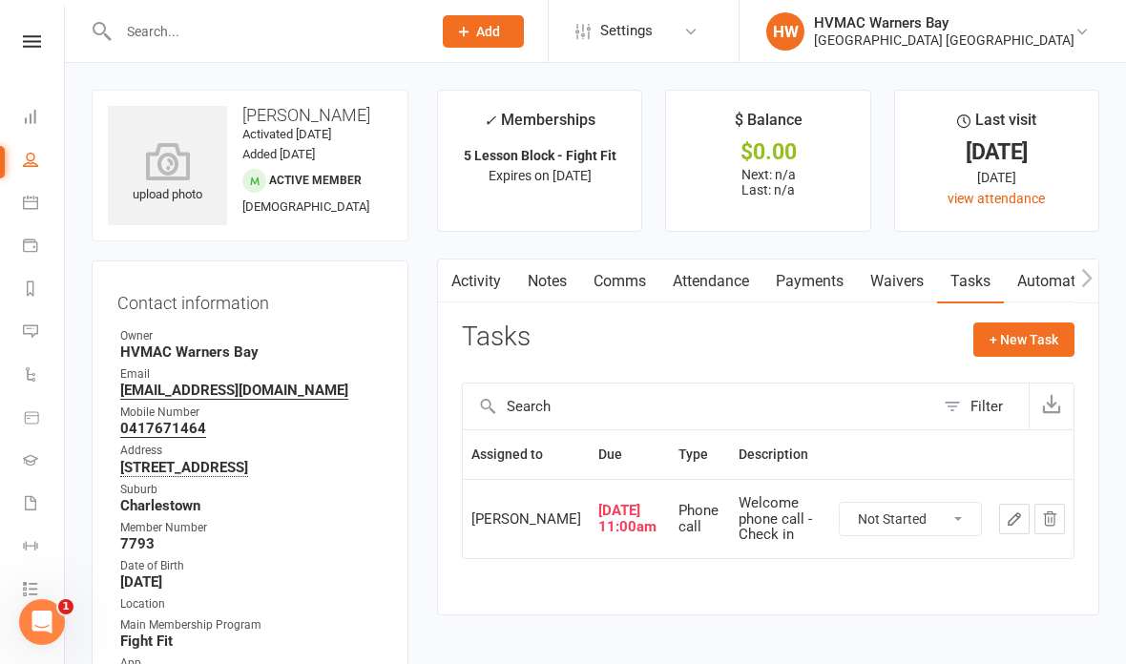
scroll to position [1, 0]
click at [950, 525] on select "Not Started In Progress Waiting Complete" at bounding box center [909, 518] width 141 height 32
click at [1011, 513] on icon "button" at bounding box center [1013, 517] width 17 height 17
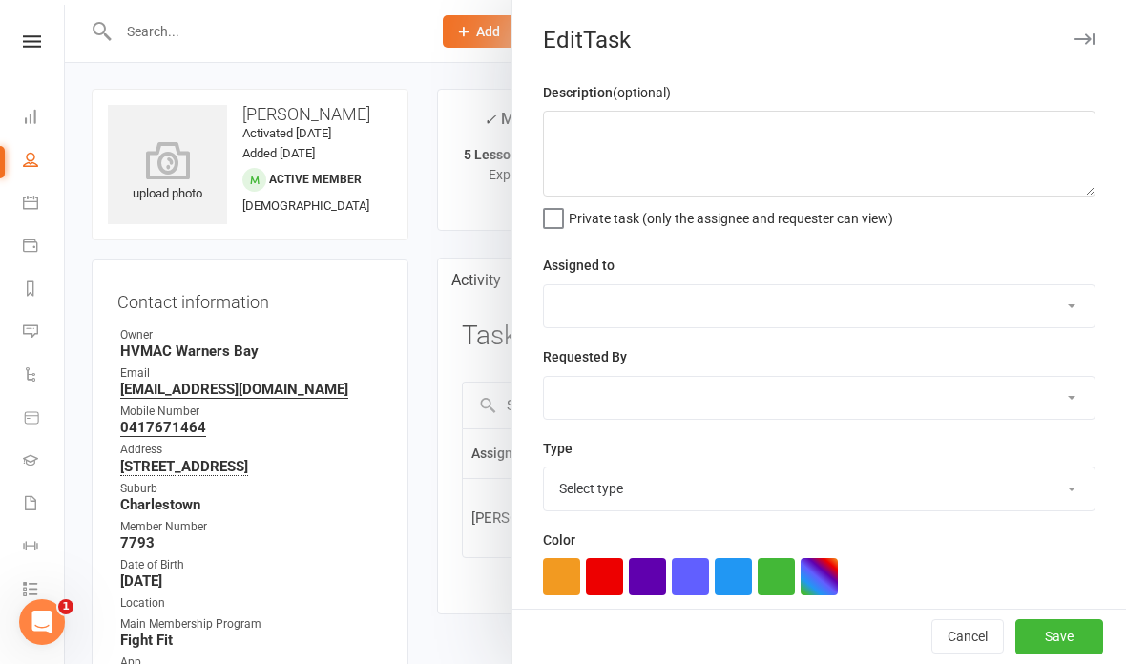
type textarea "Welcome phone call - Check in"
select select "42939"
type input "08 Sep 2025"
type input "11:00am"
checkbox input "true"
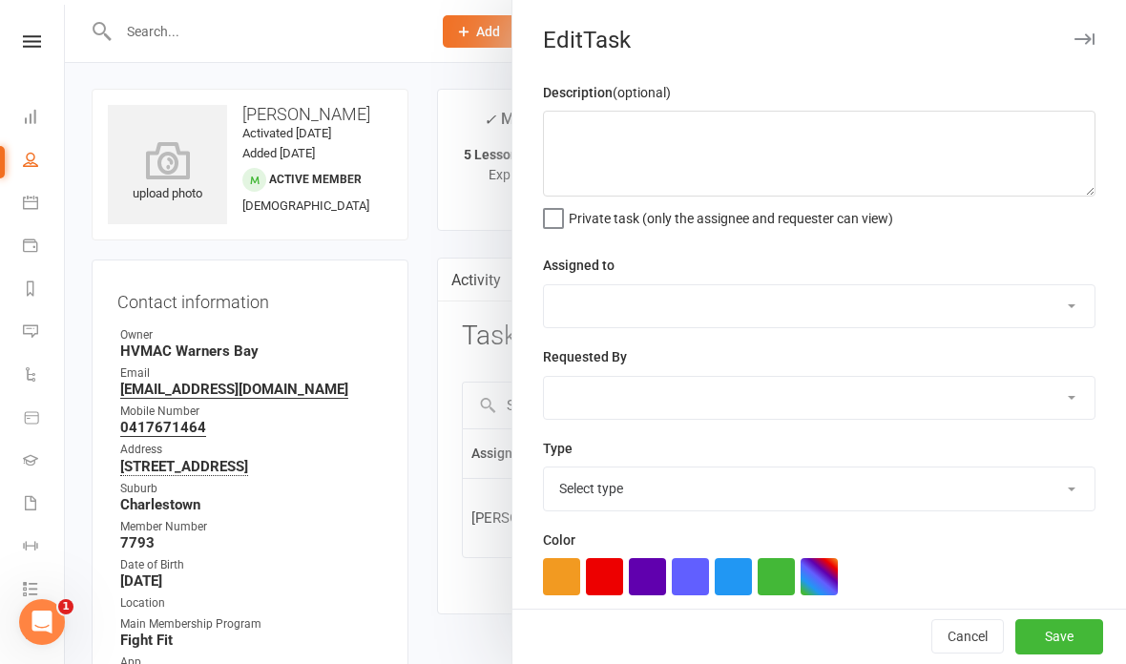
checkbox input "true"
select select "15095"
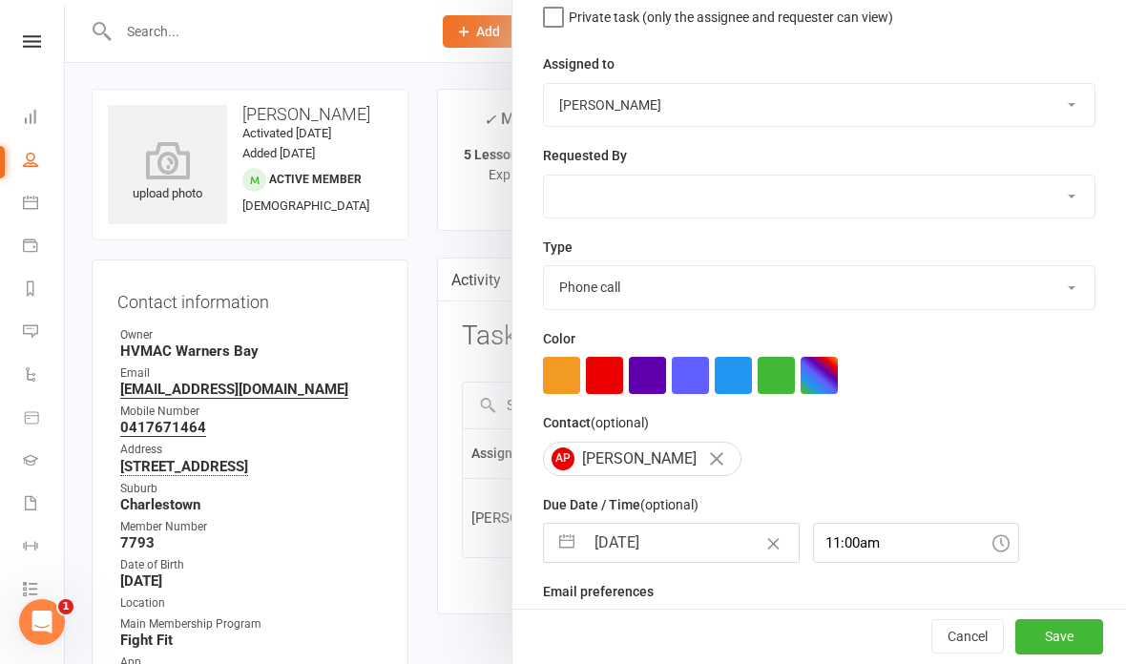
scroll to position [200, 0]
click at [639, 545] on input "08 Sep 2025" at bounding box center [691, 544] width 215 height 38
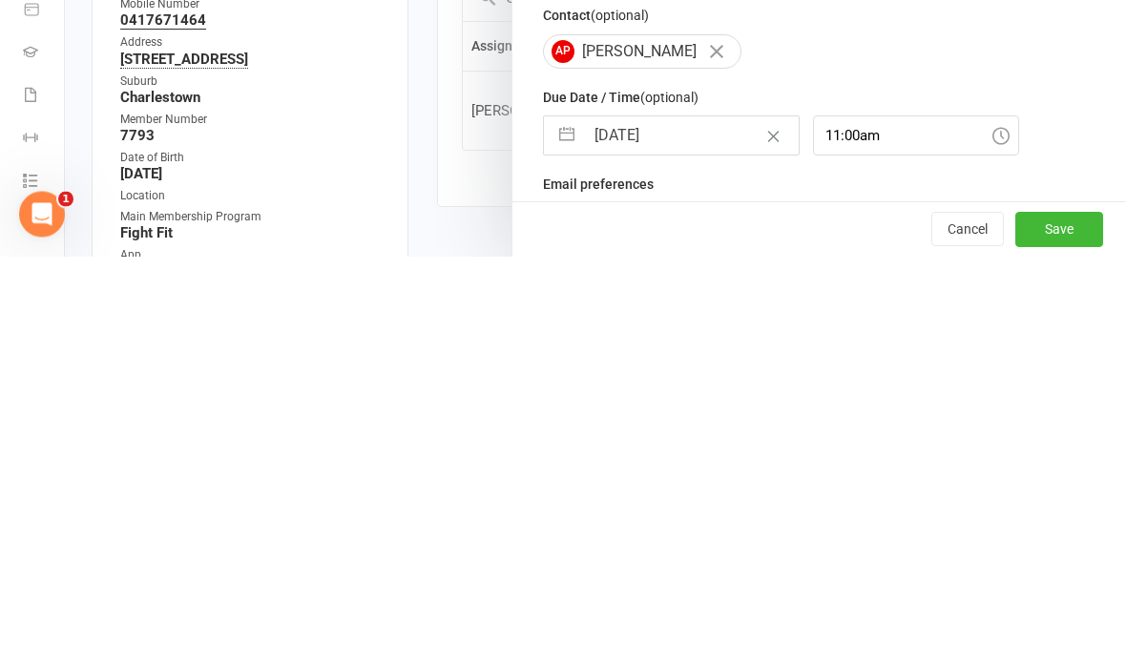
select select "7"
select select "2025"
select select "8"
select select "2025"
select select "9"
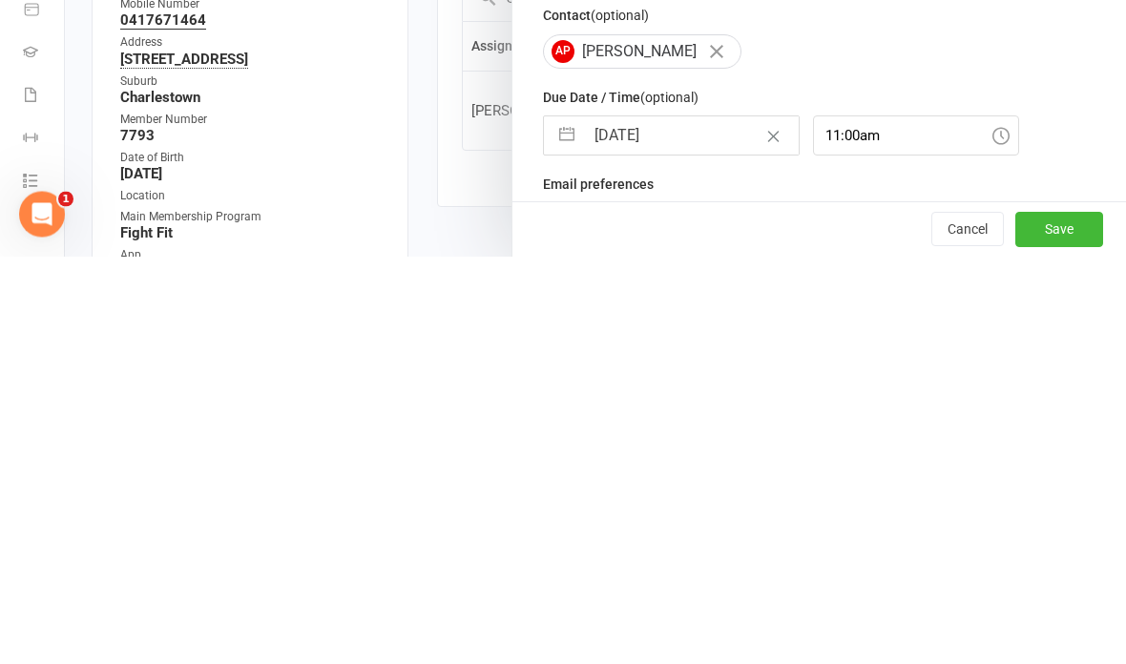
select select "2025"
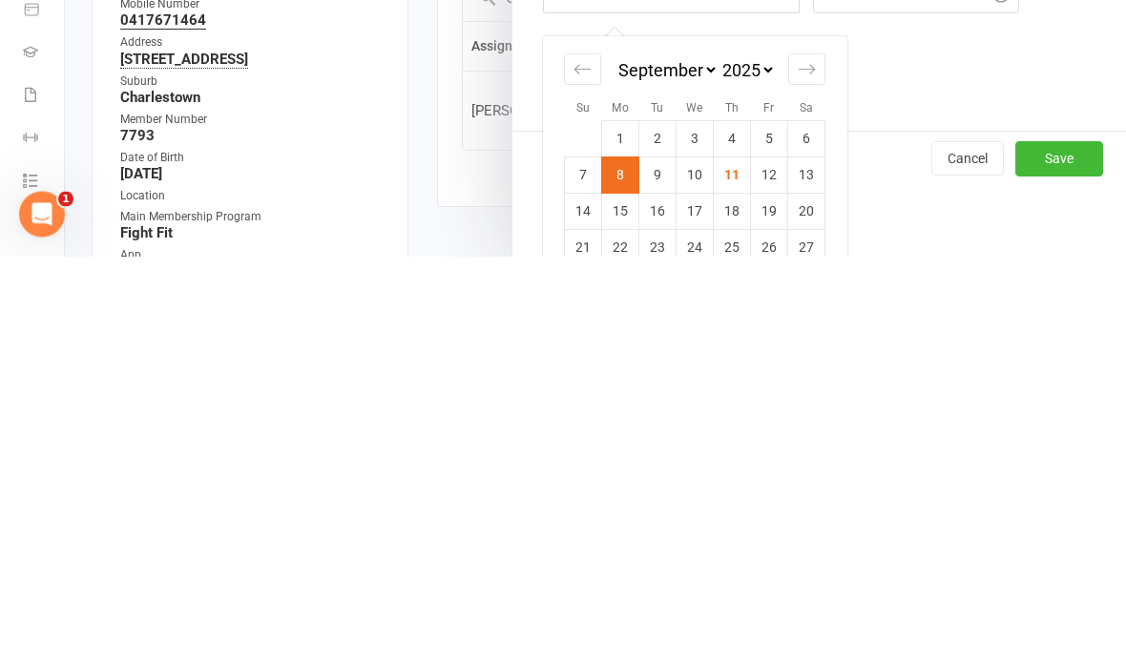
scroll to position [341, 0]
click at [735, 602] on td "18" at bounding box center [732, 620] width 37 height 36
type input "18 Sep 2025"
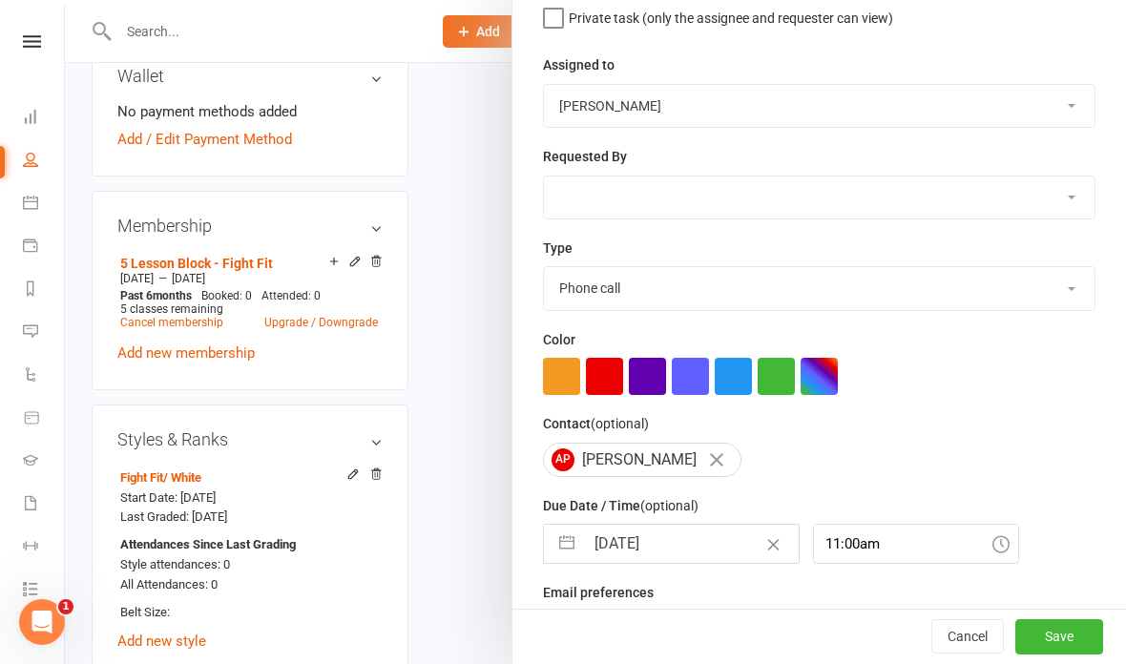
scroll to position [835, 0]
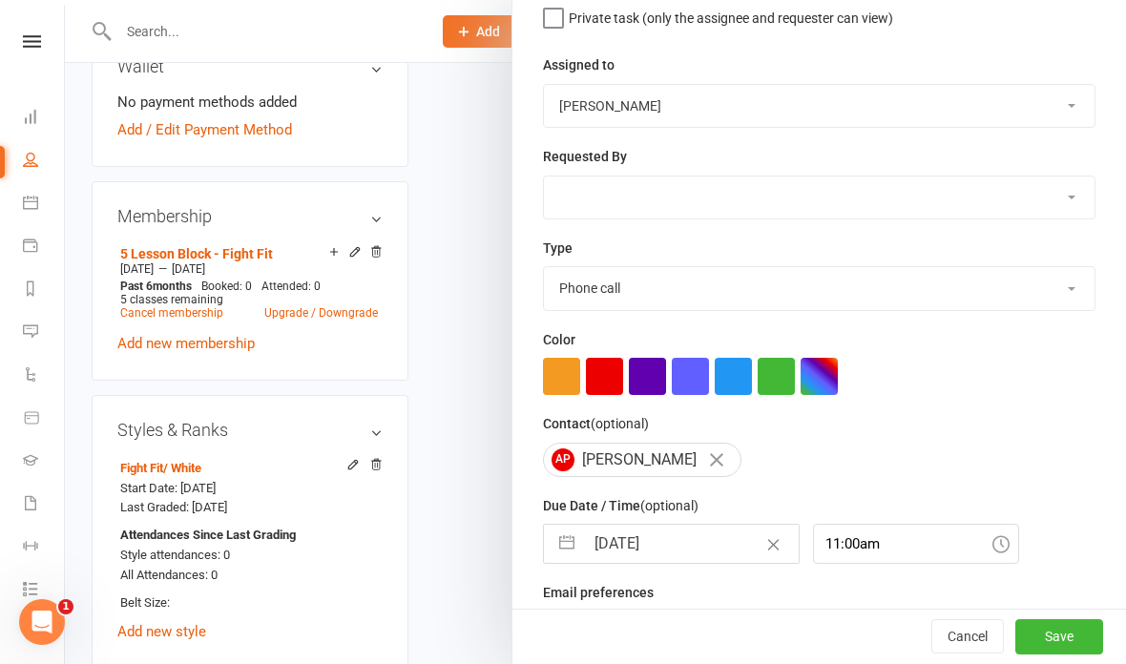
click at [1071, 654] on button "Save" at bounding box center [1059, 637] width 88 height 34
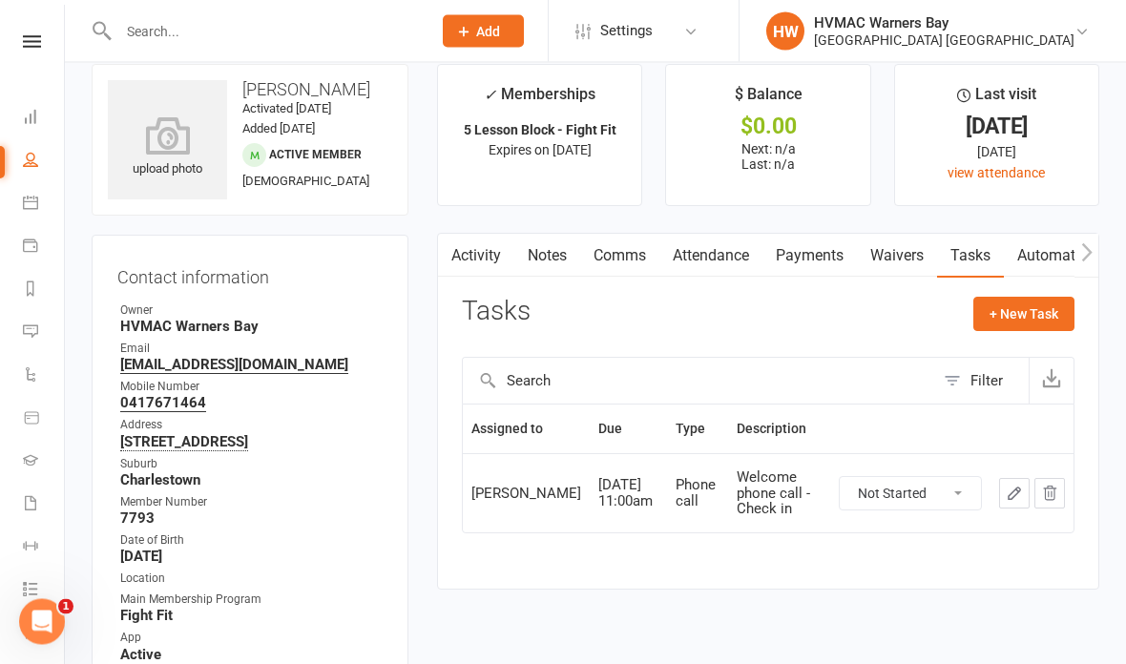
scroll to position [0, 0]
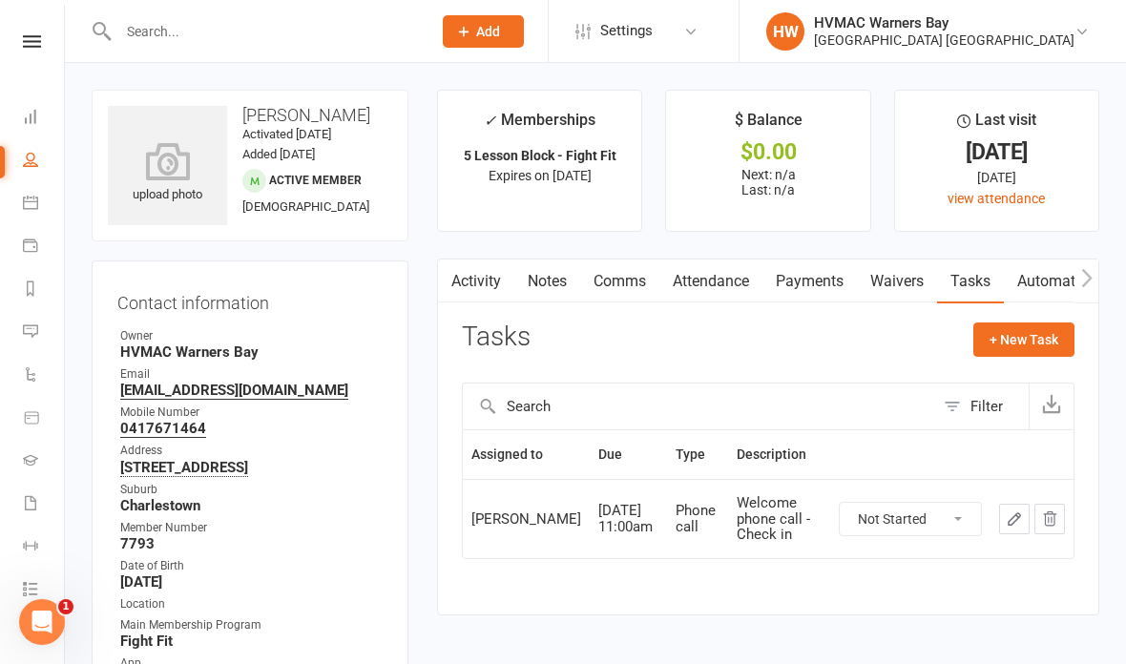
click at [1014, 521] on icon "button" at bounding box center [1013, 518] width 11 height 11
select select "42939"
select select "15095"
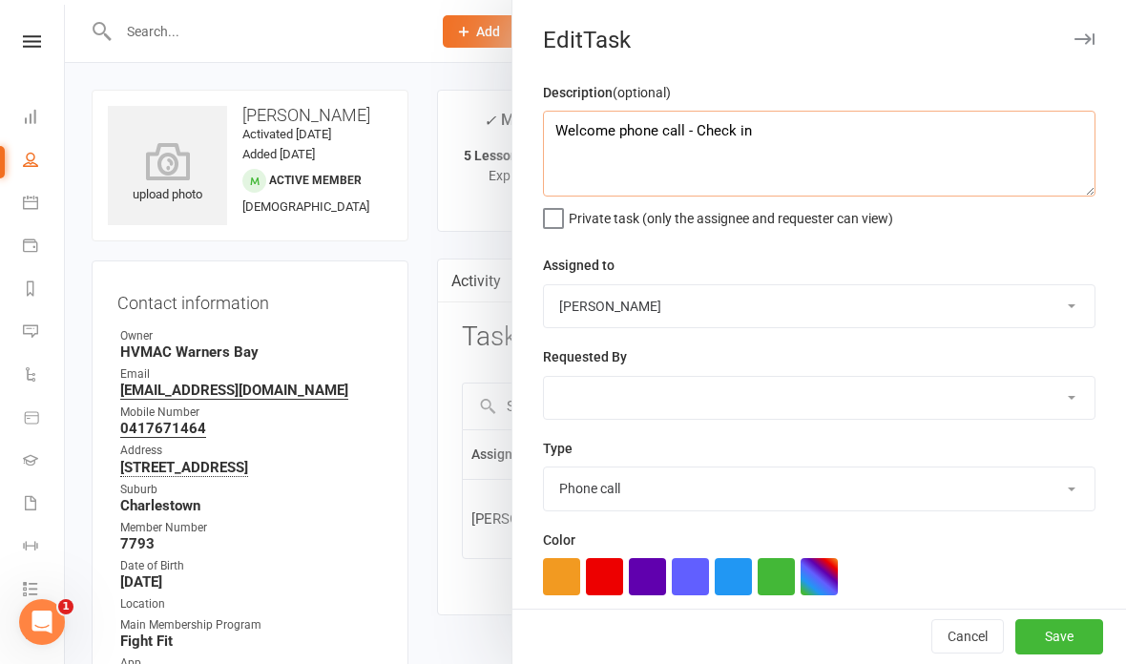
click at [768, 130] on textarea "Welcome phone call - Check in" at bounding box center [819, 154] width 552 height 86
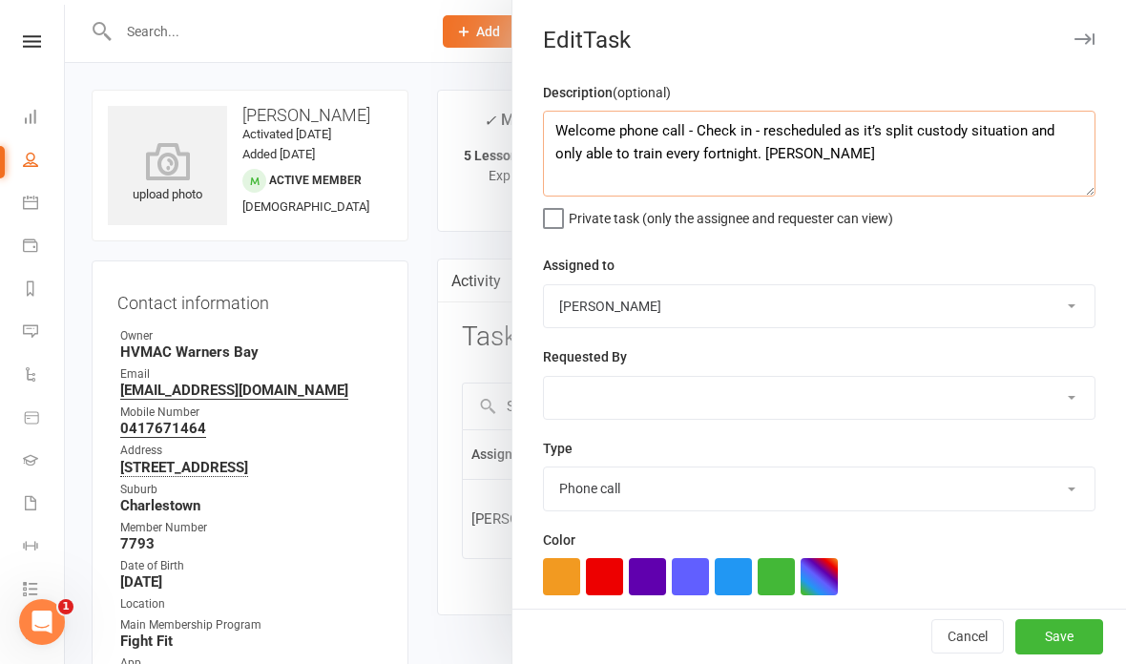
type textarea "Welcome phone call - Check in - rescheduled as it’s split custody situation and…"
click at [892, 48] on div "Edit Task" at bounding box center [818, 40] width 613 height 27
click at [1060, 631] on button "Save" at bounding box center [1059, 637] width 88 height 34
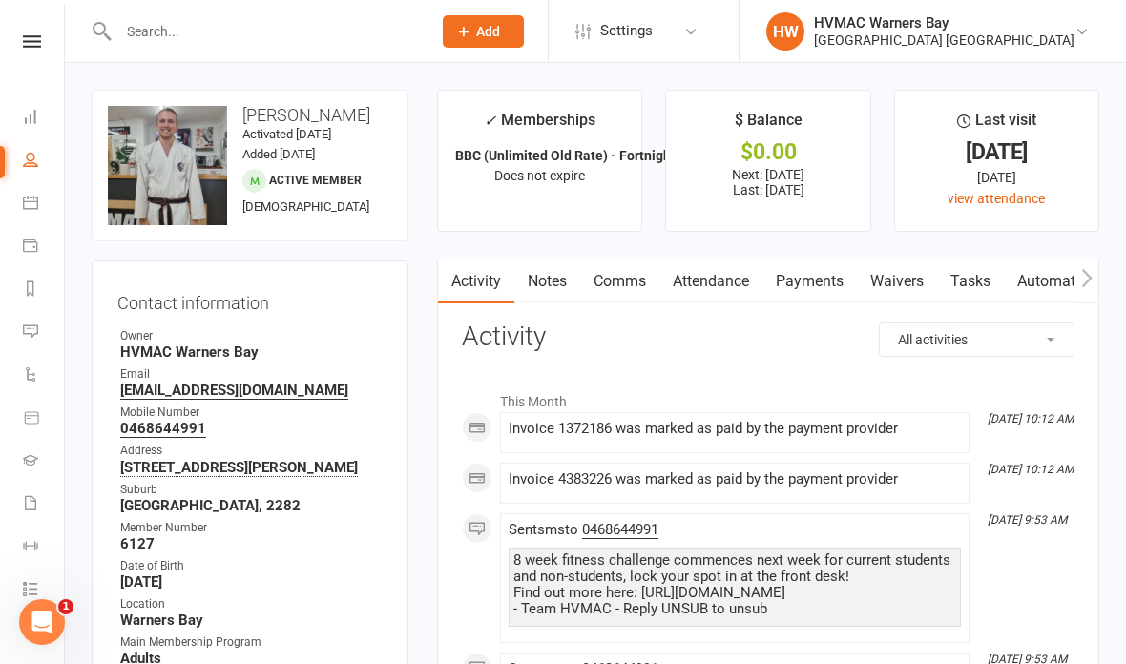
click at [796, 266] on link "Payments" at bounding box center [809, 281] width 94 height 44
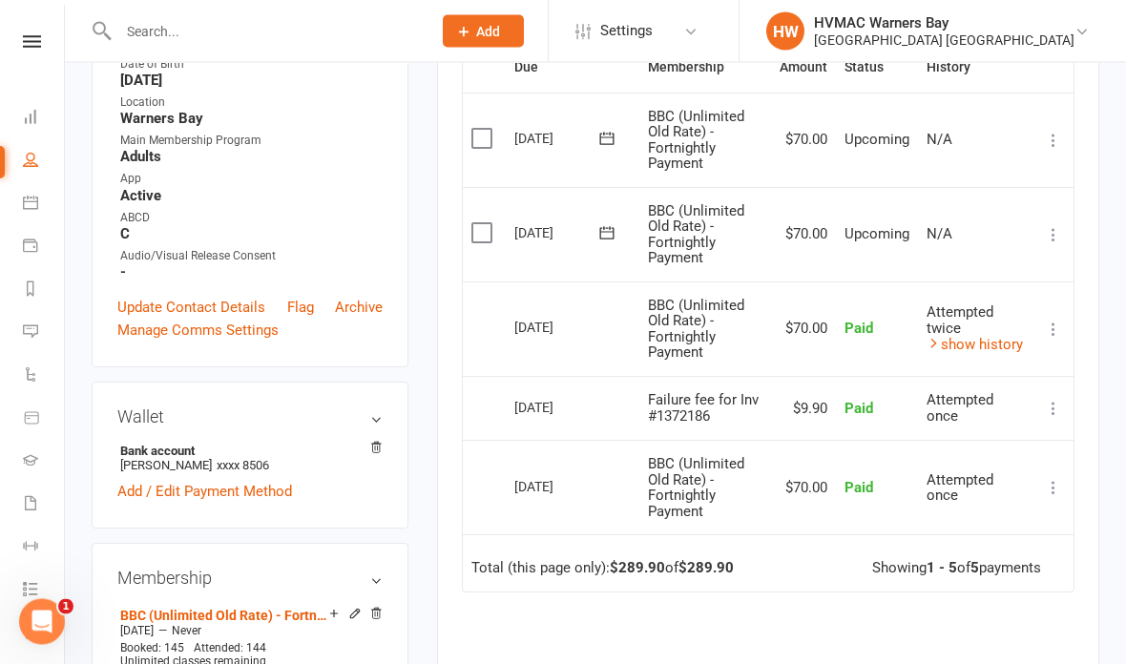
click at [989, 340] on link "show history" at bounding box center [974, 345] width 96 height 17
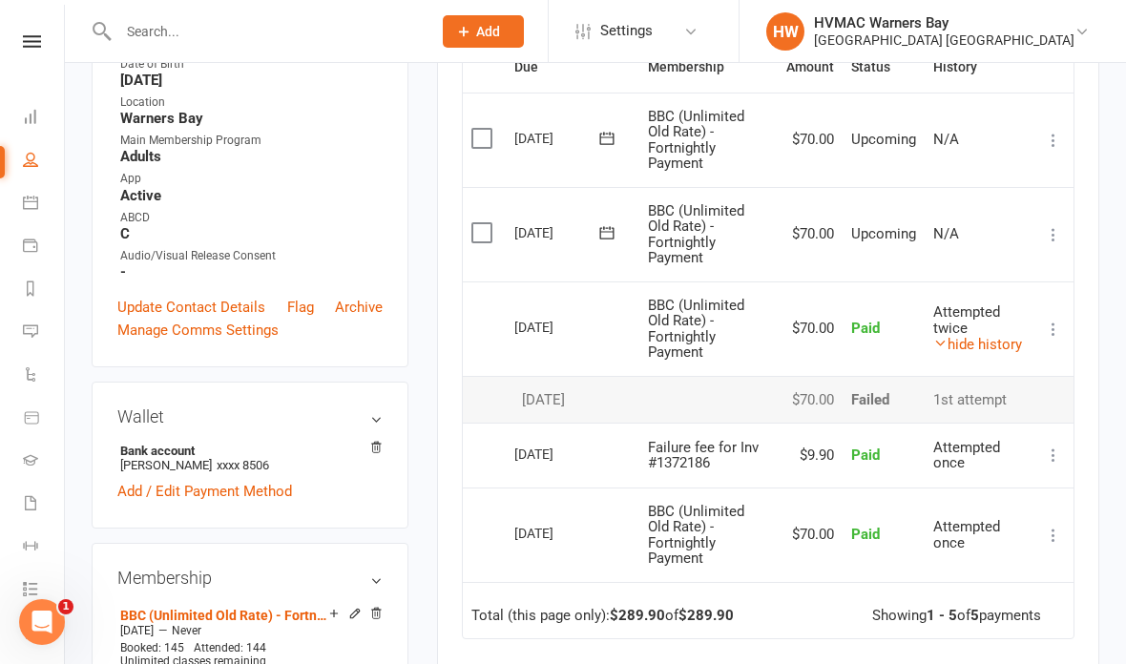
click at [1000, 336] on link "hide history" at bounding box center [977, 344] width 89 height 17
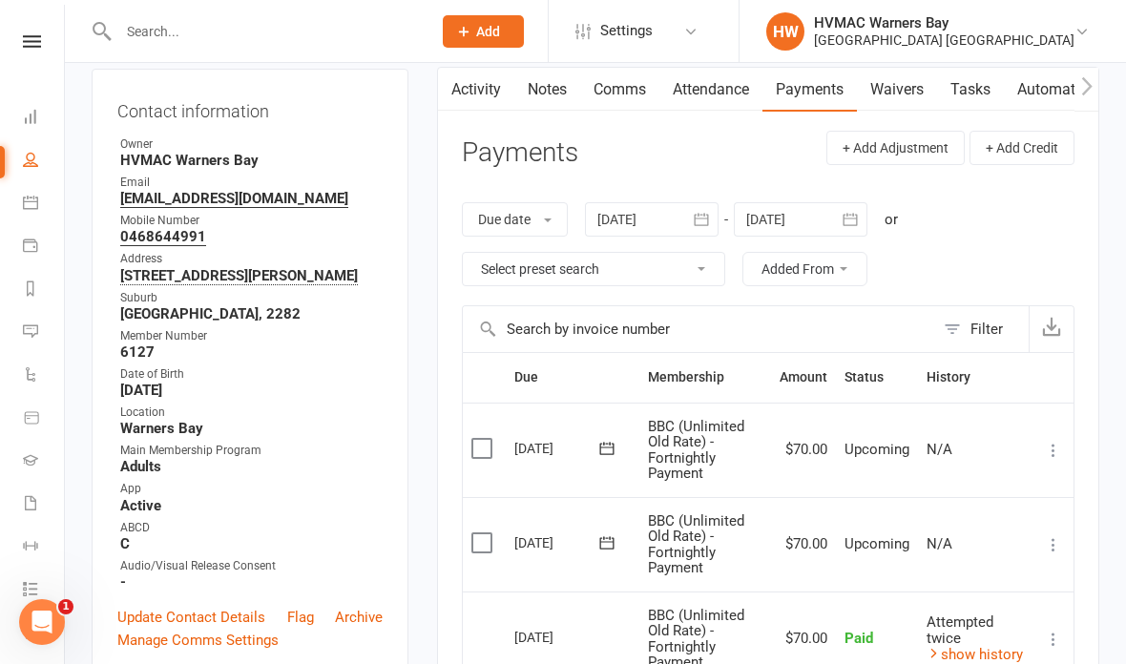
scroll to position [0, 0]
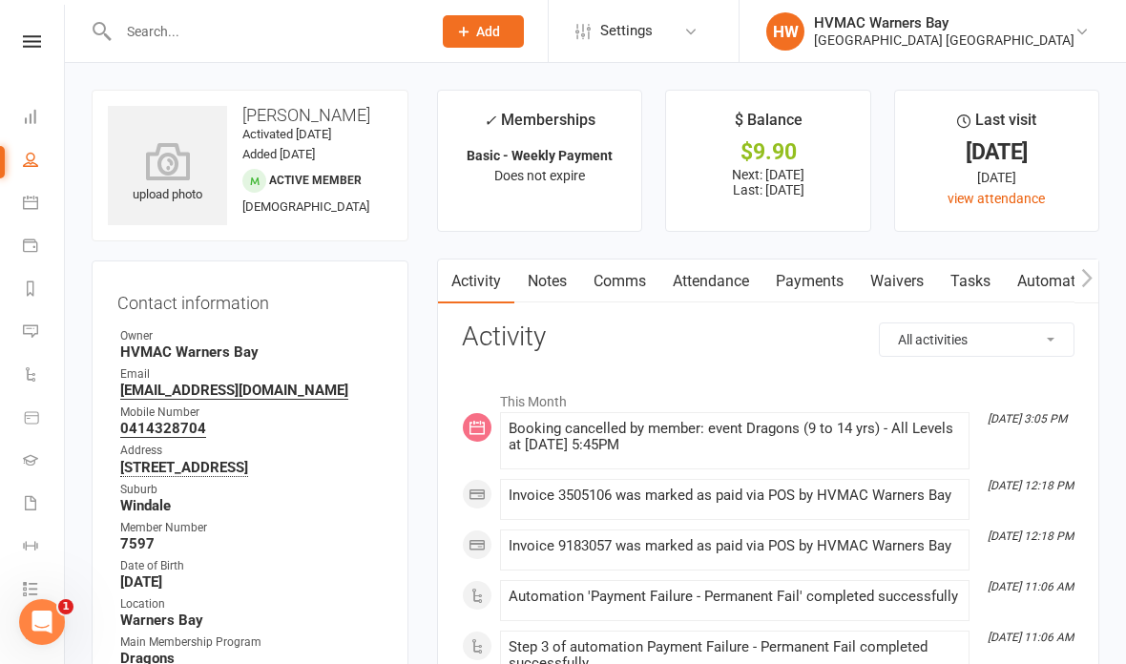
click at [788, 278] on link "Payments" at bounding box center [809, 281] width 94 height 44
